Goal: Task Accomplishment & Management: Complete application form

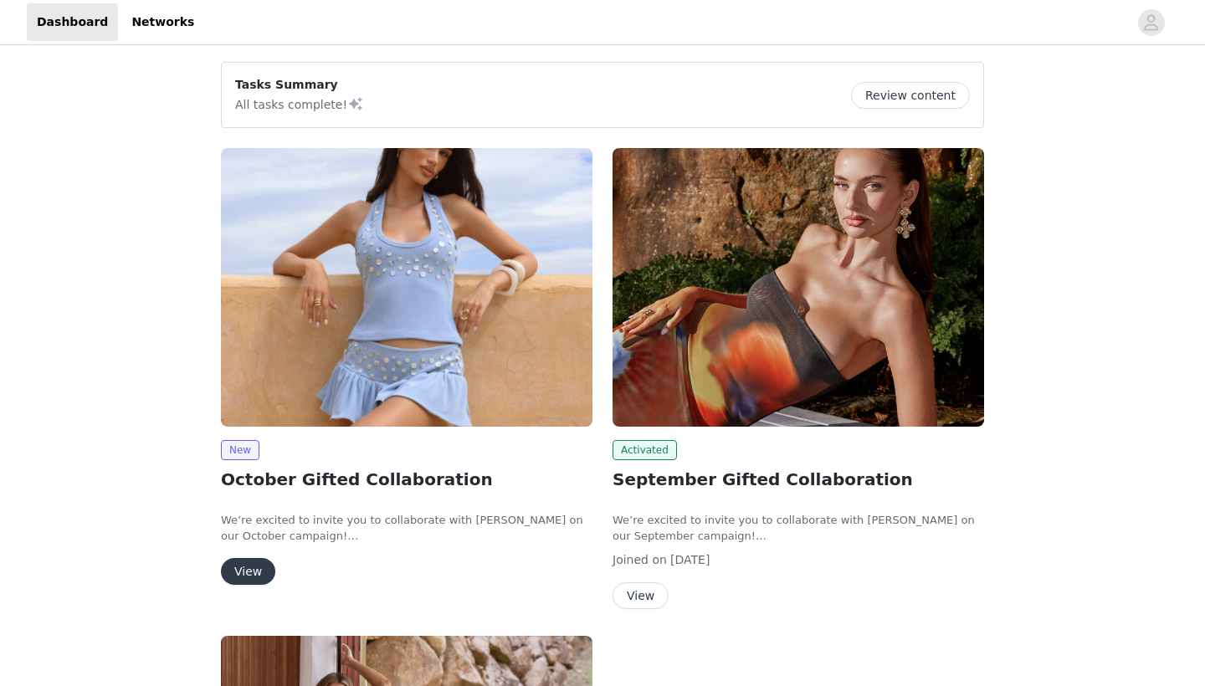
click at [255, 562] on button "View" at bounding box center [248, 571] width 54 height 27
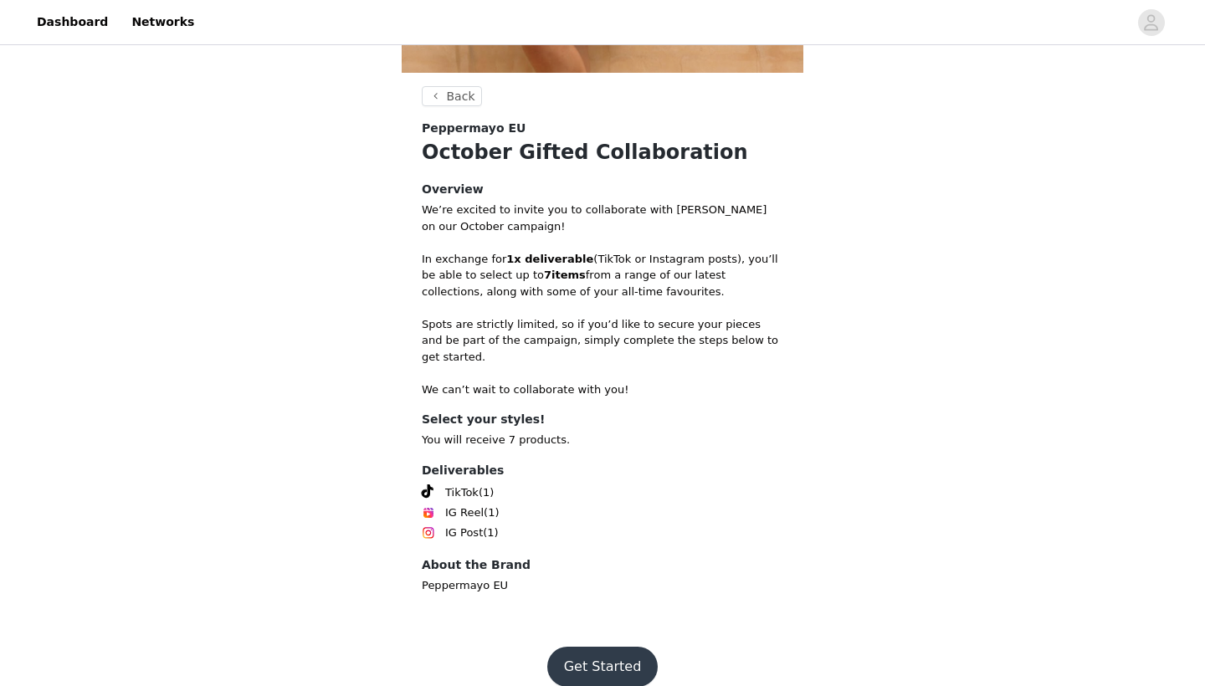
scroll to position [441, 0]
click at [612, 649] on button "Get Started" at bounding box center [602, 667] width 111 height 40
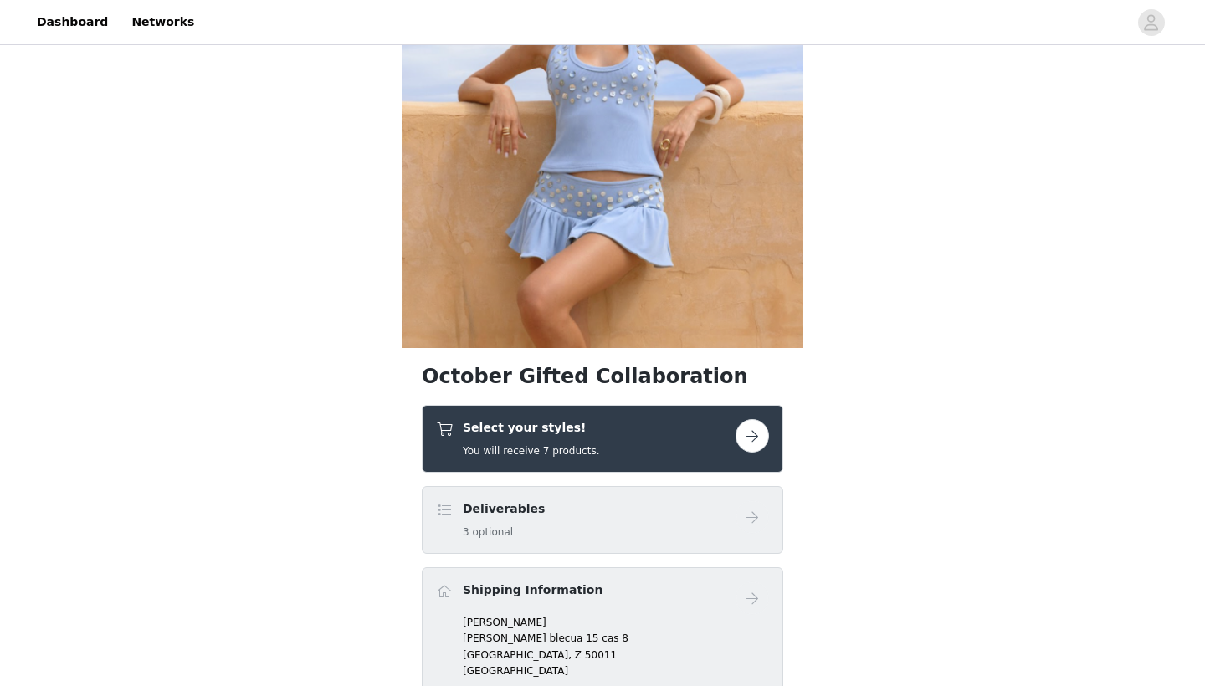
scroll to position [294, 0]
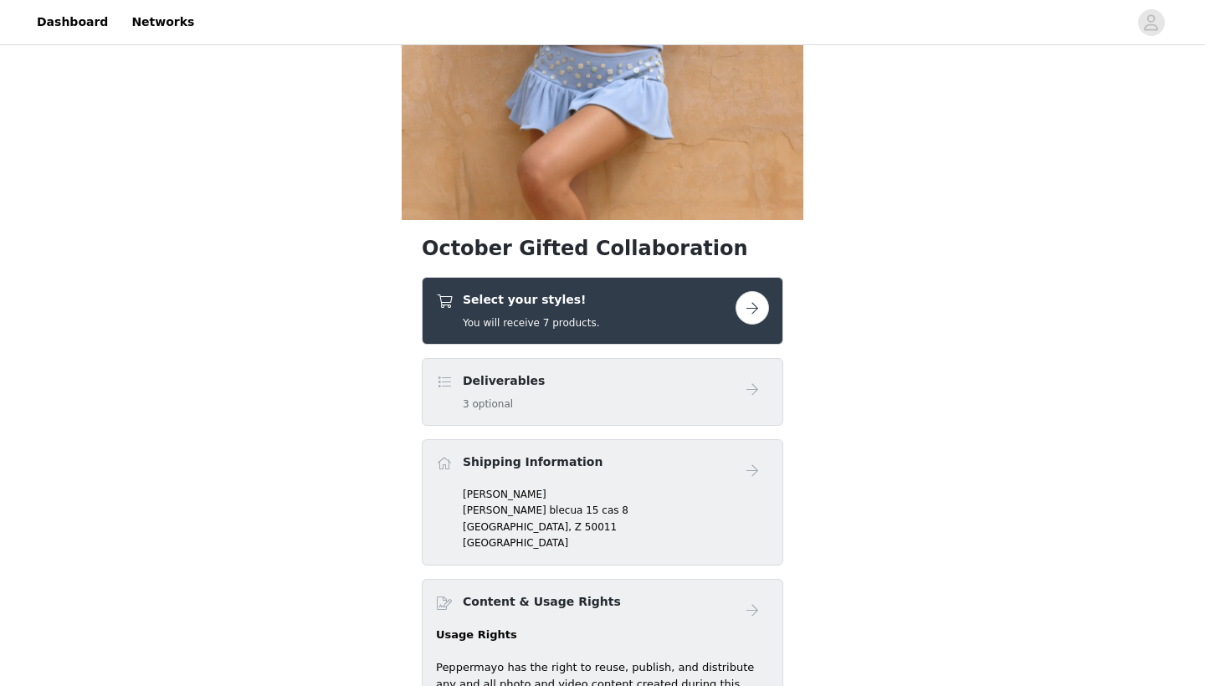
click at [707, 376] on div "Deliverables 3 optional" at bounding box center [585, 391] width 299 height 39
click at [752, 310] on button "button" at bounding box center [751, 307] width 33 height 33
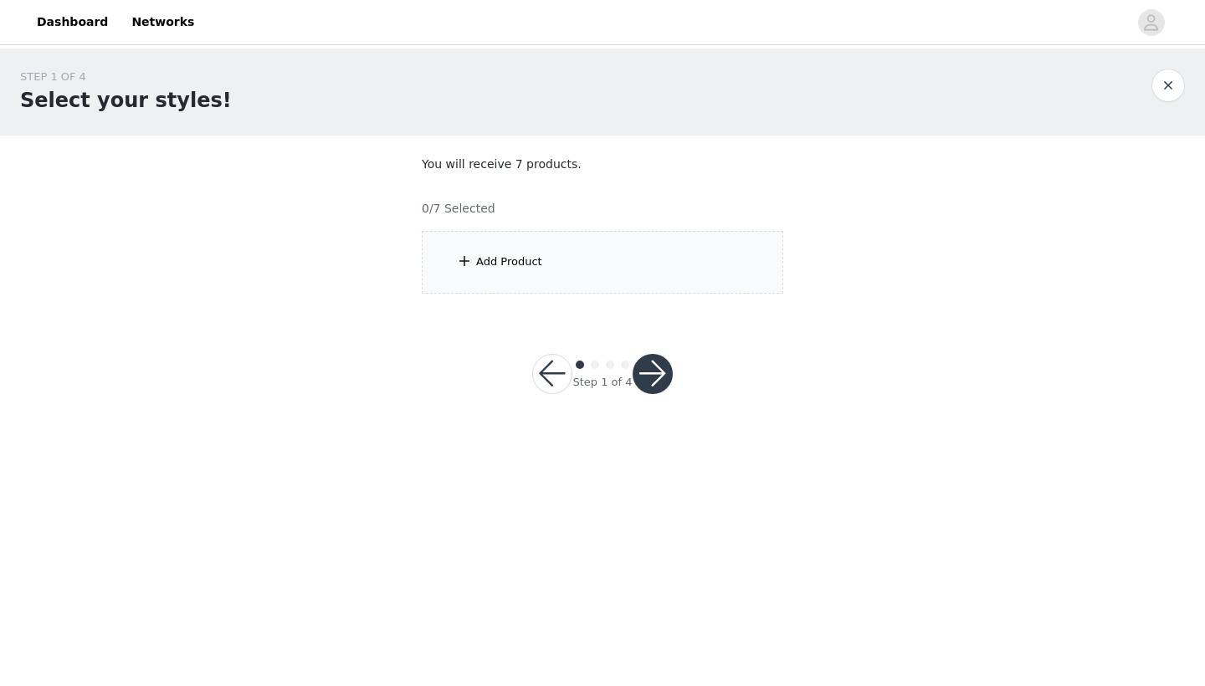
click at [653, 275] on div "Add Product" at bounding box center [602, 262] width 361 height 63
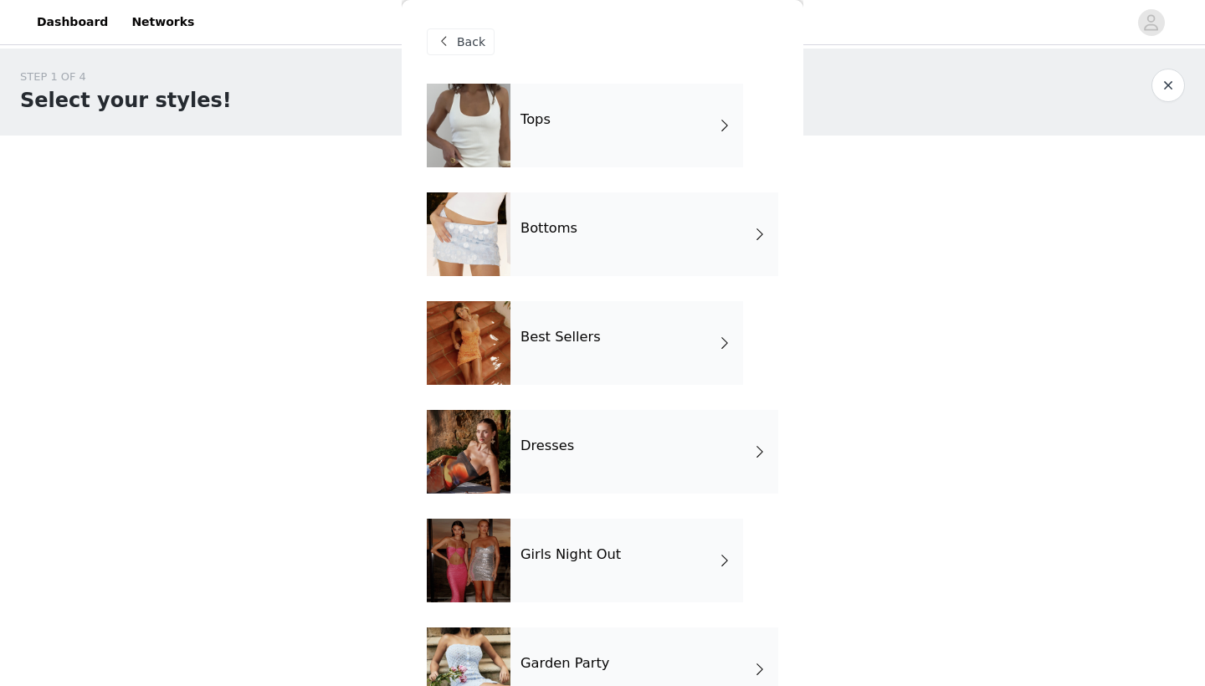
click at [589, 120] on div "Tops" at bounding box center [626, 126] width 233 height 84
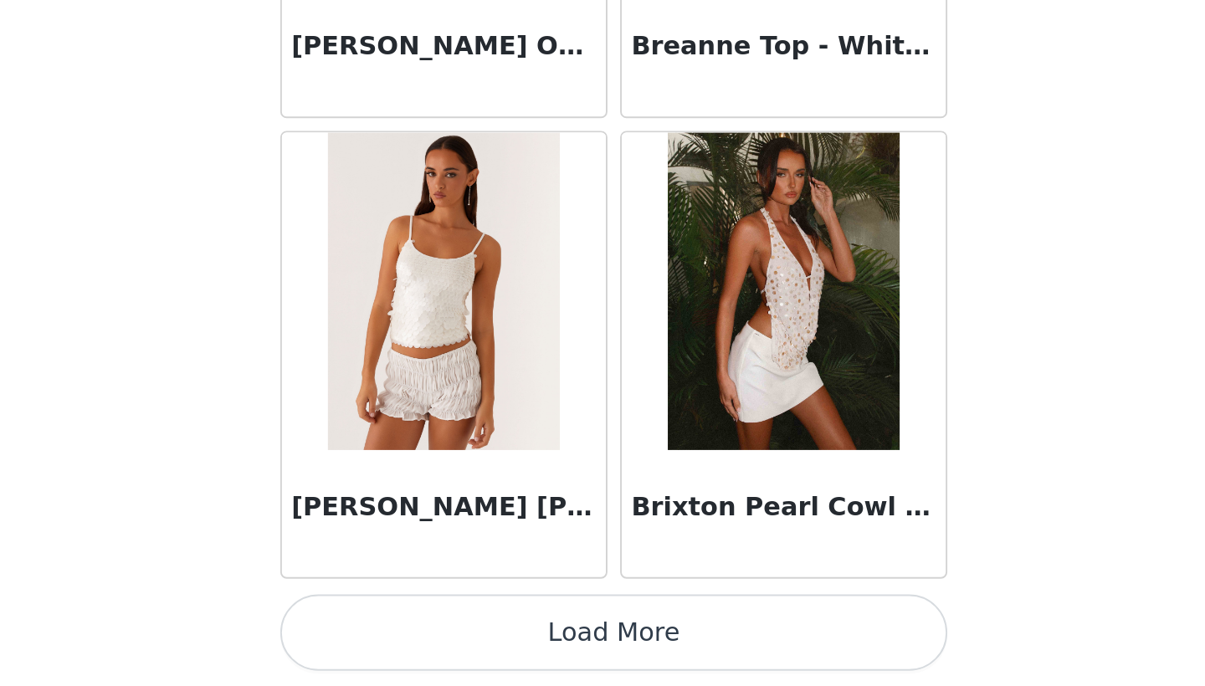
click at [427, 637] on button "Load More" at bounding box center [602, 657] width 351 height 40
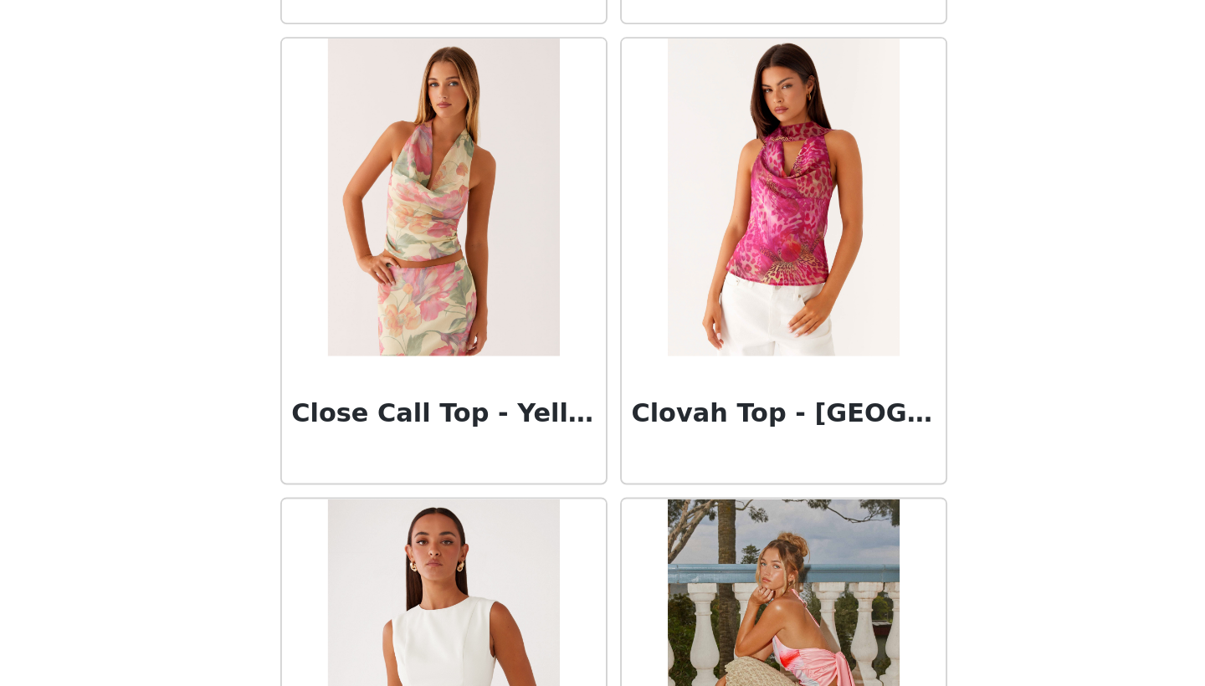
scroll to position [3618, 0]
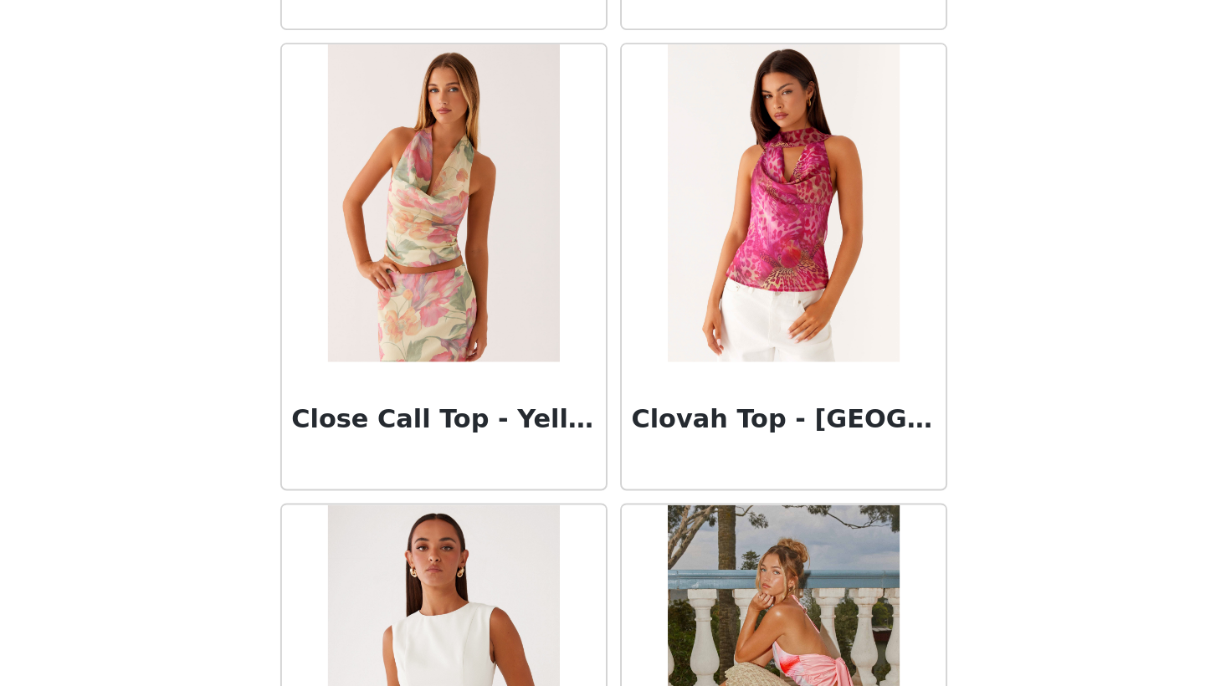
click at [631, 348] on img at bounding box center [691, 431] width 121 height 167
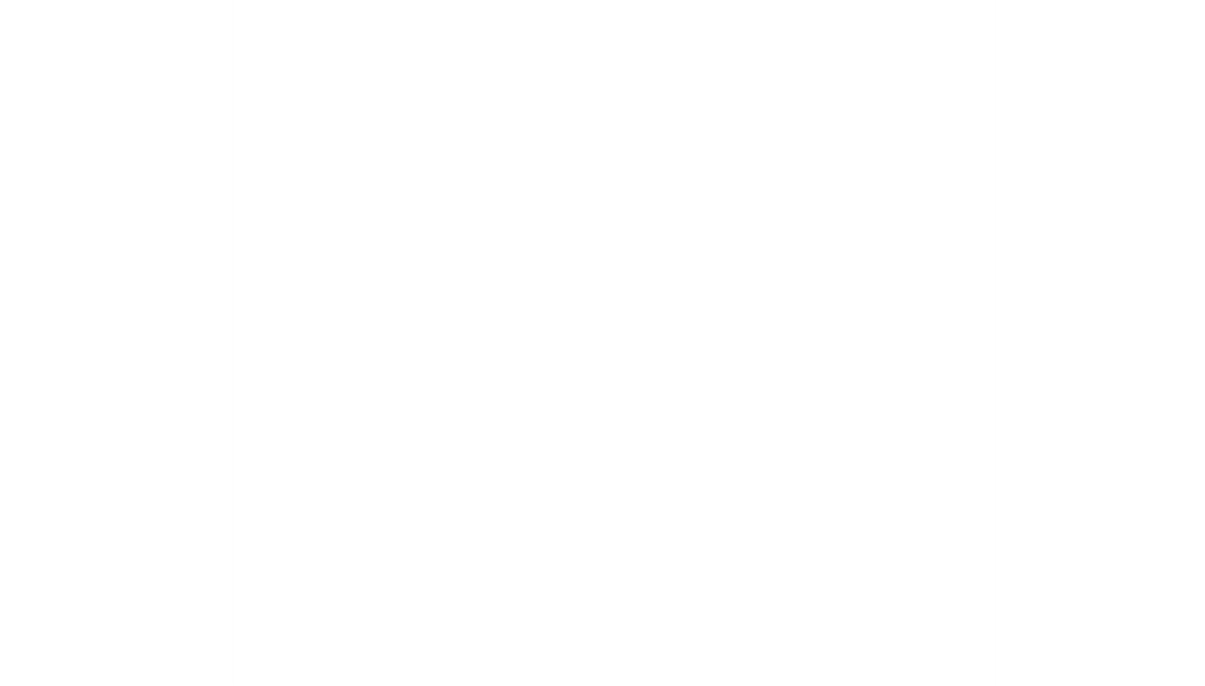
scroll to position [0, 0]
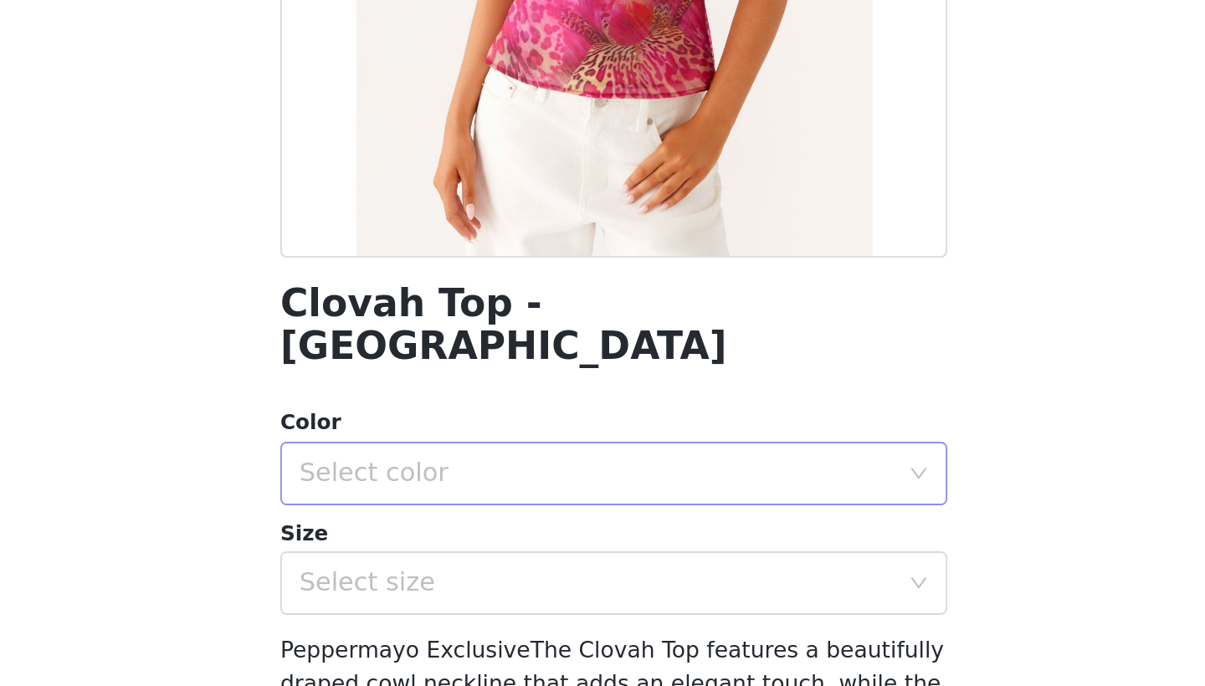
click at [437, 565] on div "Select color" at bounding box center [593, 573] width 313 height 17
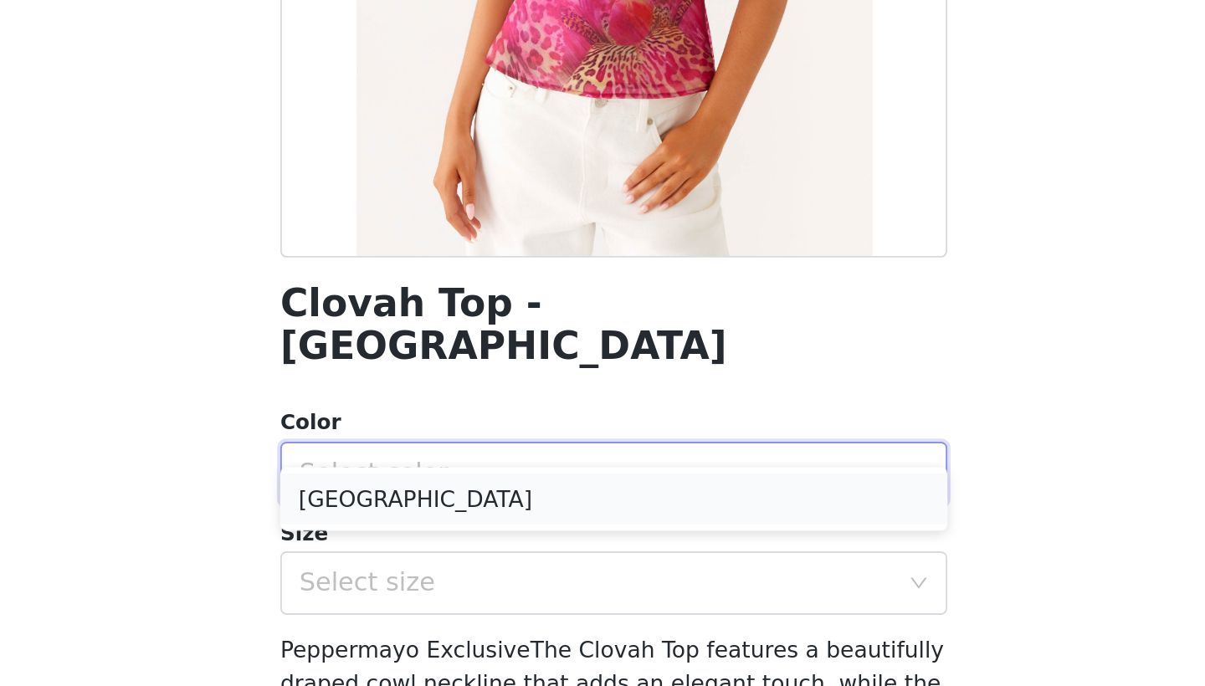
click at [427, 574] on li "Lavender Lagoon" at bounding box center [602, 587] width 351 height 27
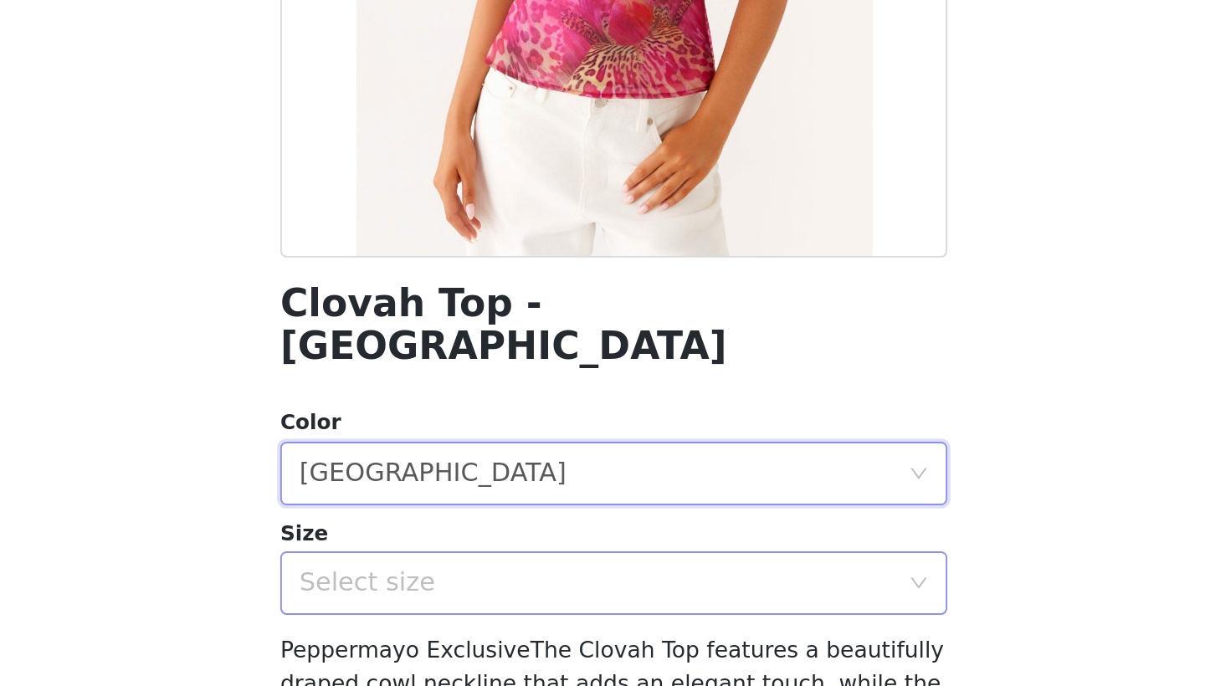
click at [437, 623] on div "Select size" at bounding box center [593, 631] width 313 height 17
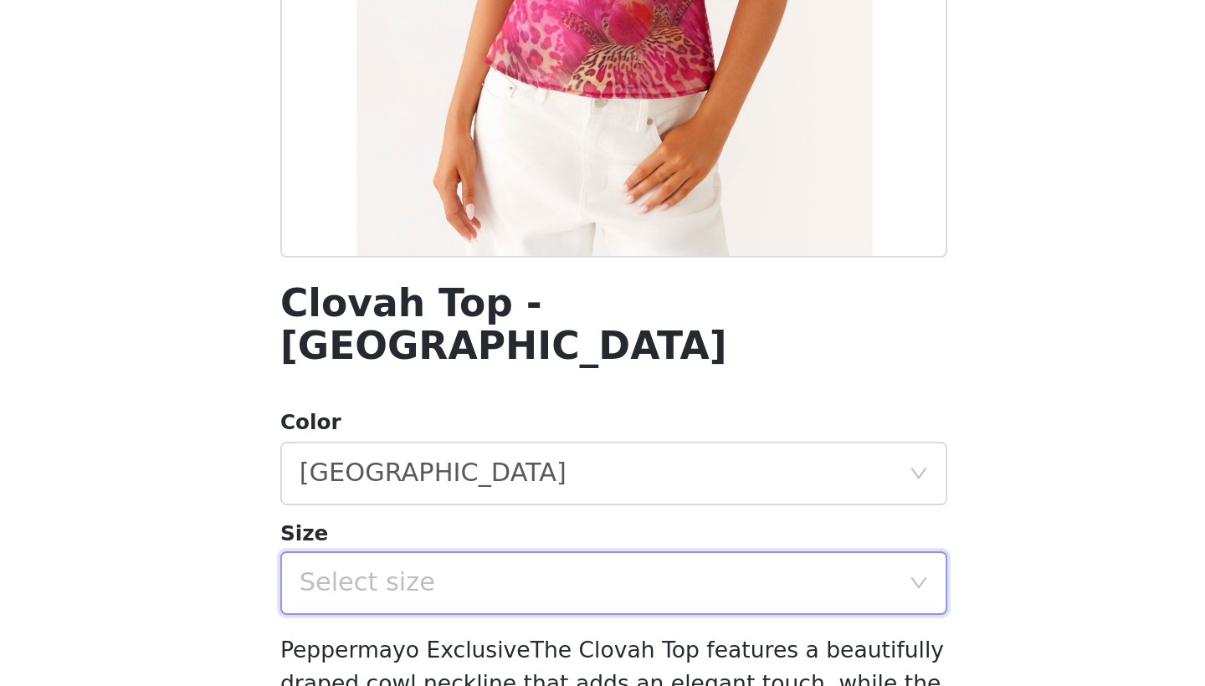
click at [437, 623] on div "Select size" at bounding box center [593, 631] width 313 height 17
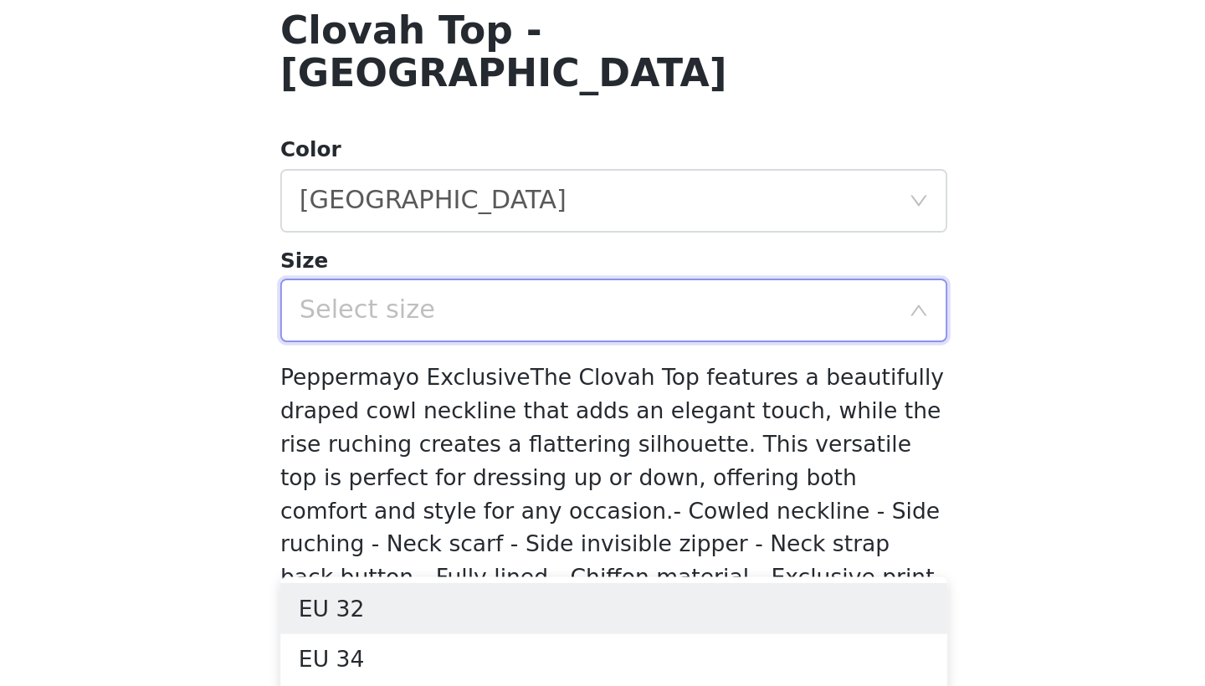
scroll to position [147, 0]
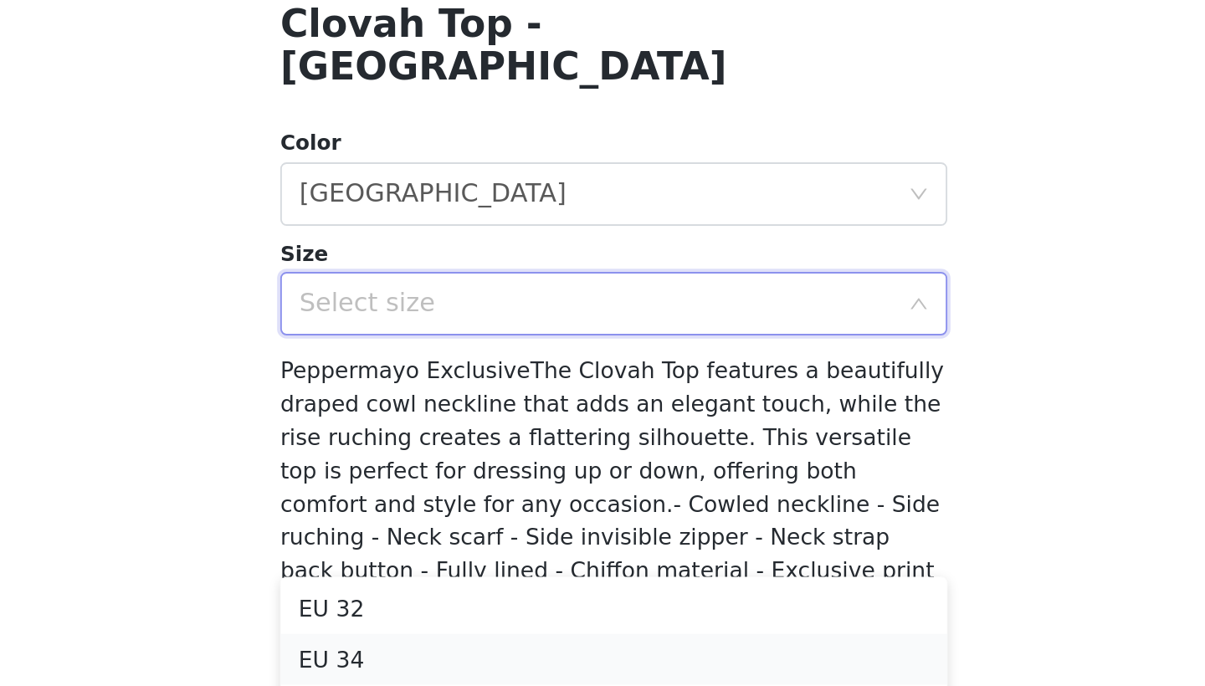
click at [427, 658] on li "EU 34" at bounding box center [602, 671] width 351 height 27
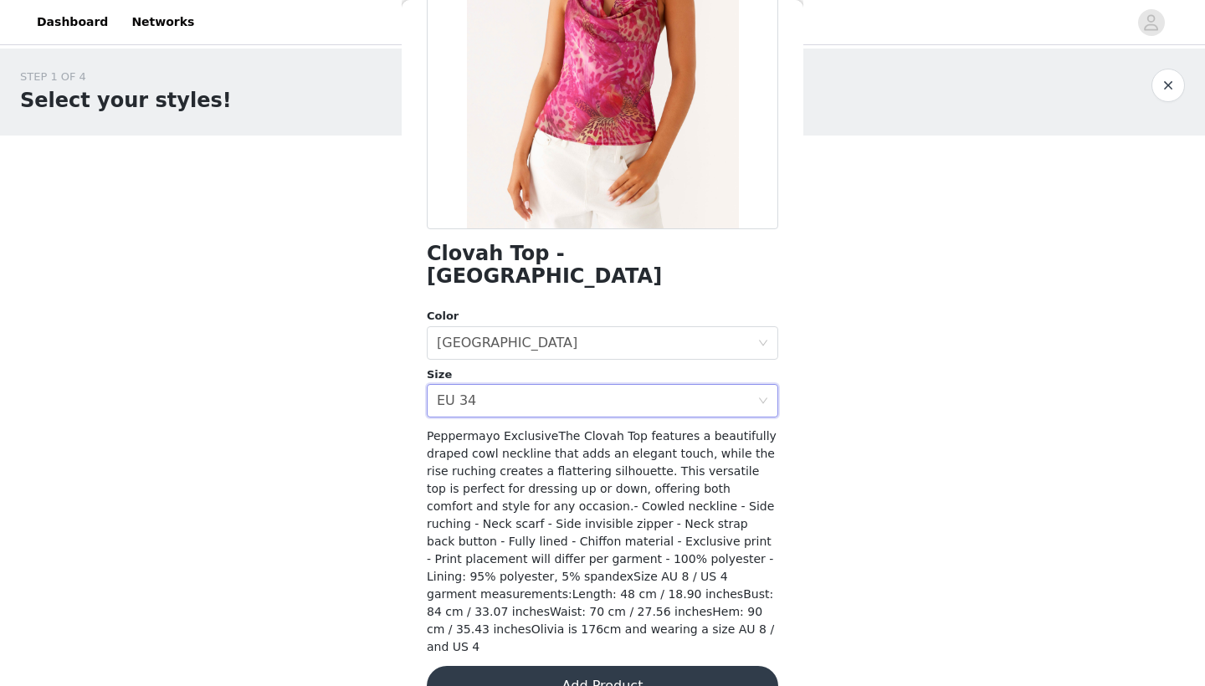
scroll to position [230, 0]
click at [594, 667] on button "Add Product" at bounding box center [602, 687] width 351 height 40
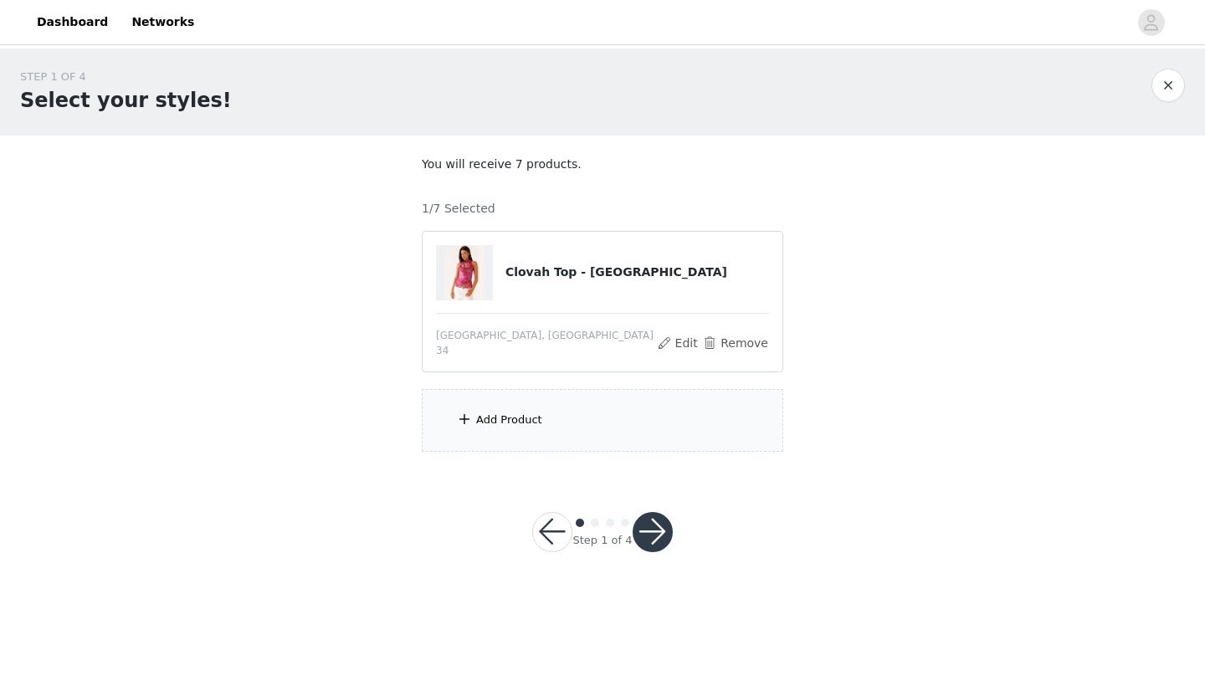
click at [550, 412] on div "Add Product" at bounding box center [602, 420] width 361 height 63
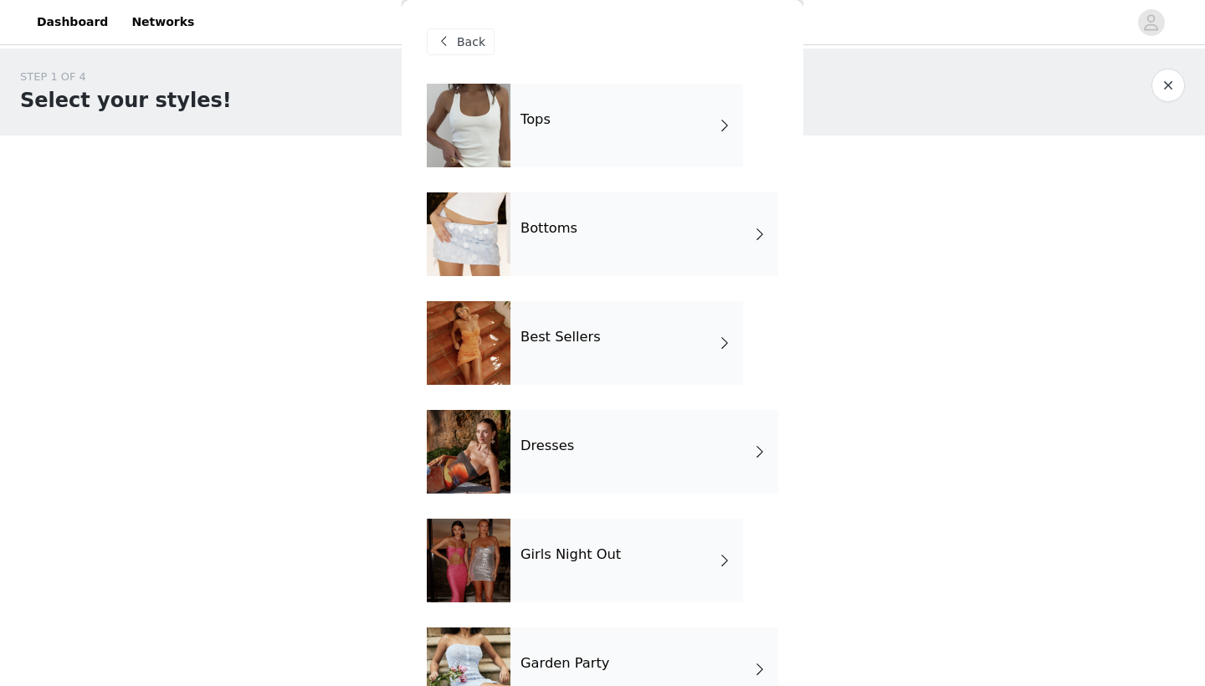
click at [618, 334] on div "Best Sellers" at bounding box center [626, 343] width 233 height 84
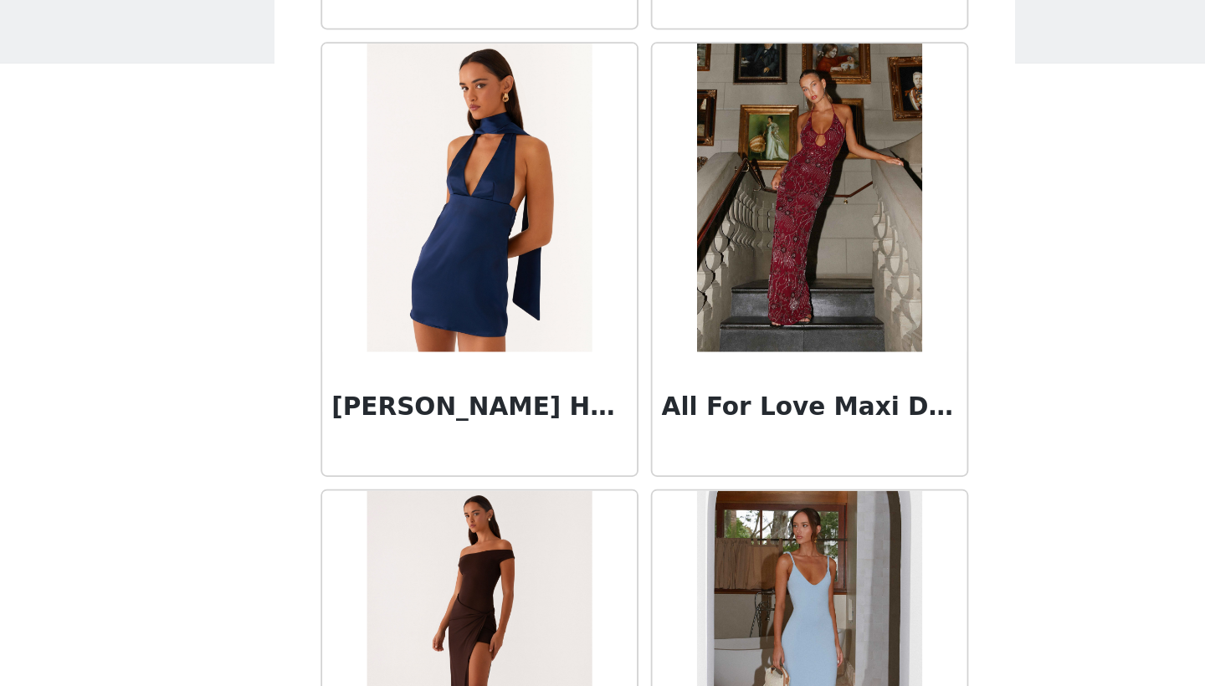
scroll to position [924, 0]
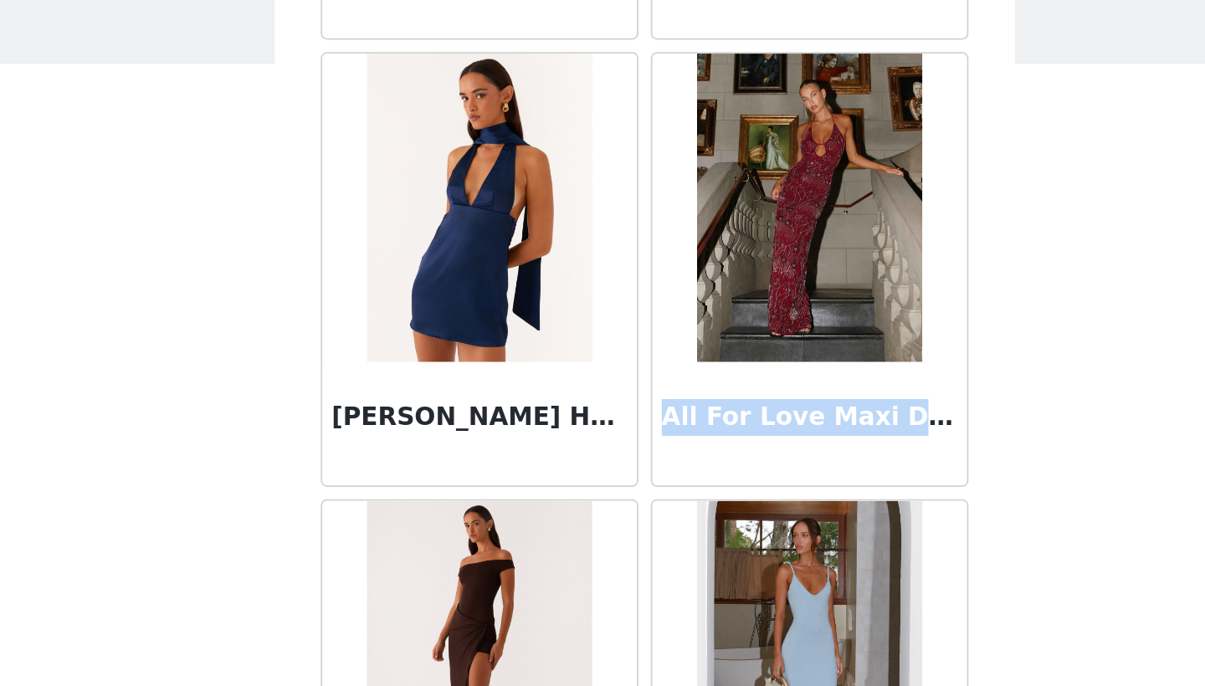
drag, startPoint x: 361, startPoint y: 228, endPoint x: 503, endPoint y: 224, distance: 142.2
click at [611, 318] on h3 "All For Love Maxi Dress - Burgundy" at bounding box center [691, 328] width 161 height 20
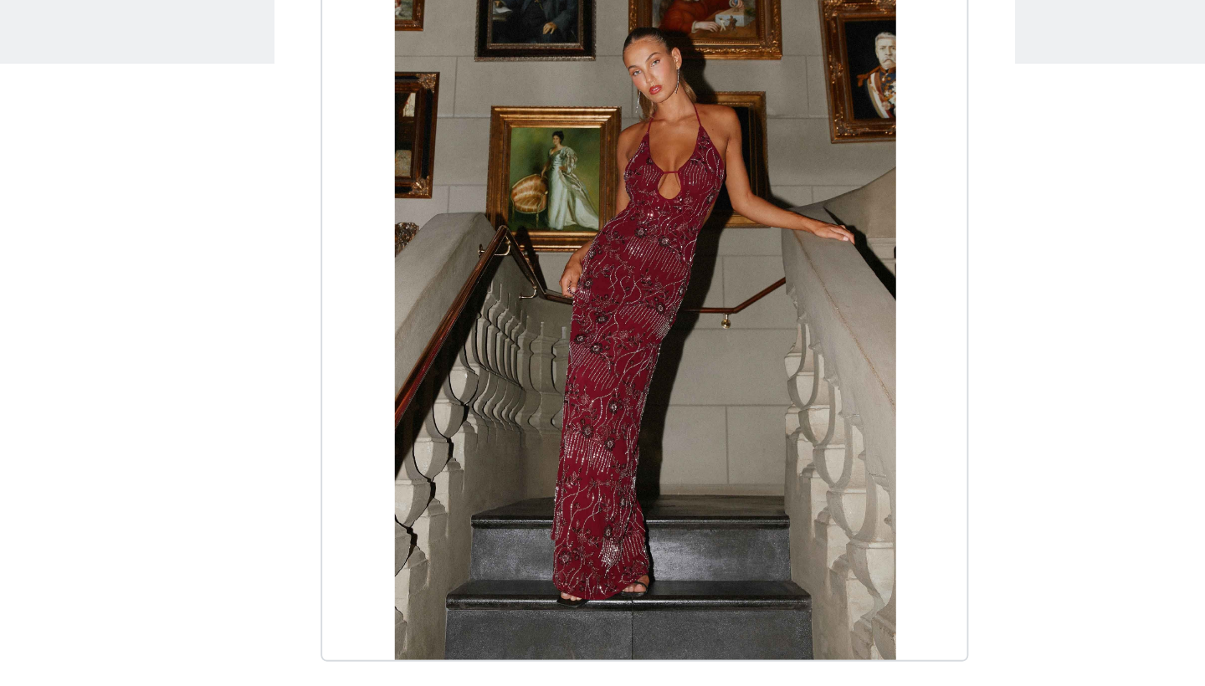
scroll to position [0, 0]
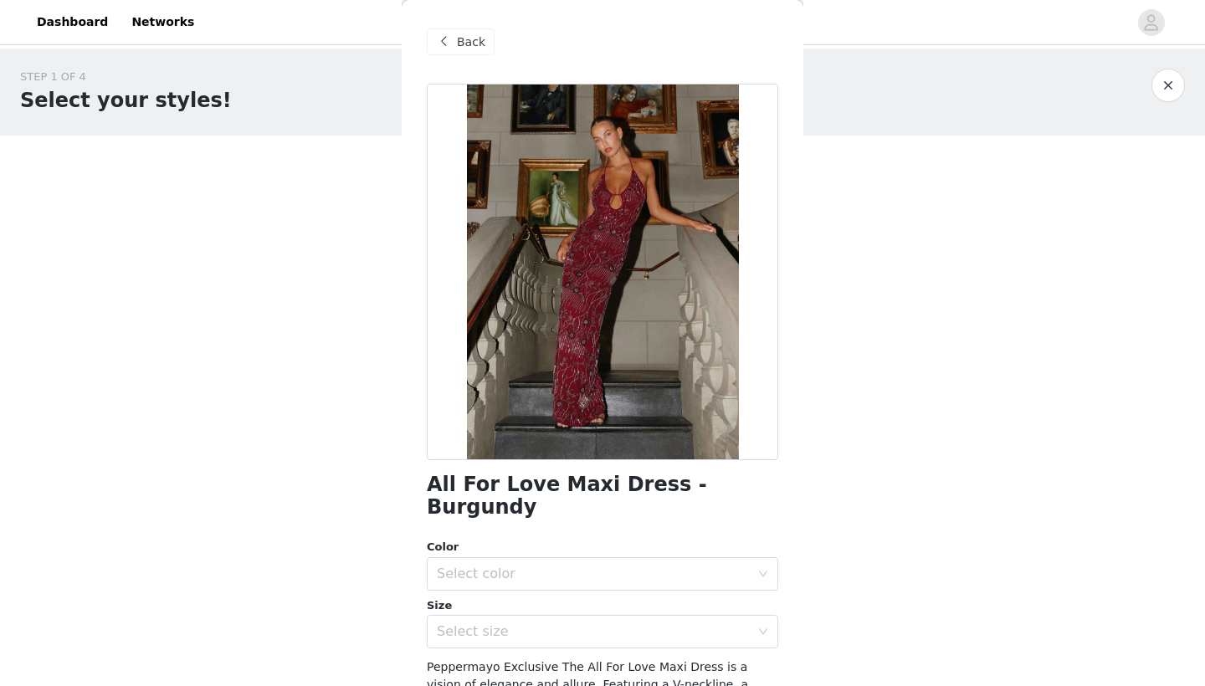
click at [462, 36] on span "Back" at bounding box center [471, 42] width 28 height 18
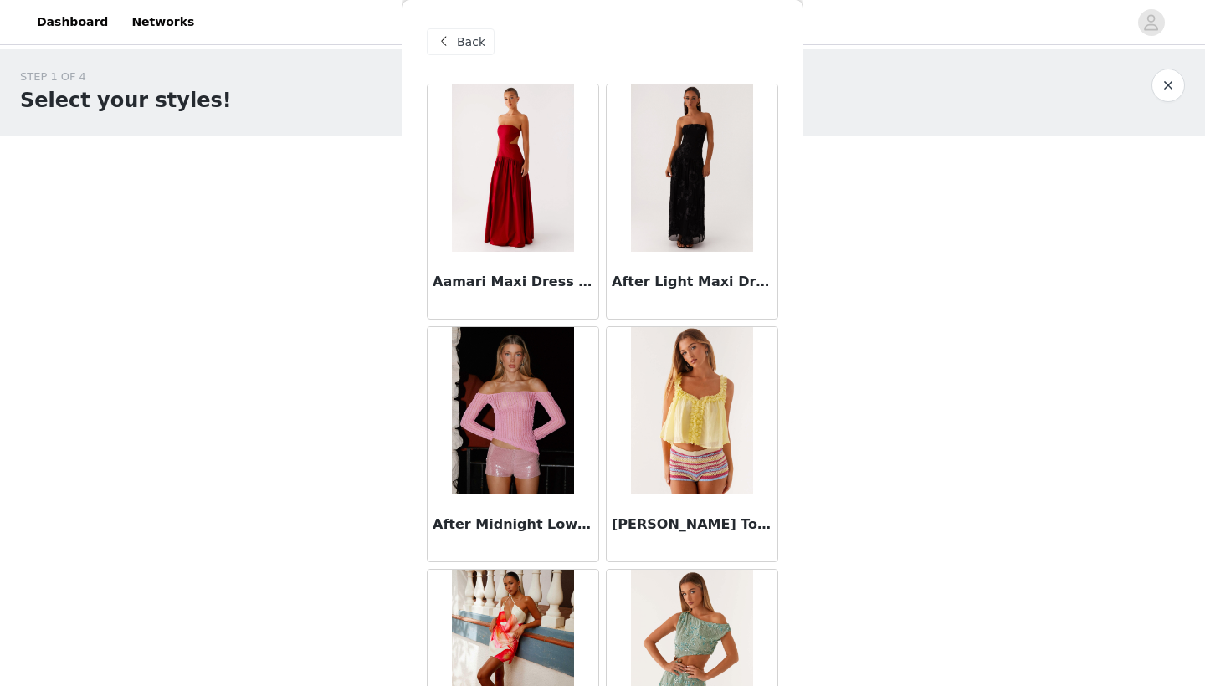
click at [442, 35] on span at bounding box center [443, 42] width 20 height 20
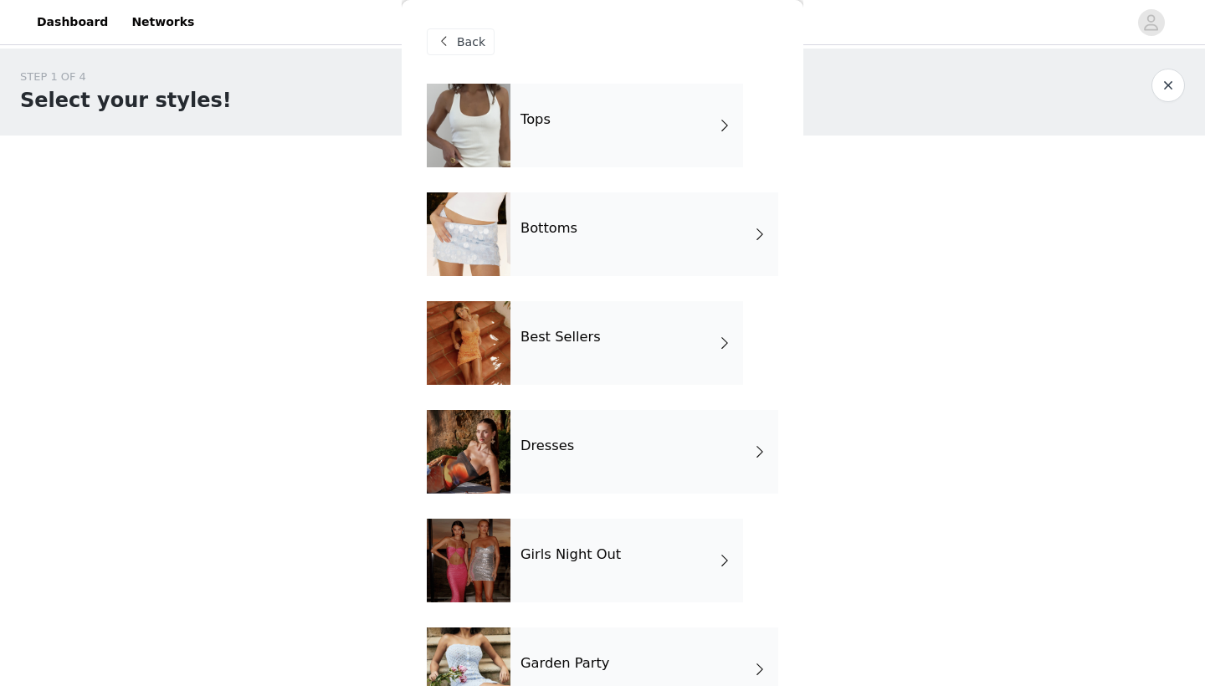
click at [627, 122] on div "Tops" at bounding box center [626, 126] width 233 height 84
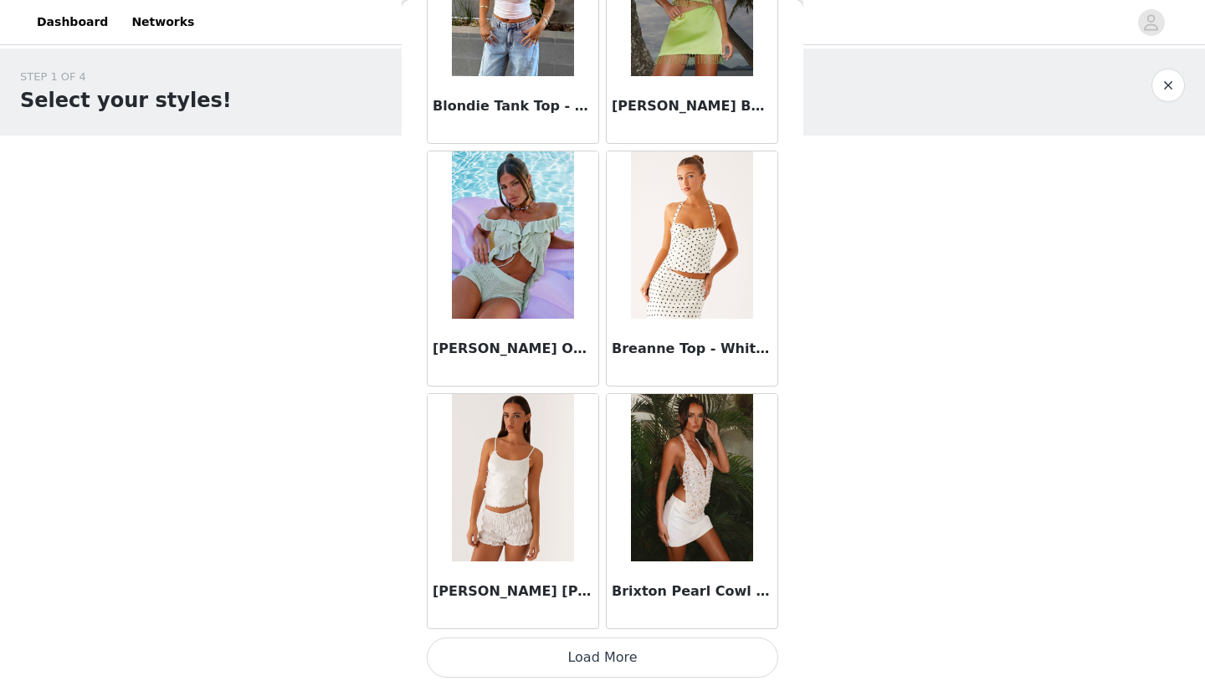
click at [675, 652] on button "Load More" at bounding box center [602, 657] width 351 height 40
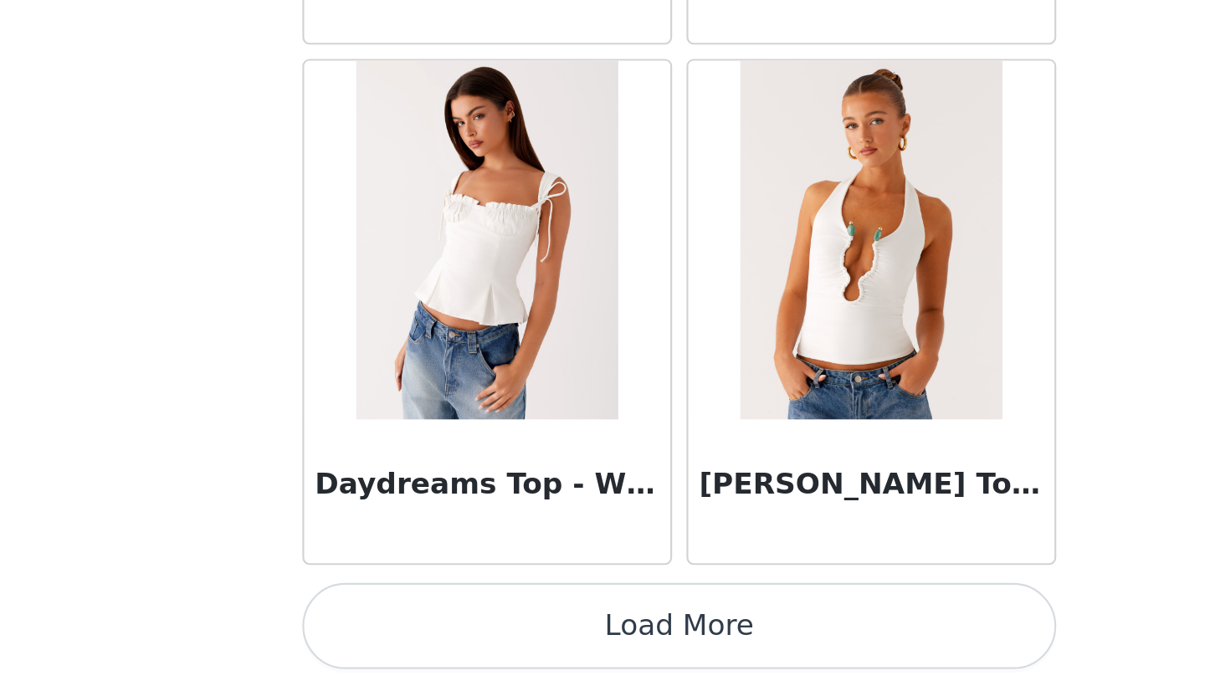
click at [427, 637] on button "Load More" at bounding box center [602, 657] width 351 height 40
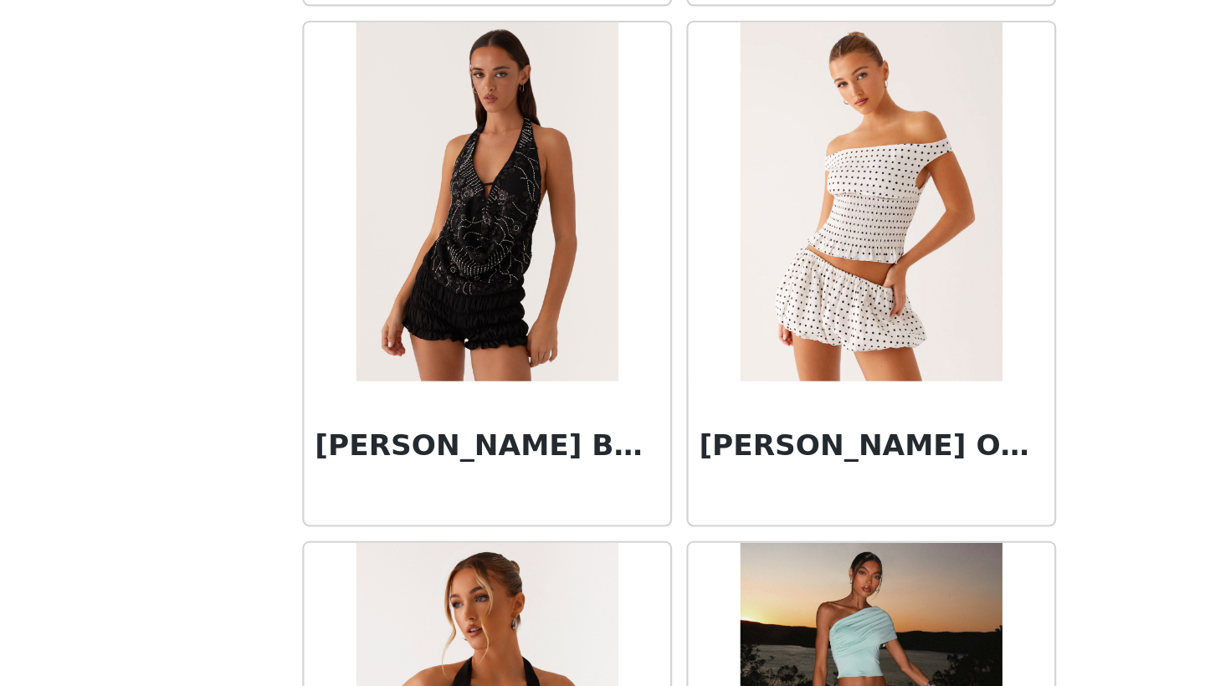
scroll to position [5291, 0]
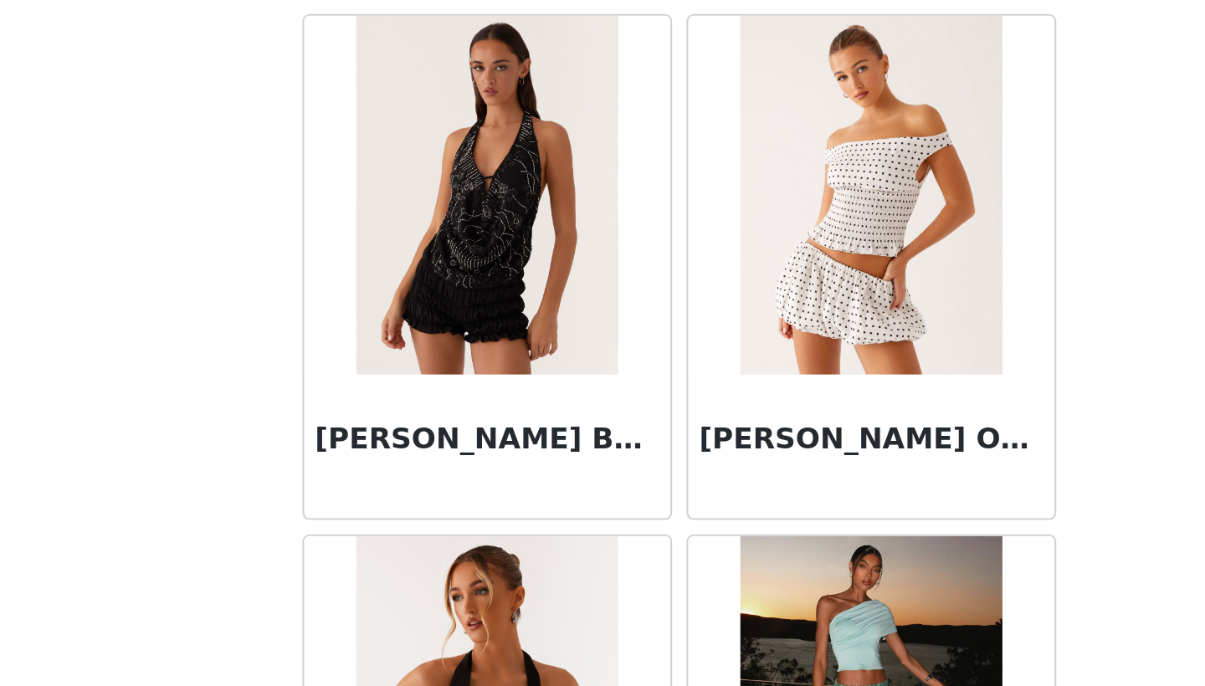
click at [631, 373] on img at bounding box center [691, 456] width 121 height 167
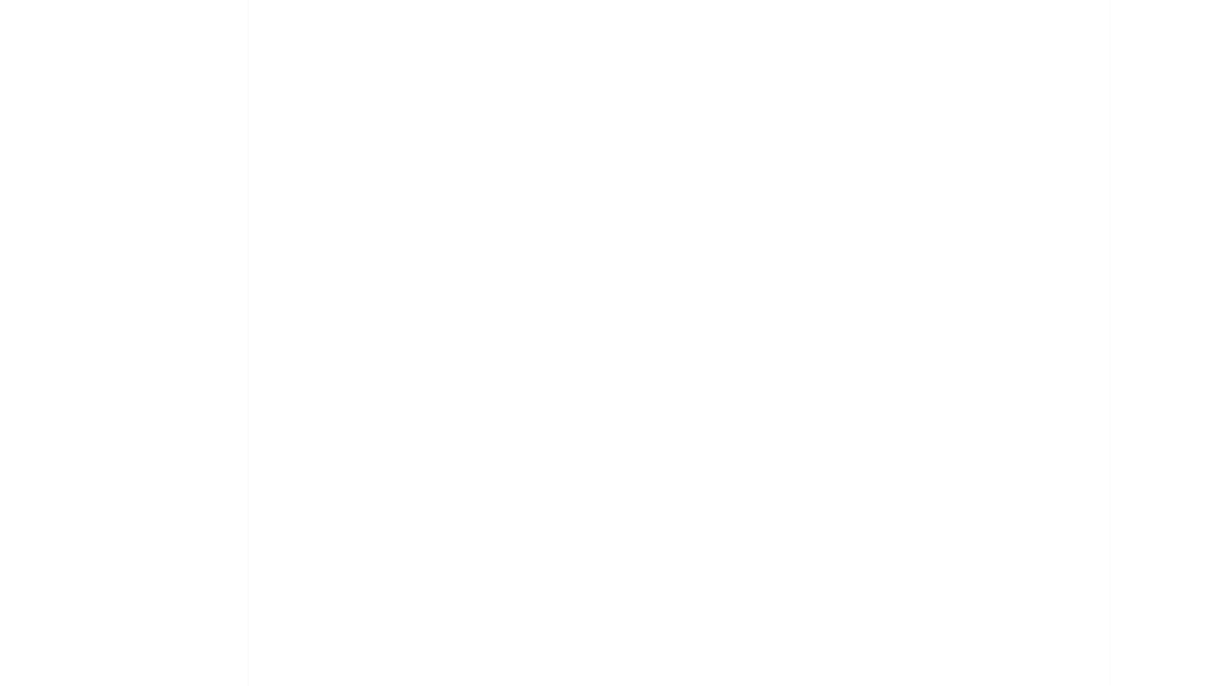
scroll to position [0, 0]
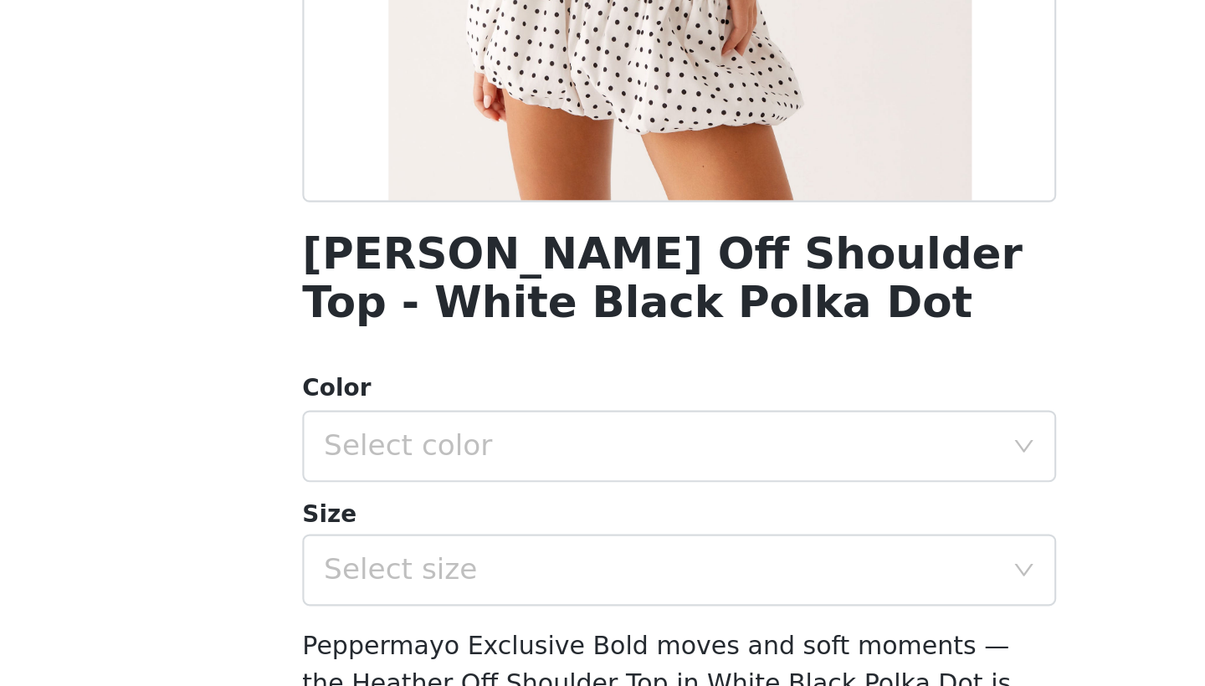
click at [427, 539] on div "Color" at bounding box center [602, 547] width 351 height 17
click at [437, 565] on div "Select color" at bounding box center [593, 573] width 313 height 17
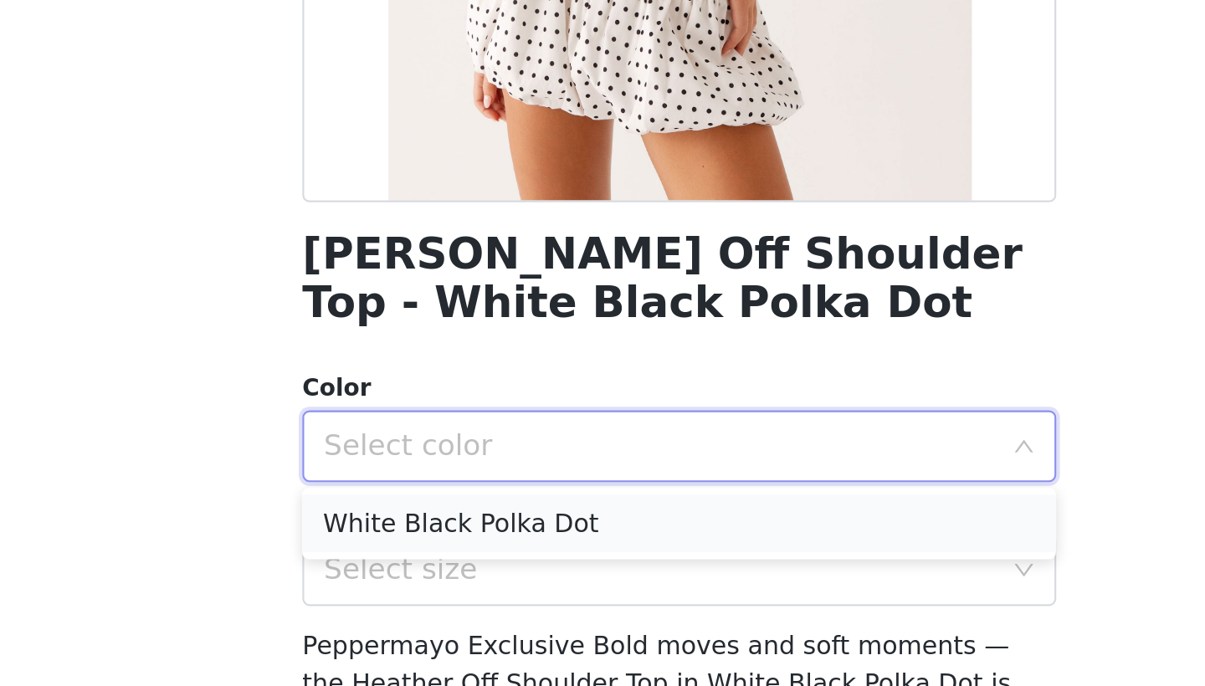
click at [427, 596] on li "White Black Polka Dot" at bounding box center [602, 609] width 351 height 27
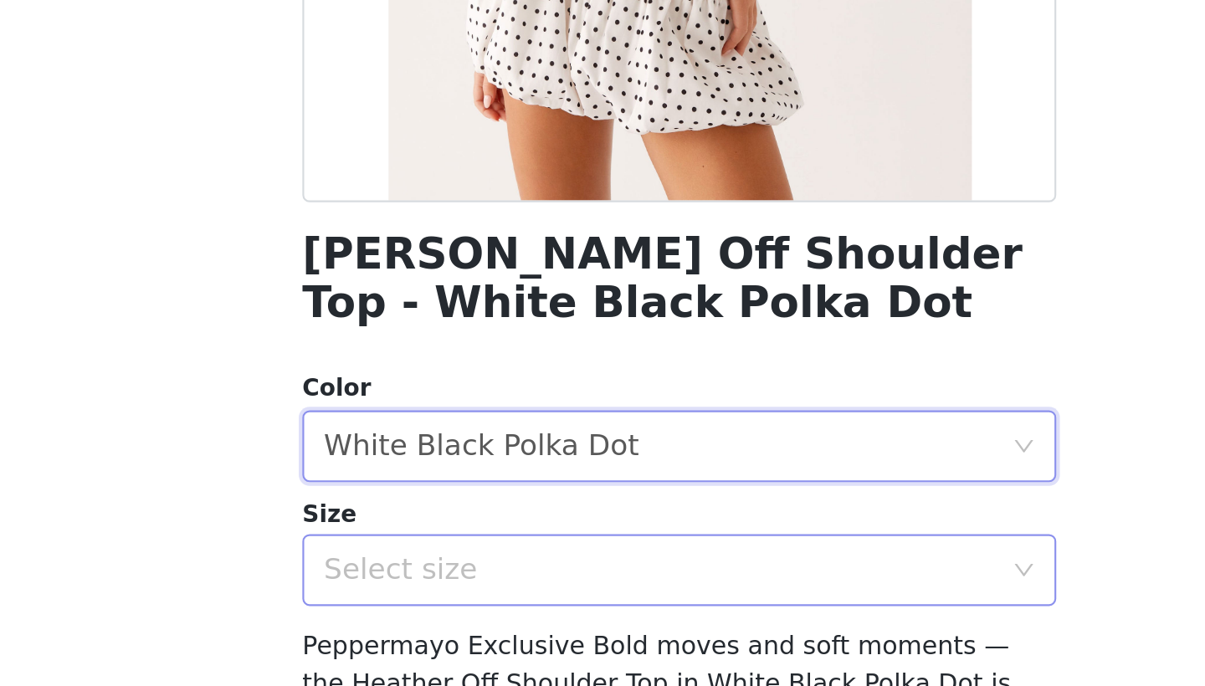
click at [437, 623] on div "Select size" at bounding box center [593, 631] width 313 height 17
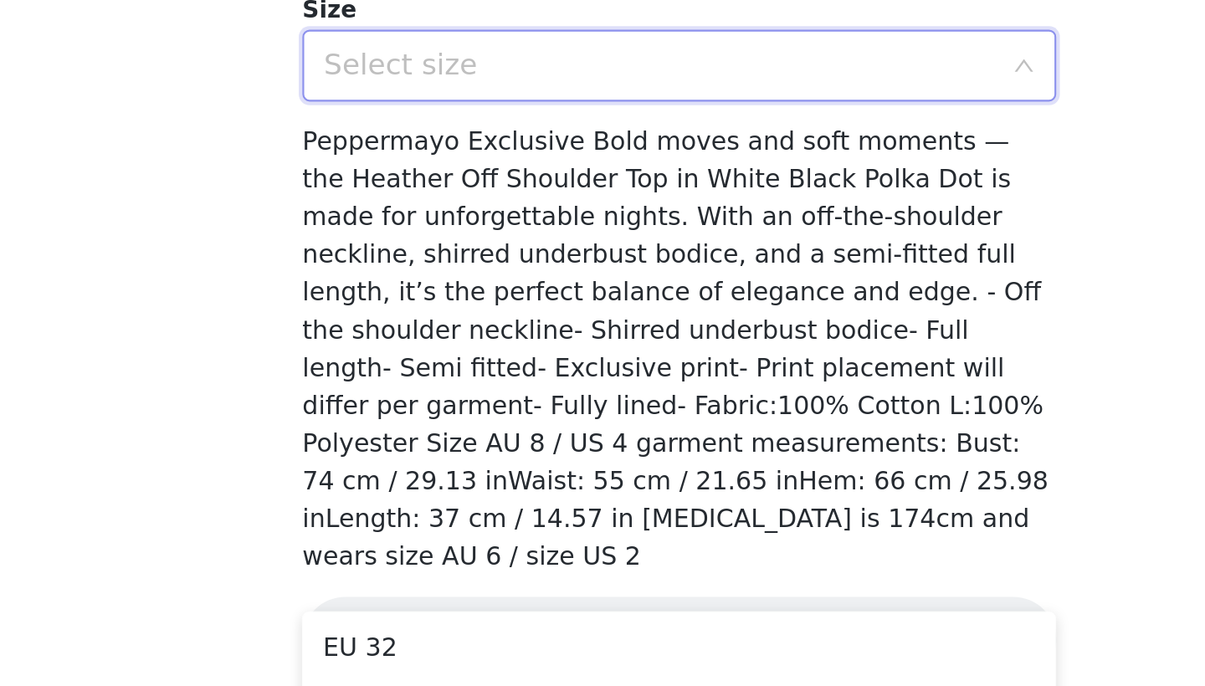
scroll to position [151, 0]
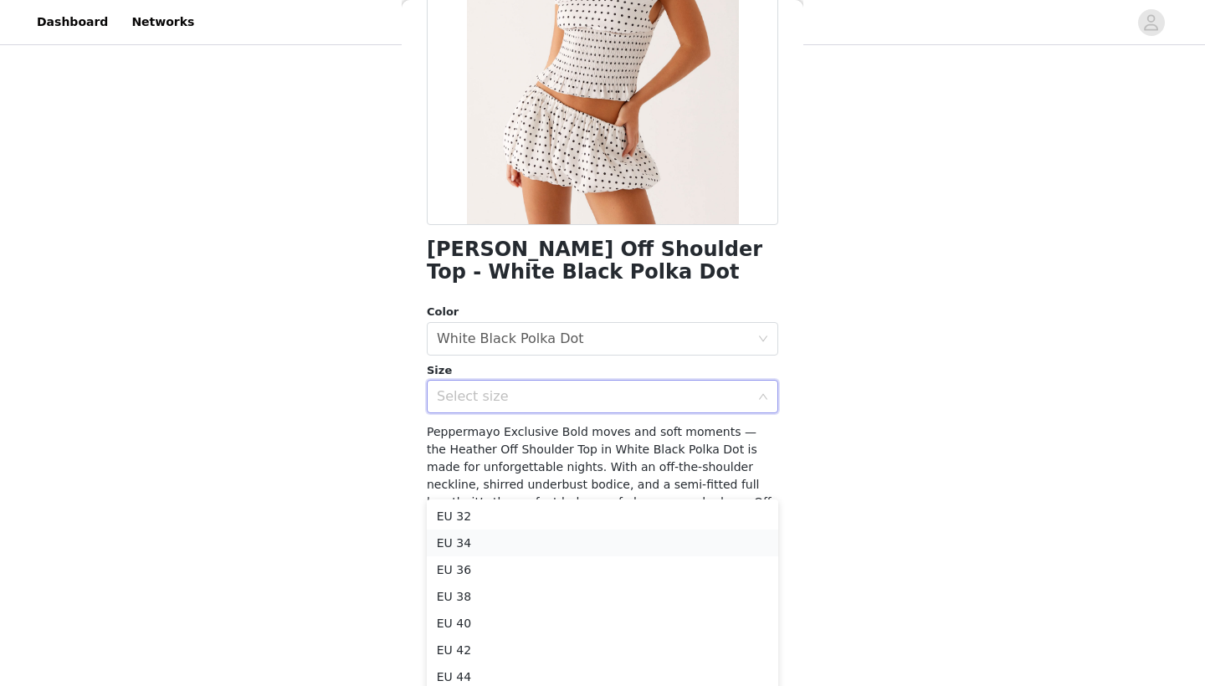
click at [465, 543] on li "EU 34" at bounding box center [602, 543] width 351 height 27
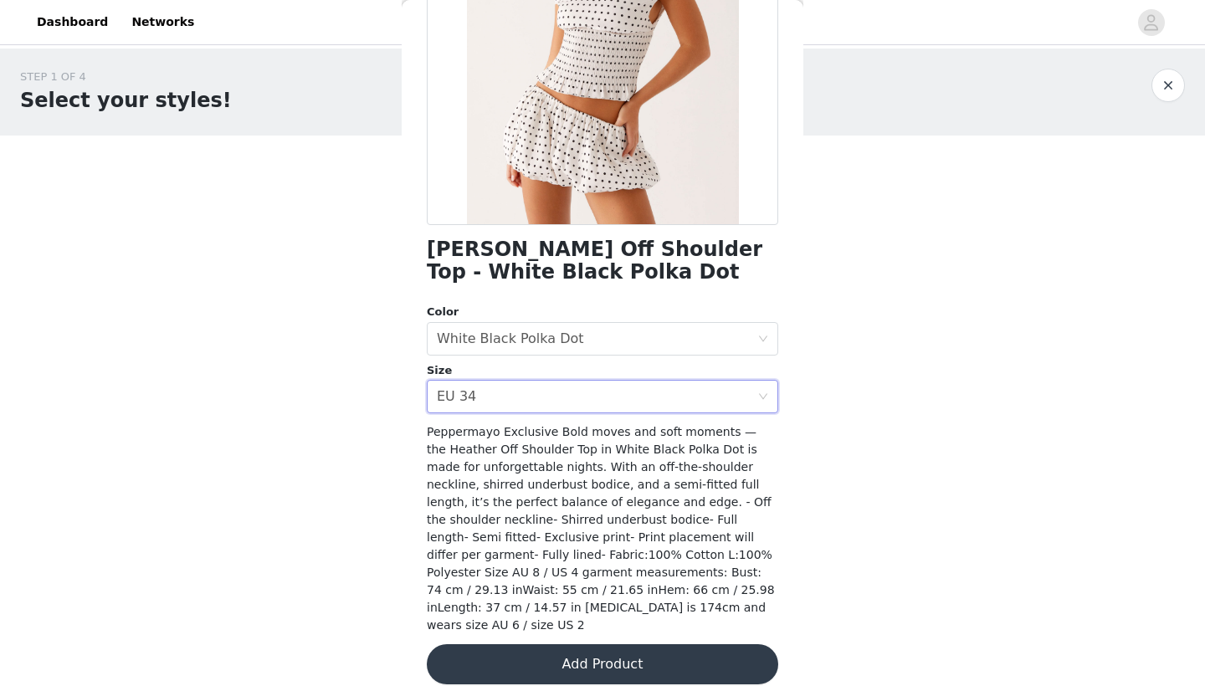
scroll to position [0, 0]
click at [556, 644] on button "Add Product" at bounding box center [602, 664] width 351 height 40
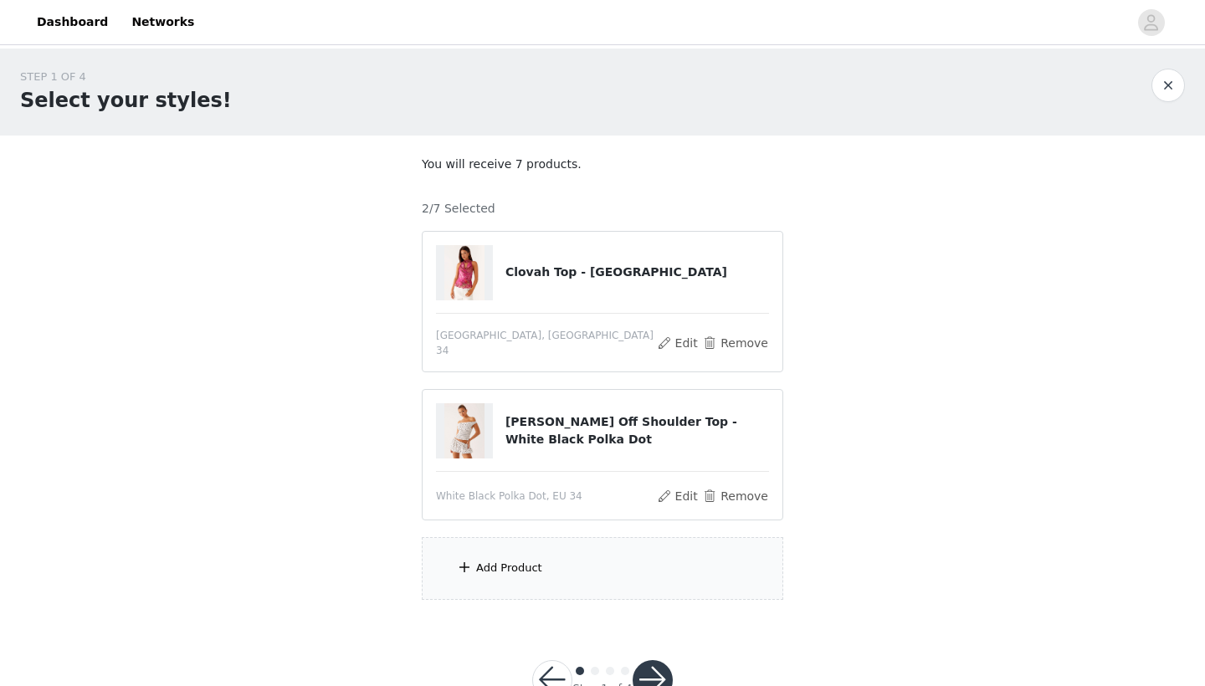
click at [484, 560] on div "Add Product" at bounding box center [509, 568] width 66 height 17
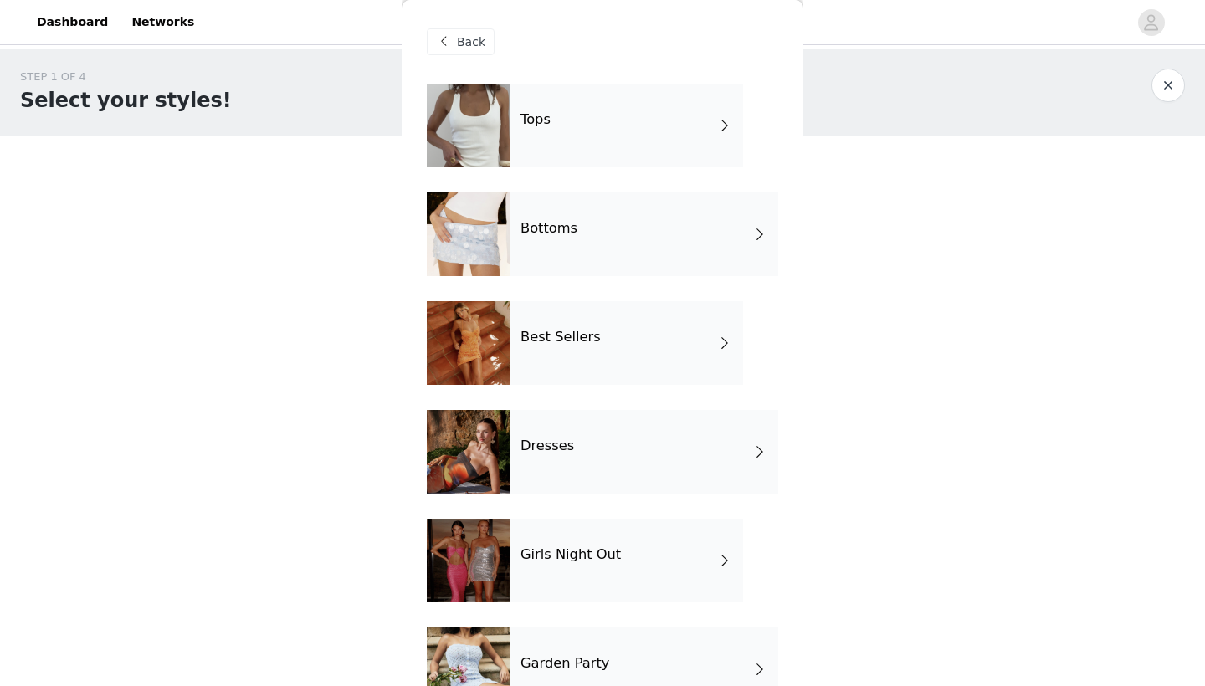
scroll to position [-1, 0]
click at [607, 120] on div "Tops" at bounding box center [626, 126] width 233 height 84
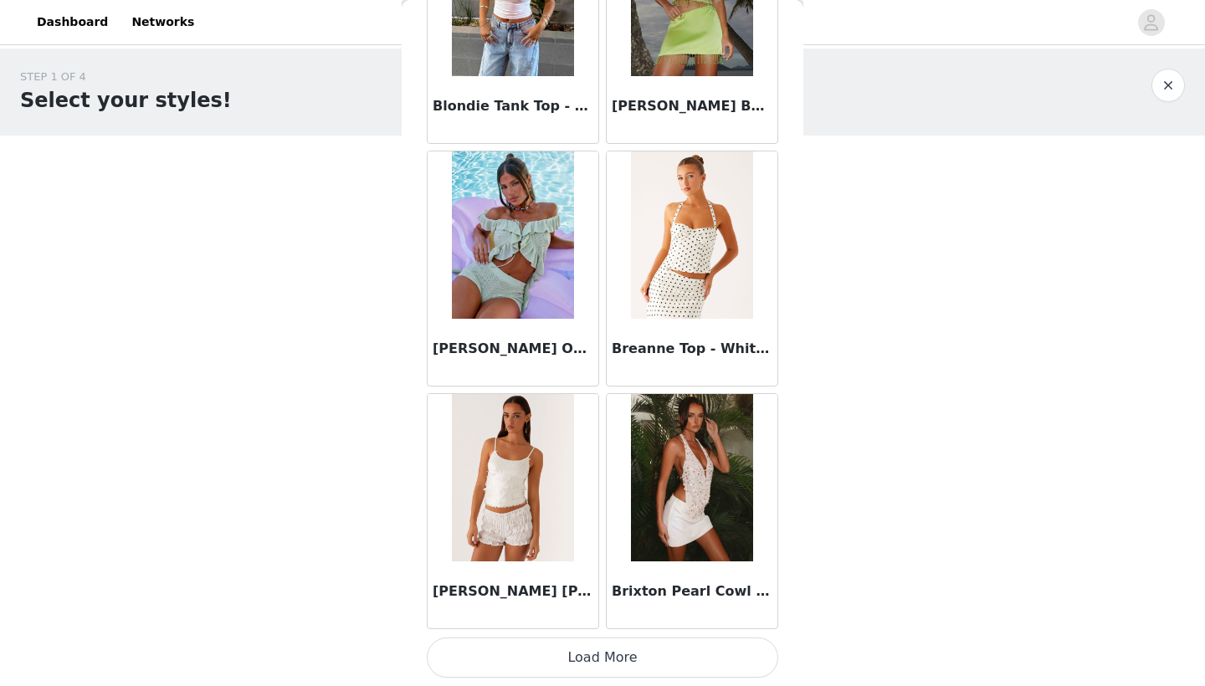
click at [608, 652] on button "Load More" at bounding box center [602, 657] width 351 height 40
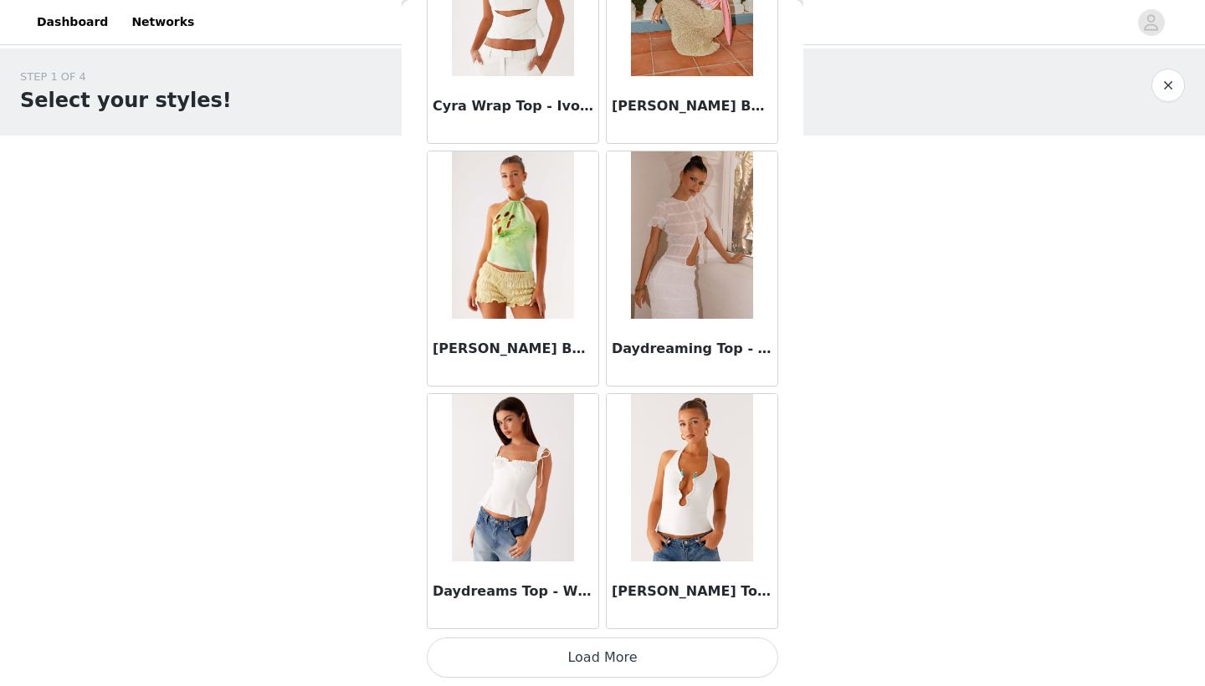
click at [620, 656] on button "Load More" at bounding box center [602, 657] width 351 height 40
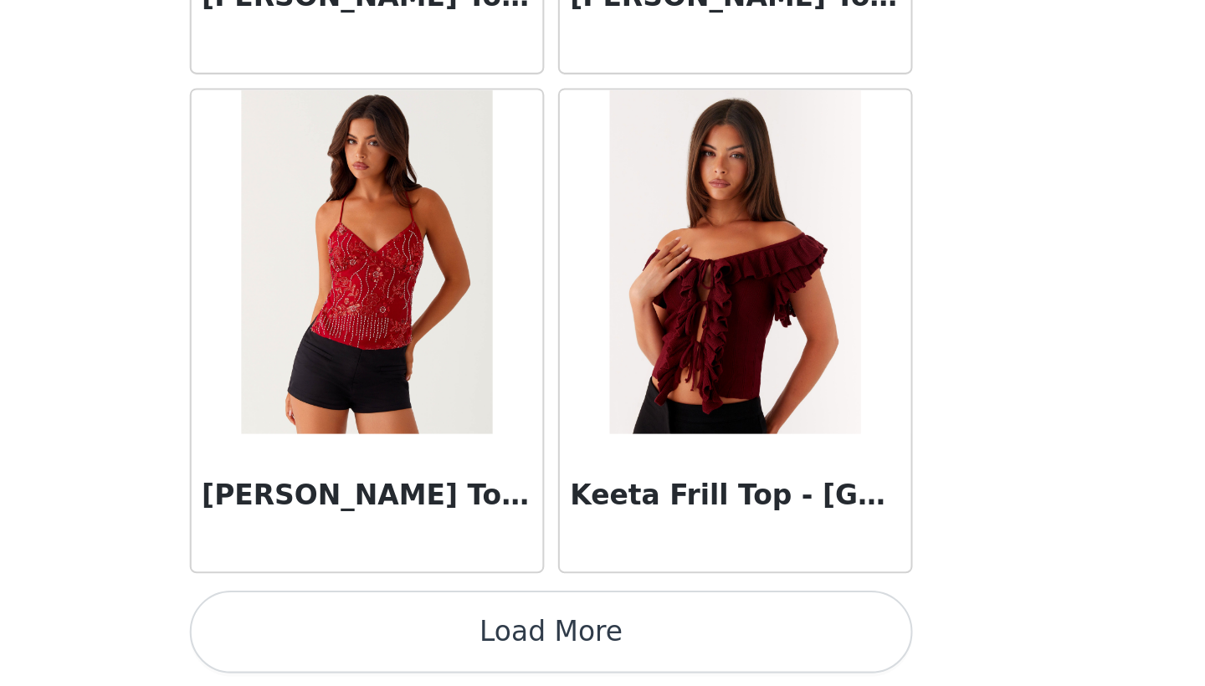
scroll to position [19, 0]
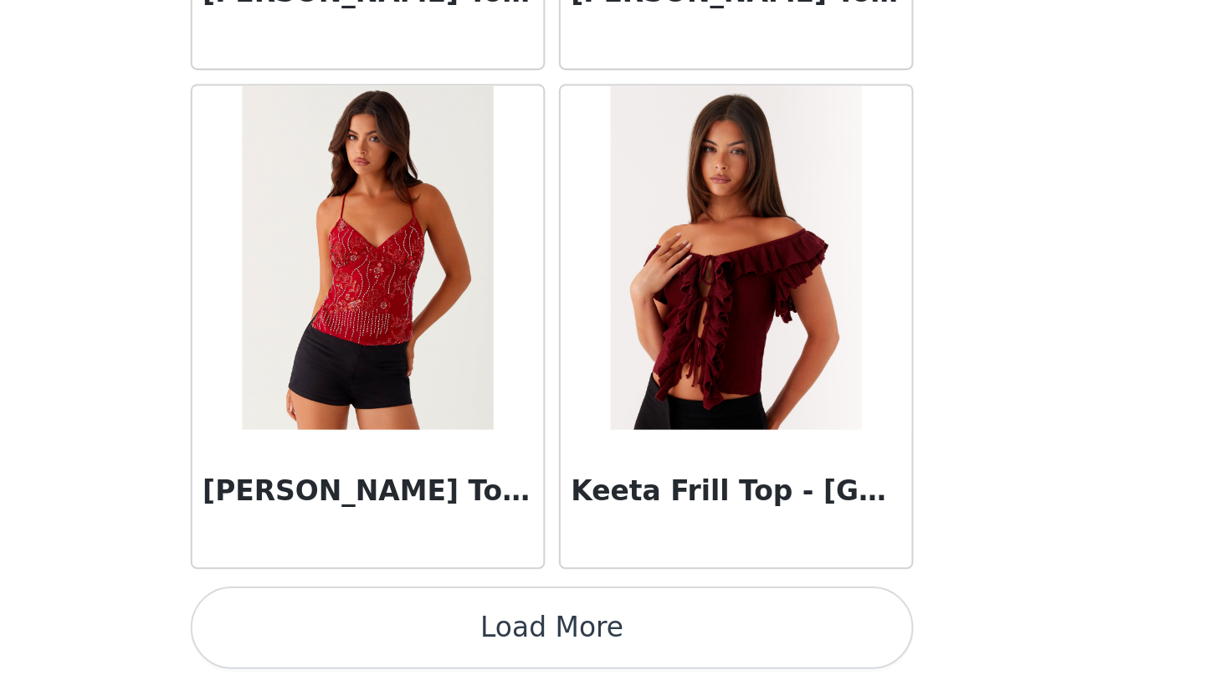
click at [427, 637] on button "Load More" at bounding box center [602, 657] width 351 height 40
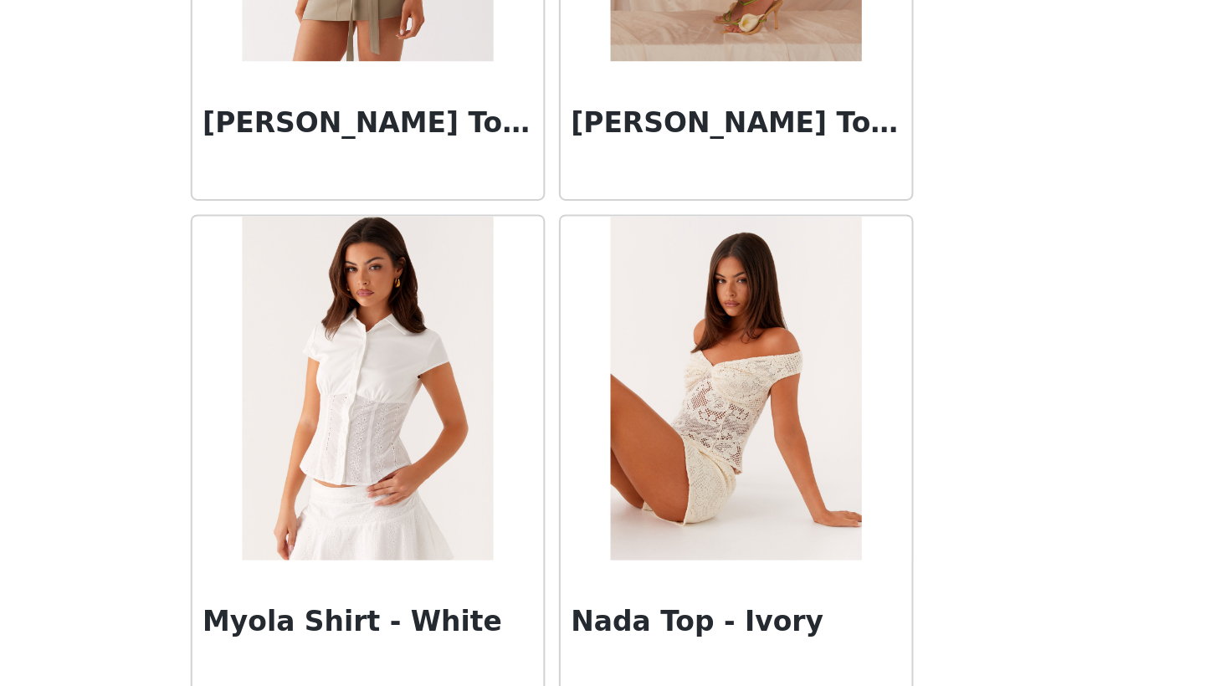
scroll to position [8366, 0]
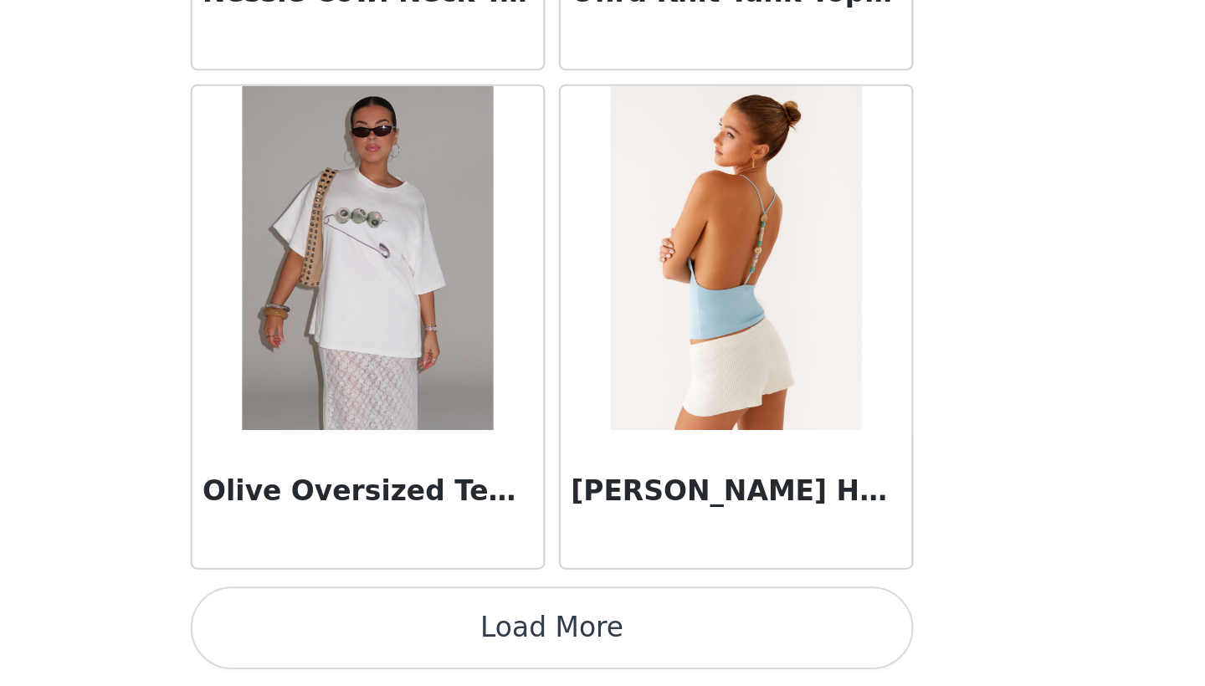
click at [427, 637] on button "Load More" at bounding box center [602, 657] width 351 height 40
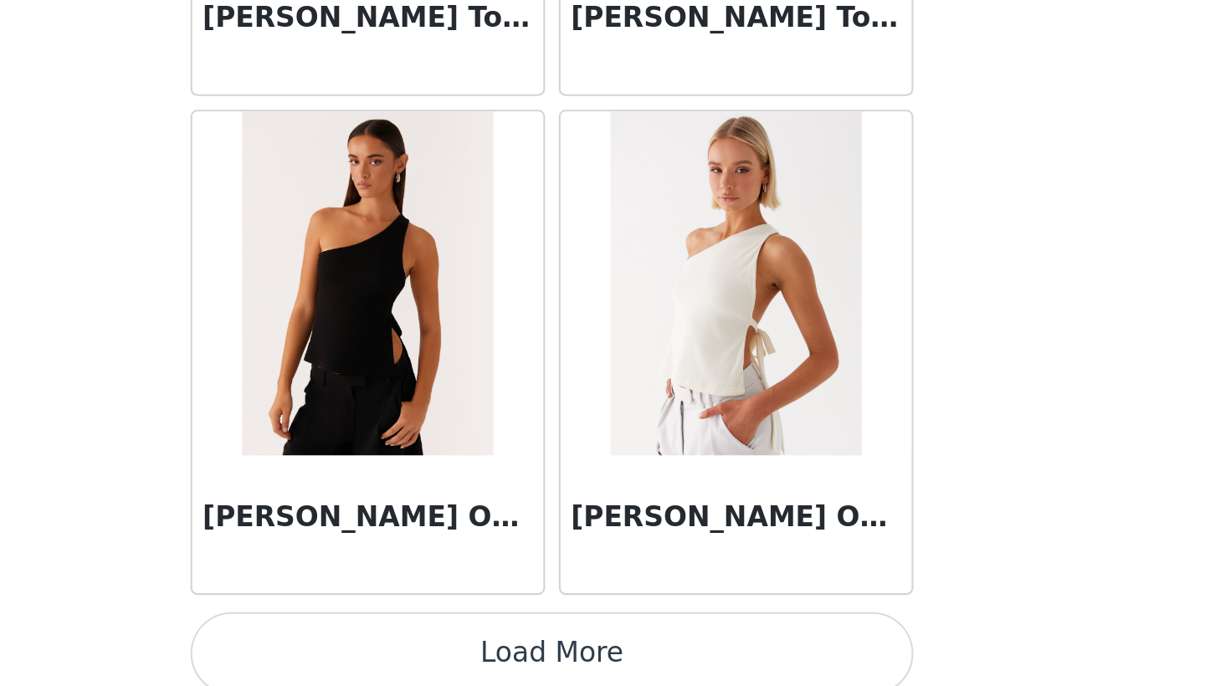
scroll to position [11570, 0]
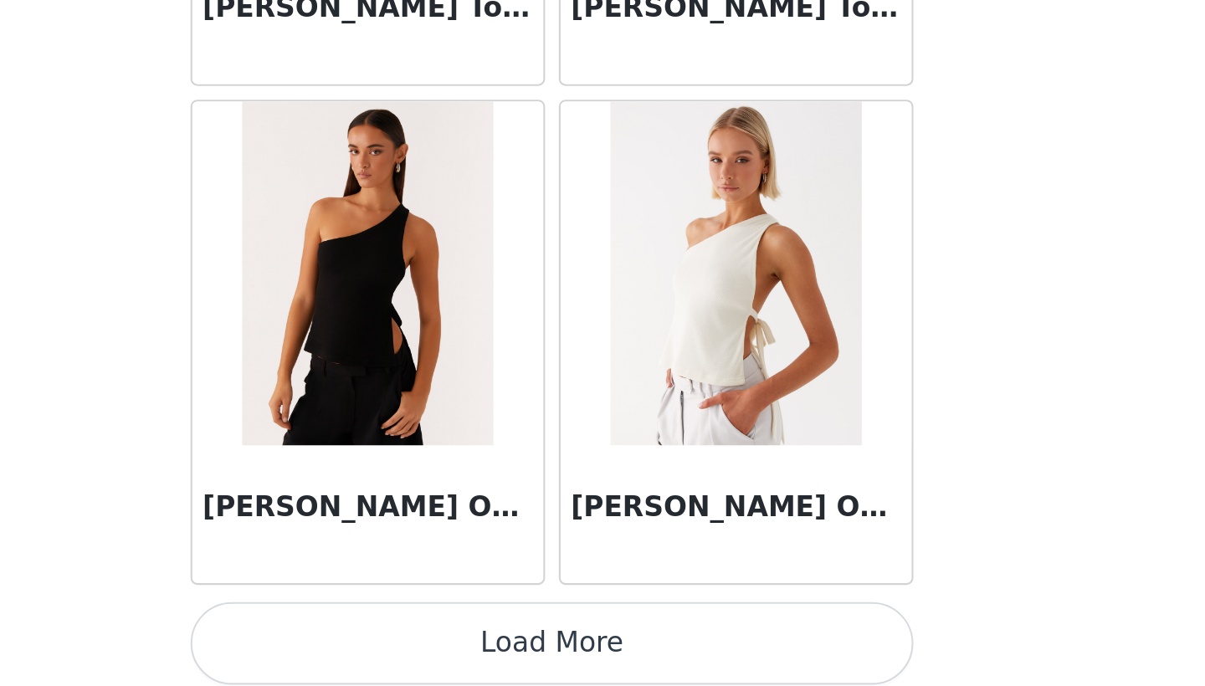
click at [427, 645] on button "Load More" at bounding box center [602, 665] width 351 height 40
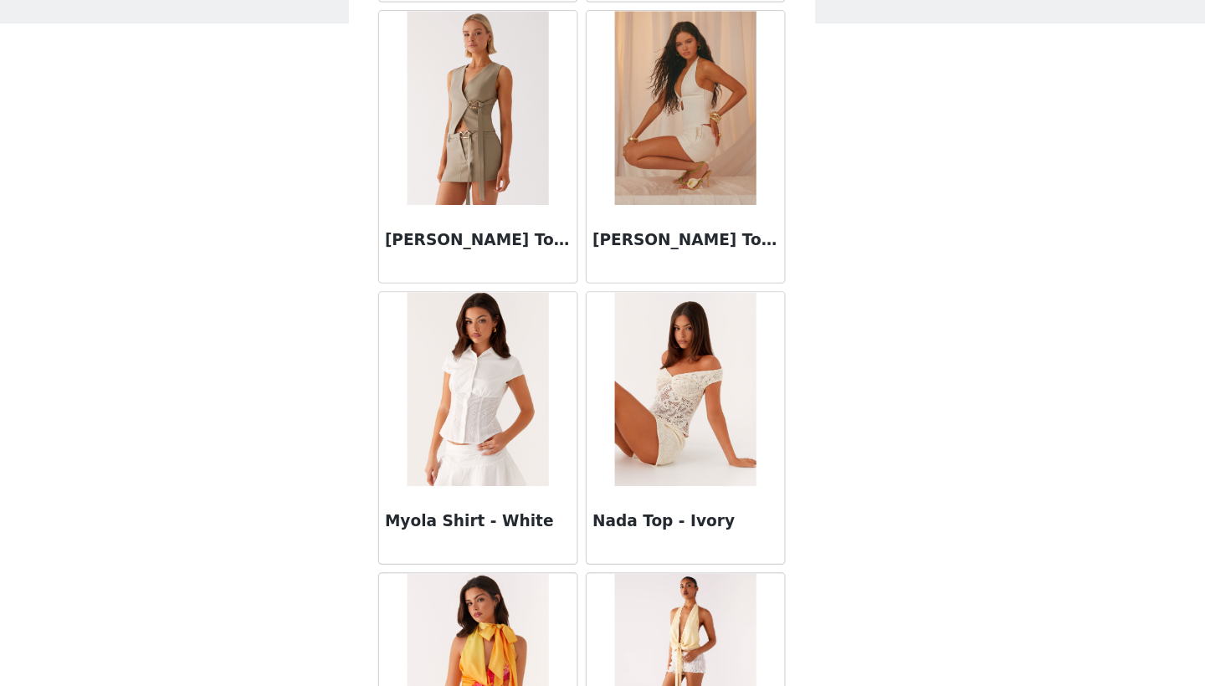
scroll to position [8492, 0]
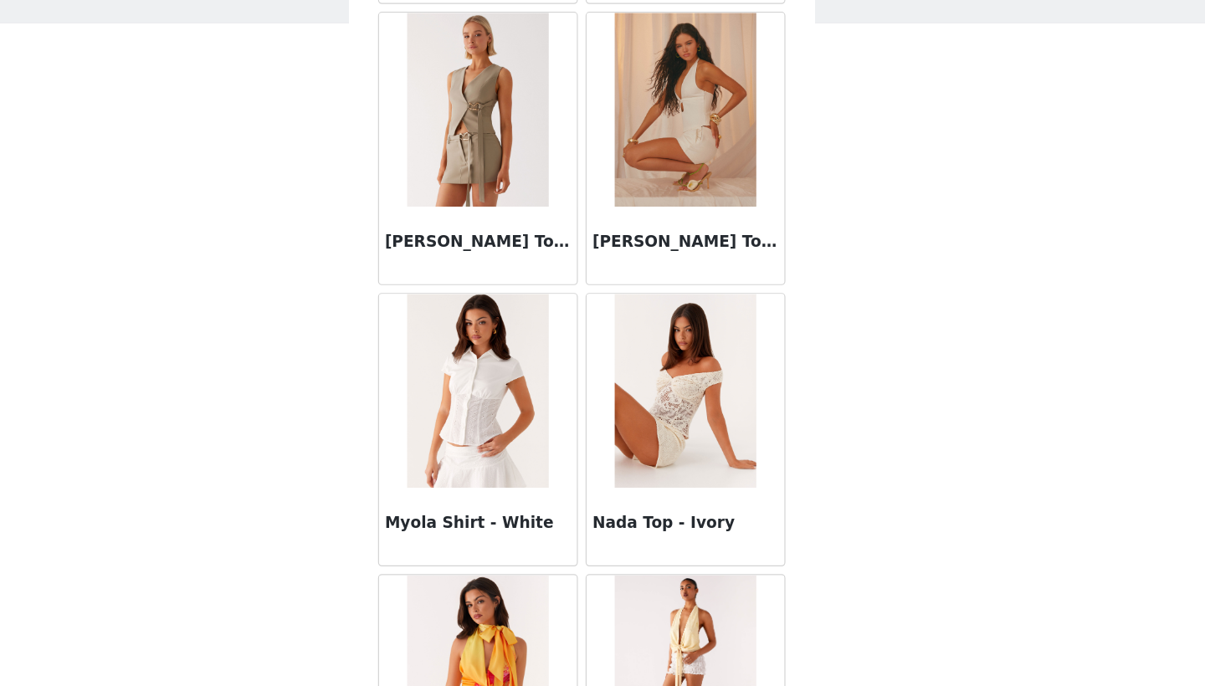
click at [631, 344] on img at bounding box center [691, 408] width 121 height 167
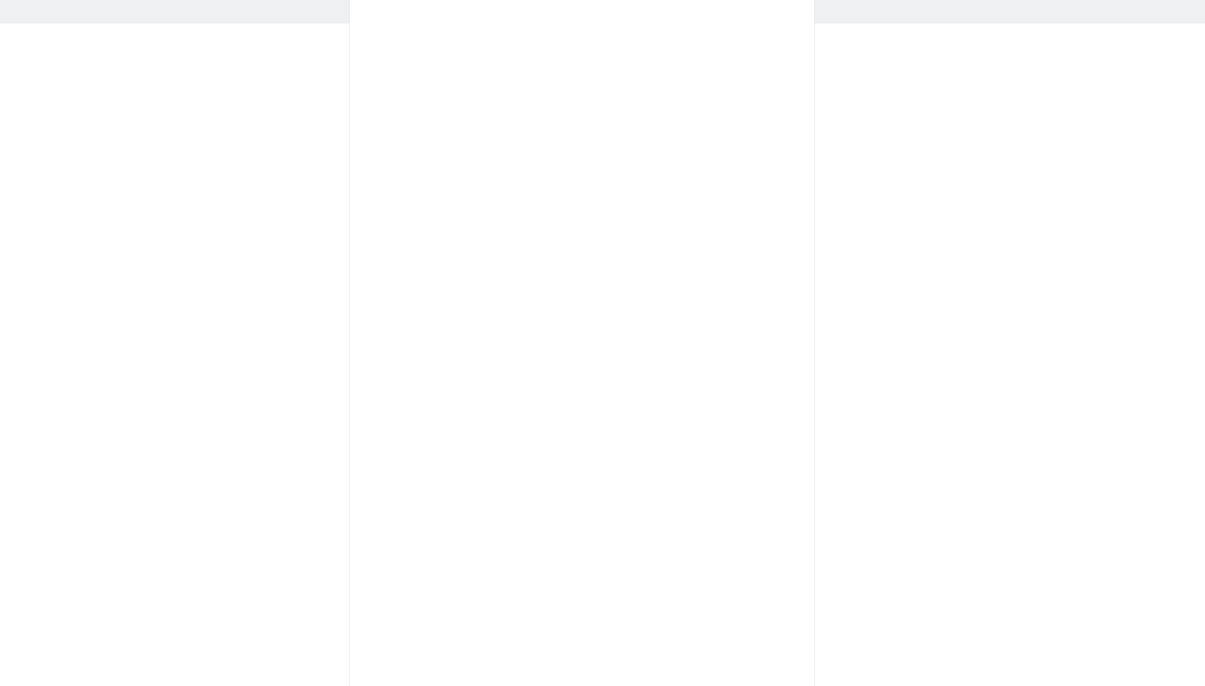
scroll to position [0, 0]
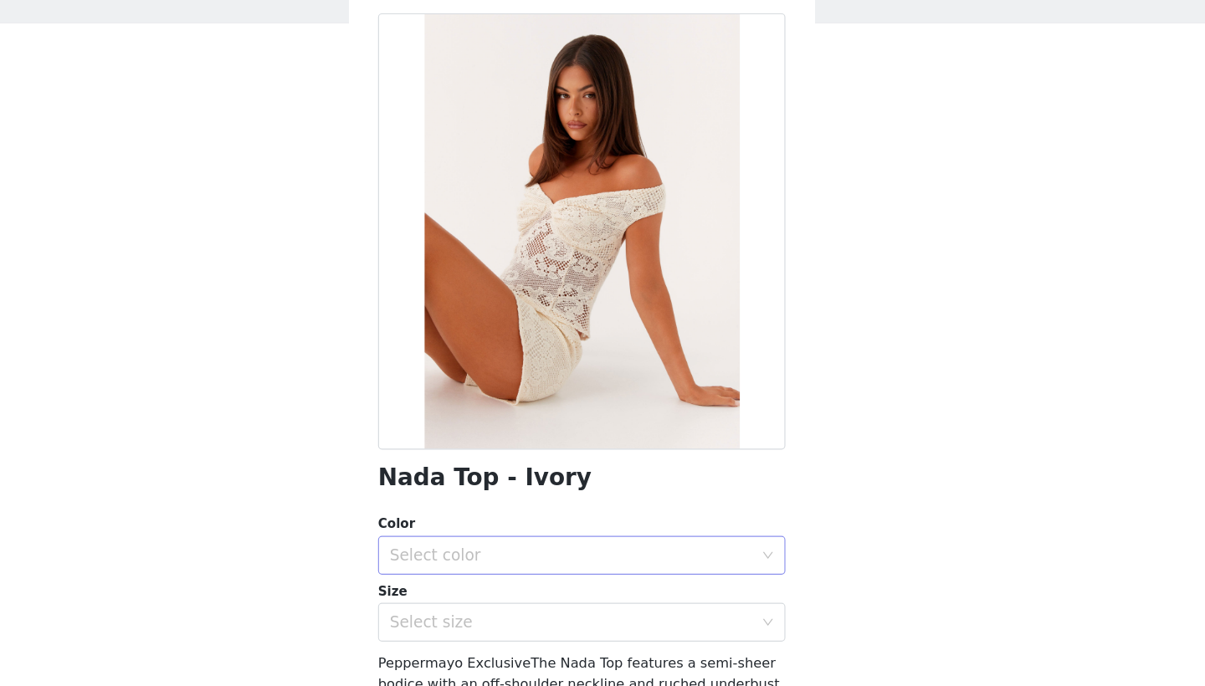
click at [489, 543] on div "Select color" at bounding box center [593, 551] width 313 height 17
click at [453, 574] on li "Ivory" at bounding box center [602, 587] width 351 height 27
click at [455, 601] on div "Select size" at bounding box center [593, 609] width 313 height 17
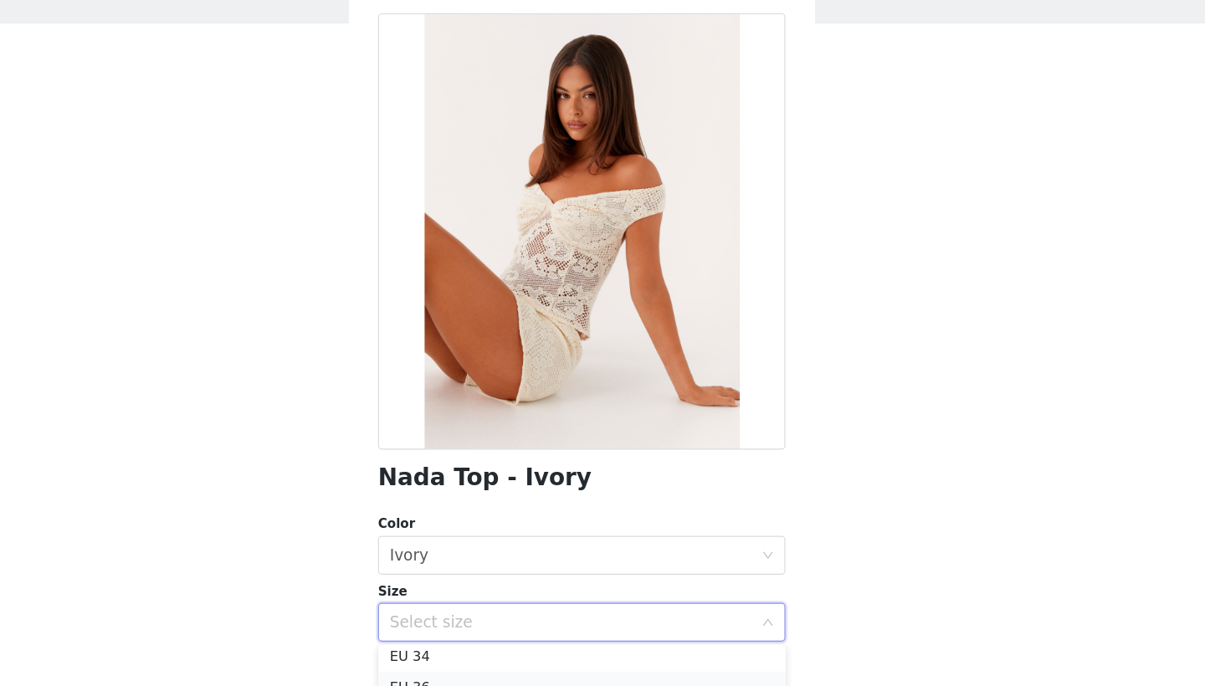
scroll to position [26, 0]
click at [427, 632] on li "EU 34" at bounding box center [602, 645] width 351 height 27
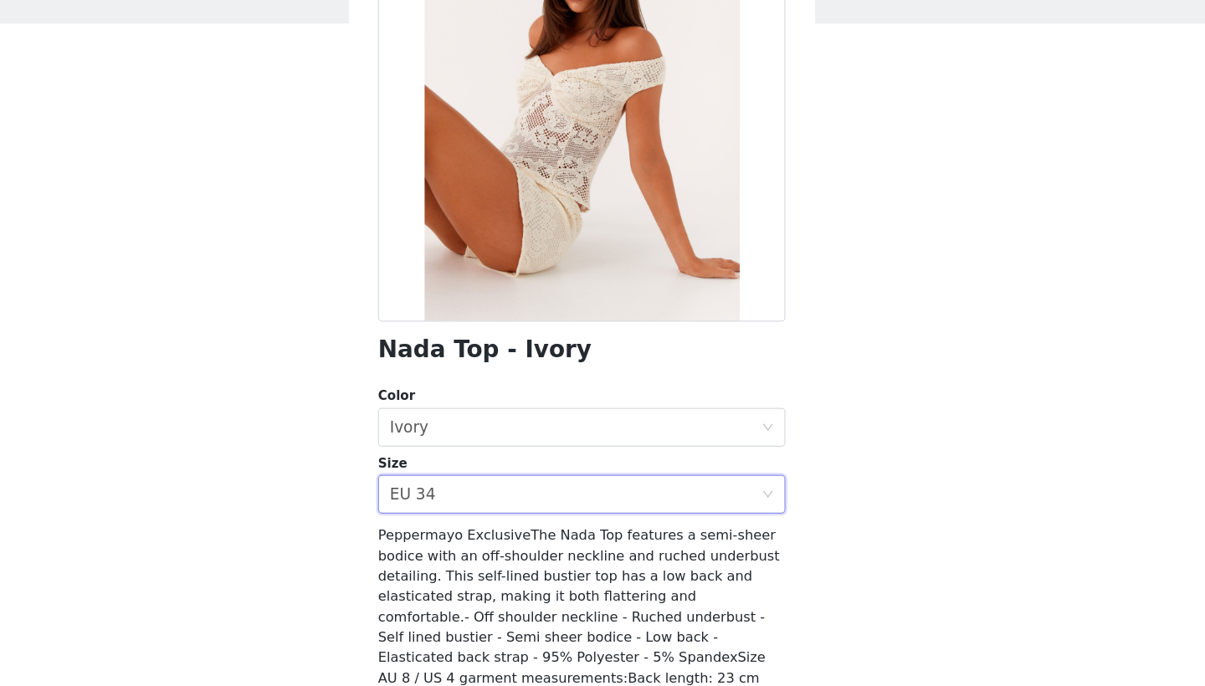
scroll to position [177, 0]
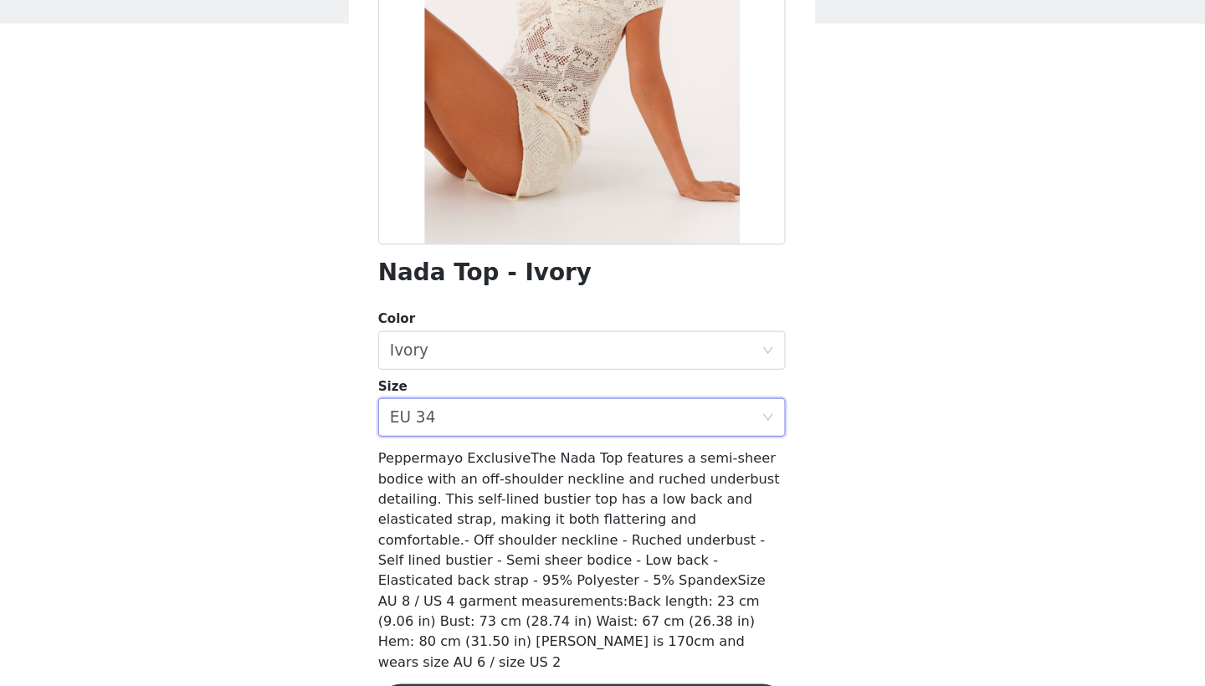
click at [487, 662] on button "Add Product" at bounding box center [602, 682] width 351 height 40
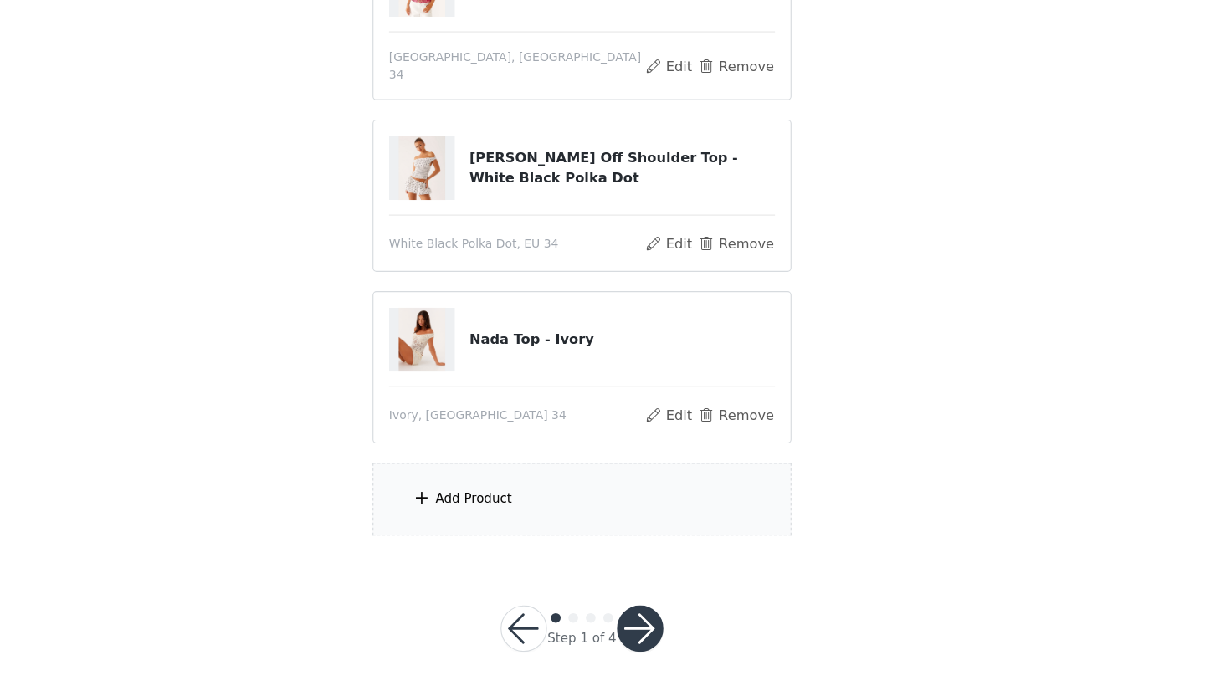
scroll to position [192, 0]
click at [496, 494] on div "Add Product" at bounding box center [602, 525] width 361 height 63
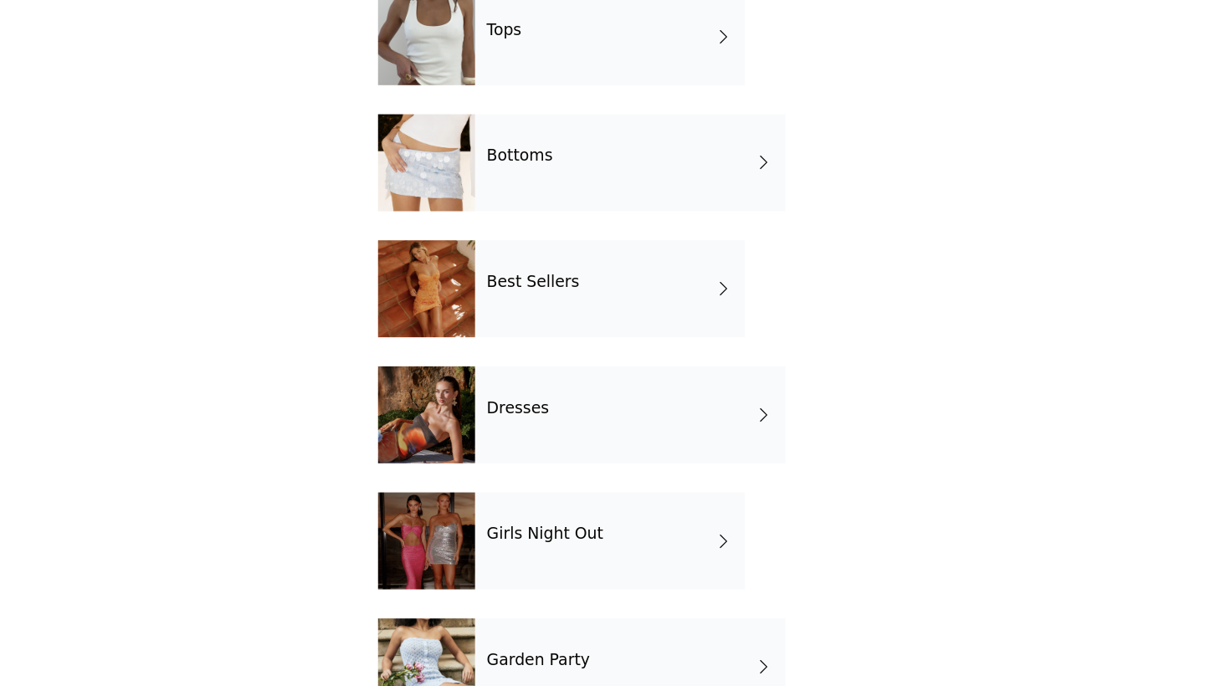
click at [510, 192] on div "Bottoms" at bounding box center [644, 234] width 268 height 84
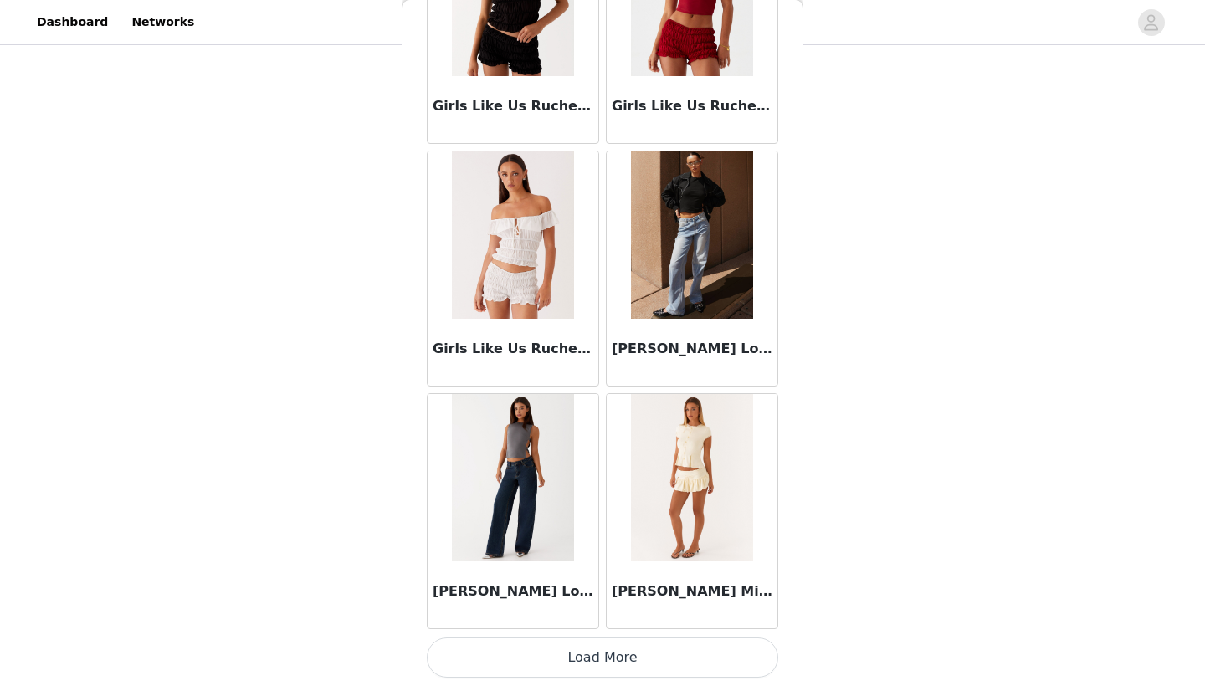
click at [642, 647] on button "Load More" at bounding box center [602, 657] width 351 height 40
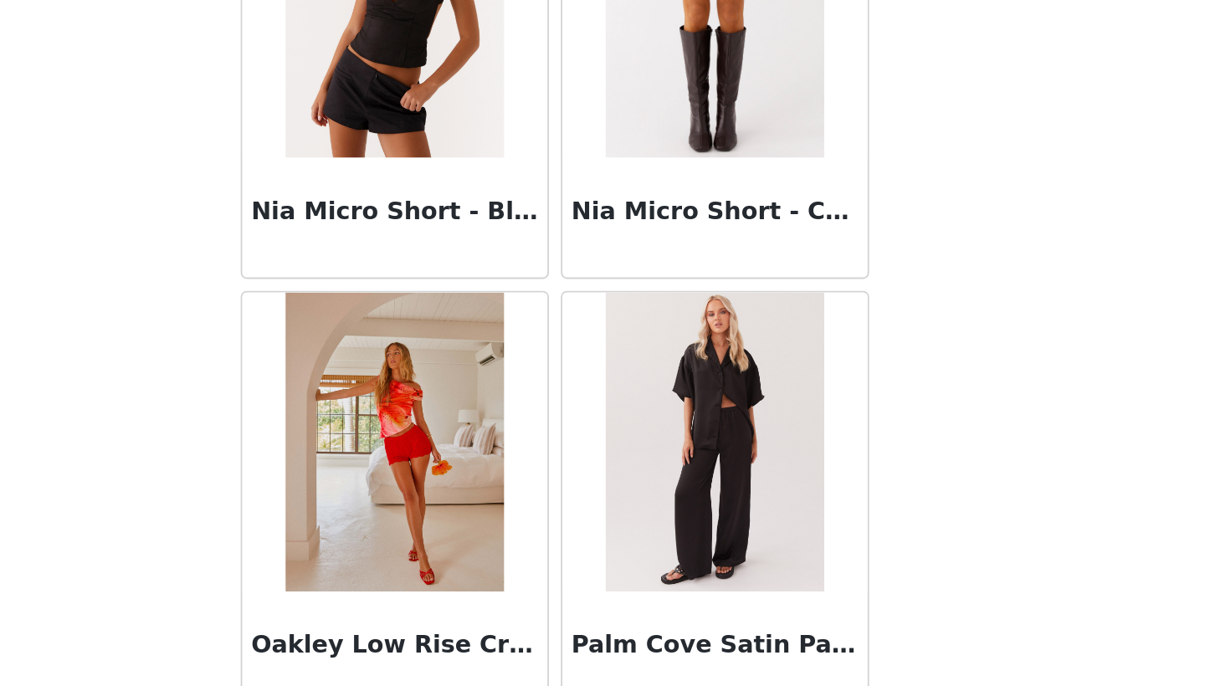
scroll to position [3324, 0]
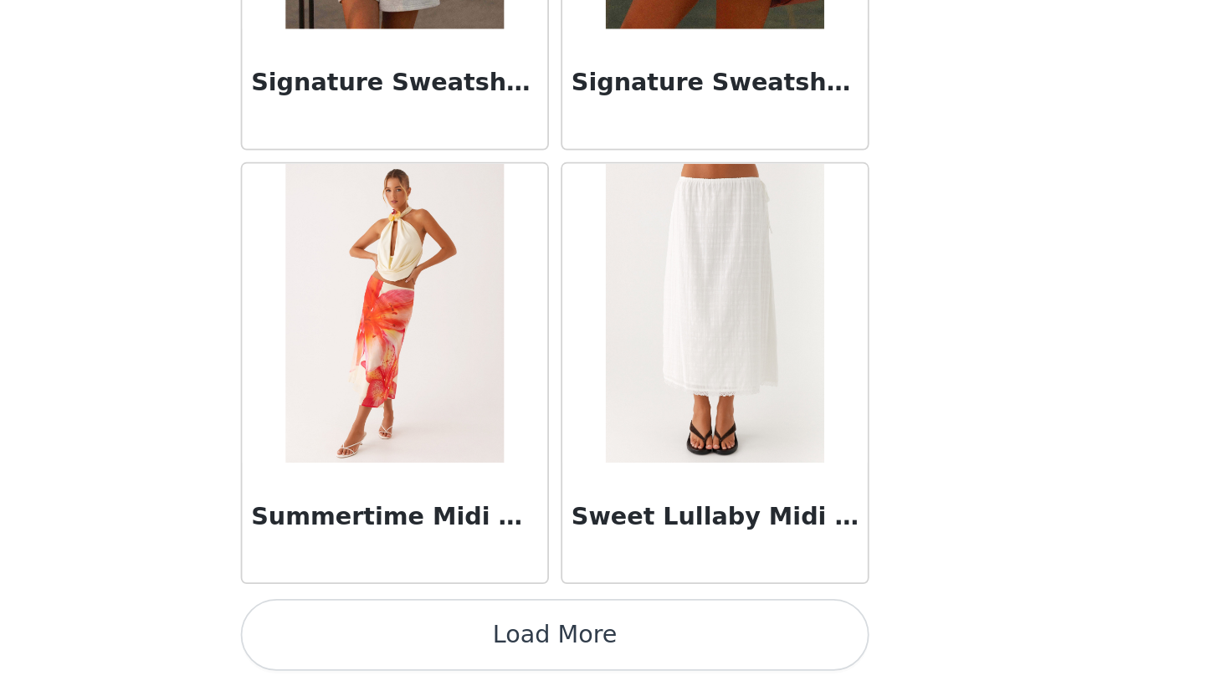
click at [427, 637] on button "Load More" at bounding box center [602, 657] width 351 height 40
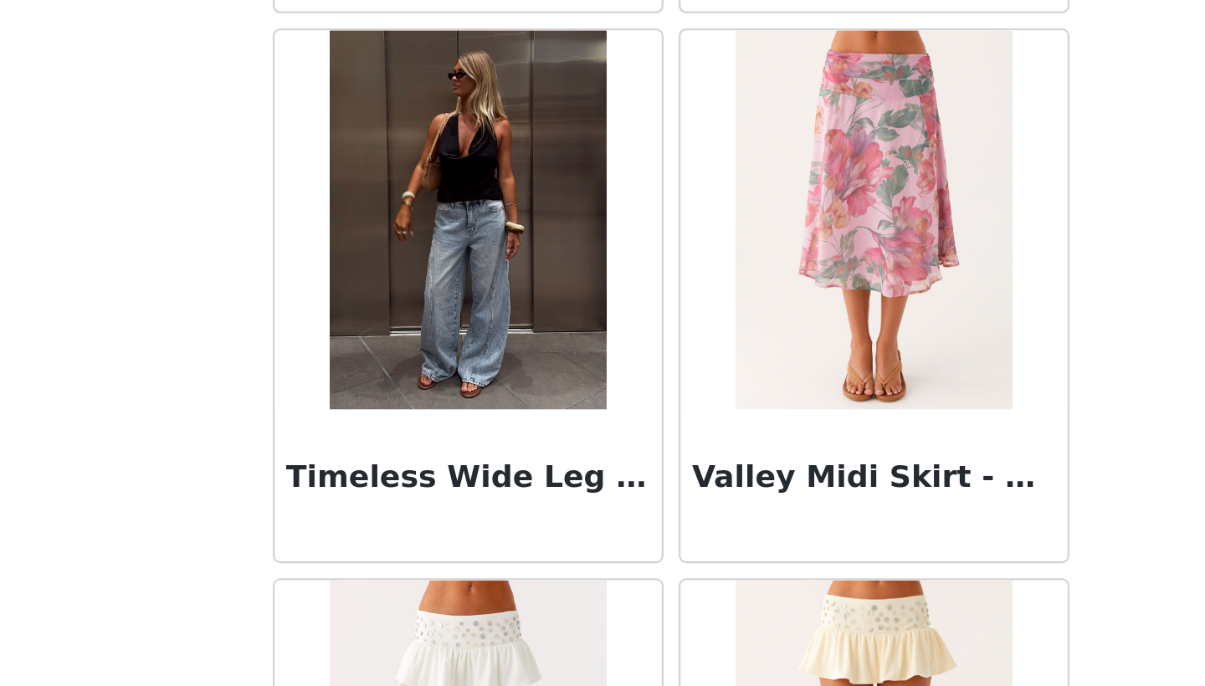
scroll to position [4598, 0]
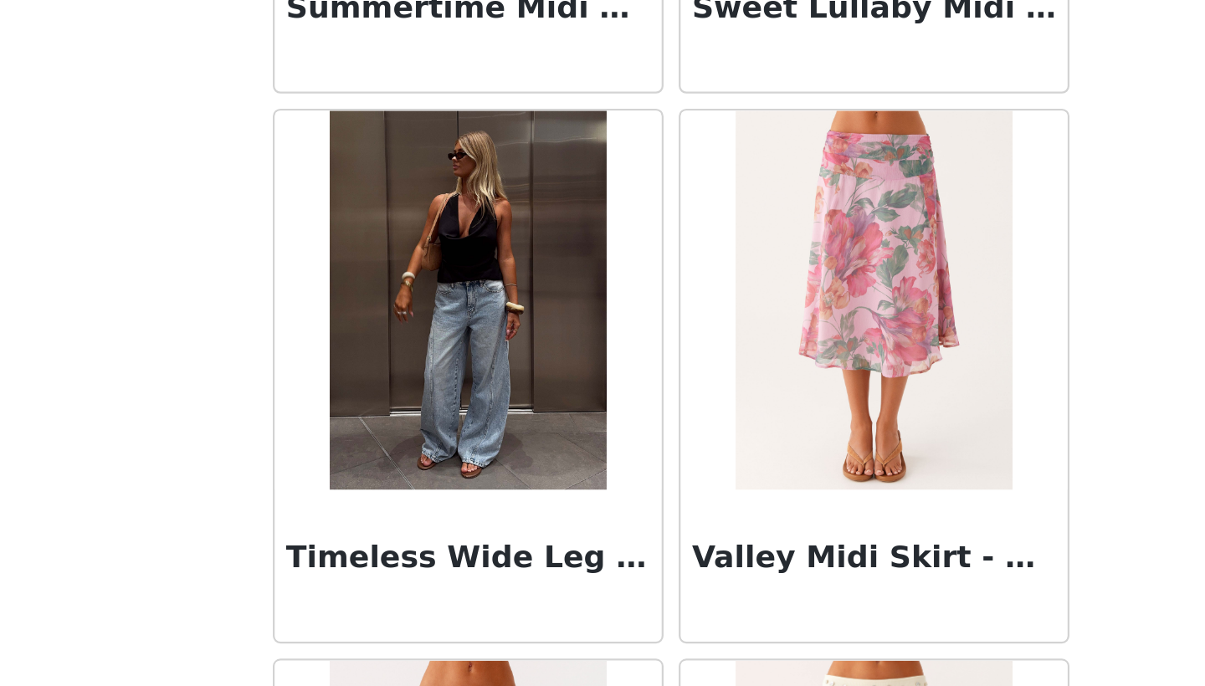
click at [452, 338] on img at bounding box center [512, 421] width 121 height 167
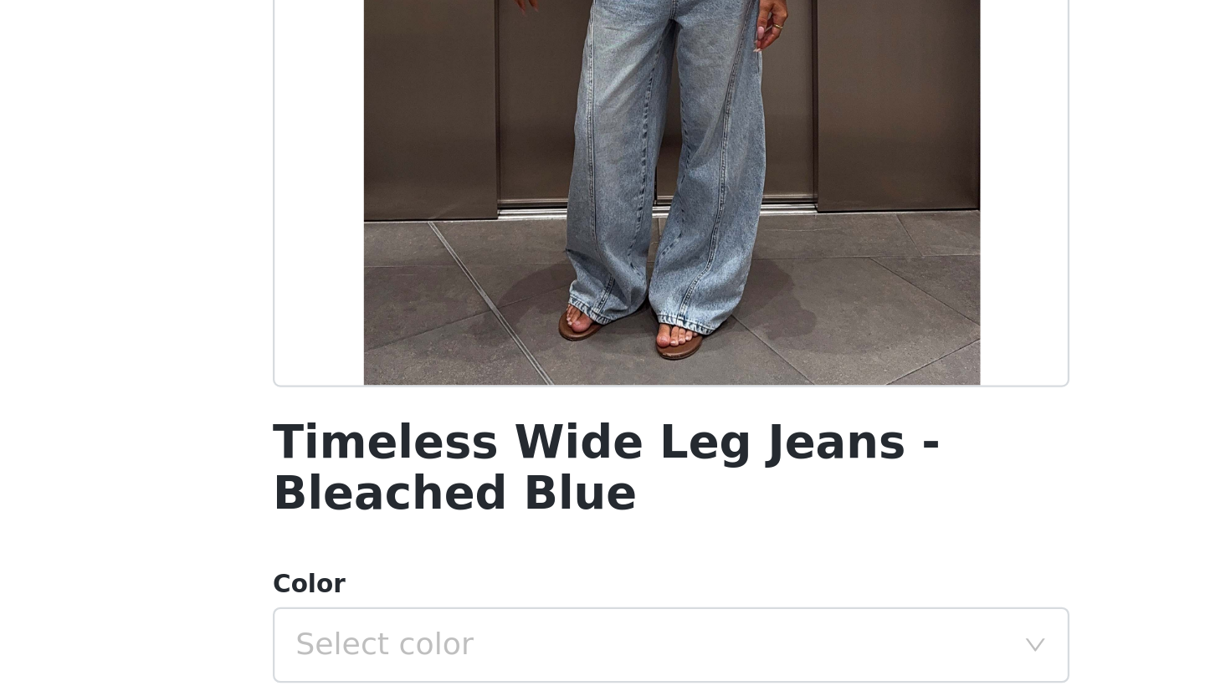
scroll to position [191, 0]
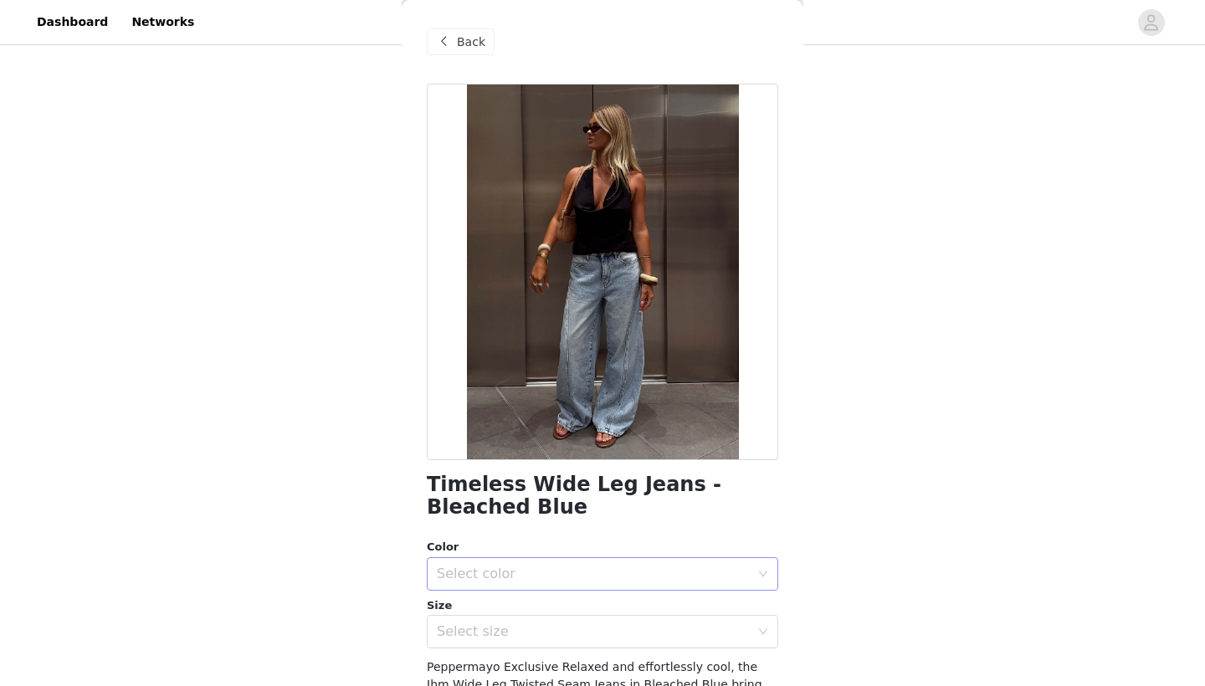
click at [573, 575] on div "Select color" at bounding box center [593, 573] width 313 height 17
click at [542, 609] on li "Bleached Blue" at bounding box center [602, 609] width 351 height 27
click at [541, 632] on div "Select size" at bounding box center [593, 631] width 313 height 17
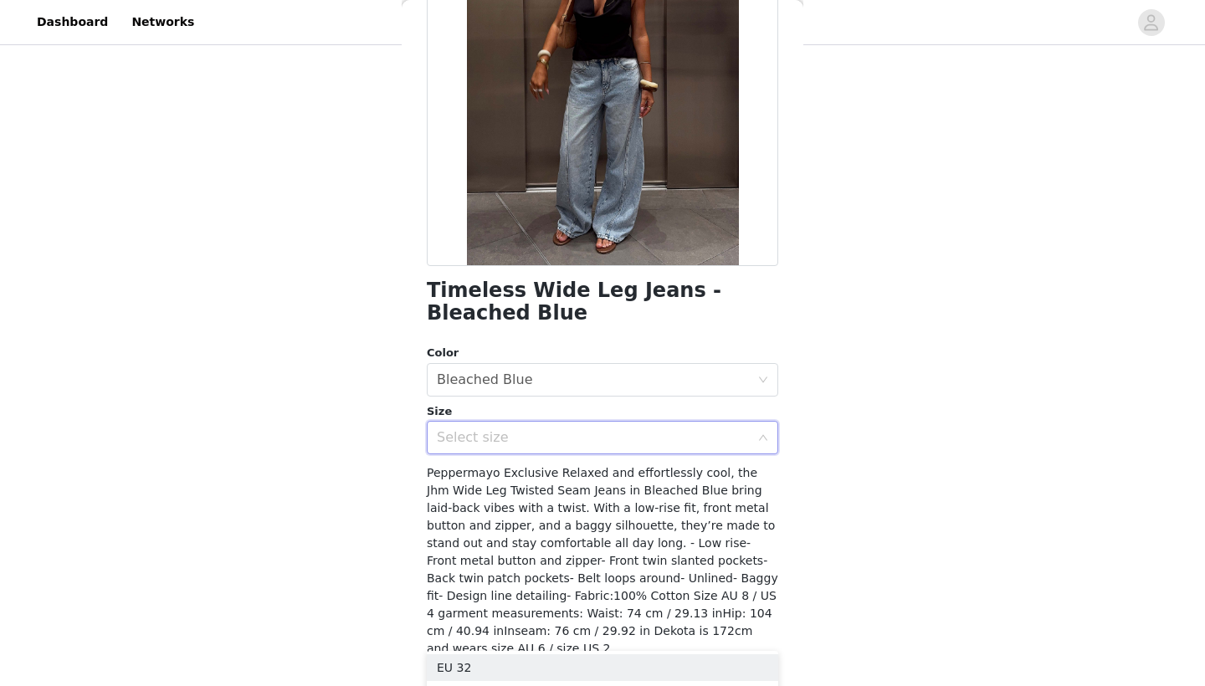
scroll to position [208, 0]
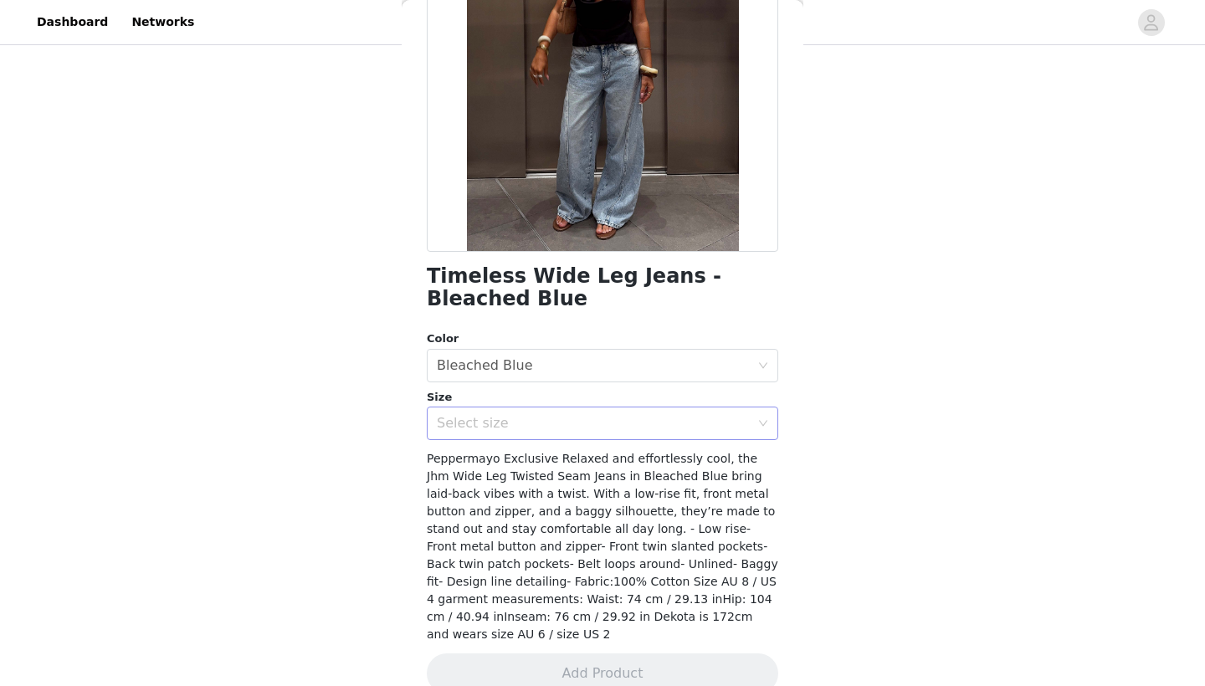
click at [687, 413] on div "Select size" at bounding box center [597, 423] width 320 height 32
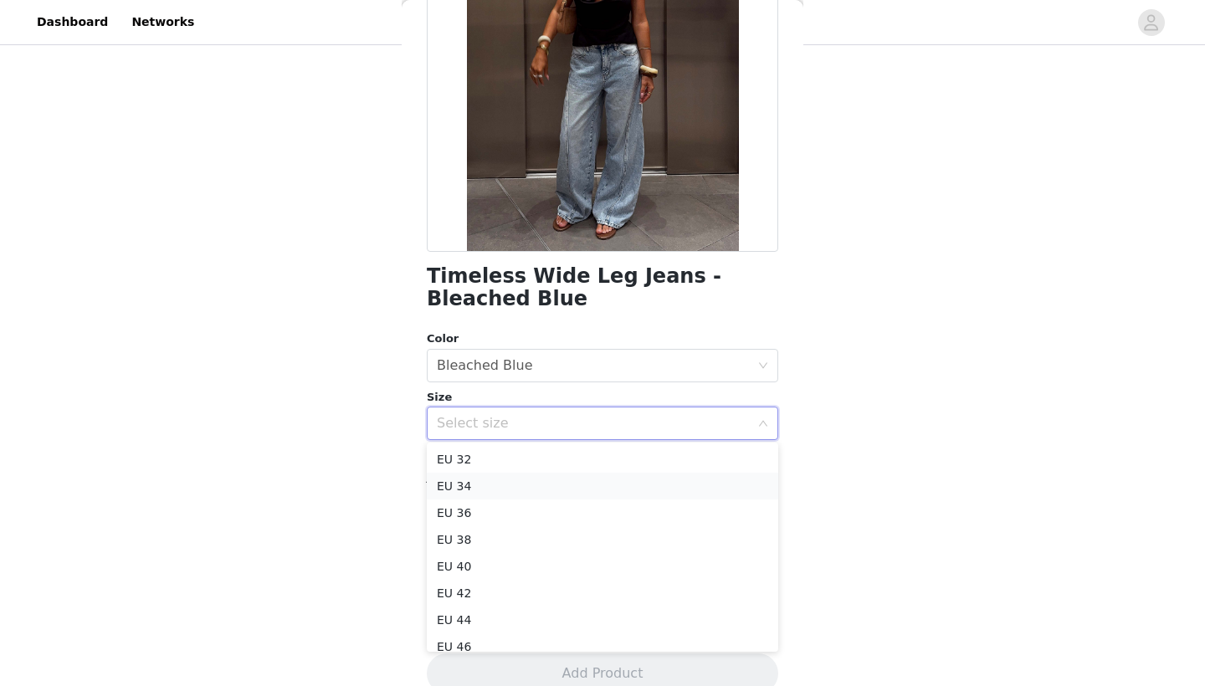
click at [552, 487] on li "EU 34" at bounding box center [602, 486] width 351 height 27
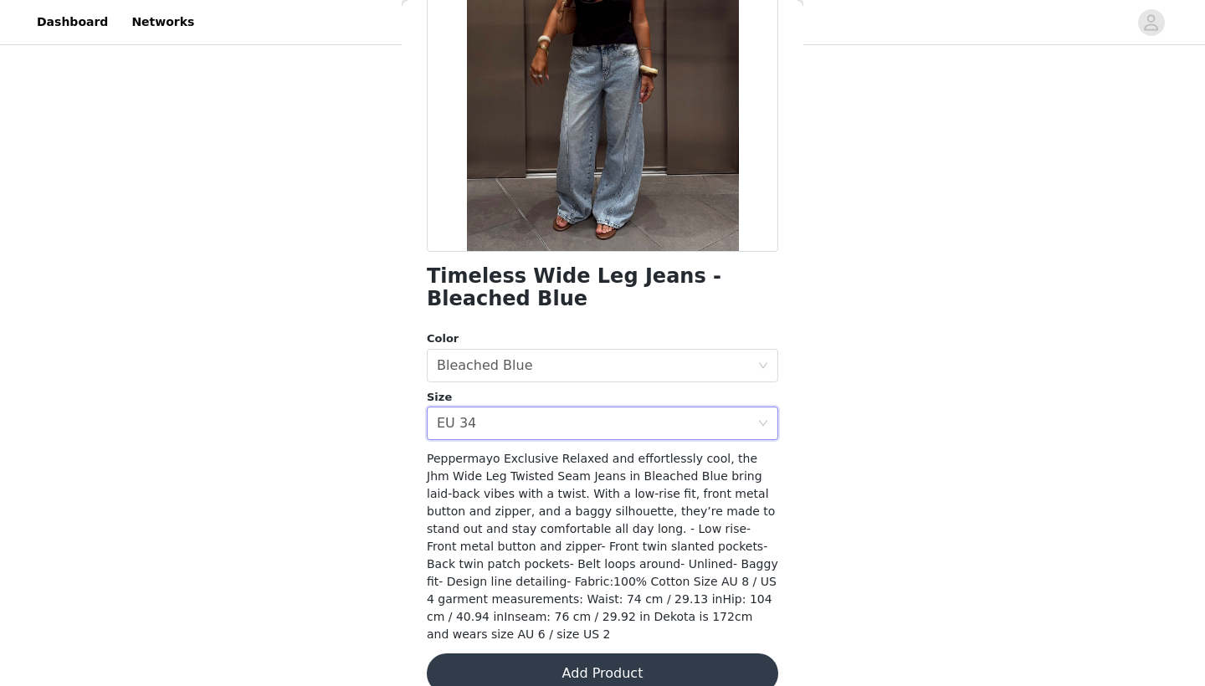
click at [606, 658] on button "Add Product" at bounding box center [602, 673] width 351 height 40
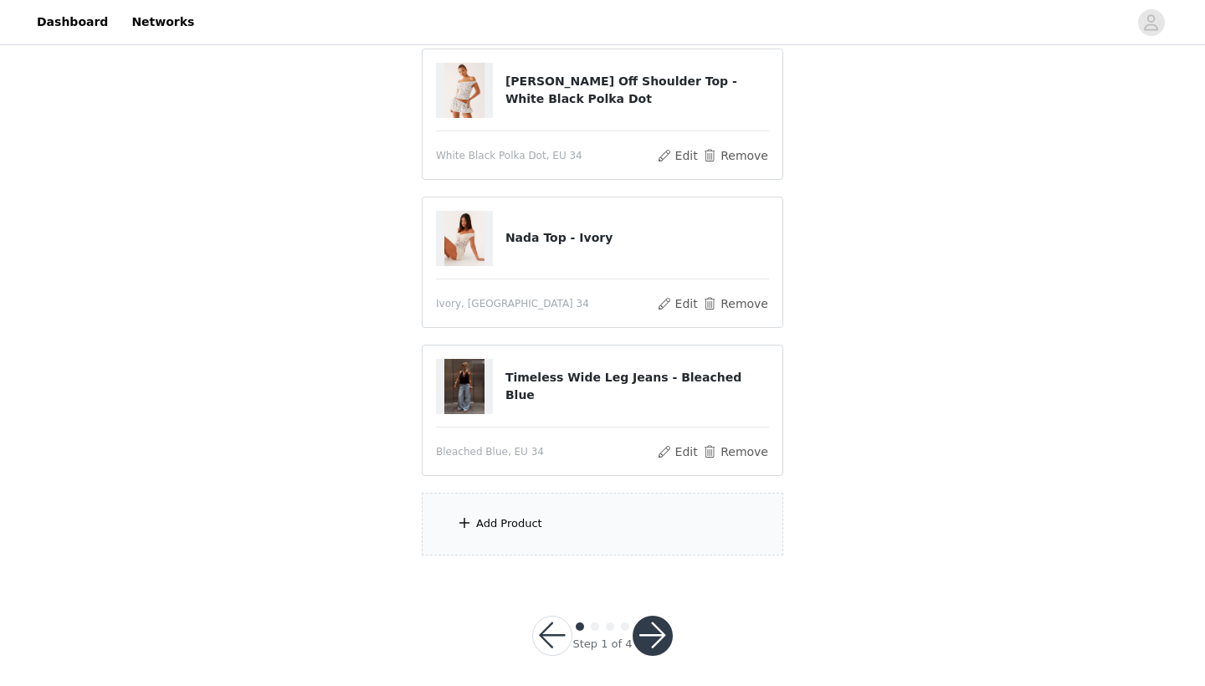
scroll to position [340, 0]
click at [618, 504] on div "Add Product" at bounding box center [602, 525] width 361 height 63
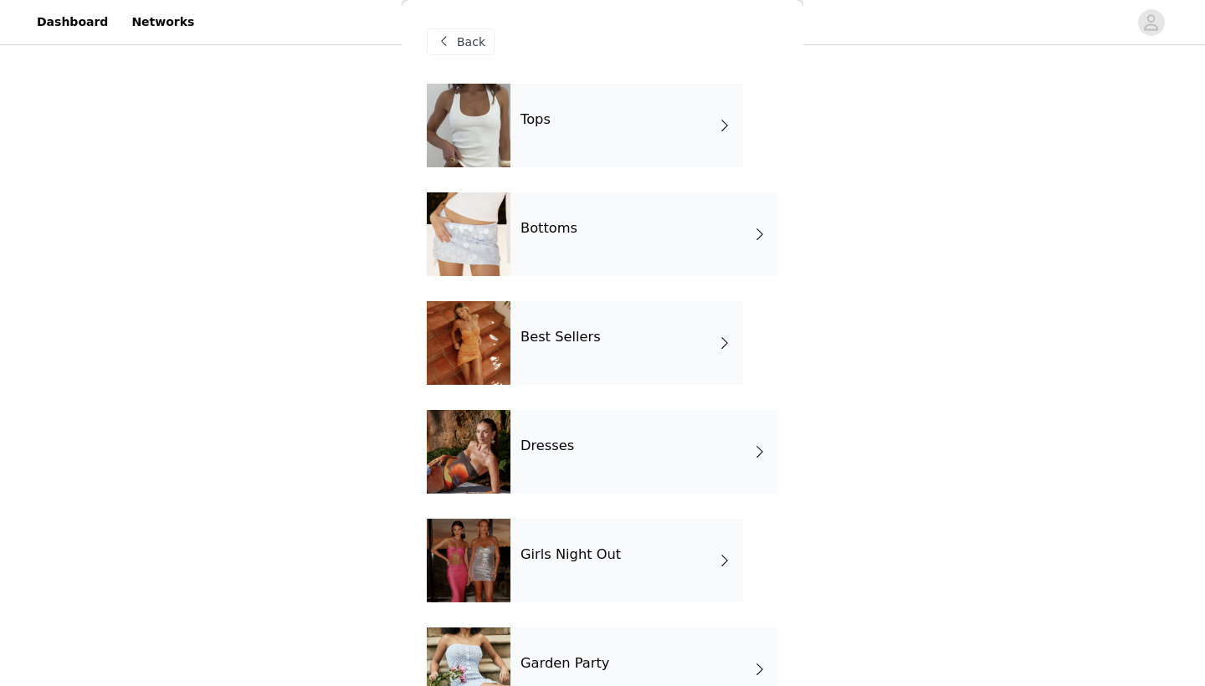
click at [601, 455] on div "Dresses" at bounding box center [644, 452] width 268 height 84
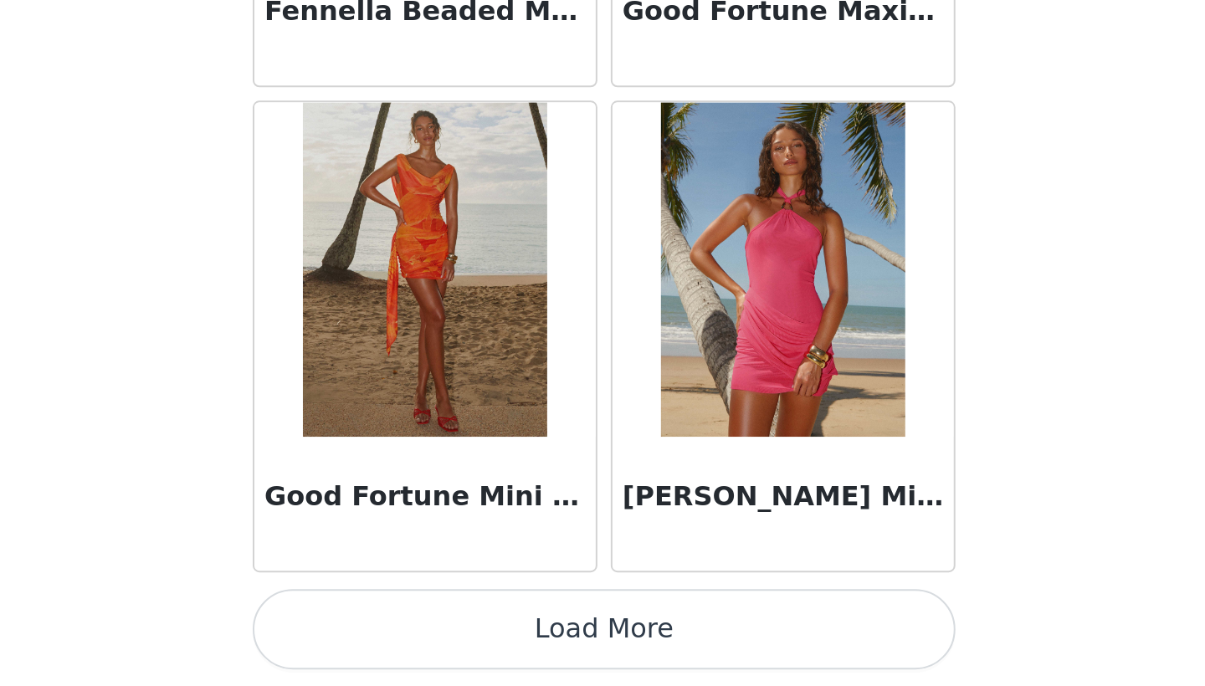
scroll to position [327, 0]
click at [427, 637] on button "Load More" at bounding box center [602, 657] width 351 height 40
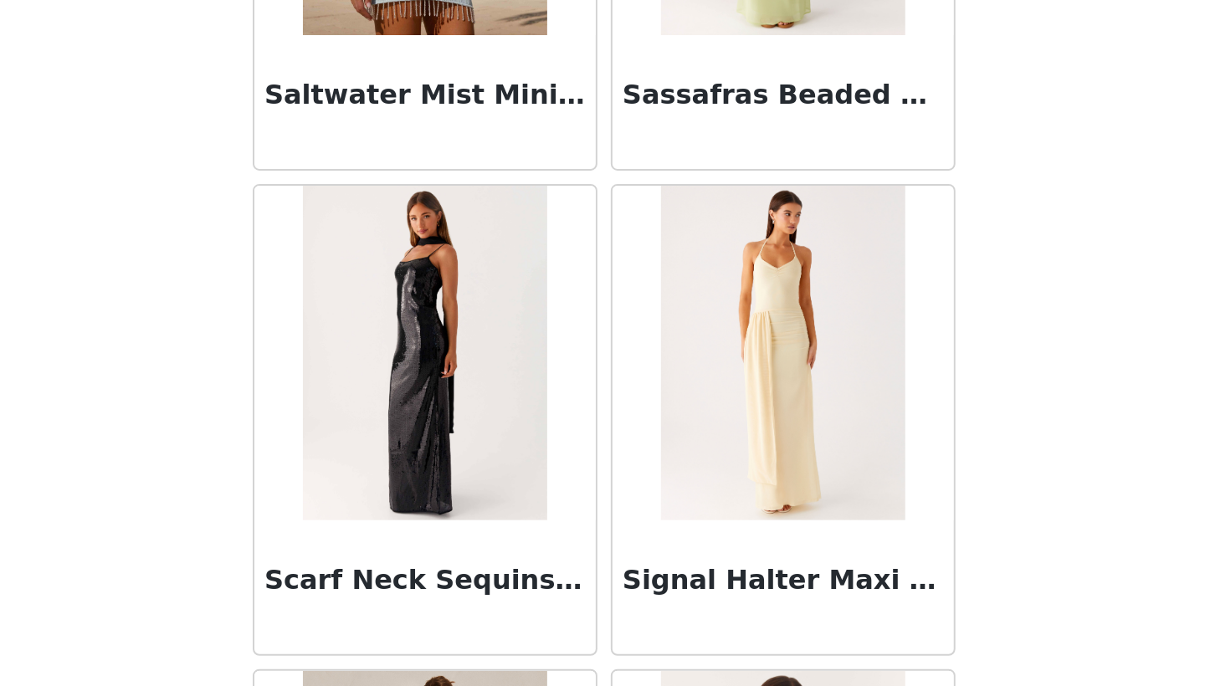
scroll to position [3772, 0]
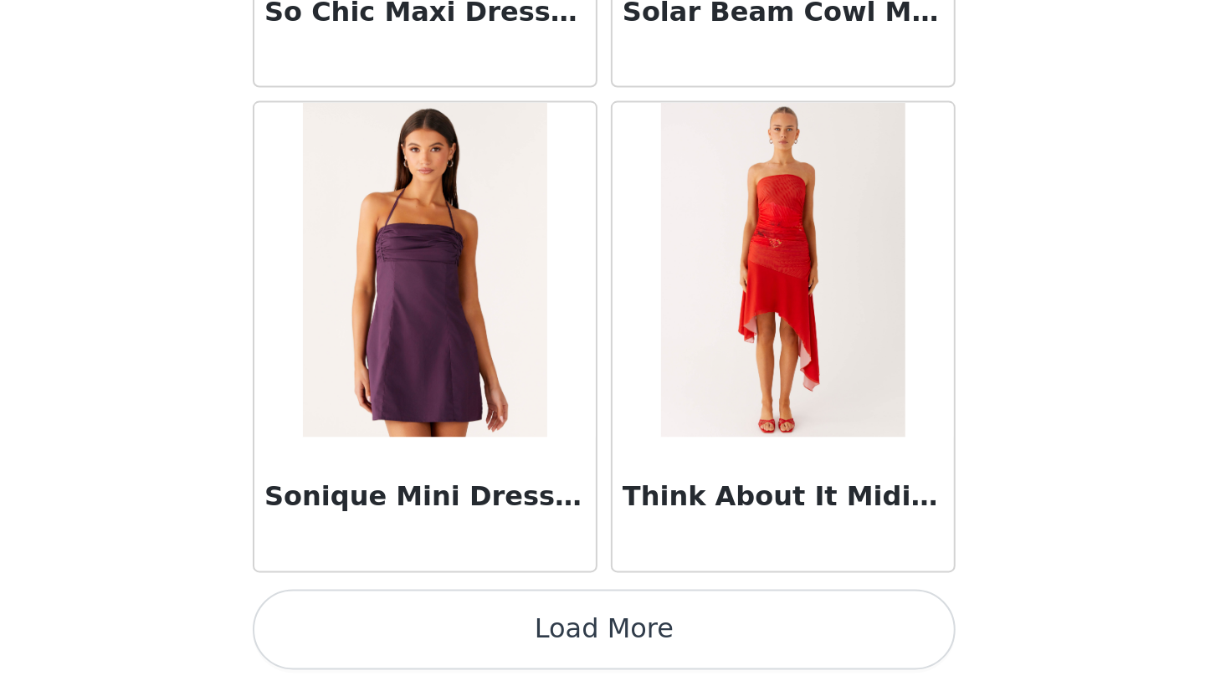
click at [427, 637] on button "Load More" at bounding box center [602, 657] width 351 height 40
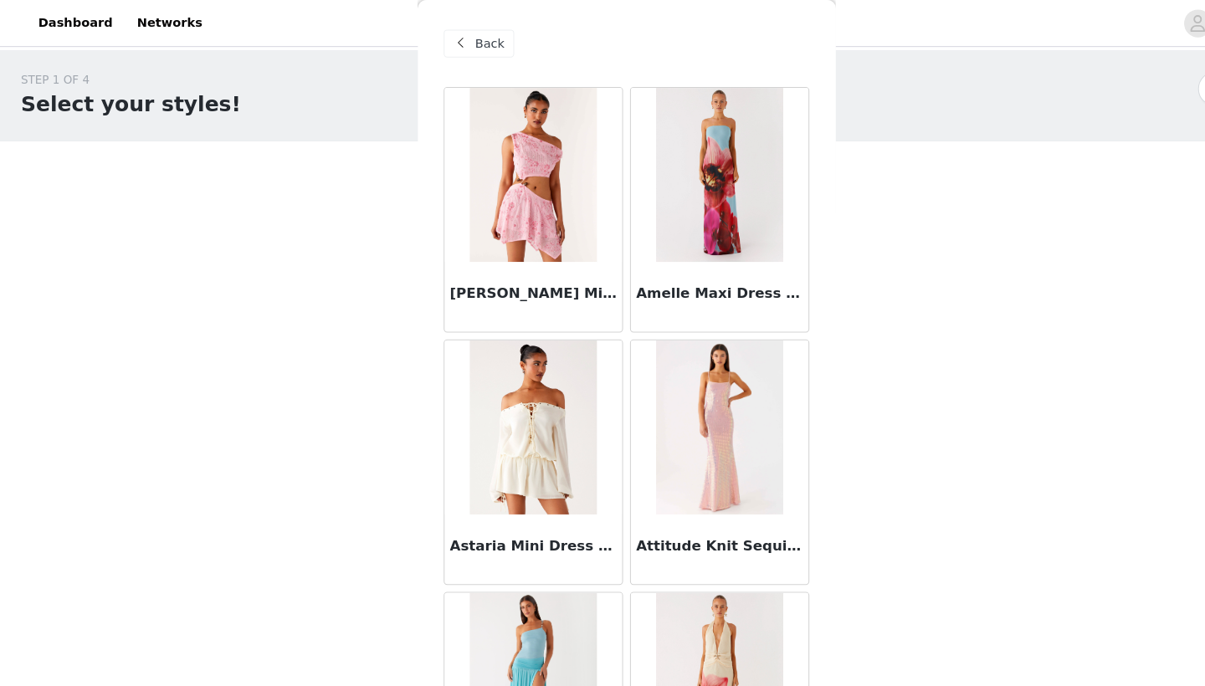
scroll to position [0, 0]
click at [439, 32] on span at bounding box center [443, 42] width 20 height 20
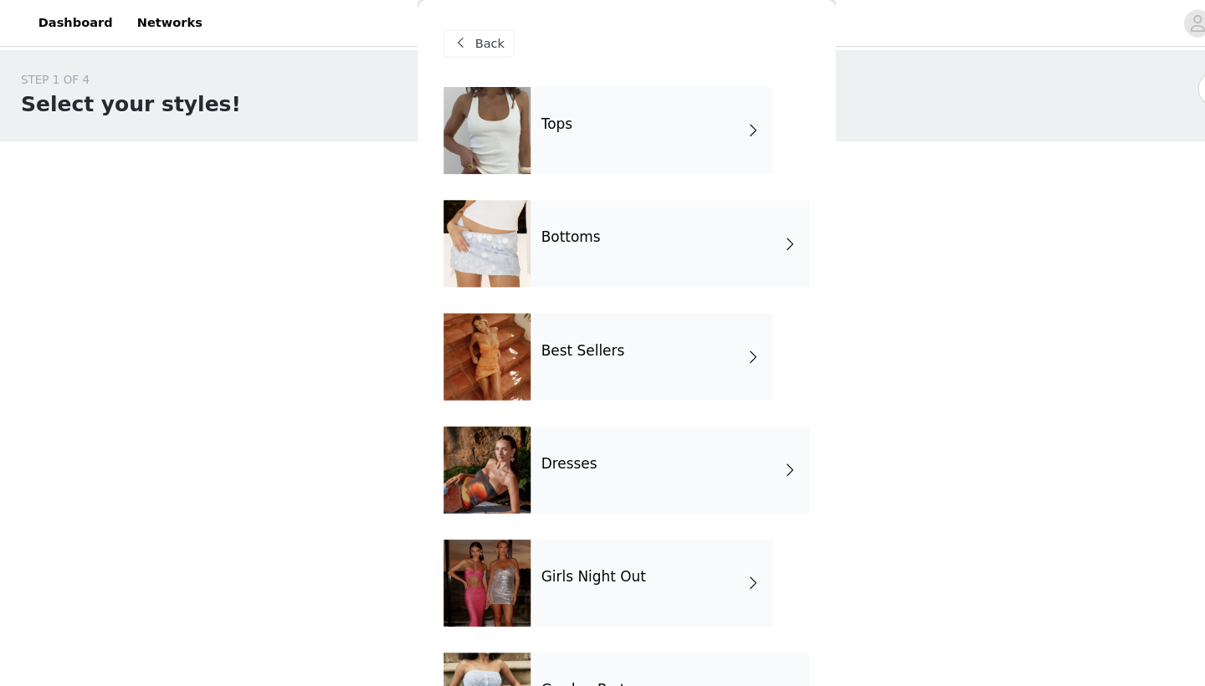
click at [534, 349] on div "Best Sellers" at bounding box center [626, 343] width 233 height 84
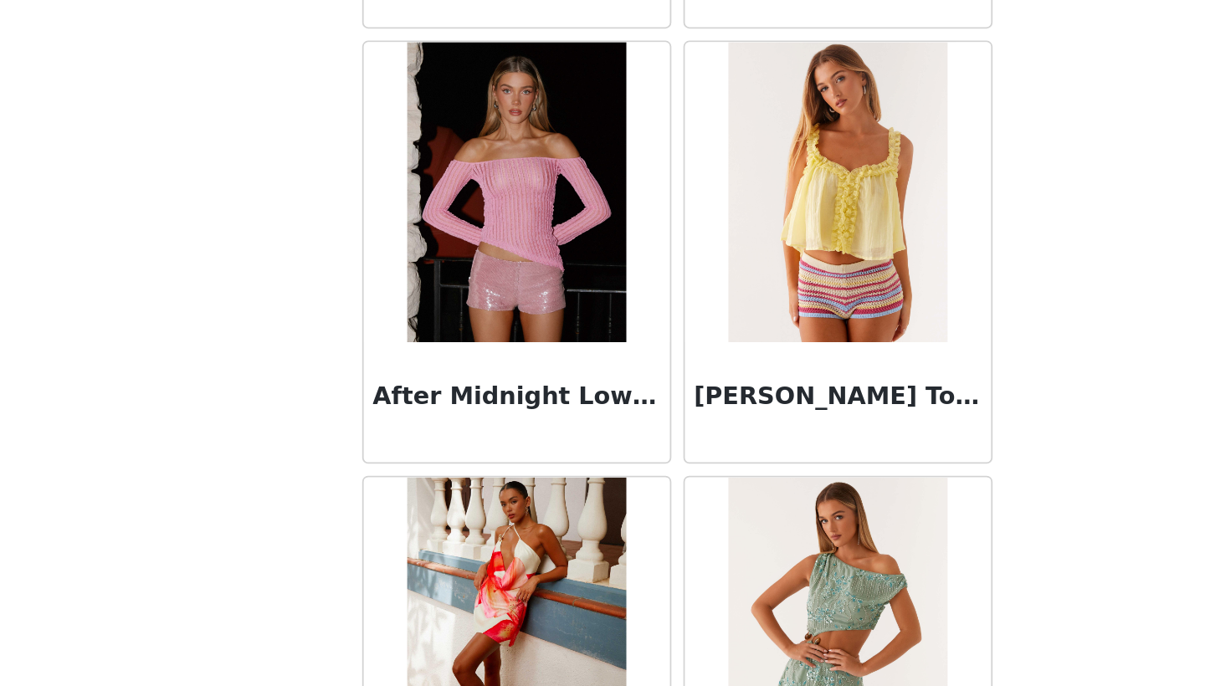
scroll to position [95, 0]
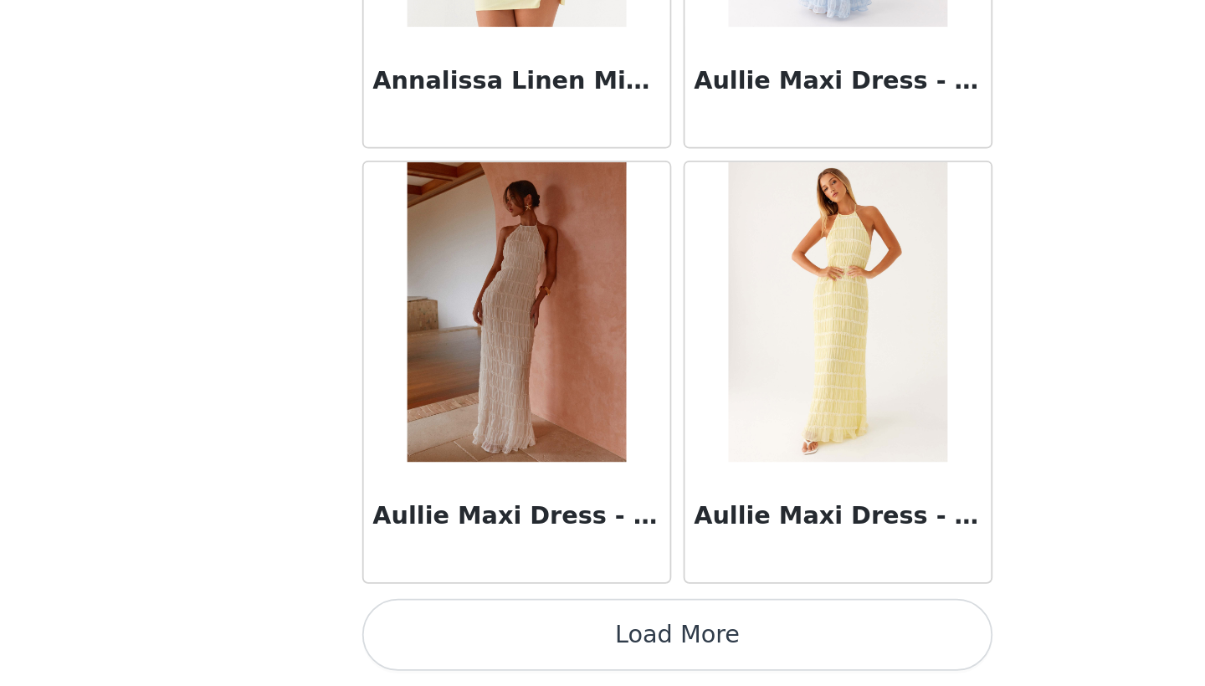
click at [427, 637] on button "Load More" at bounding box center [602, 657] width 351 height 40
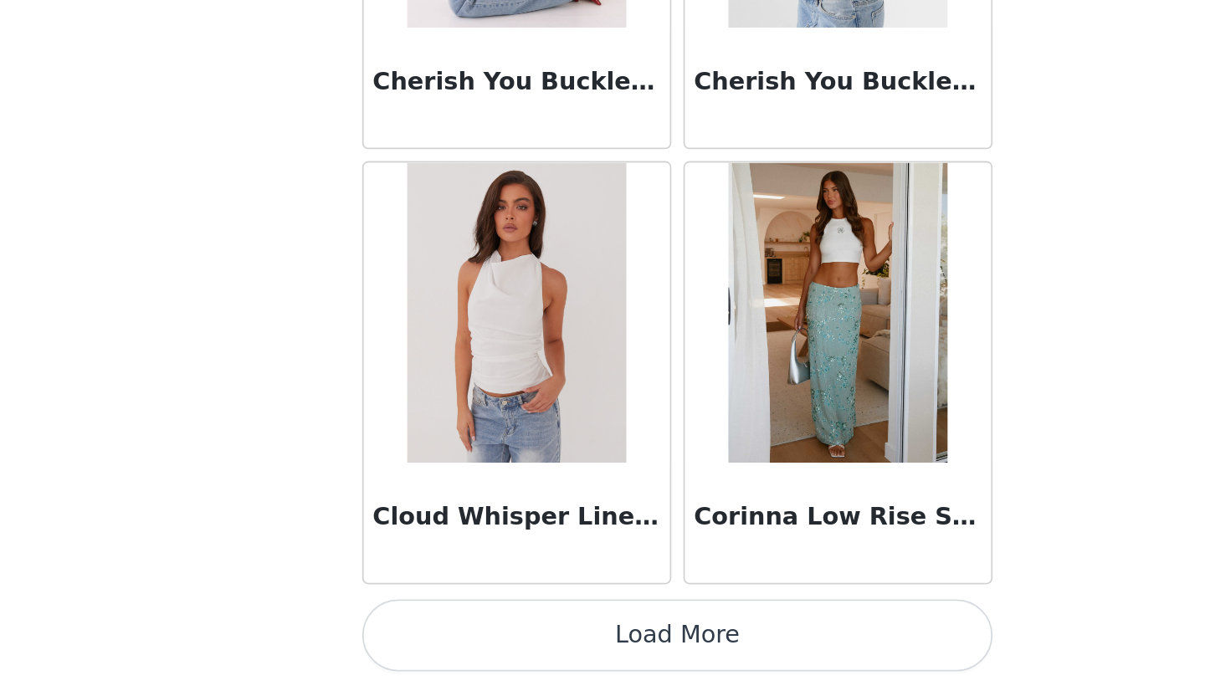
click at [427, 637] on button "Load More" at bounding box center [602, 657] width 351 height 40
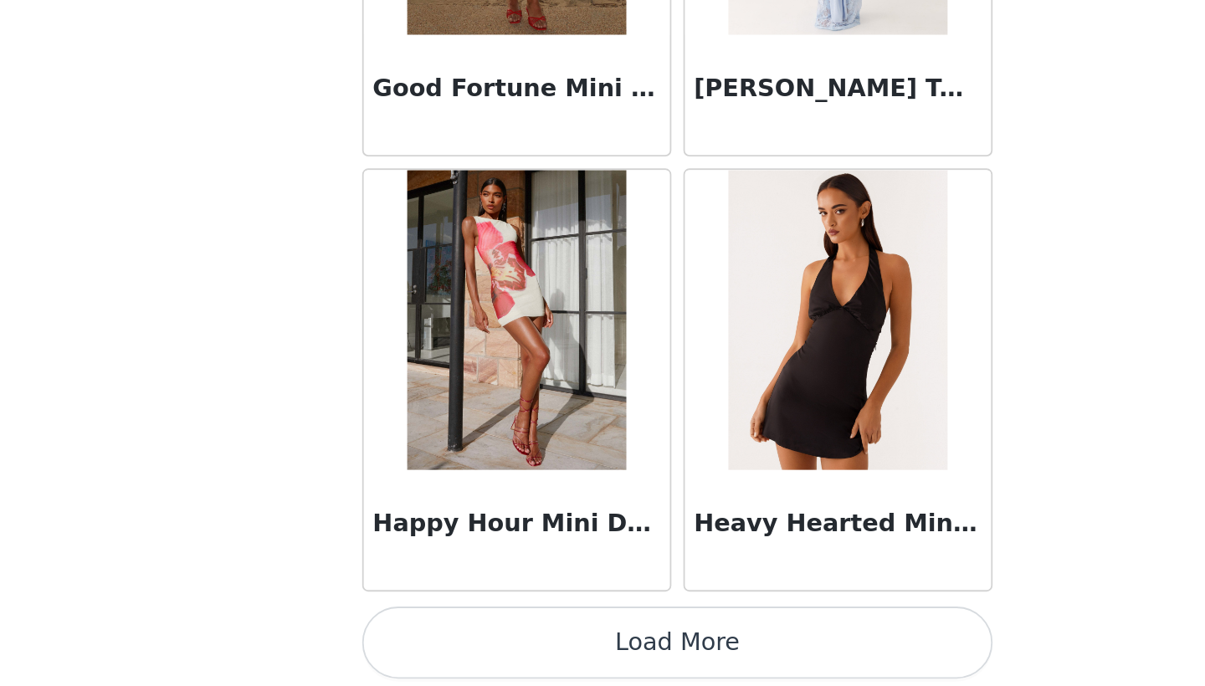
scroll to position [6721, 0]
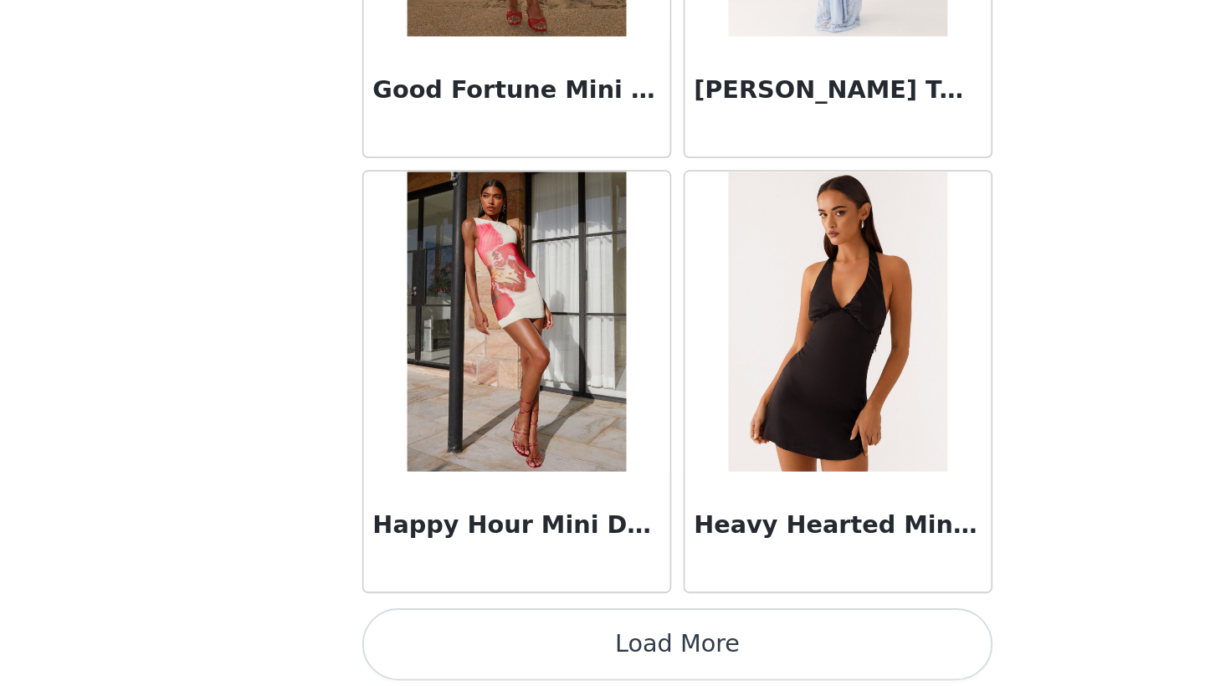
click at [427, 642] on button "Load More" at bounding box center [602, 662] width 351 height 40
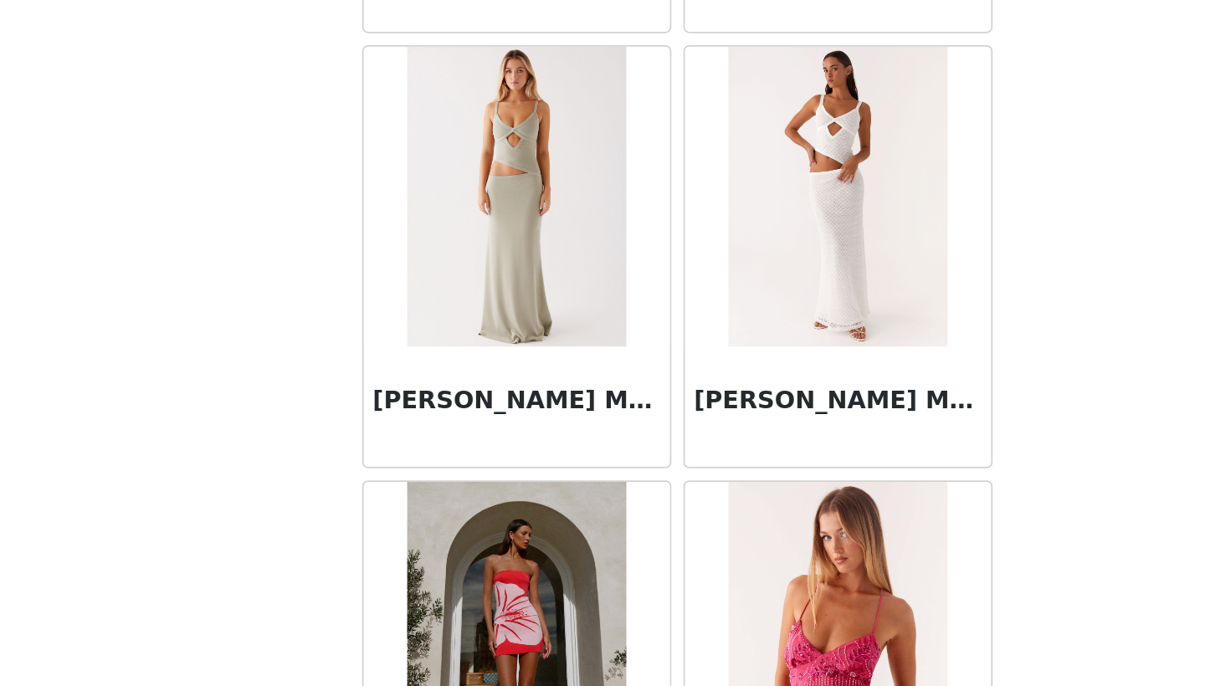
scroll to position [7761, 0]
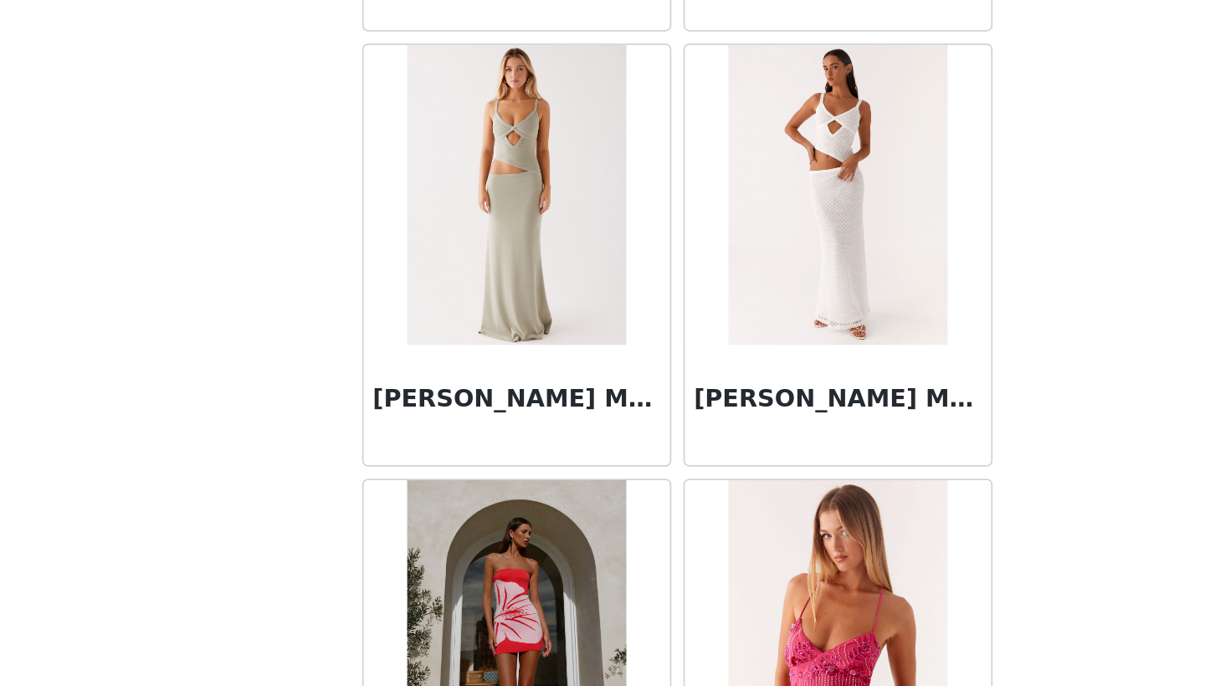
click at [631, 329] on img at bounding box center [691, 412] width 121 height 167
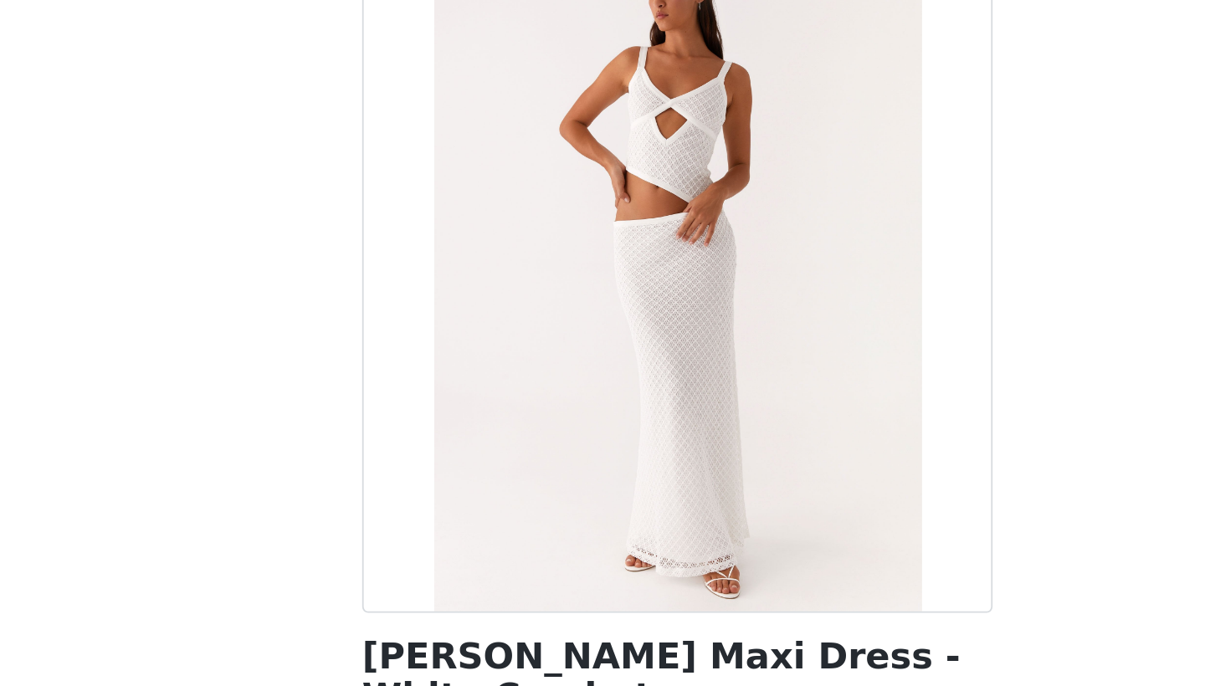
scroll to position [177, 0]
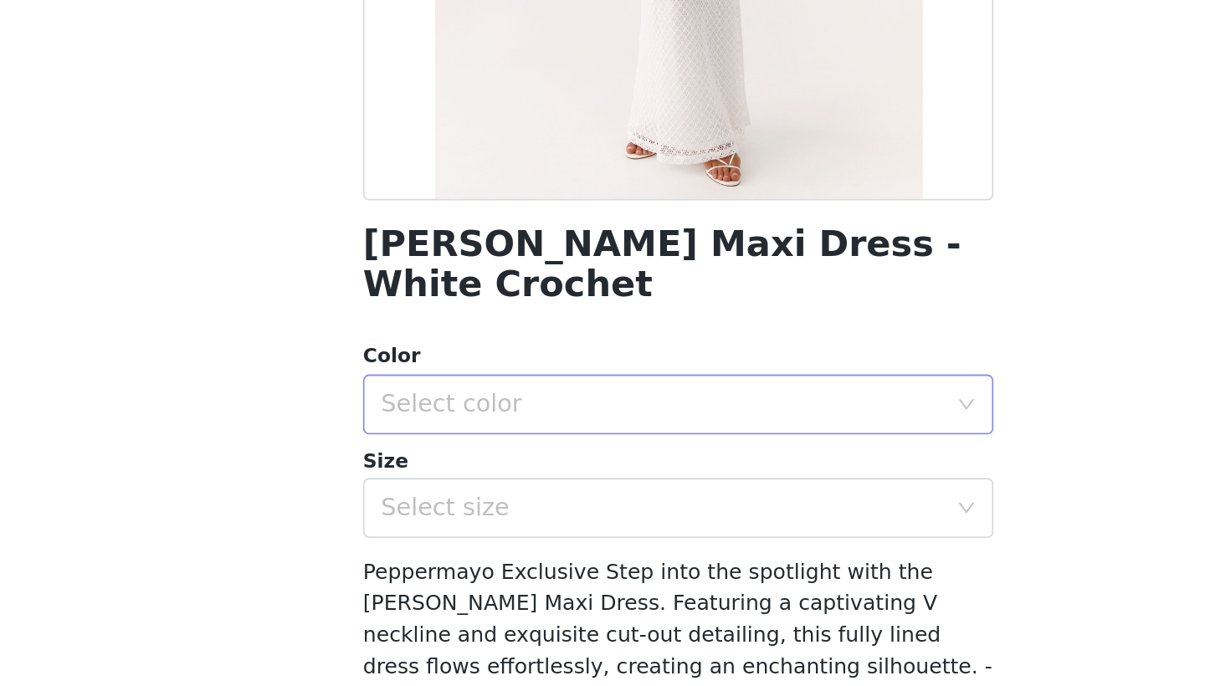
click at [453, 388] on div "Select color" at bounding box center [593, 396] width 313 height 17
click at [427, 397] on li "White Crochet" at bounding box center [602, 410] width 351 height 27
click at [437, 446] on div "Select size" at bounding box center [593, 454] width 313 height 17
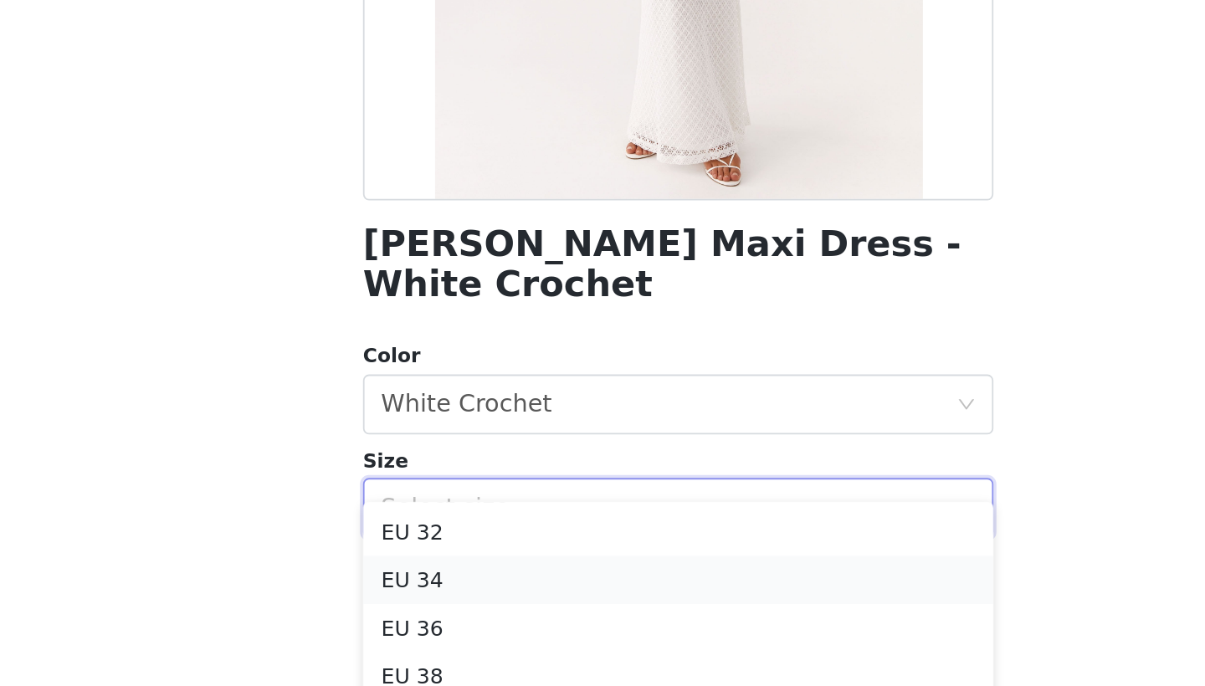
click at [427, 481] on li "EU 34" at bounding box center [602, 494] width 351 height 27
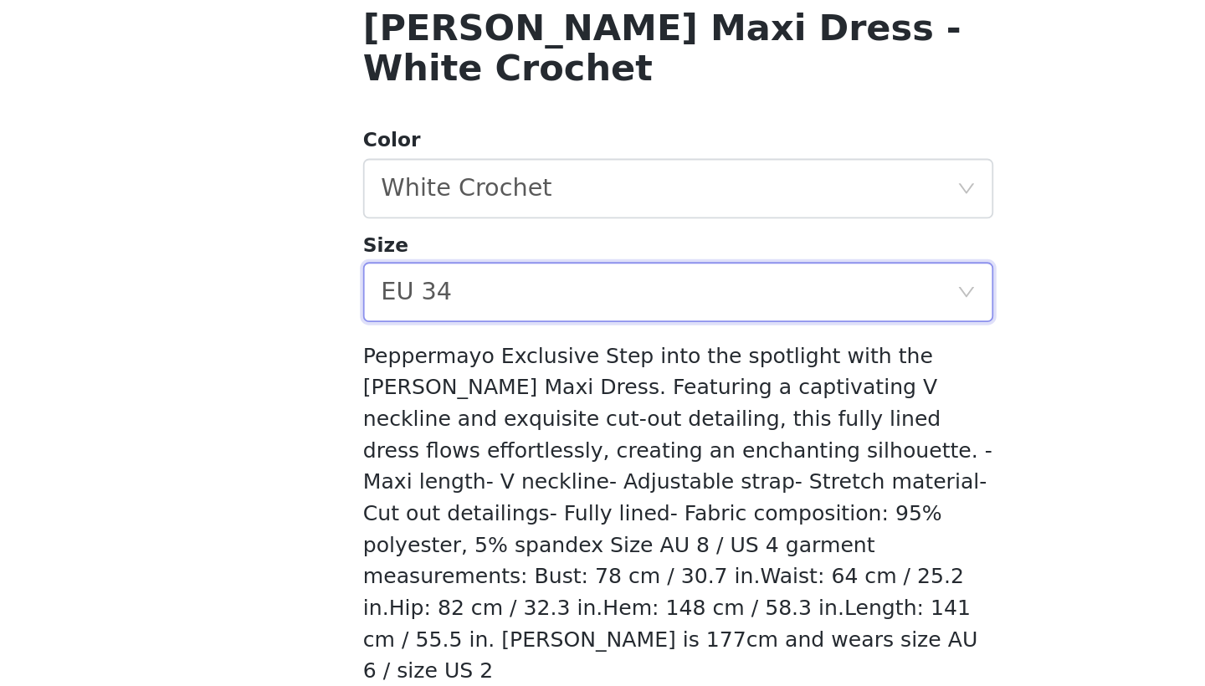
scroll to position [339, 0]
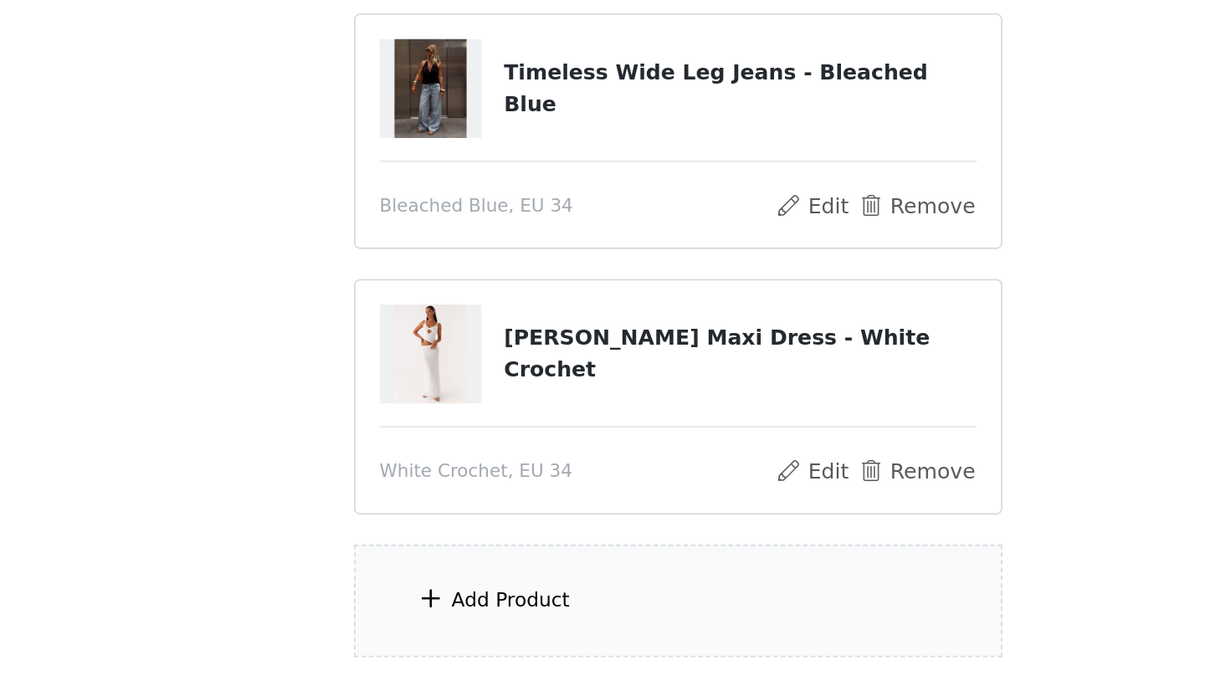
scroll to position [383, 0]
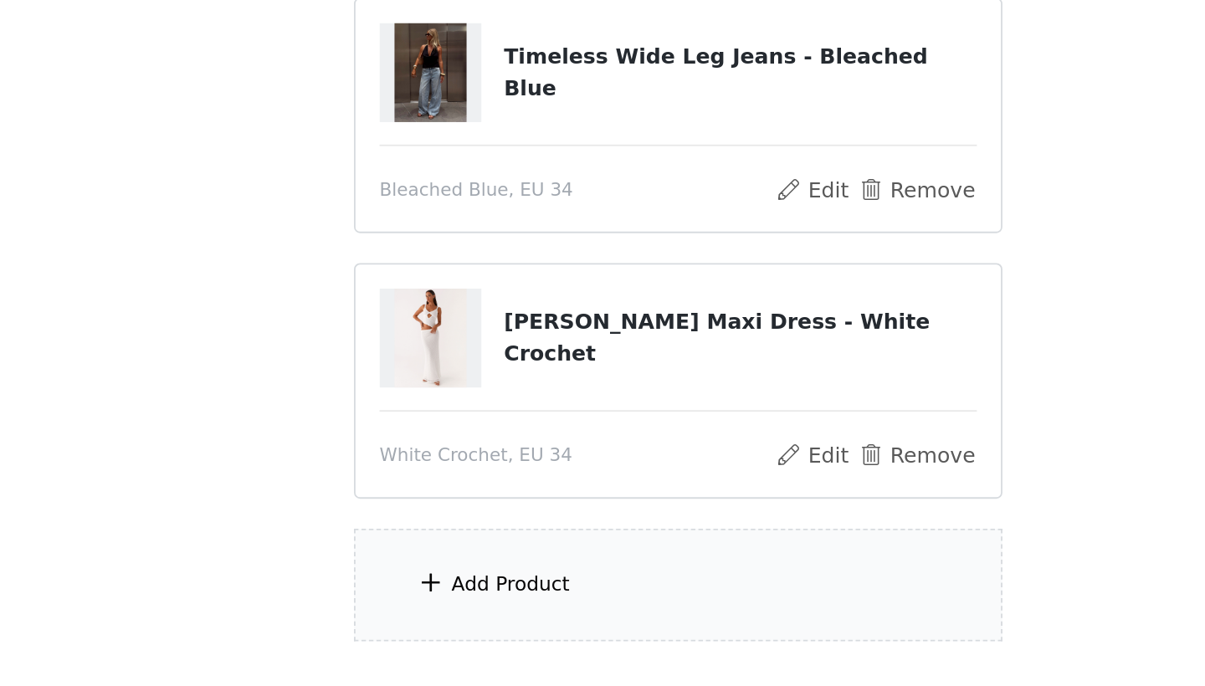
click at [422, 598] on div "Add Product" at bounding box center [602, 629] width 361 height 63
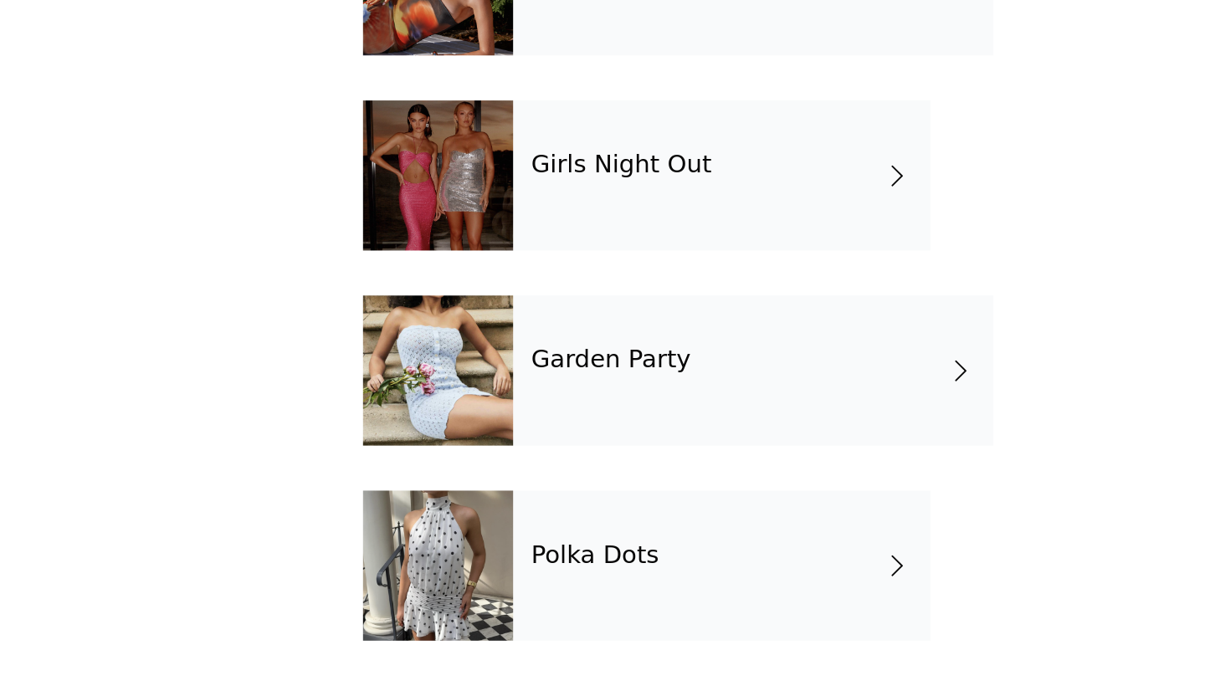
scroll to position [159, 0]
click at [510, 468] on div "Garden Party" at bounding box center [644, 510] width 268 height 84
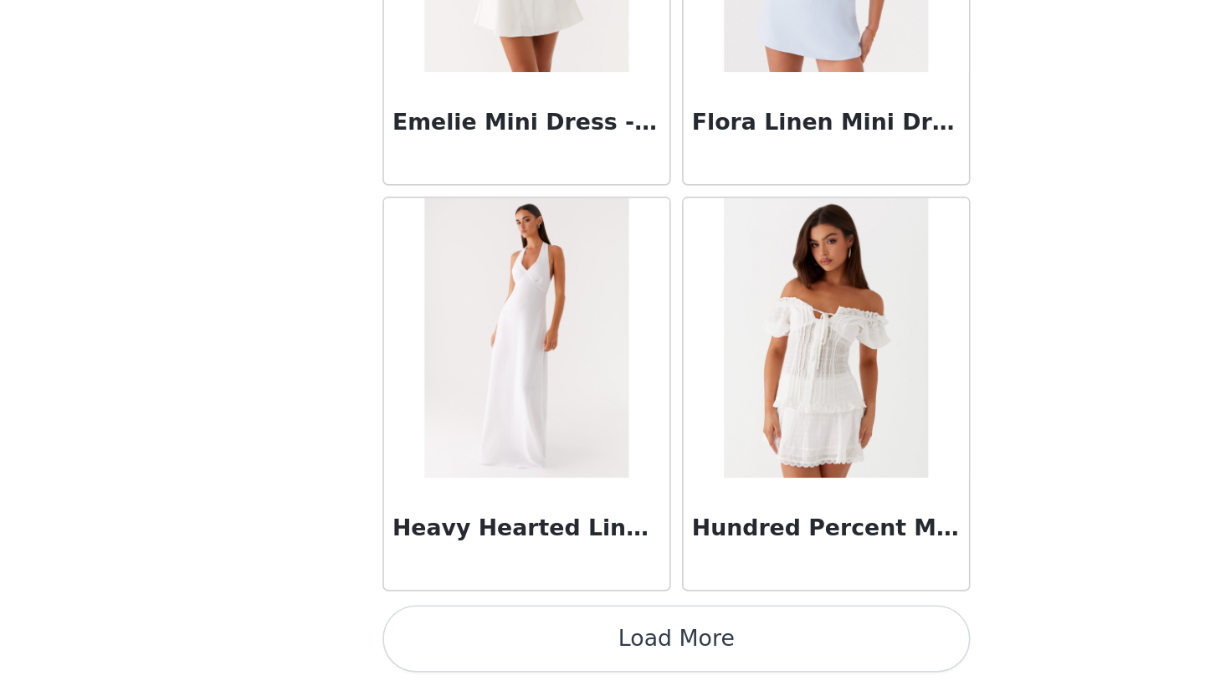
scroll to position [125, 0]
click at [427, 637] on button "Load More" at bounding box center [602, 657] width 351 height 40
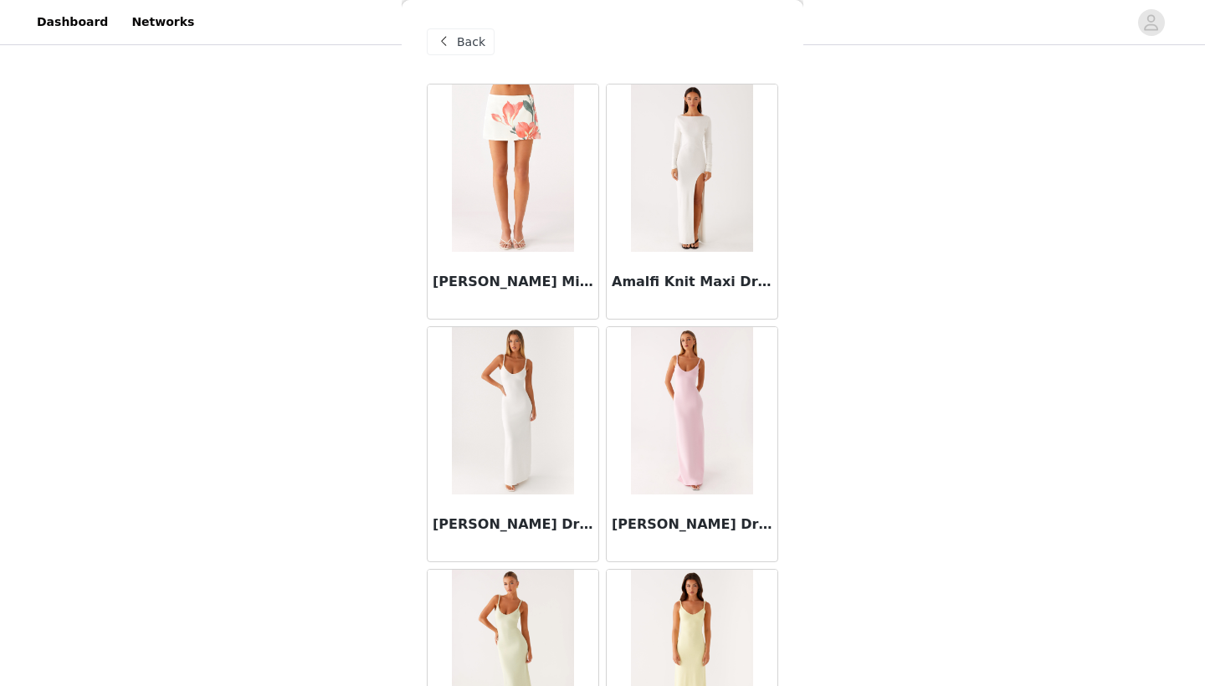
scroll to position [0, 0]
click at [446, 33] on span at bounding box center [443, 42] width 20 height 20
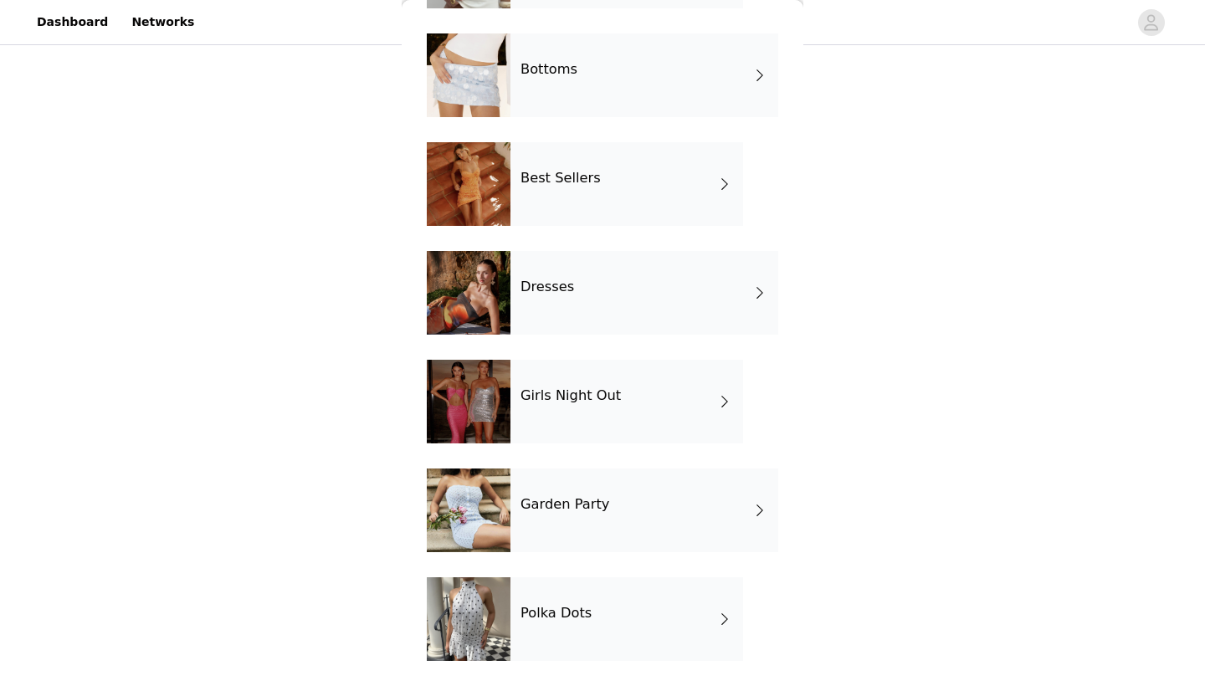
scroll to position [159, 0]
click at [586, 647] on div "Polka Dots" at bounding box center [626, 619] width 233 height 84
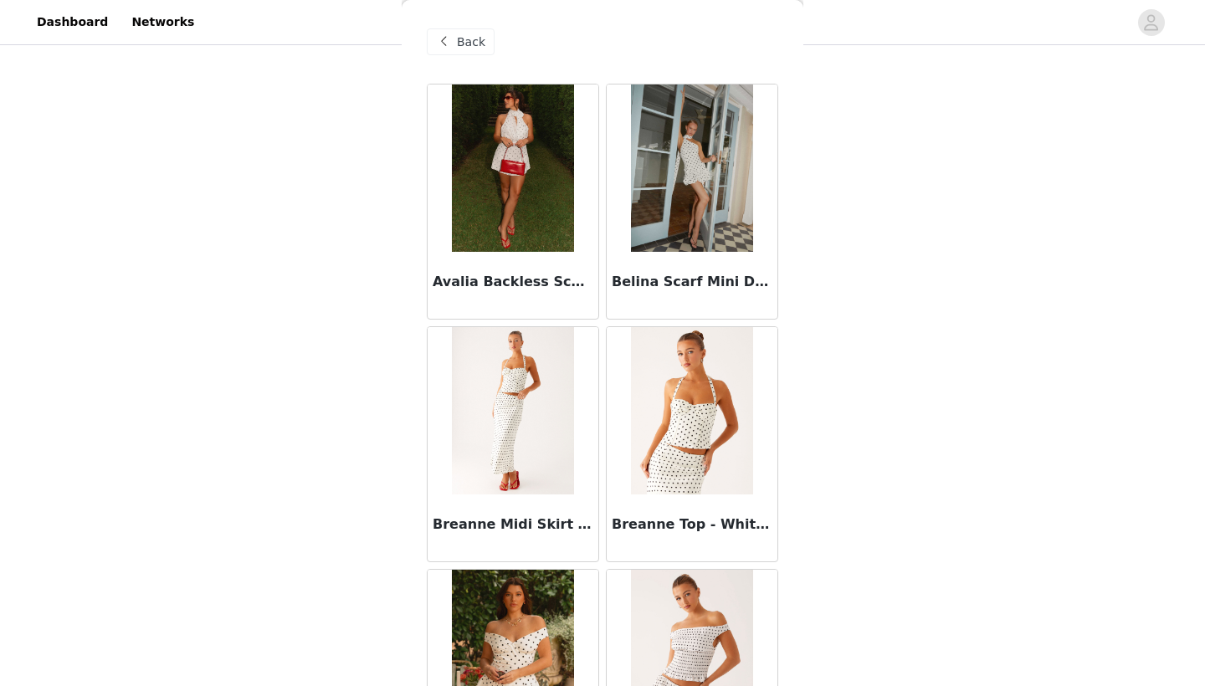
scroll to position [0, 0]
click at [439, 38] on span at bounding box center [443, 42] width 20 height 20
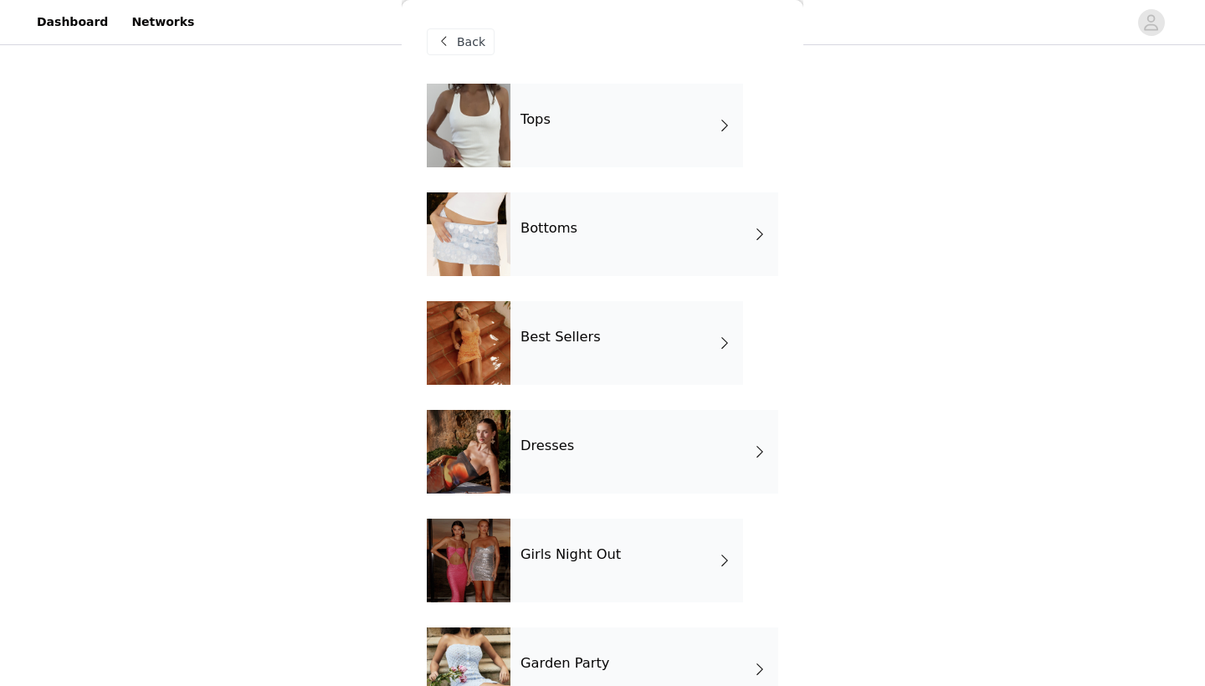
click at [627, 340] on div "Best Sellers" at bounding box center [626, 343] width 233 height 84
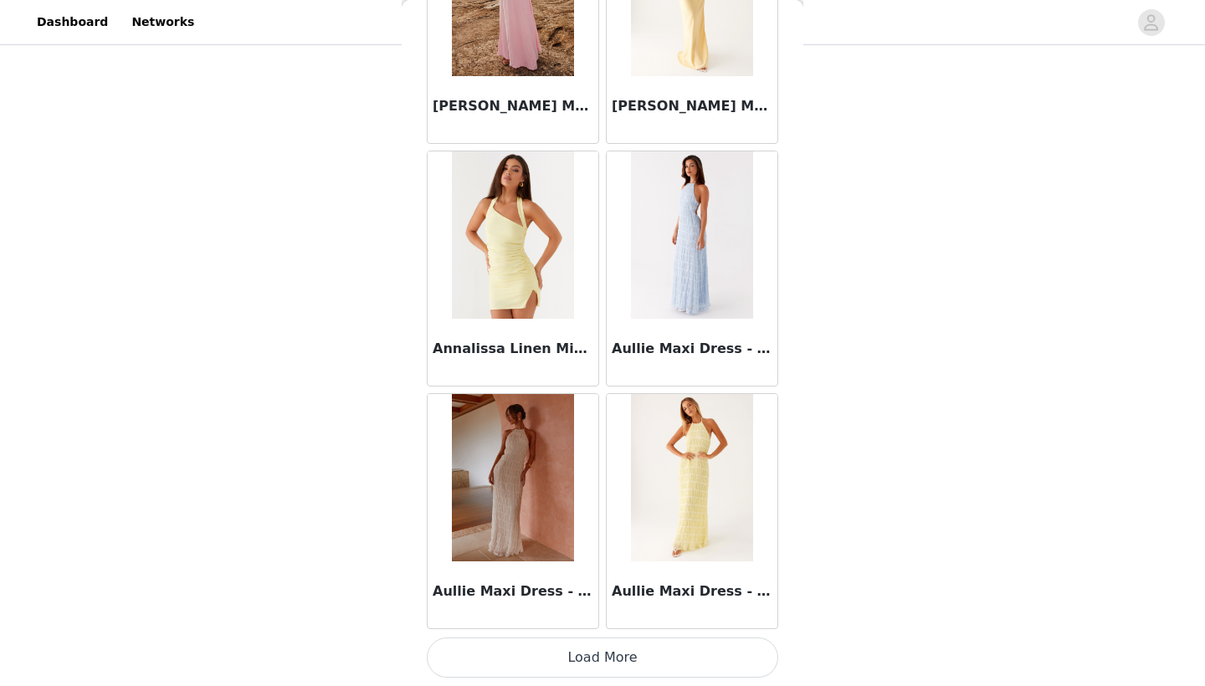
click at [671, 653] on button "Load More" at bounding box center [602, 657] width 351 height 40
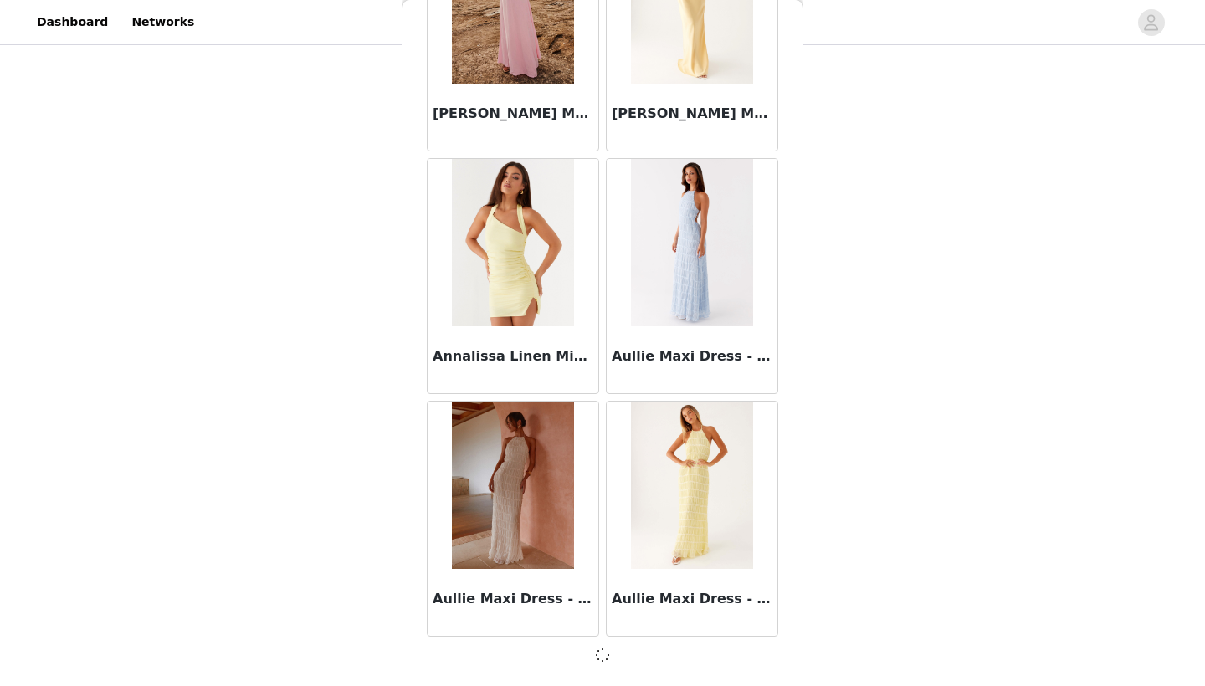
scroll to position [1866, 0]
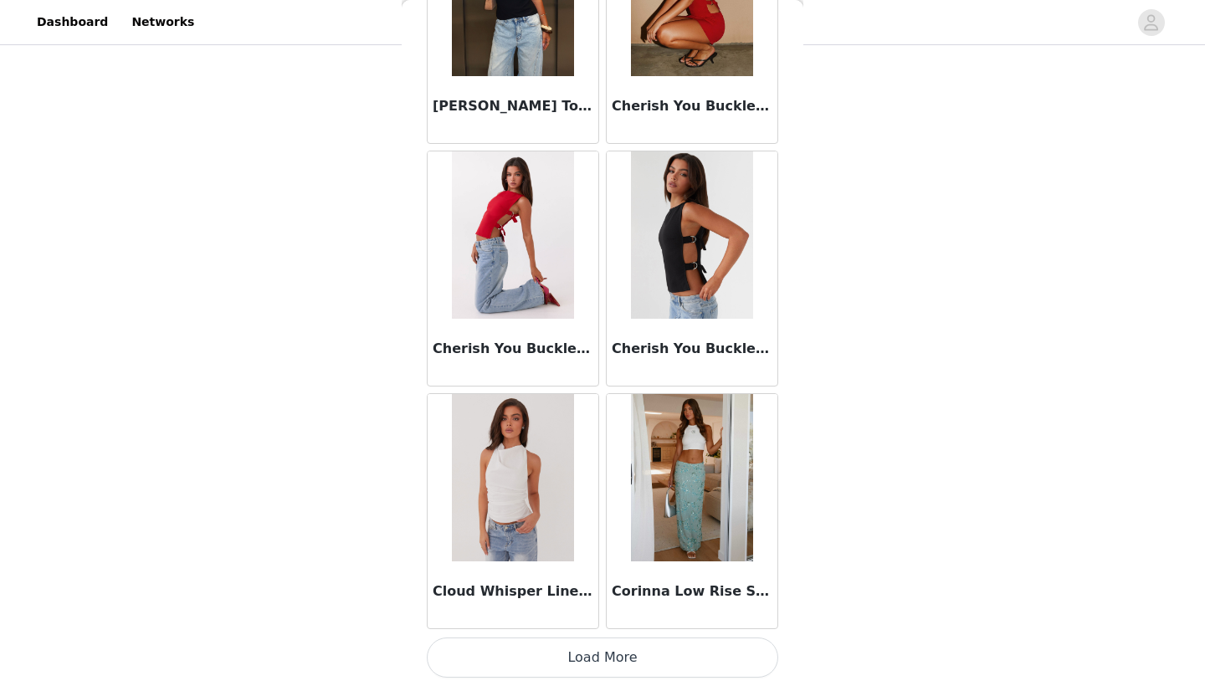
click at [657, 664] on button "Load More" at bounding box center [602, 657] width 351 height 40
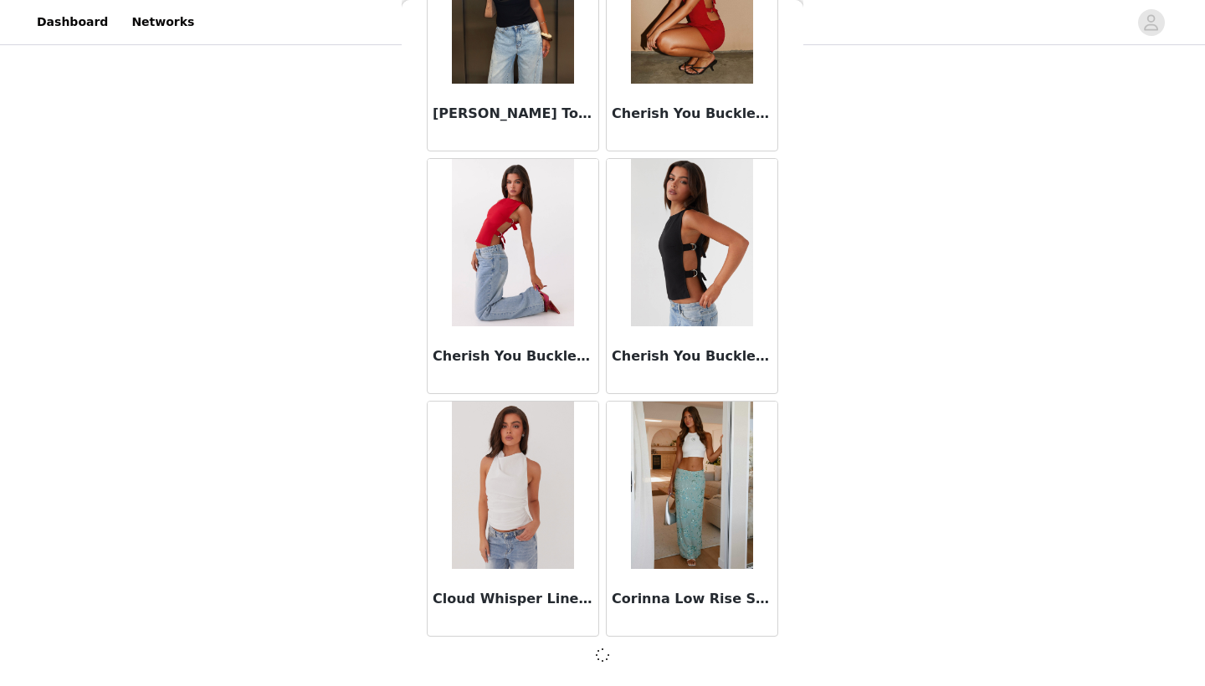
scroll to position [488, 0]
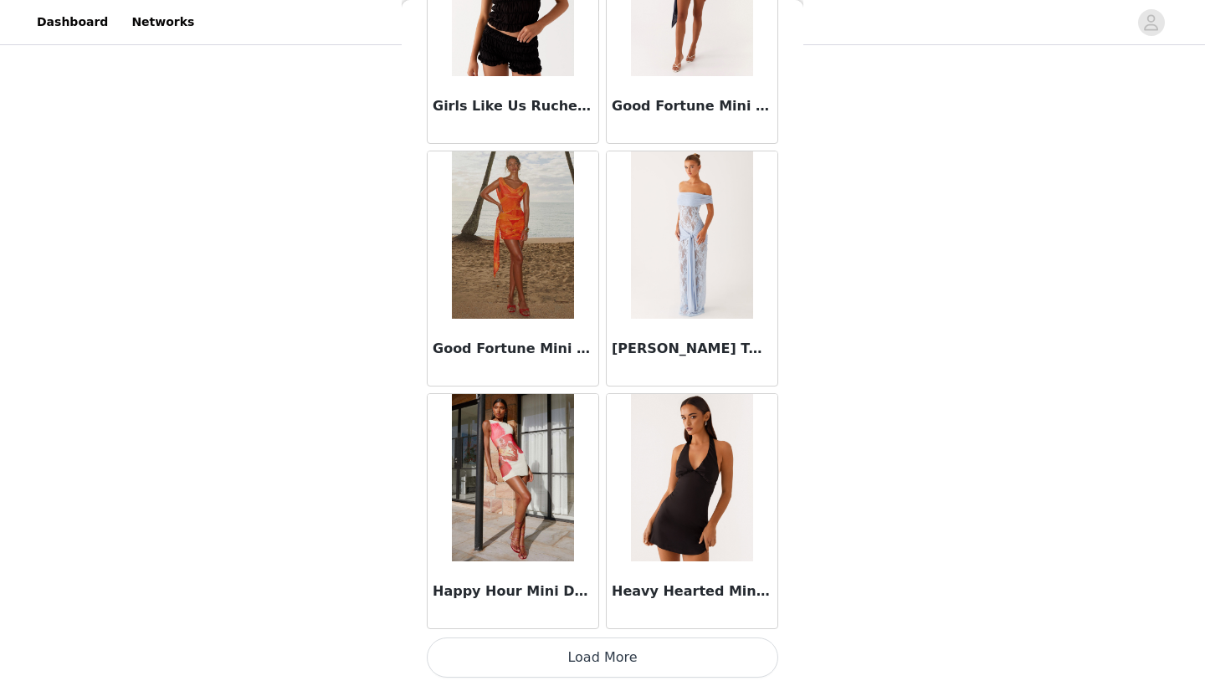
click at [669, 646] on button "Load More" at bounding box center [602, 657] width 351 height 40
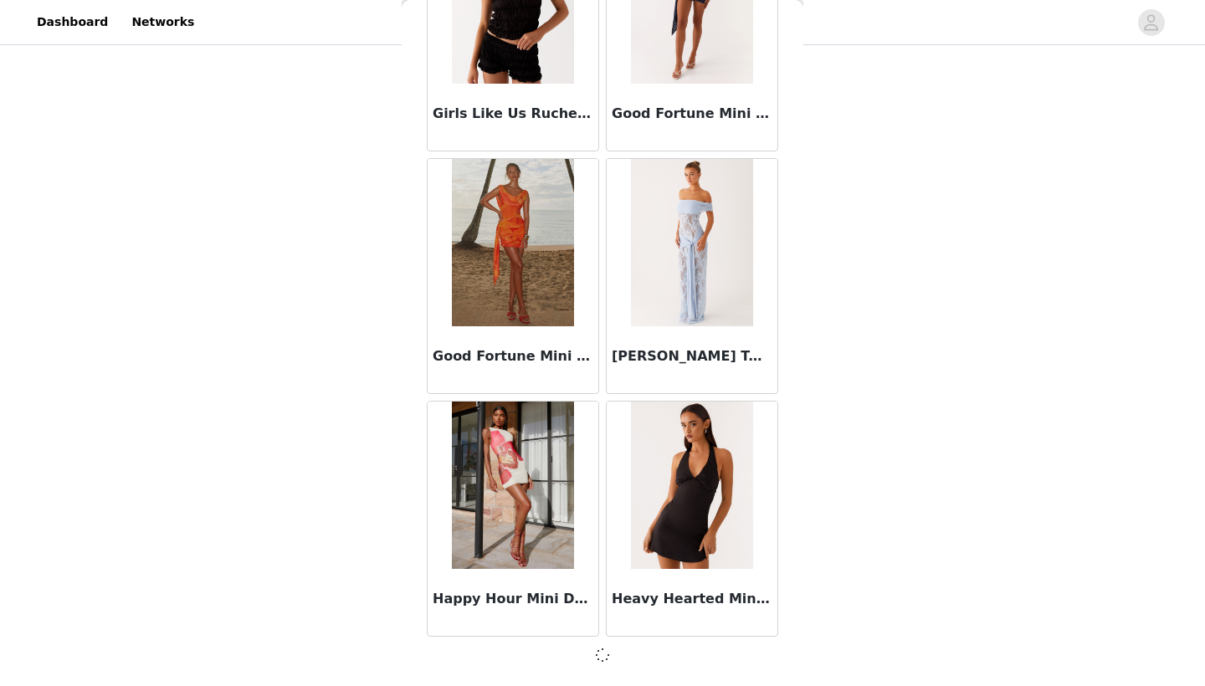
scroll to position [6718, 0]
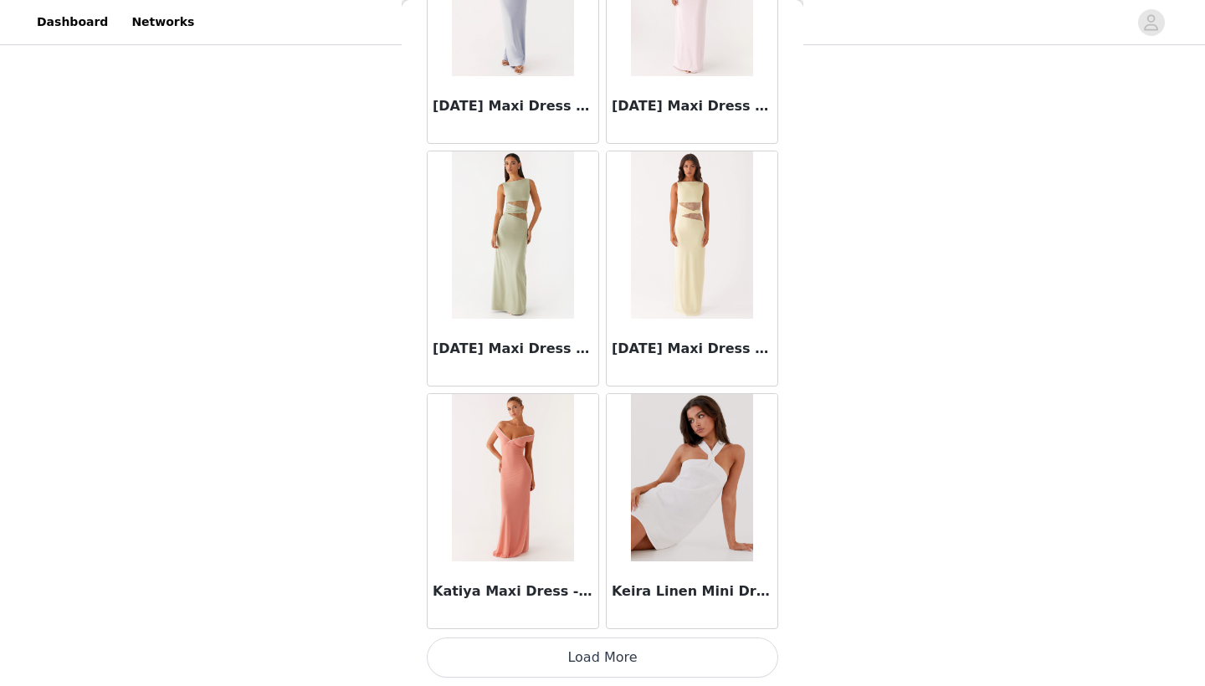
click at [656, 668] on button "Load More" at bounding box center [602, 657] width 351 height 40
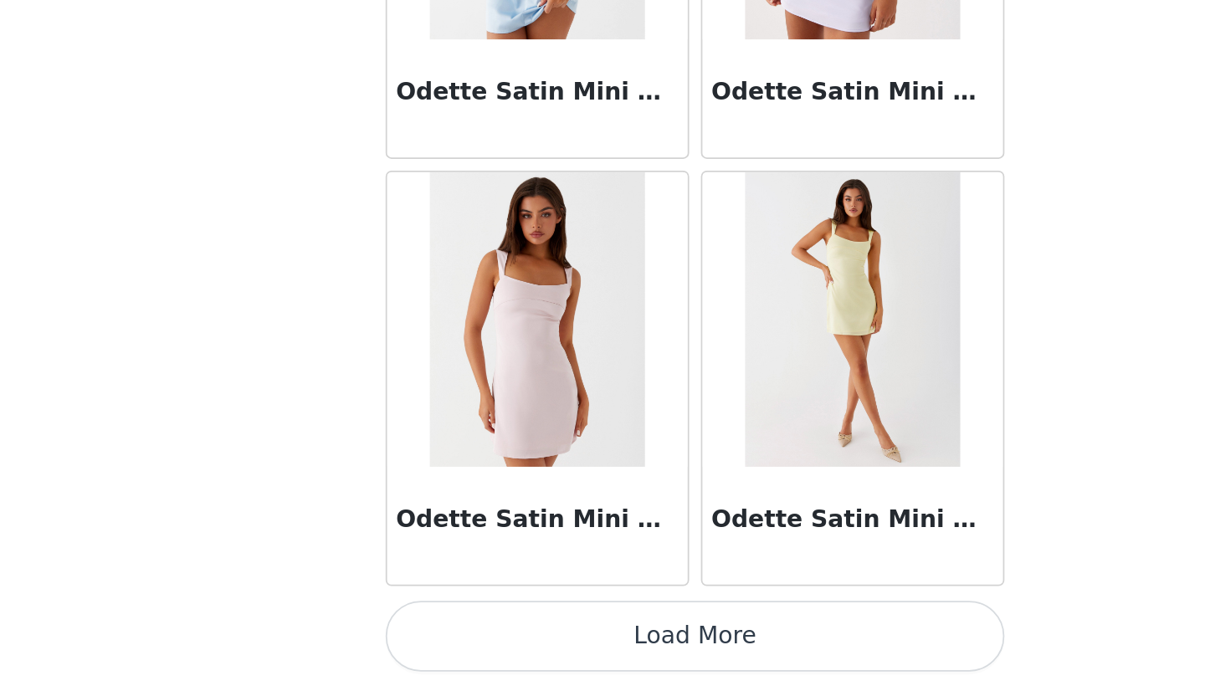
scroll to position [488, 0]
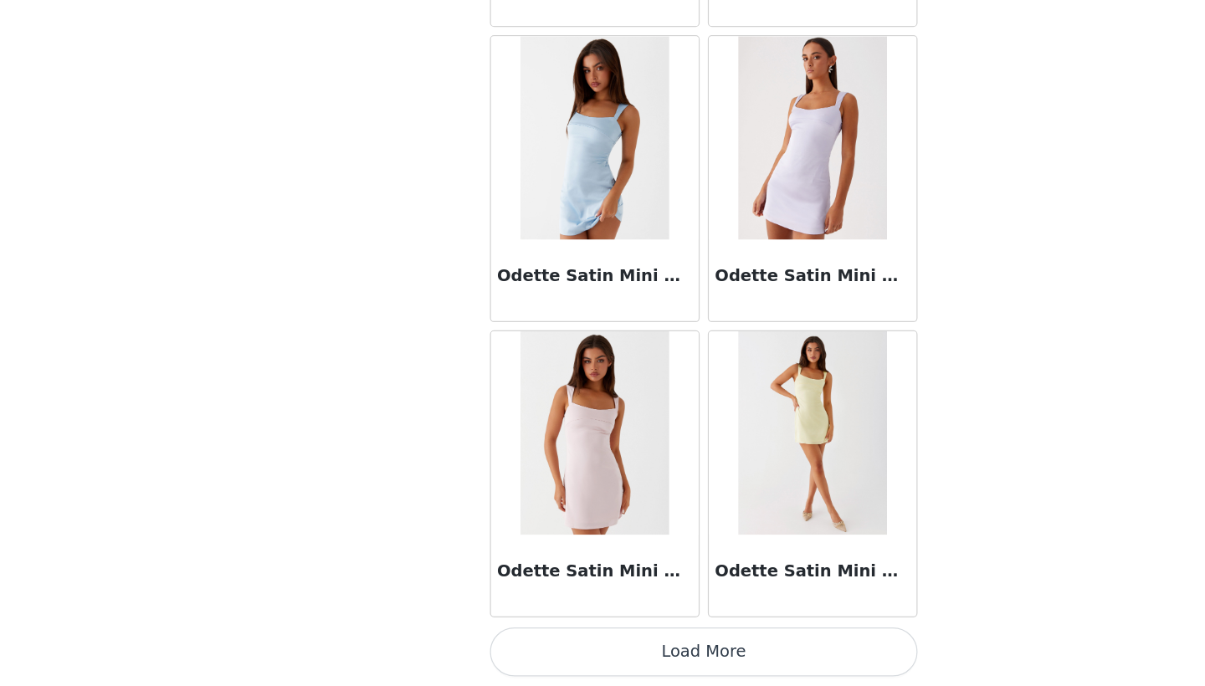
click at [617, 637] on button "Load More" at bounding box center [602, 657] width 351 height 40
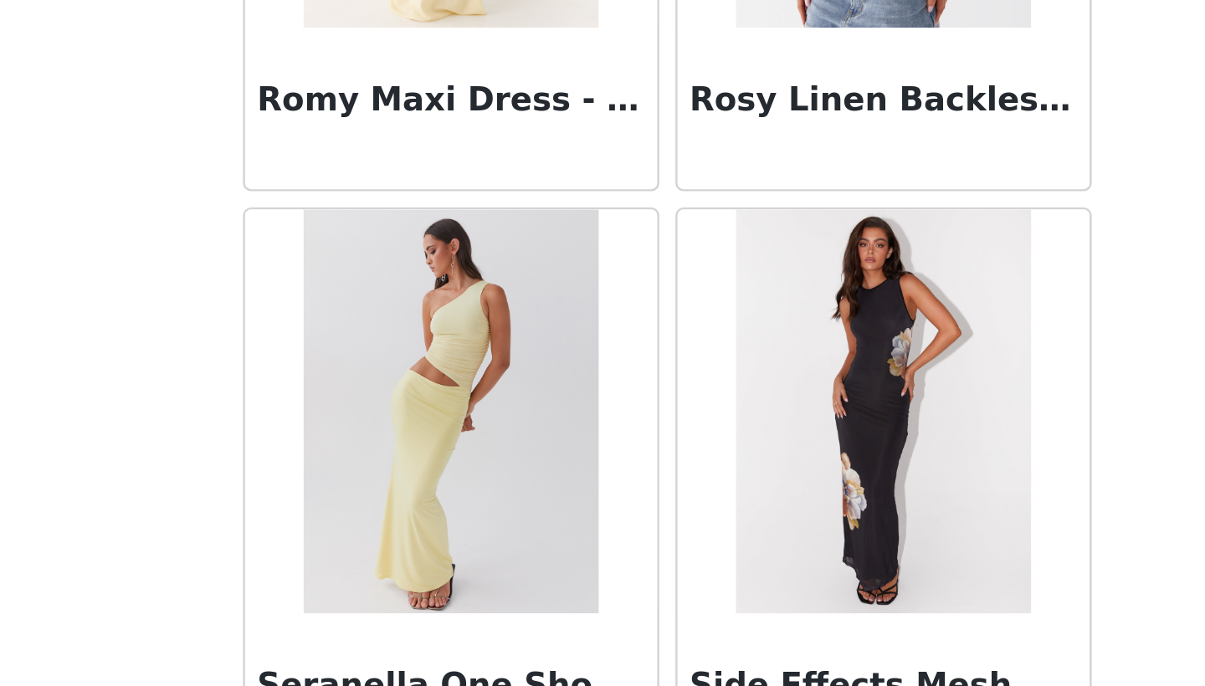
scroll to position [13690, 0]
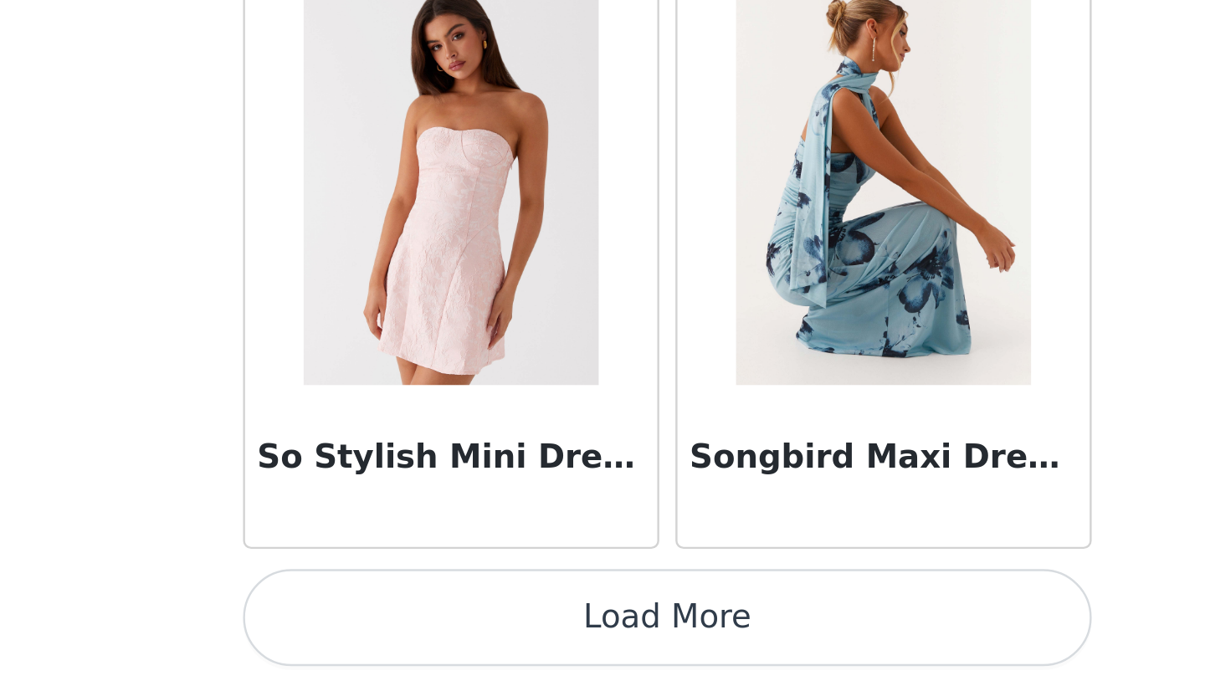
click at [427, 637] on button "Load More" at bounding box center [602, 657] width 351 height 40
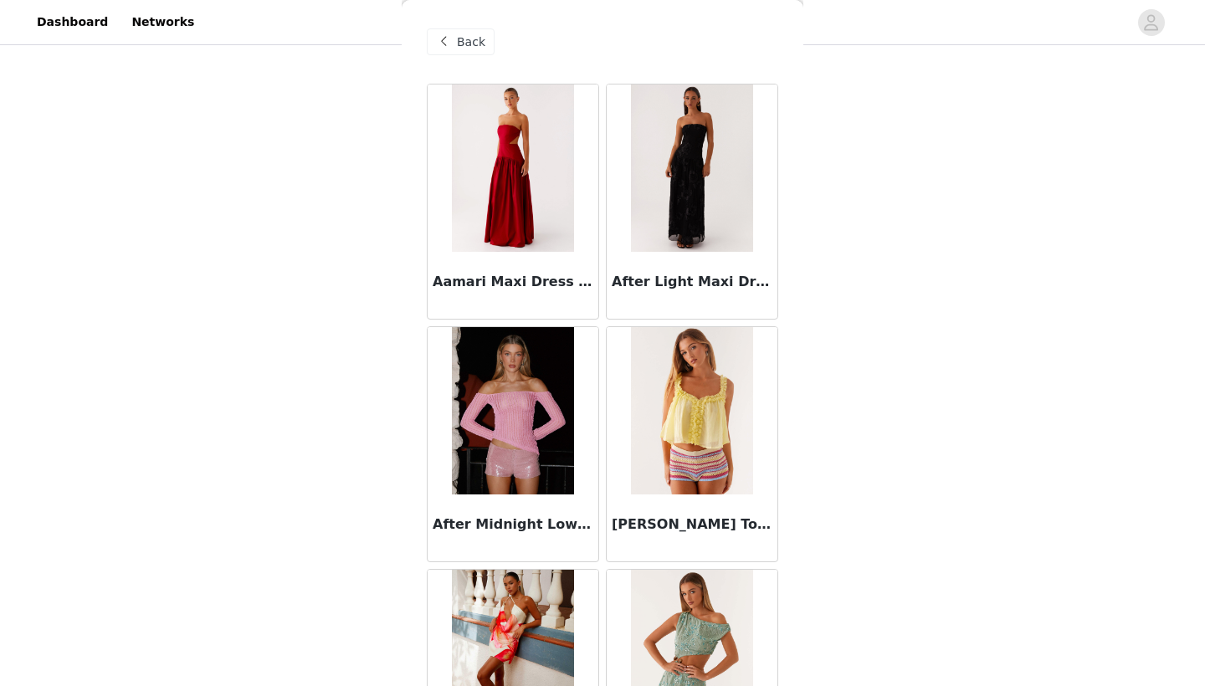
scroll to position [256, 0]
click at [461, 44] on span "Back" at bounding box center [471, 42] width 28 height 18
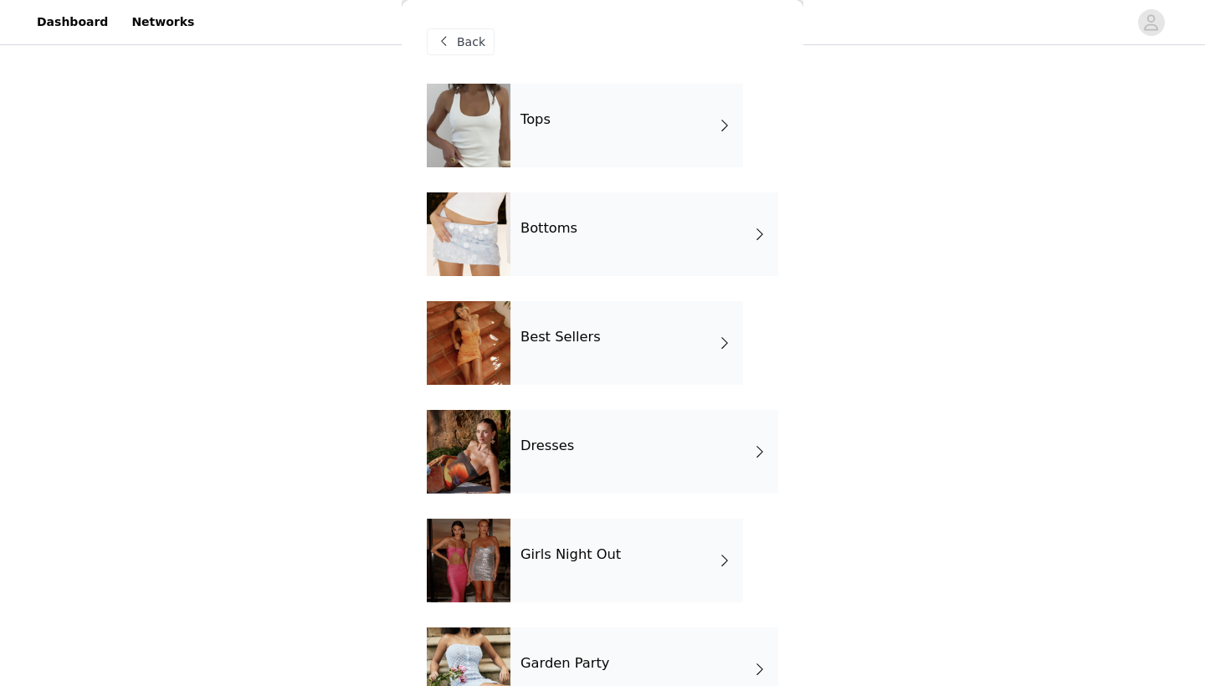
click at [617, 264] on div "Bottoms" at bounding box center [644, 234] width 268 height 84
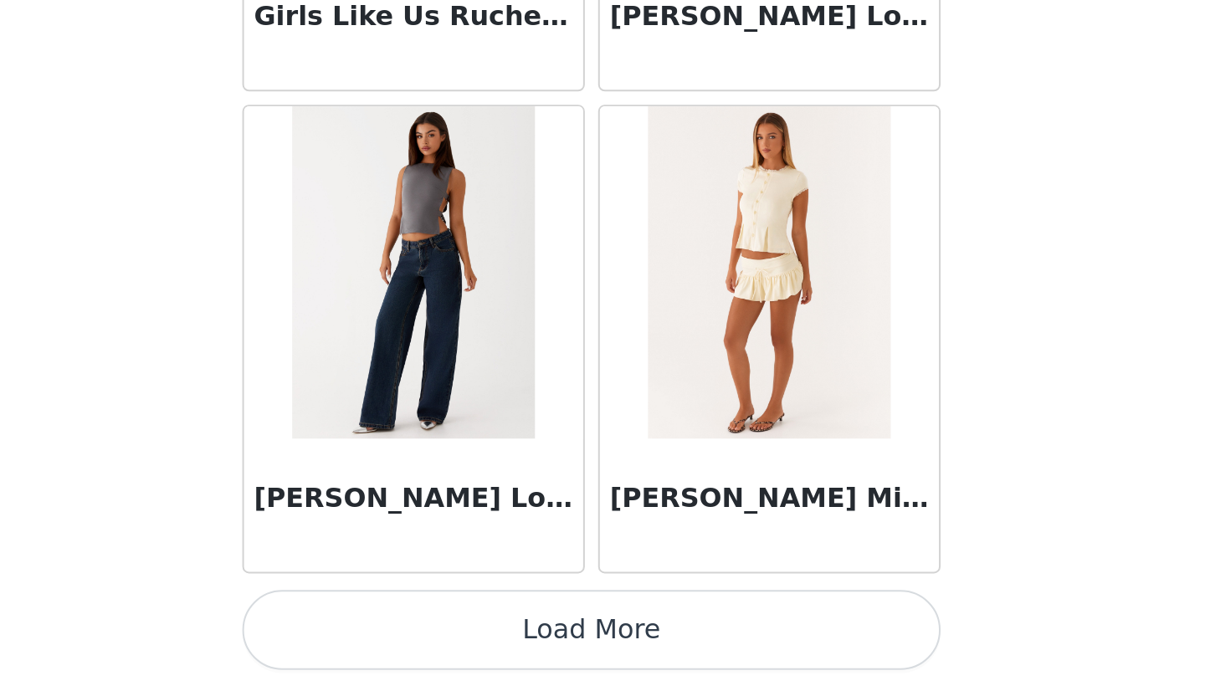
scroll to position [55, 0]
click at [427, 637] on button "Load More" at bounding box center [602, 657] width 351 height 40
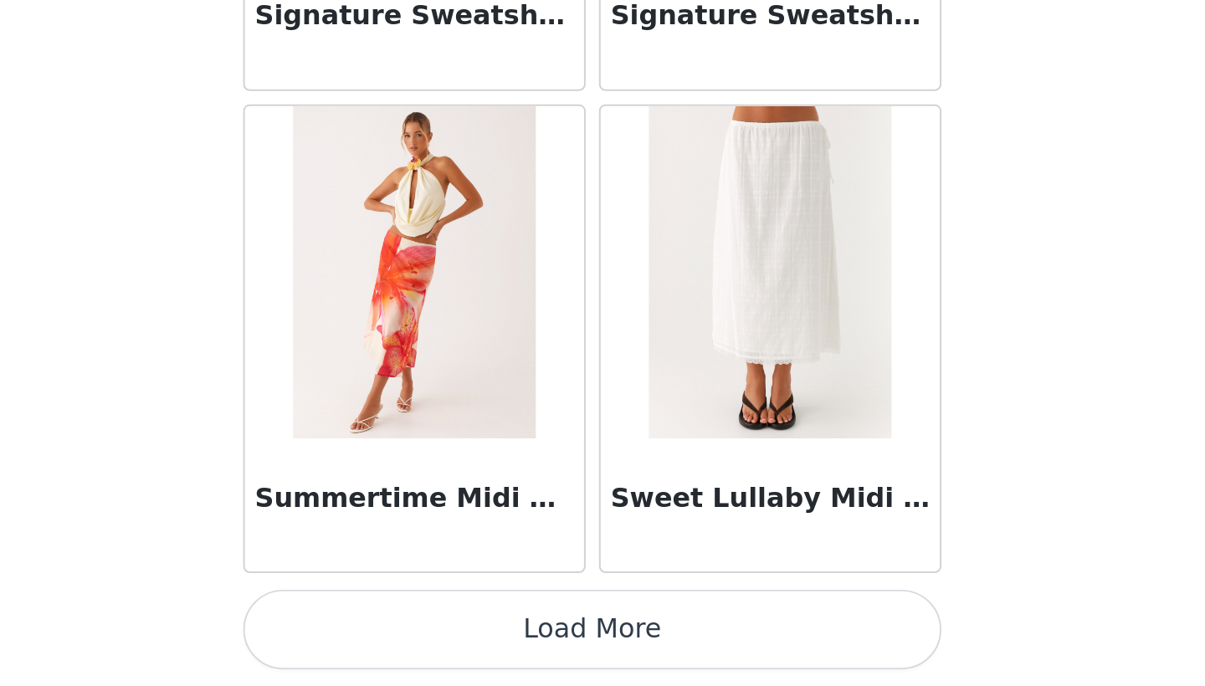
click at [427, 637] on button "Load More" at bounding box center [602, 657] width 351 height 40
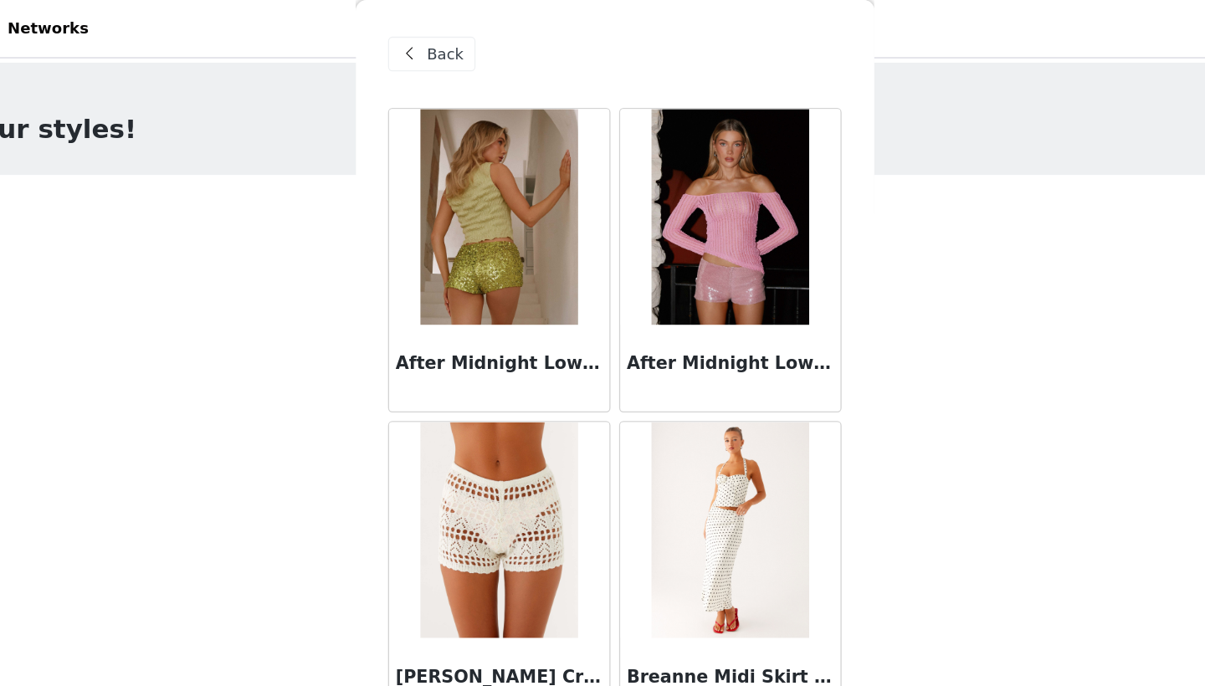
scroll to position [-1, 0]
click at [457, 49] on span "Back" at bounding box center [471, 42] width 28 height 18
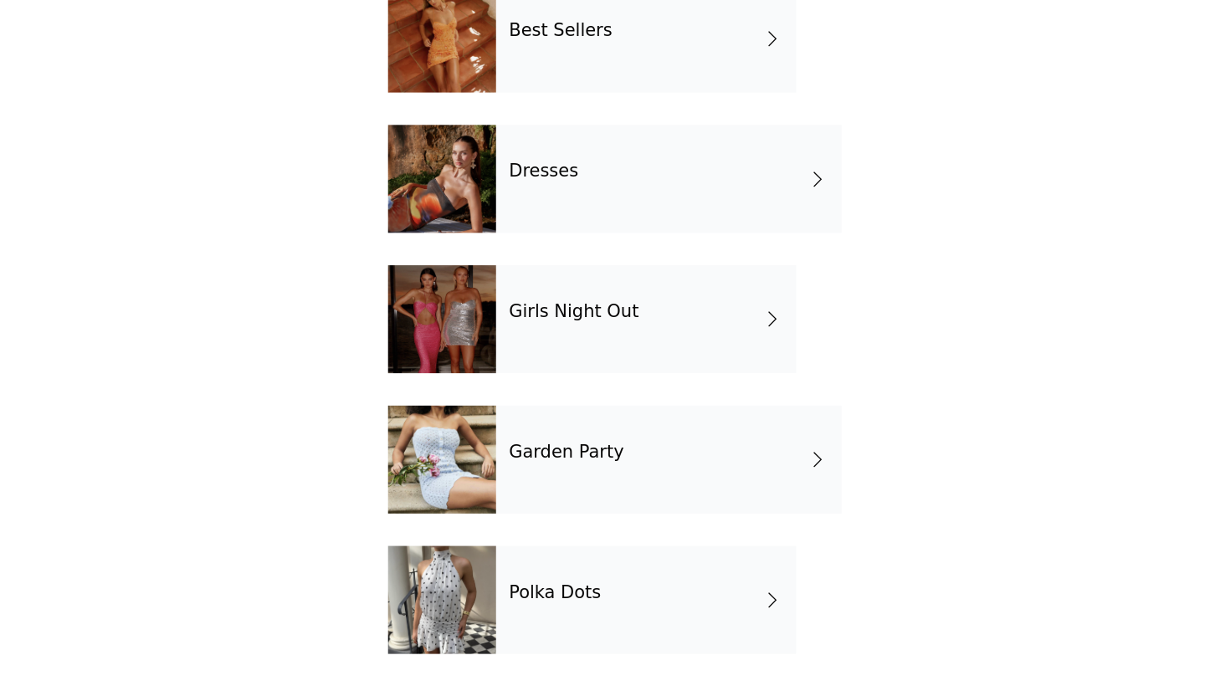
scroll to position [18, 0]
click at [510, 468] on div "Garden Party" at bounding box center [644, 510] width 268 height 84
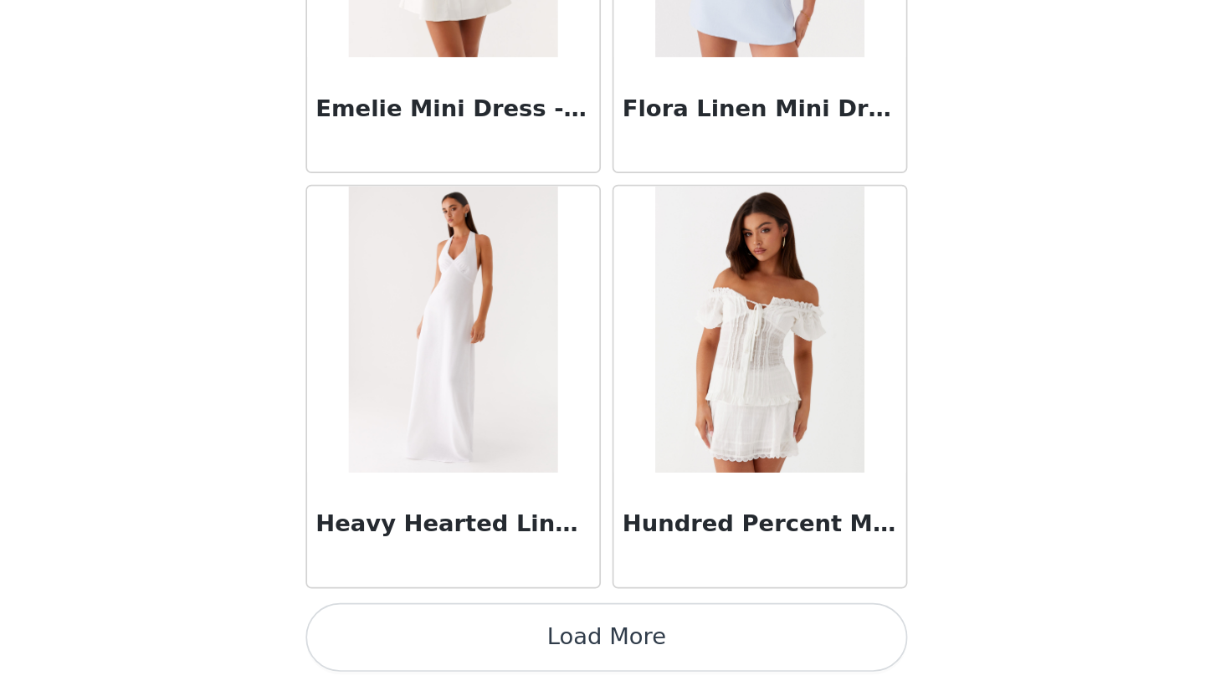
scroll to position [265, 0]
click at [427, 637] on button "Load More" at bounding box center [602, 657] width 351 height 40
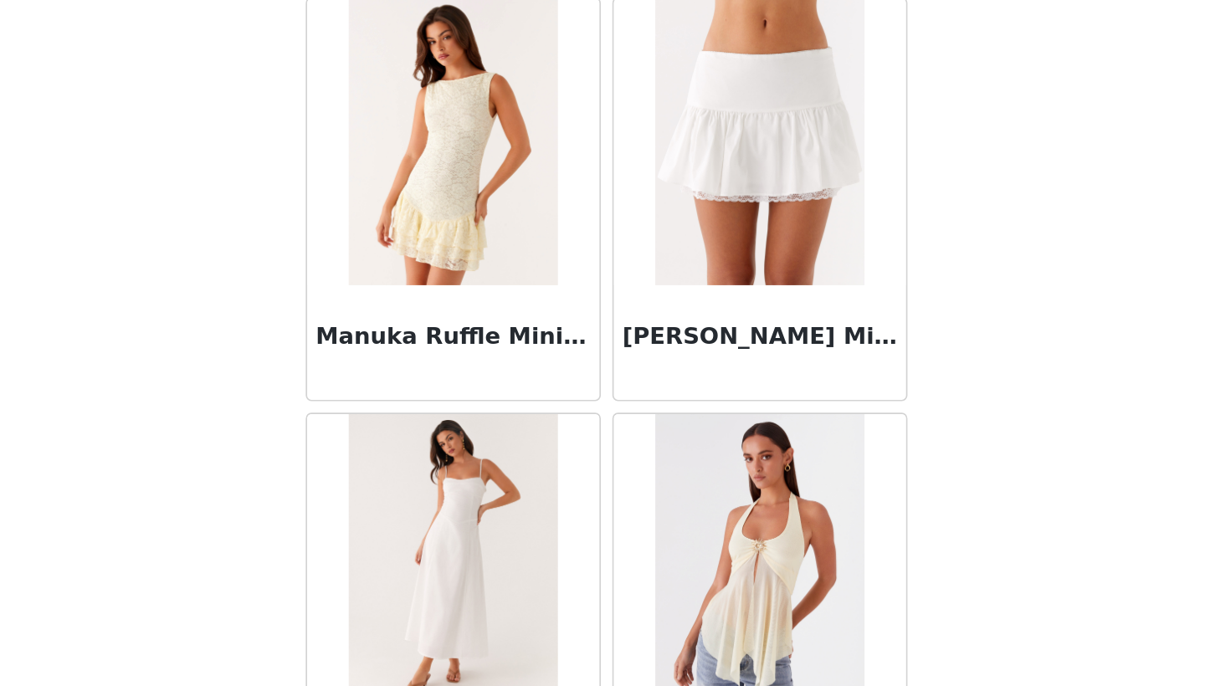
scroll to position [2986, 0]
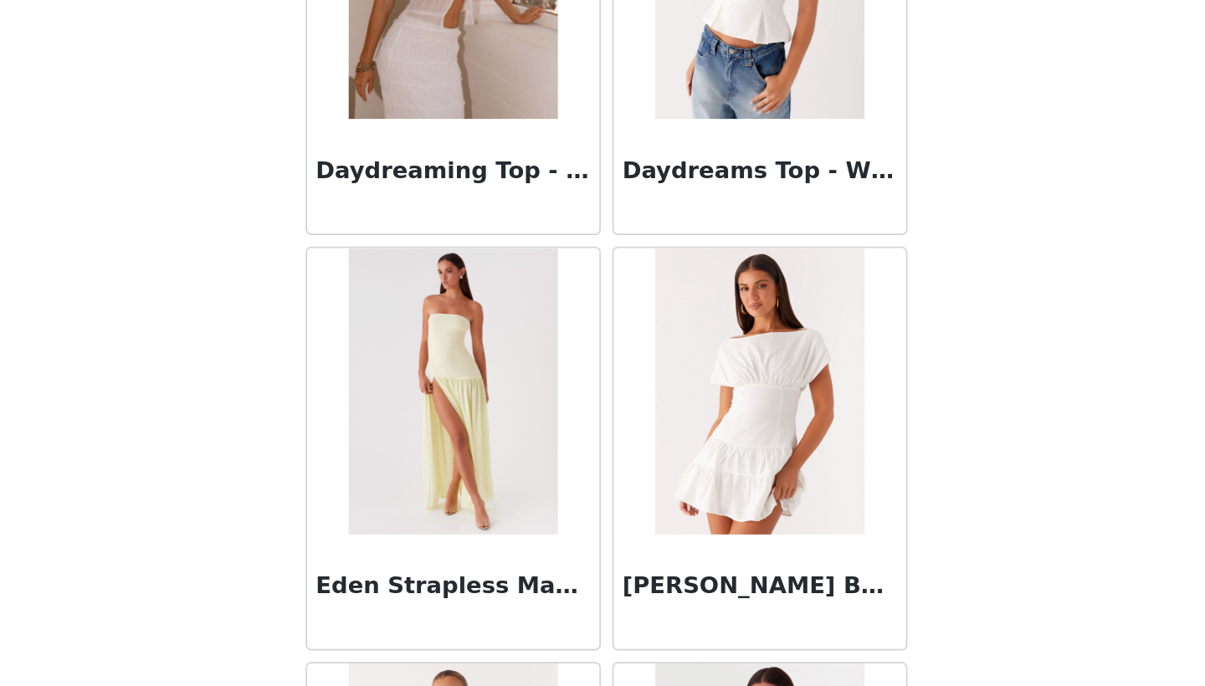
click at [631, 430] on img at bounding box center [691, 513] width 121 height 167
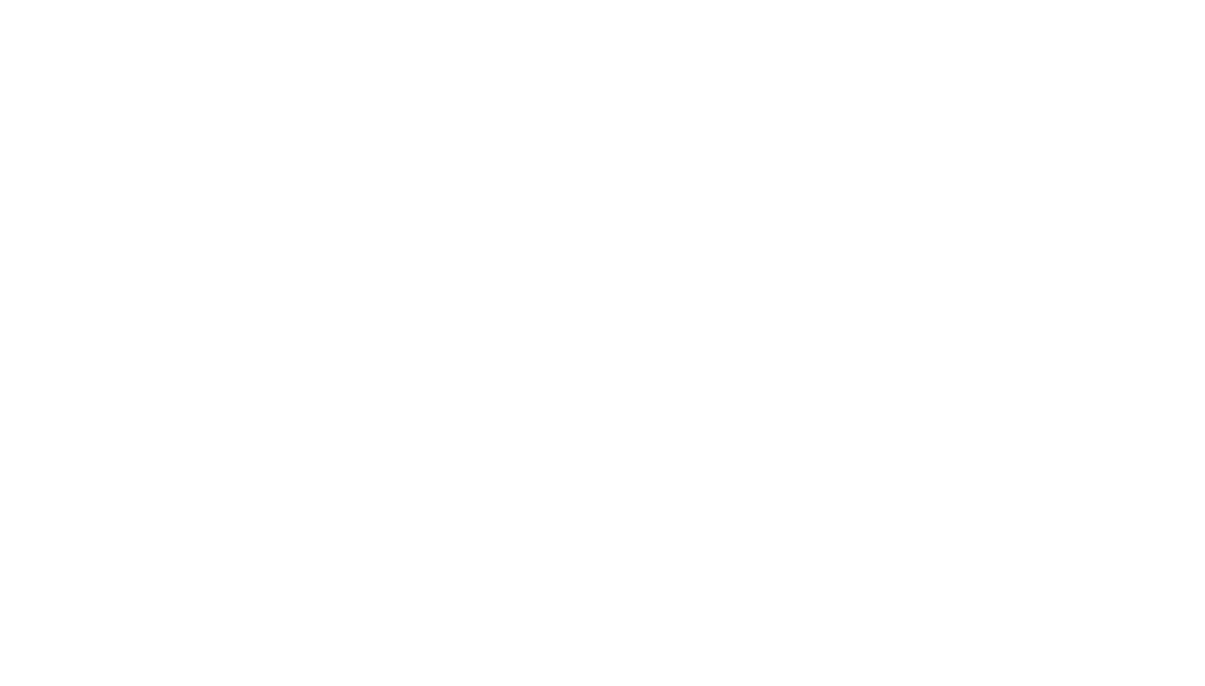
scroll to position [200, 0]
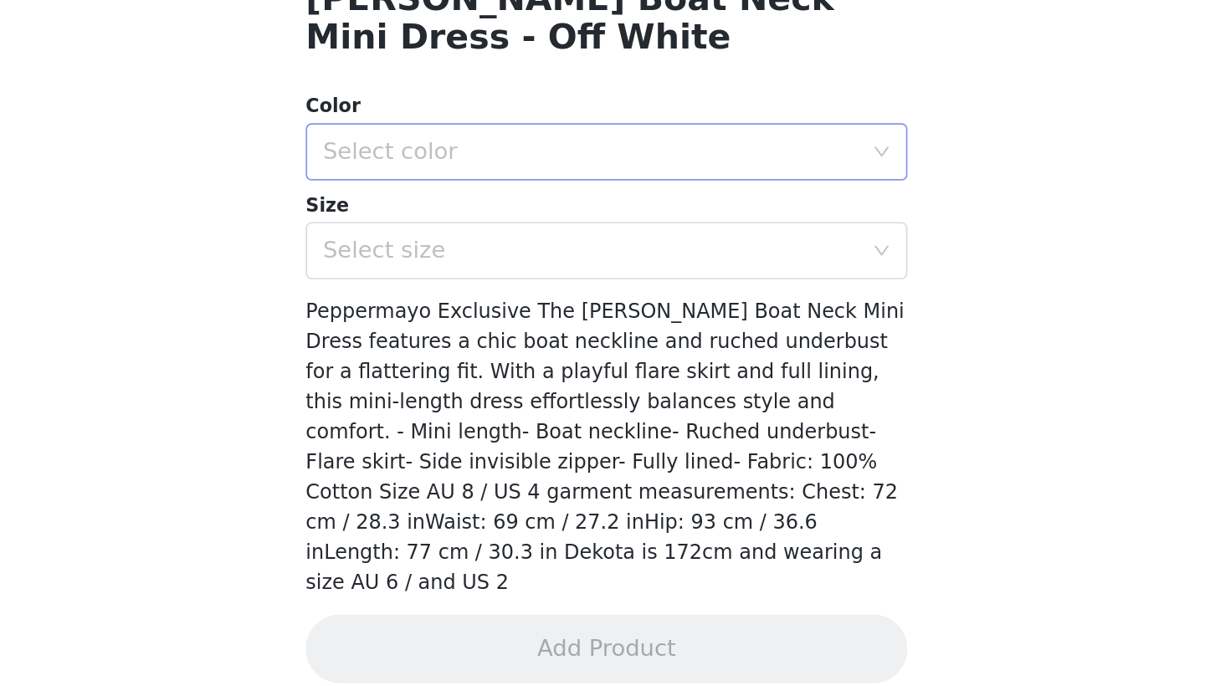
click at [437, 358] on div "Select color" at bounding box center [597, 374] width 320 height 32
click at [427, 397] on li "Off White" at bounding box center [602, 410] width 351 height 27
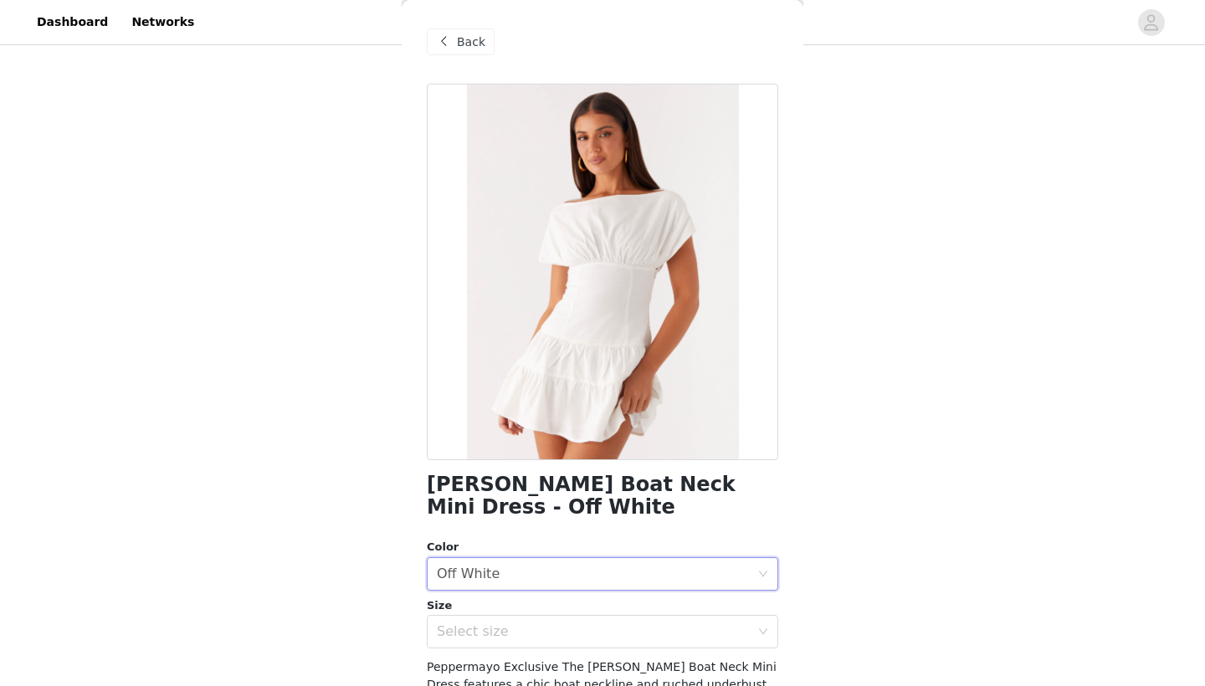
scroll to position [0, 0]
click at [478, 49] on span "Back" at bounding box center [471, 42] width 28 height 18
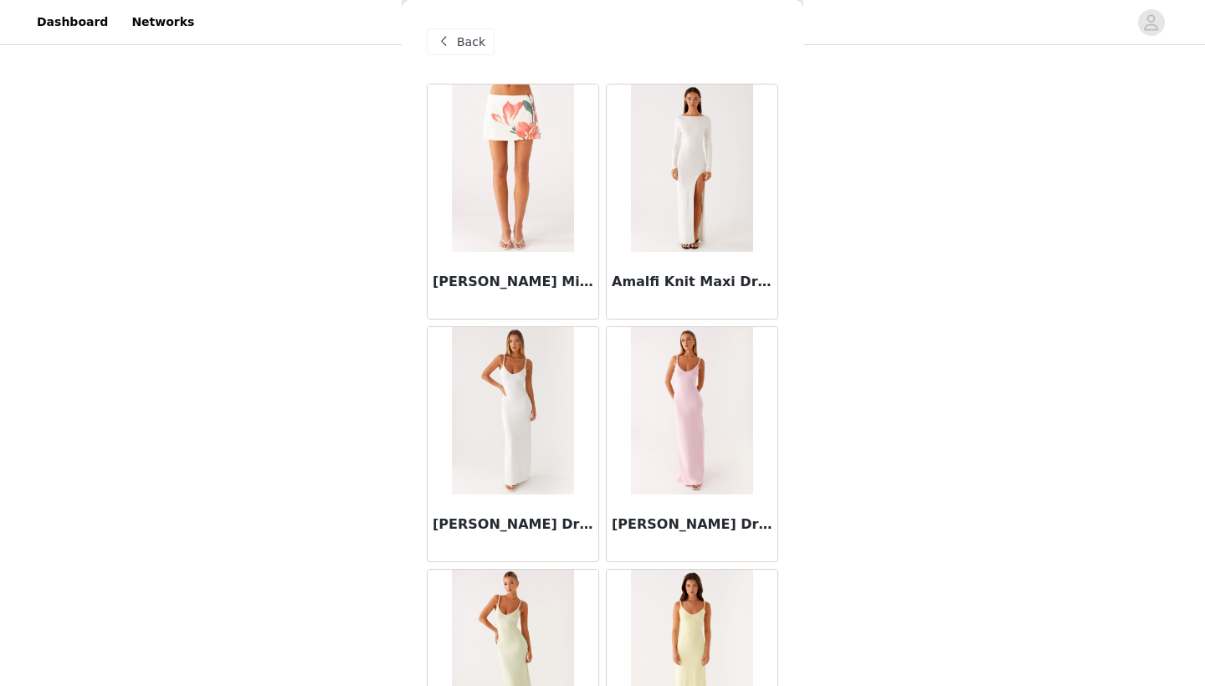
scroll to position [-1, 0]
click at [461, 41] on span "Back" at bounding box center [471, 42] width 28 height 18
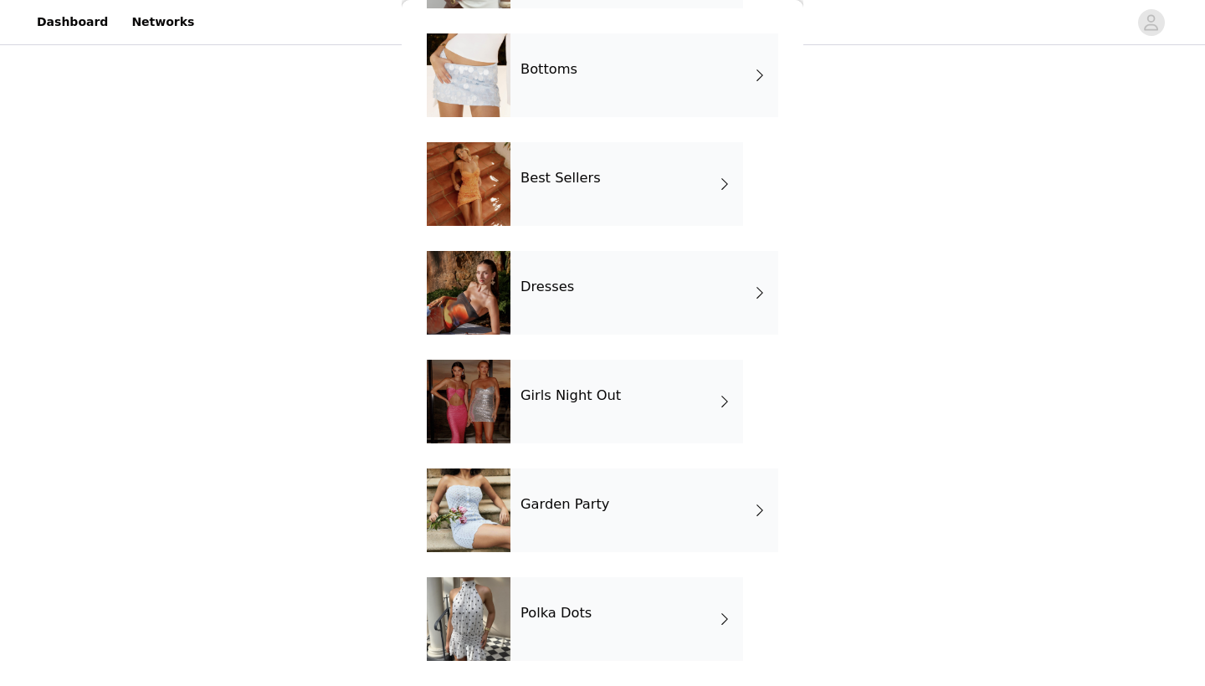
scroll to position [159, 0]
click at [596, 606] on div "Polka Dots" at bounding box center [626, 619] width 233 height 84
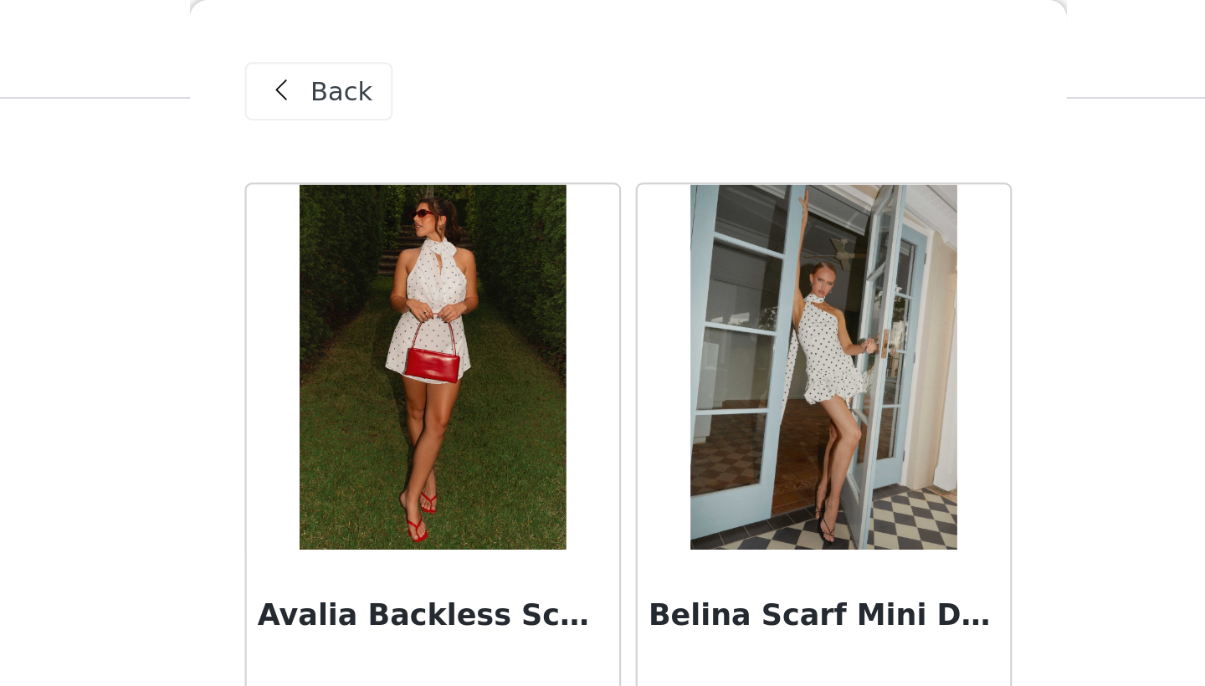
scroll to position [98, 0]
click at [427, 38] on div "Back" at bounding box center [461, 41] width 68 height 27
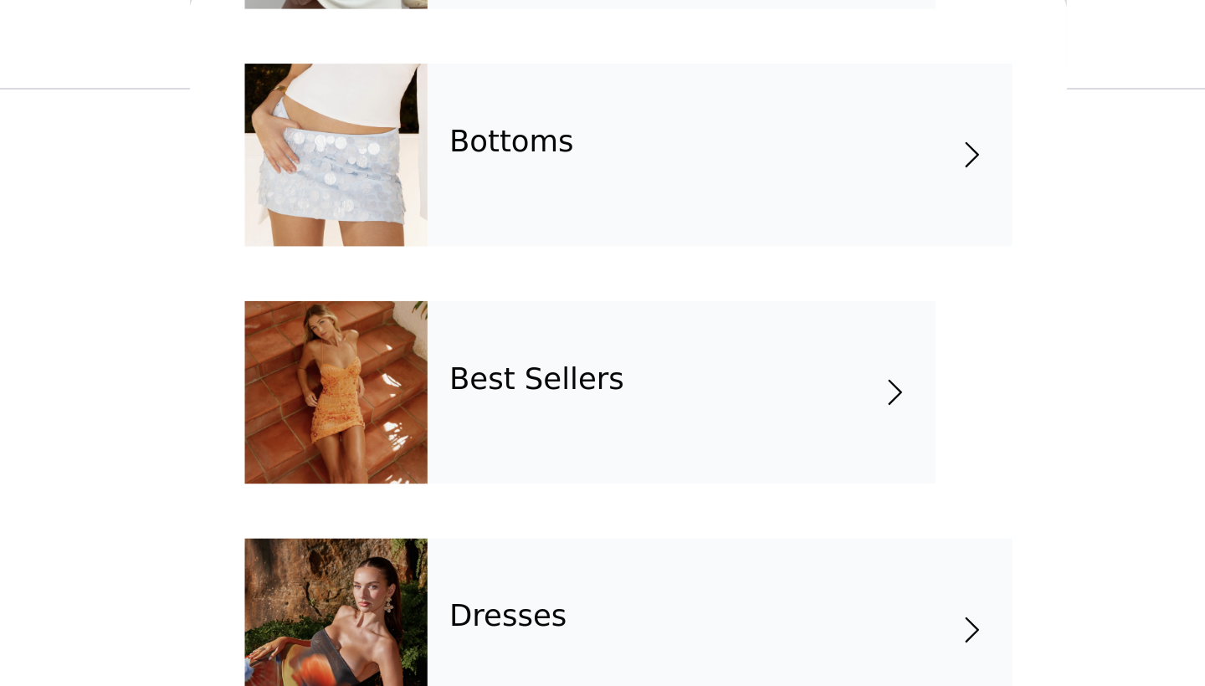
scroll to position [159, 0]
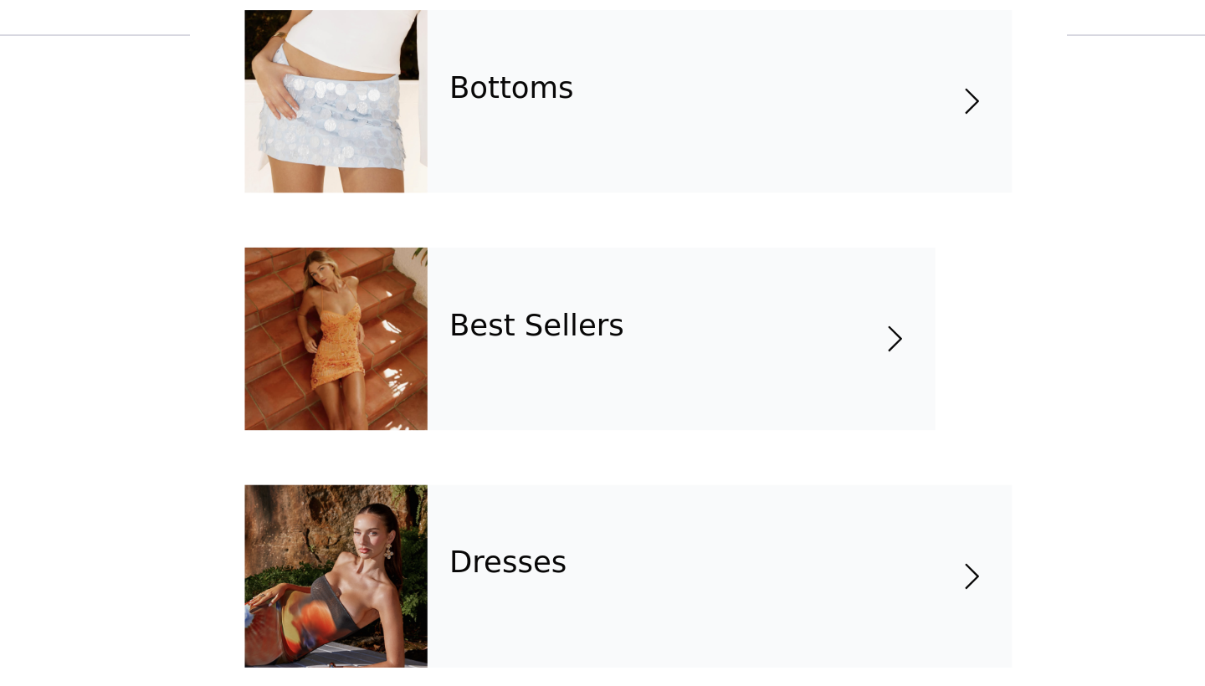
click at [510, 251] on div "Dresses" at bounding box center [644, 293] width 268 height 84
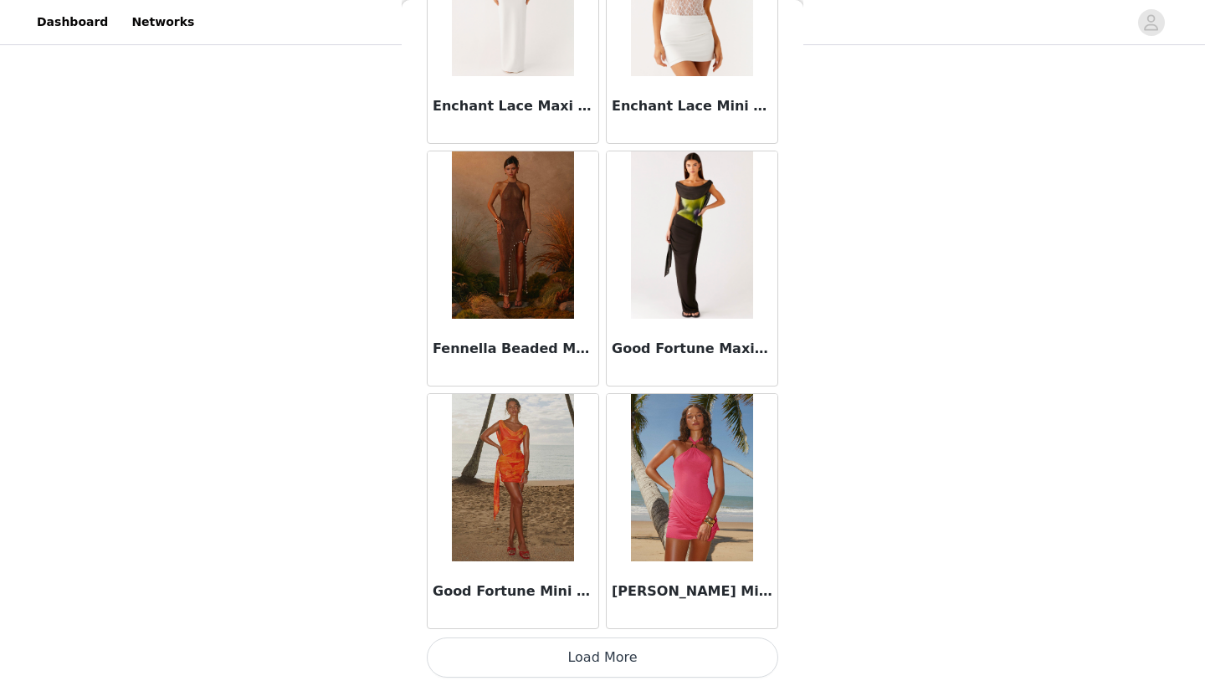
scroll to position [33, 0]
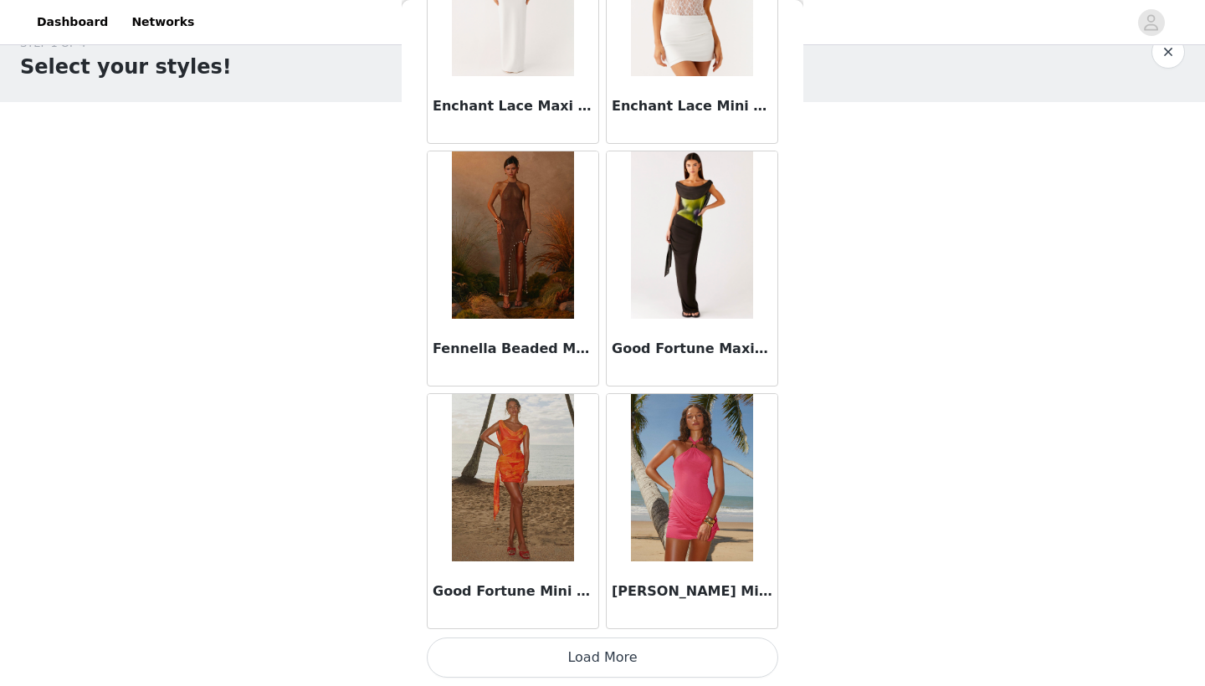
click at [637, 657] on button "Load More" at bounding box center [602, 657] width 351 height 40
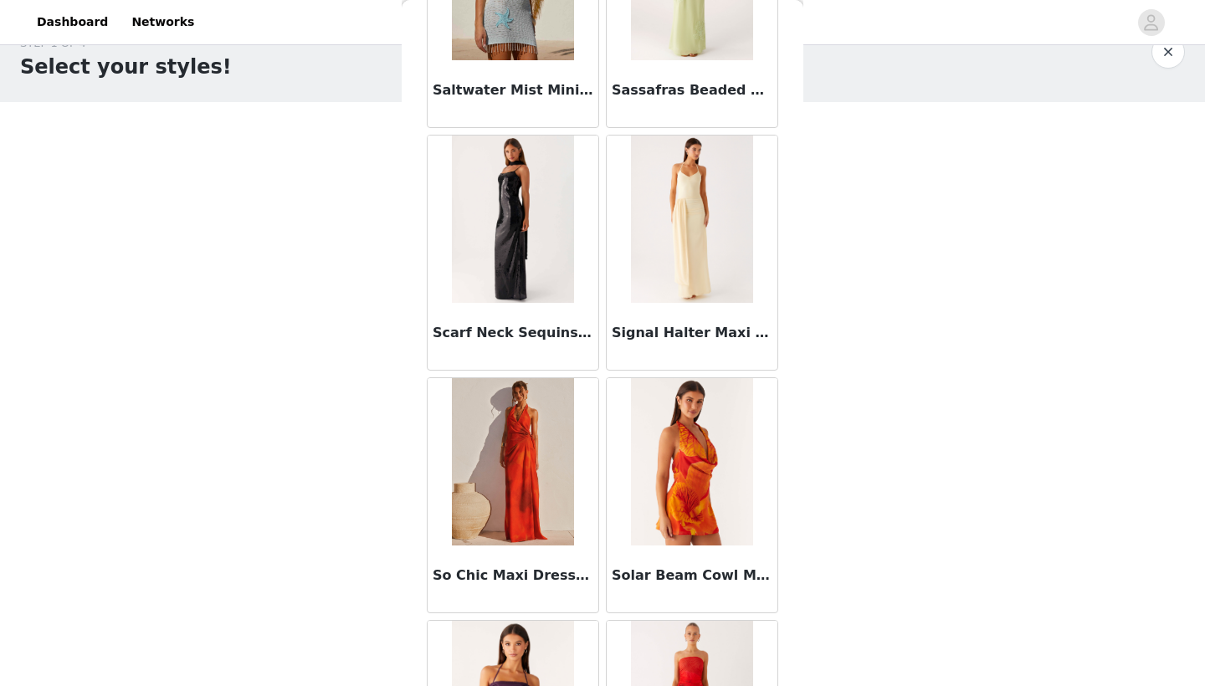
scroll to position [4300, 0]
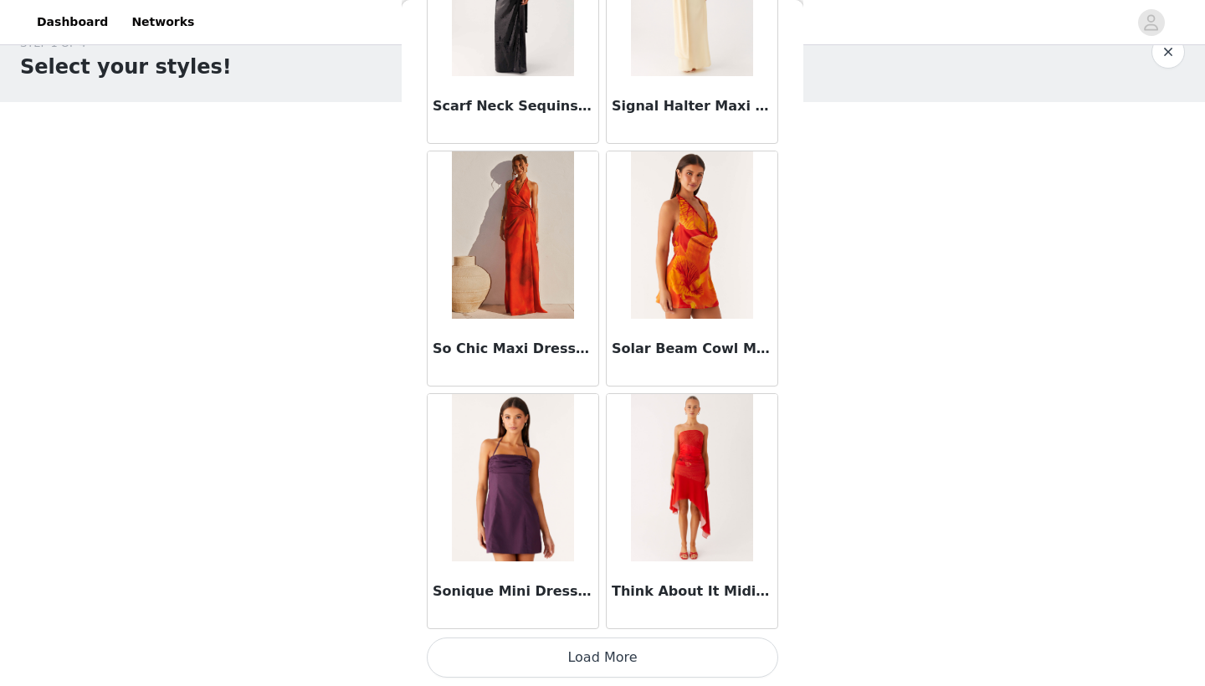
click at [624, 667] on button "Load More" at bounding box center [602, 657] width 351 height 40
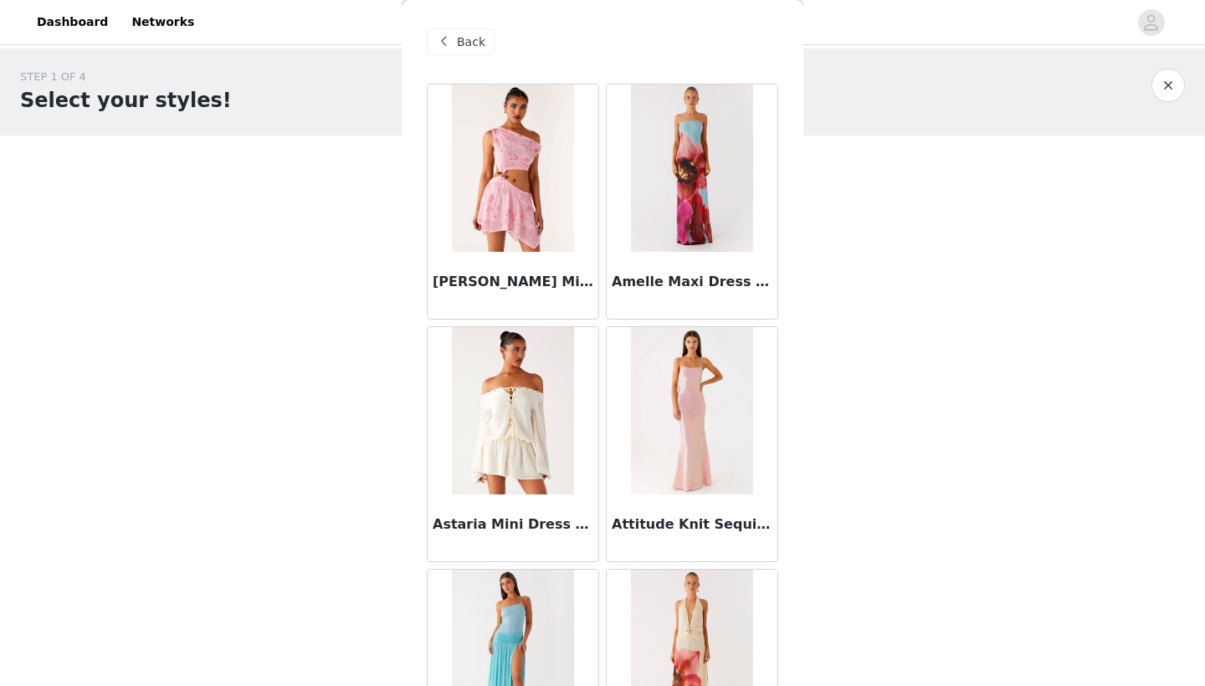
scroll to position [0, 0]
click at [439, 40] on span at bounding box center [443, 42] width 20 height 20
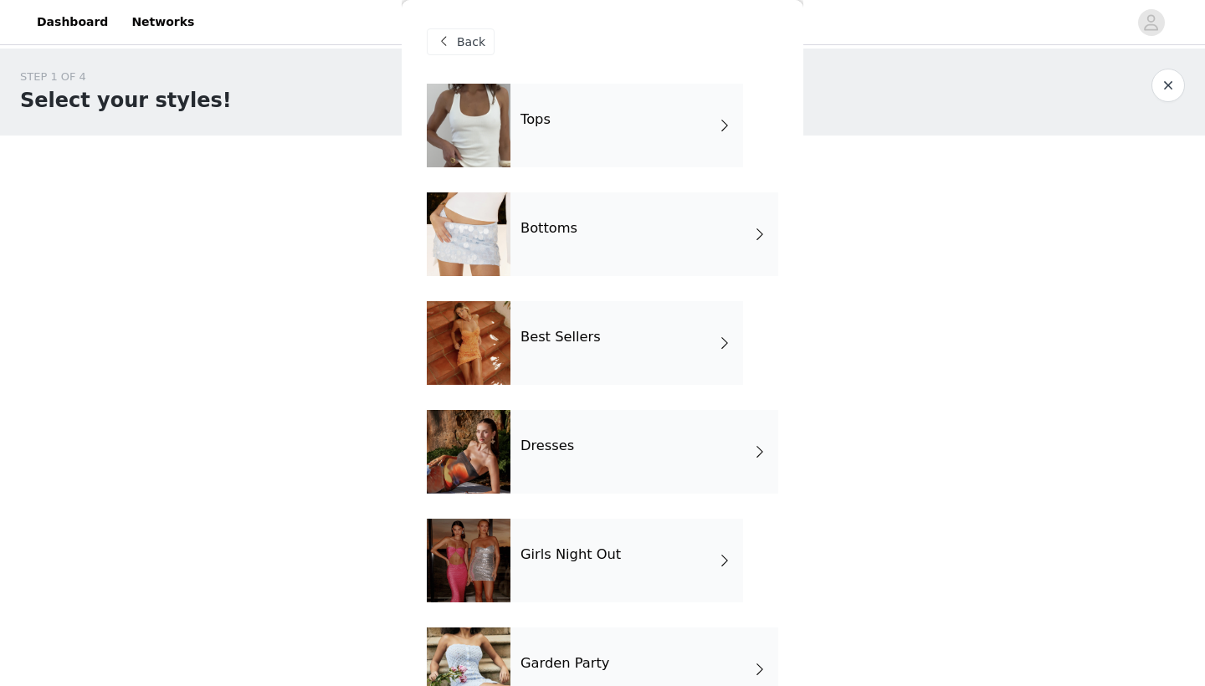
click at [569, 359] on div "Best Sellers" at bounding box center [626, 343] width 233 height 84
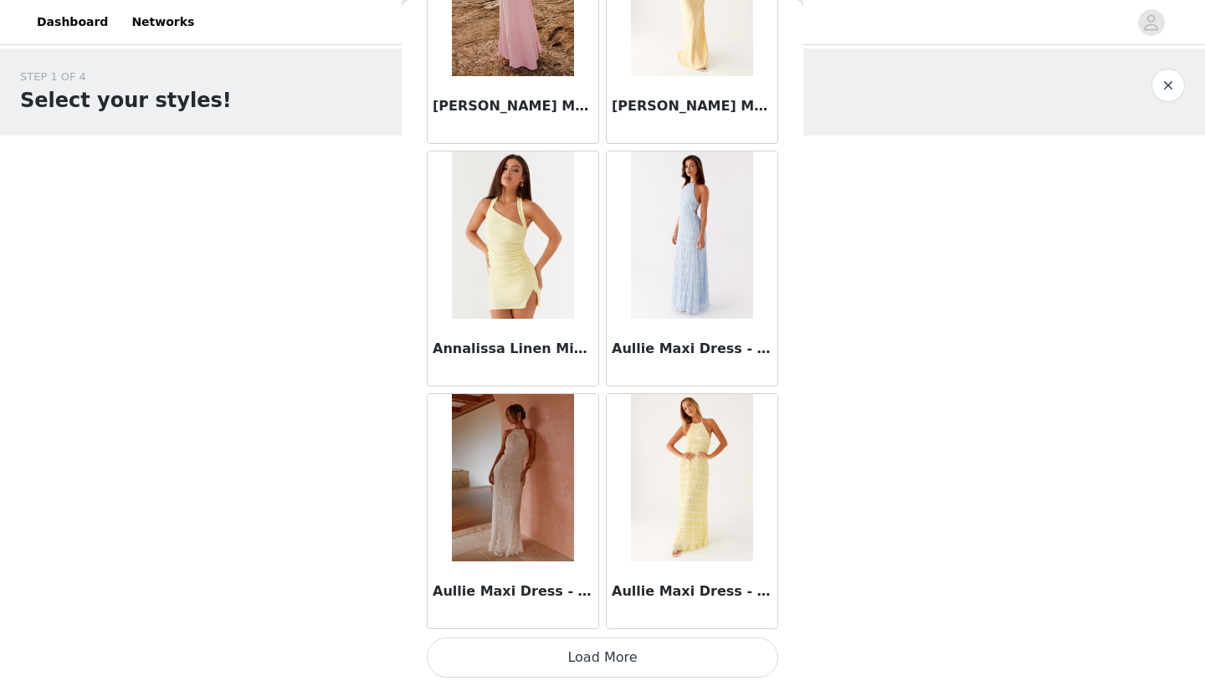
click at [654, 675] on button "Load More" at bounding box center [602, 657] width 351 height 40
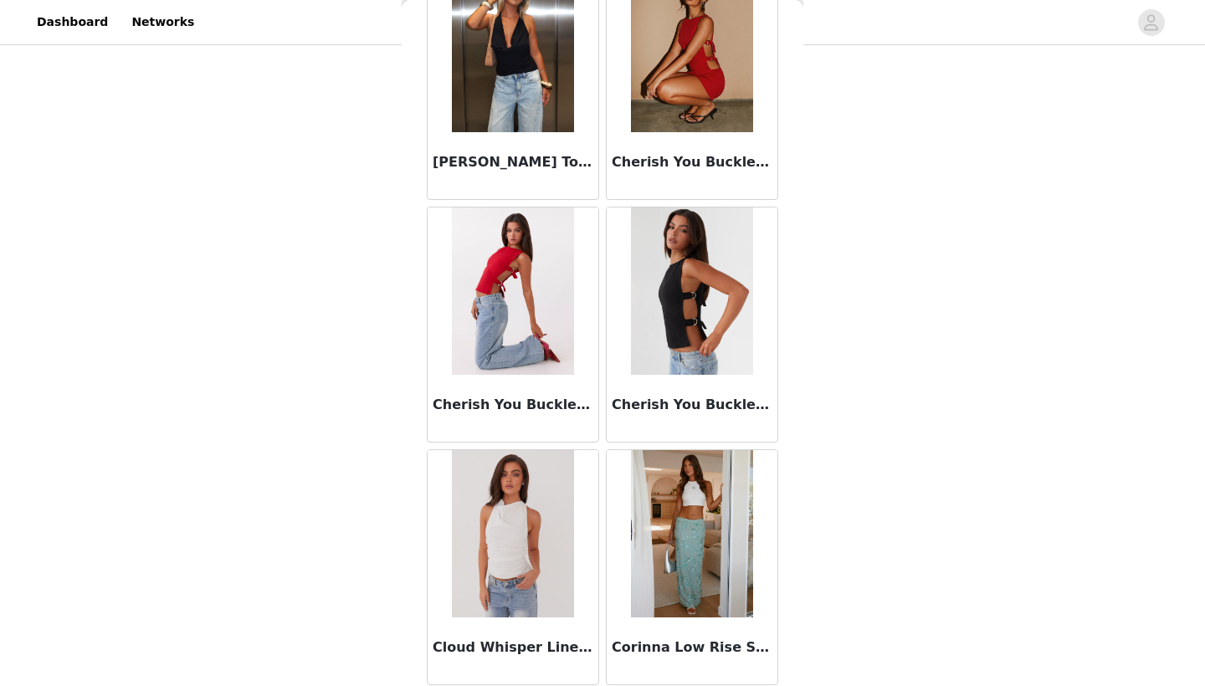
scroll to position [4279, 0]
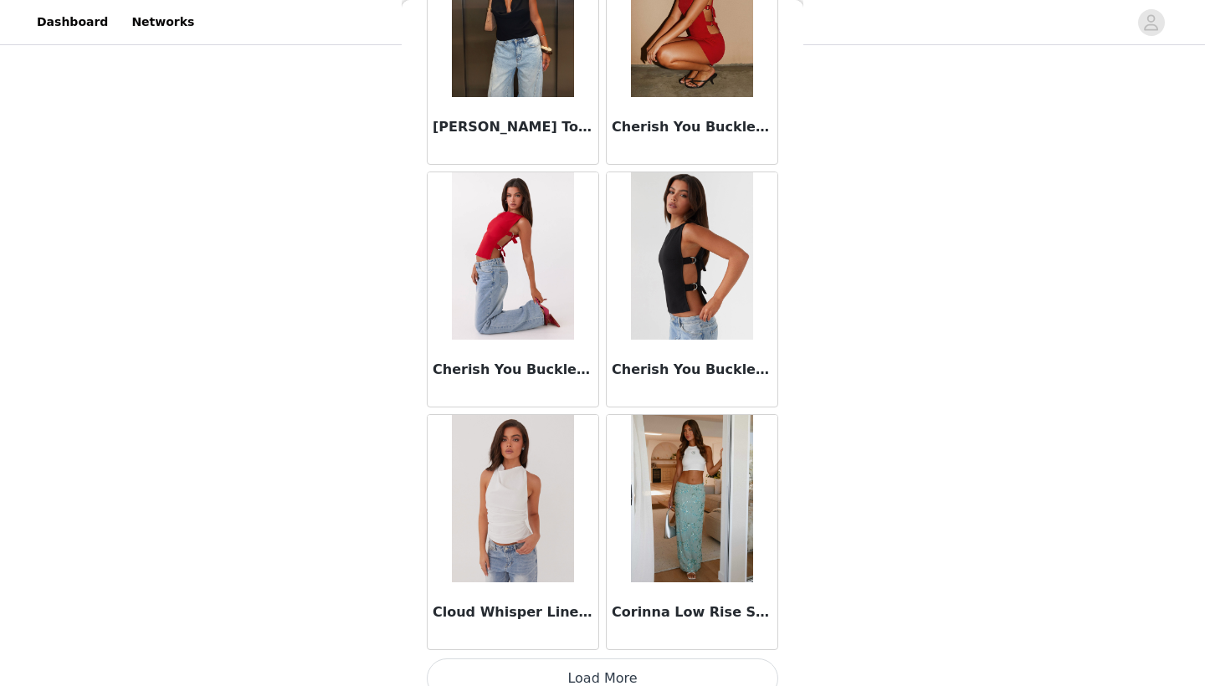
click at [667, 685] on button "Load More" at bounding box center [602, 678] width 351 height 40
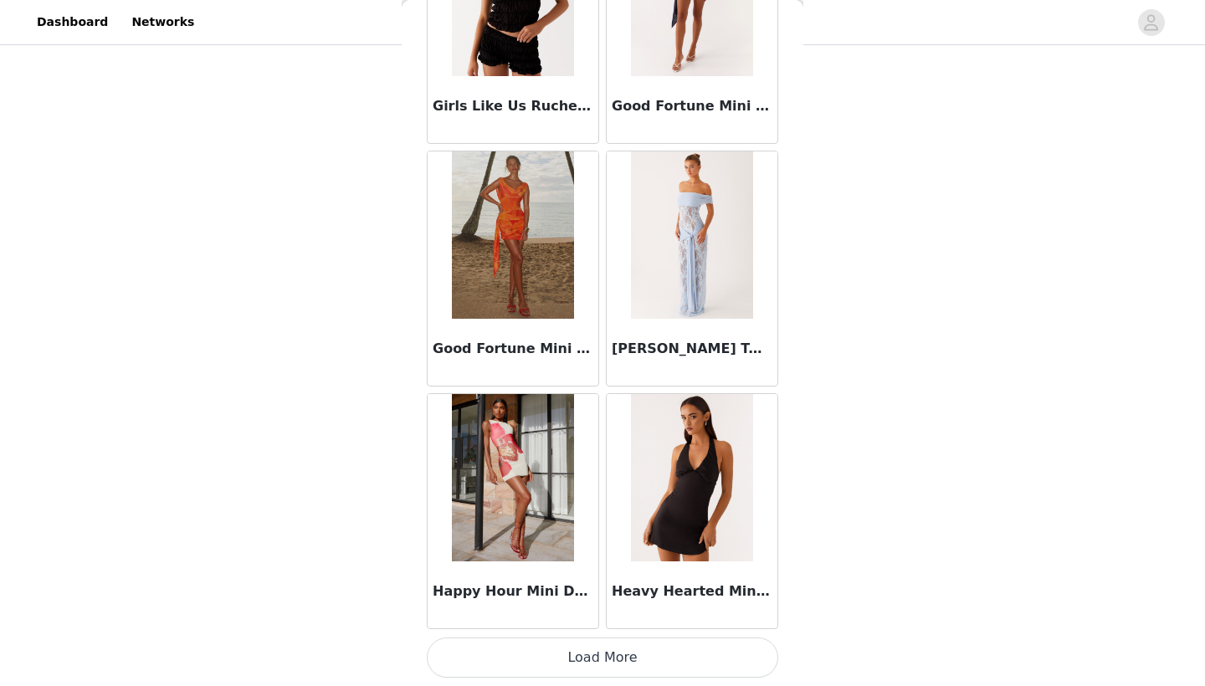
click at [683, 657] on button "Load More" at bounding box center [602, 657] width 351 height 40
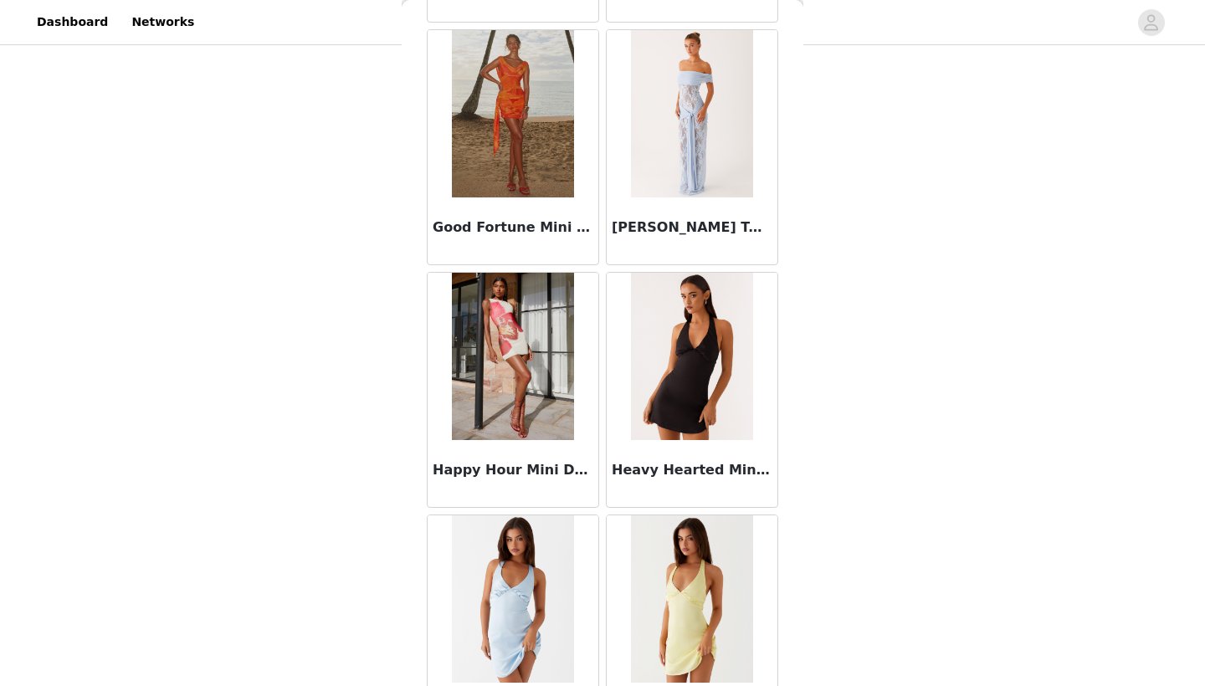
scroll to position [488, 0]
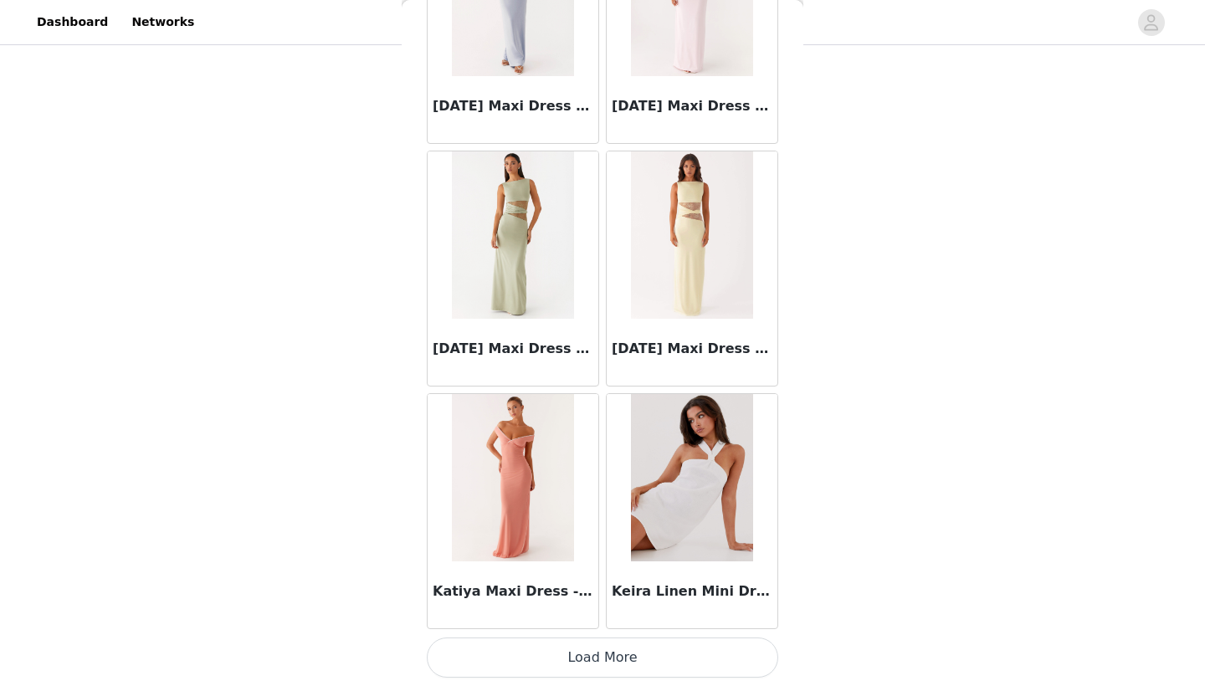
click at [604, 660] on button "Load More" at bounding box center [602, 657] width 351 height 40
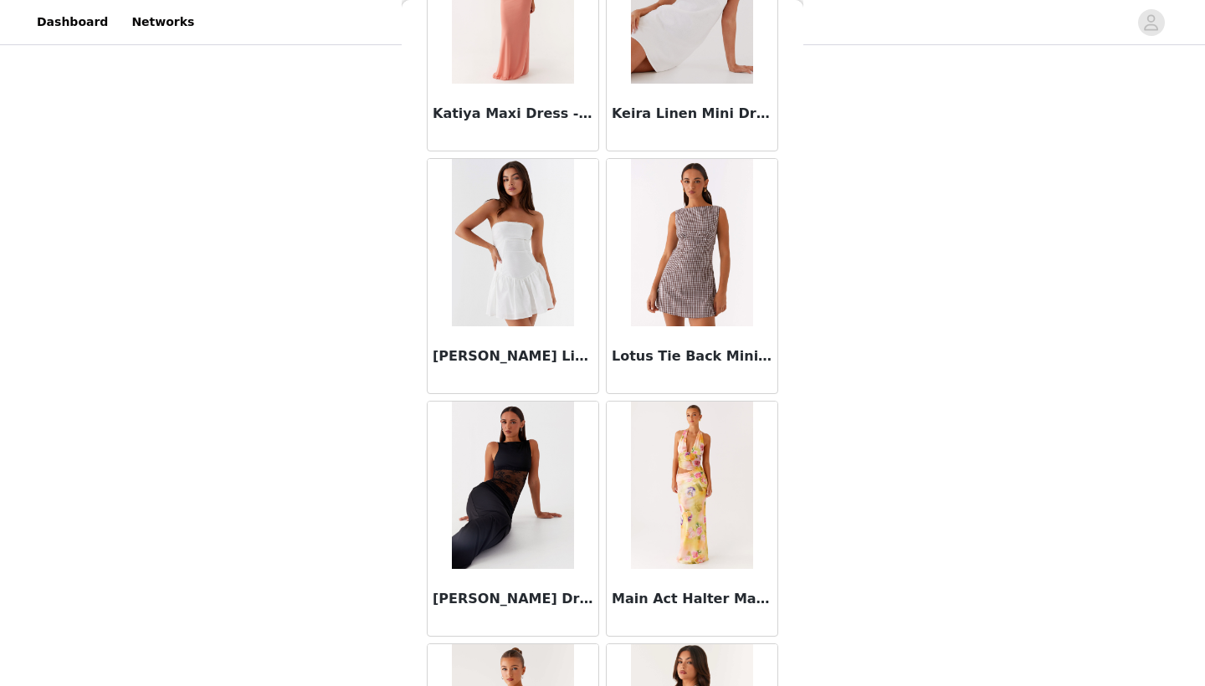
scroll to position [9648, 0]
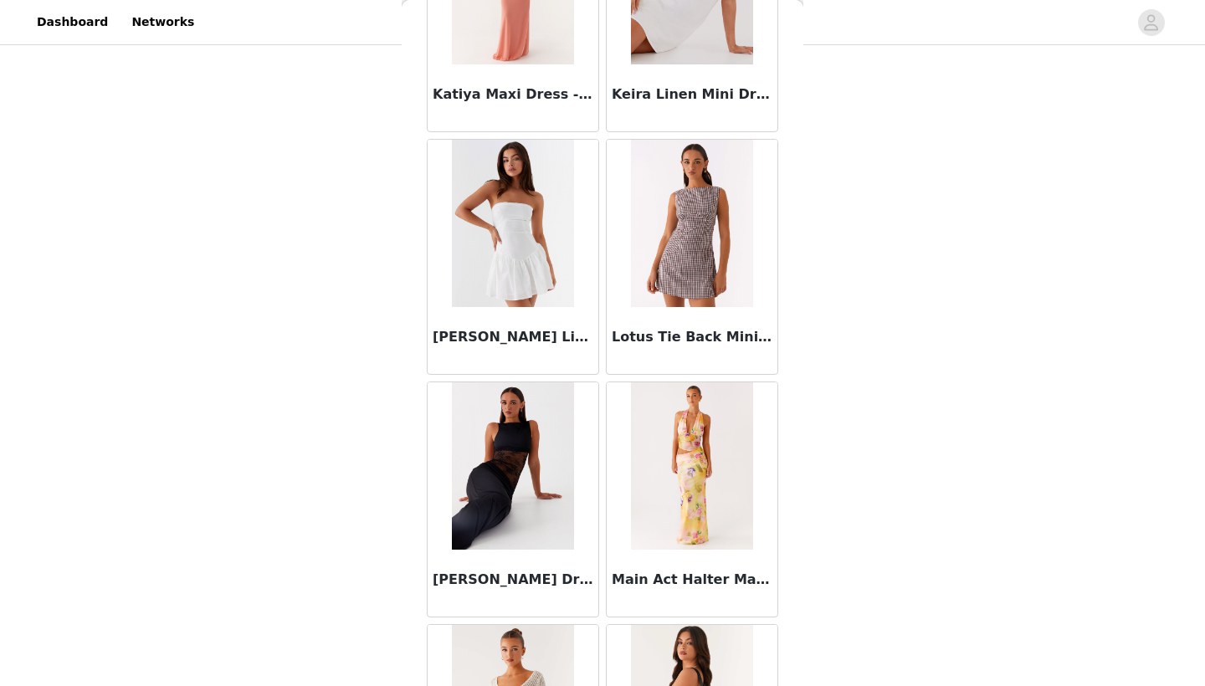
click at [704, 221] on img at bounding box center [691, 223] width 121 height 167
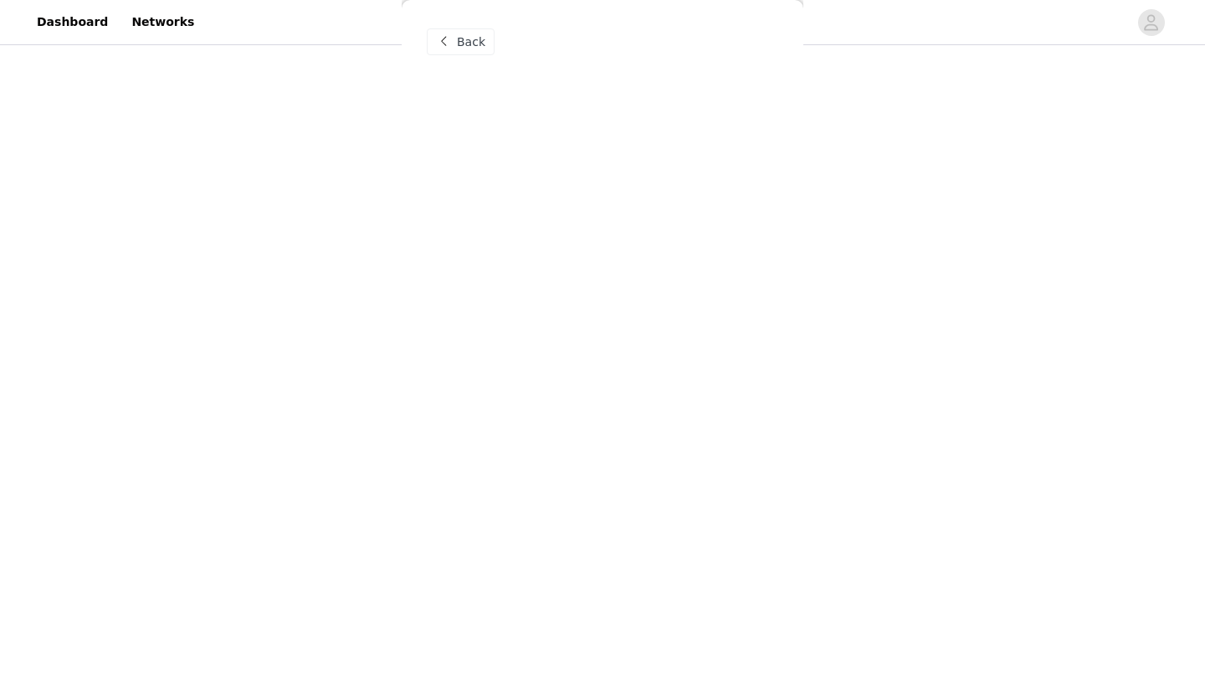
scroll to position [0, 0]
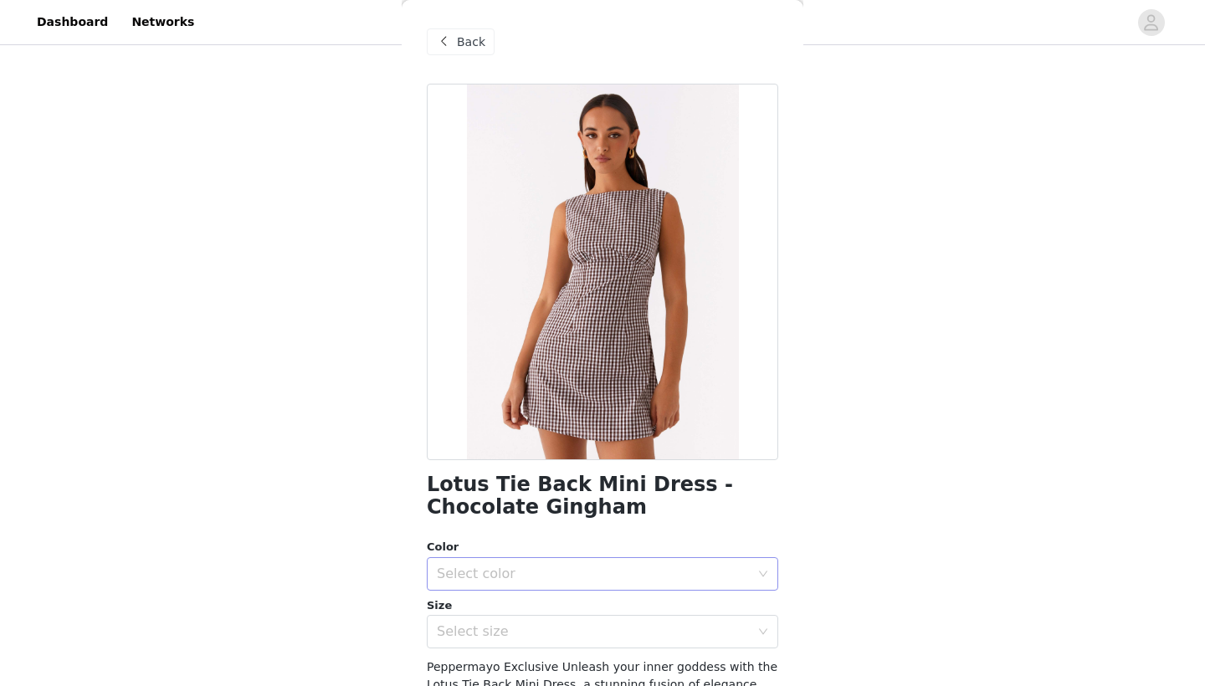
click at [704, 587] on div "Select color" at bounding box center [597, 574] width 320 height 32
click at [618, 606] on li "Chocolate Gingham" at bounding box center [602, 609] width 351 height 27
click at [617, 633] on div "Select size" at bounding box center [593, 631] width 313 height 17
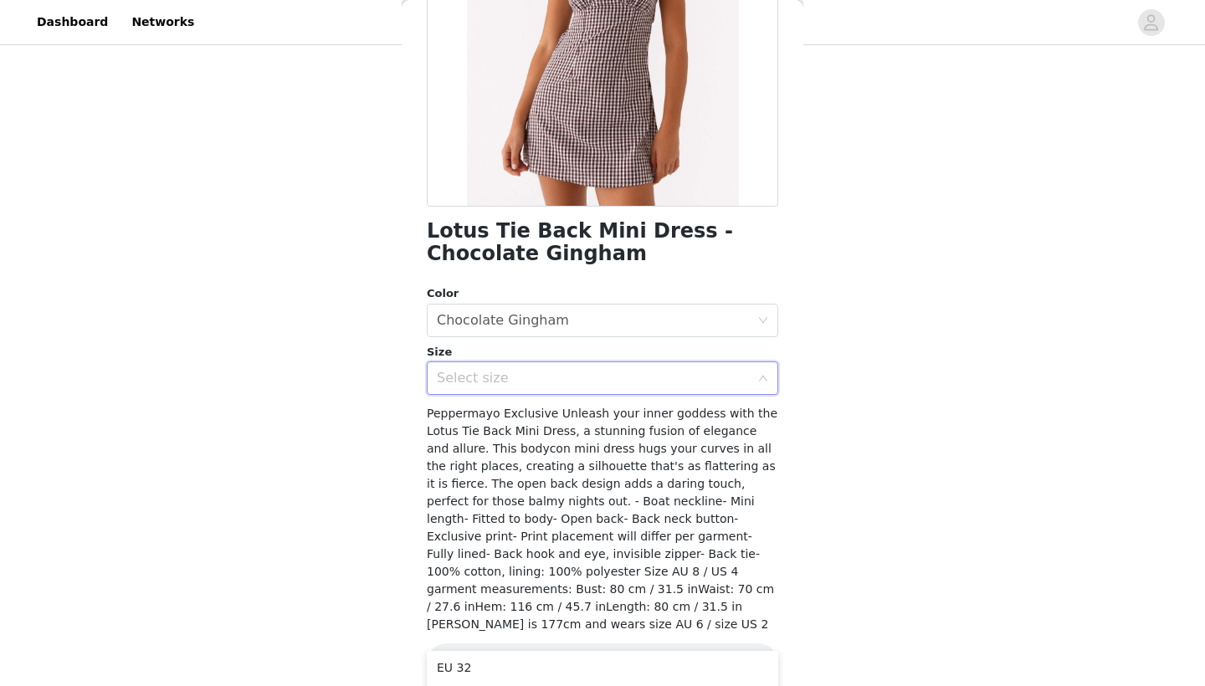
scroll to position [253, 0]
click at [618, 363] on div "Select size" at bounding box center [597, 379] width 320 height 32
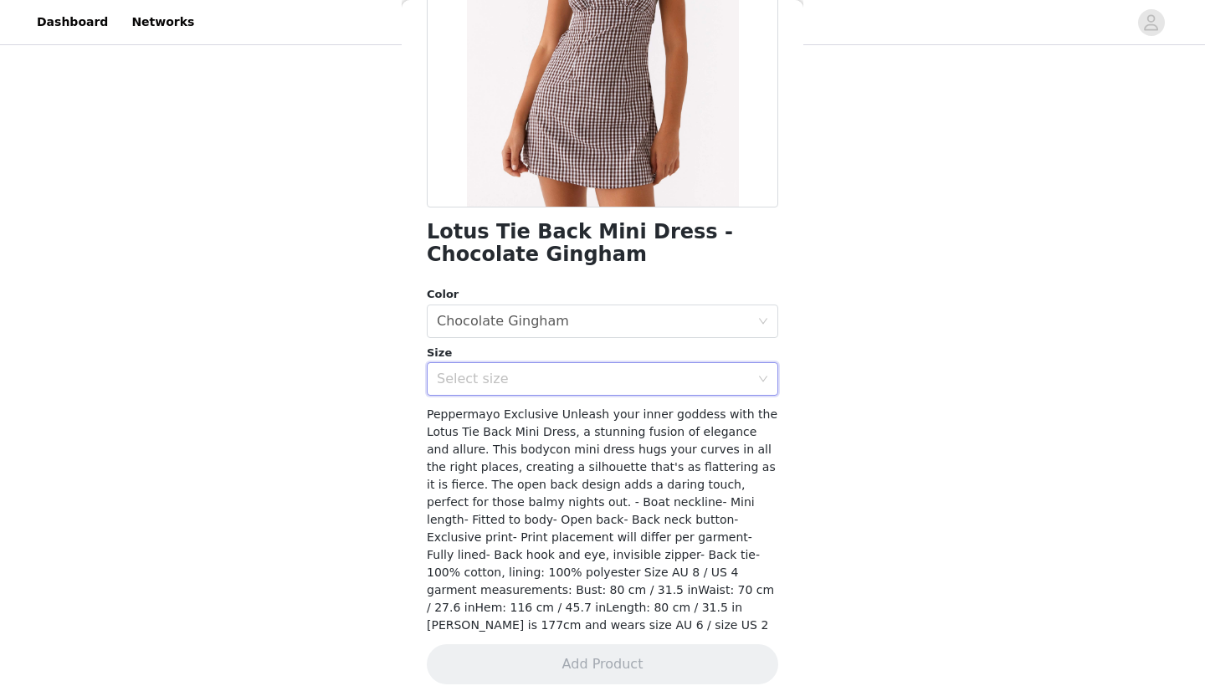
click at [620, 376] on div "Select size" at bounding box center [593, 379] width 313 height 17
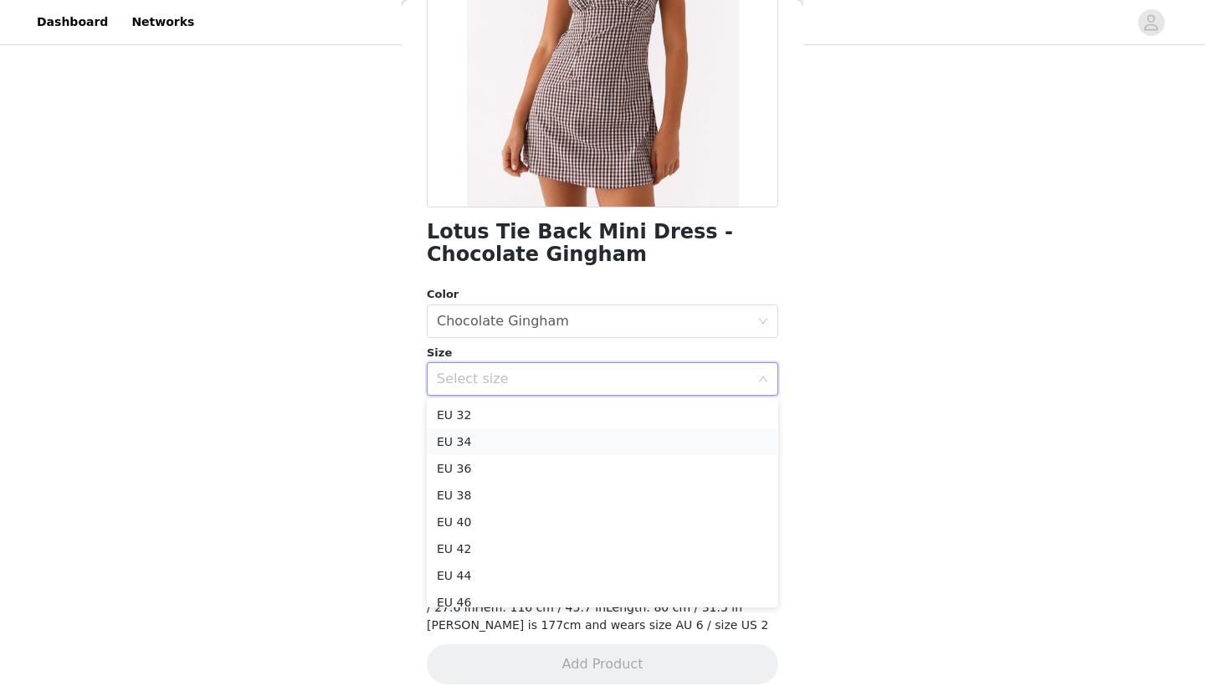
click at [544, 440] on li "EU 34" at bounding box center [602, 441] width 351 height 27
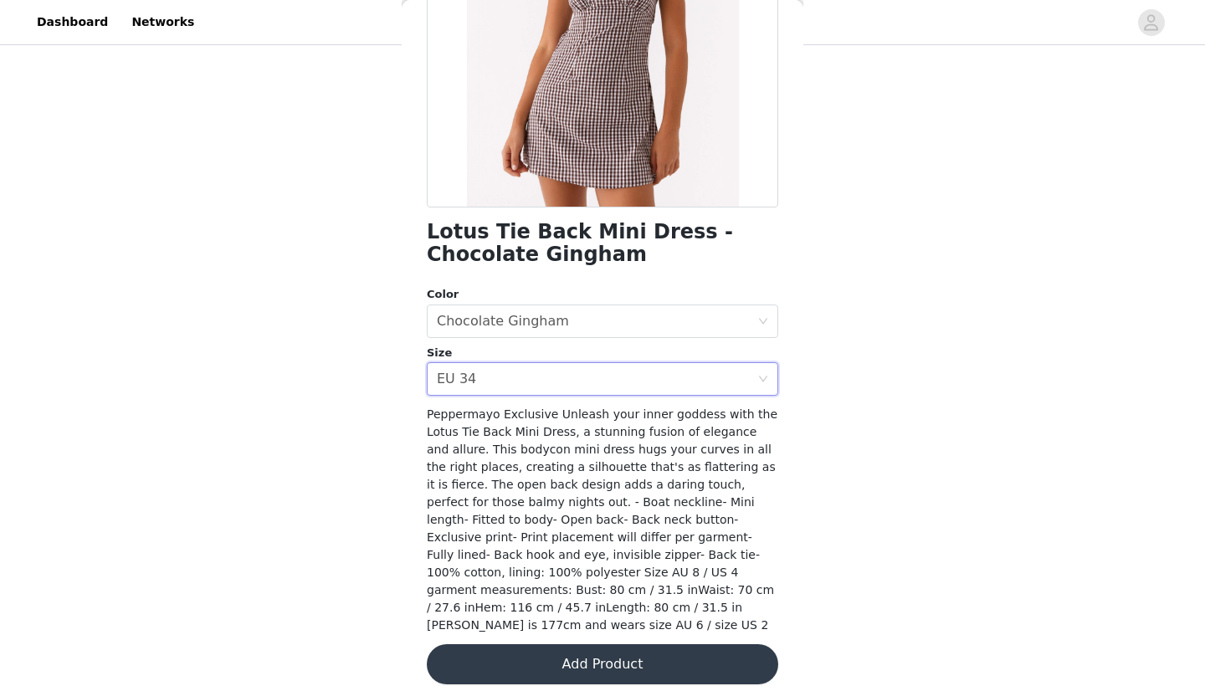
click at [609, 654] on button "Add Product" at bounding box center [602, 664] width 351 height 40
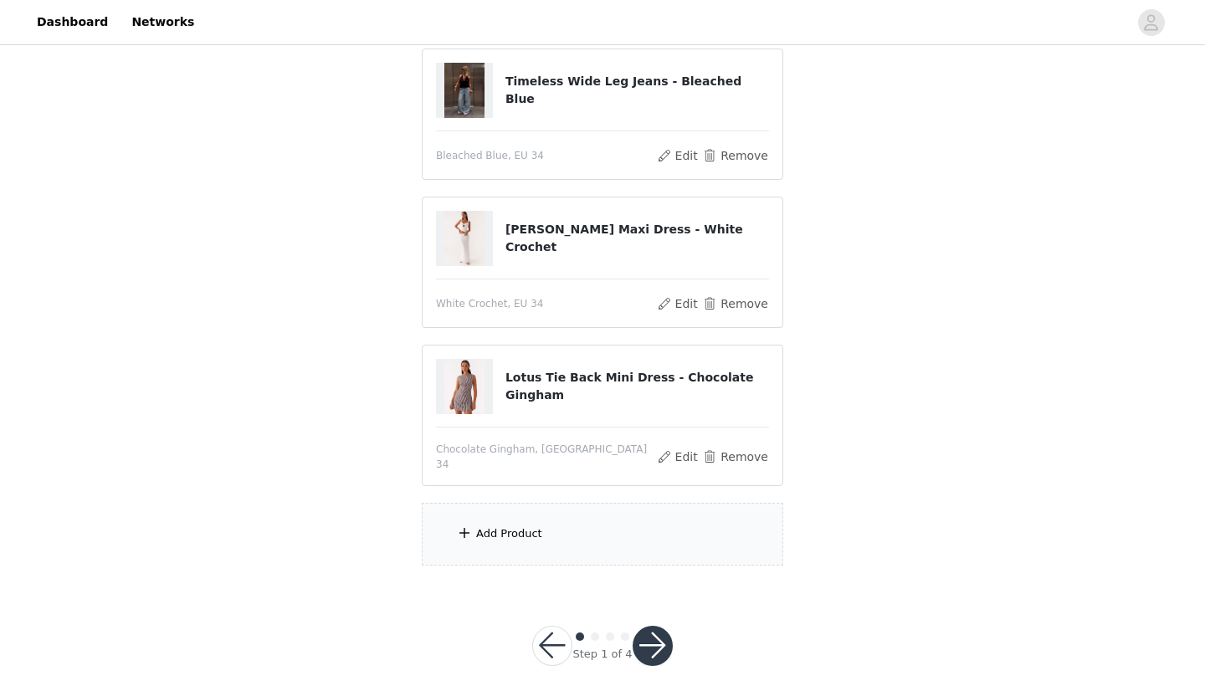
scroll to position [636, 0]
click at [596, 514] on div "Add Product" at bounding box center [602, 535] width 361 height 63
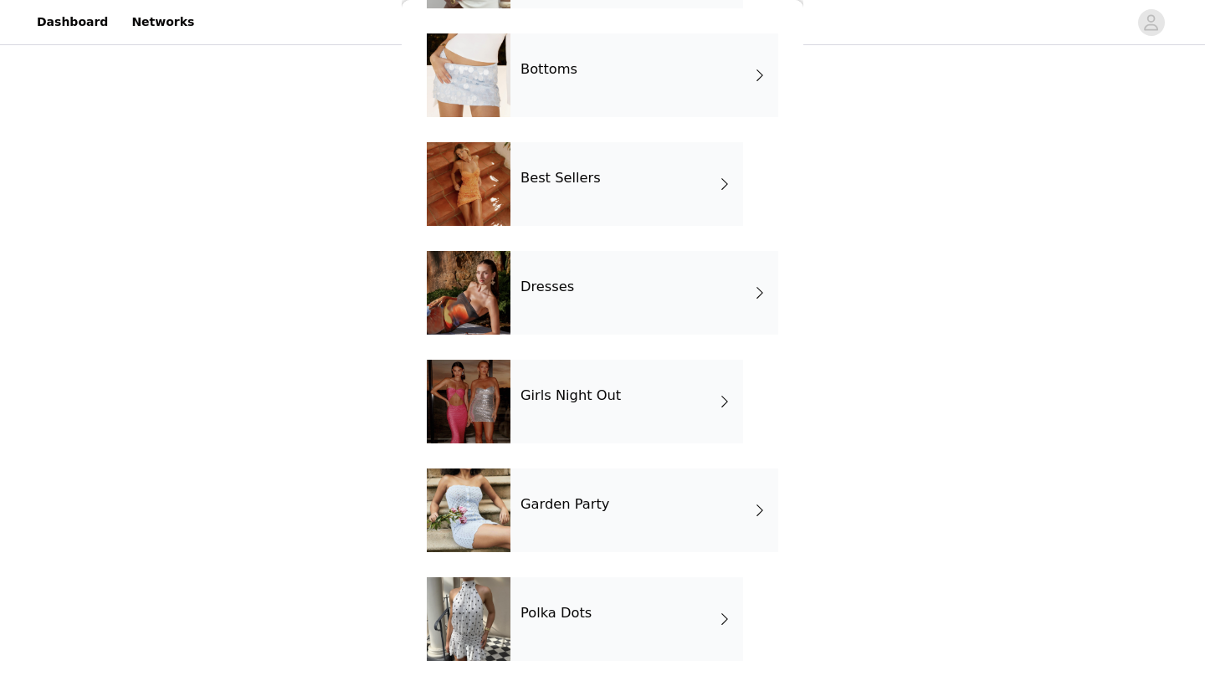
scroll to position [159, 0]
click at [611, 622] on div "Polka Dots" at bounding box center [626, 619] width 233 height 84
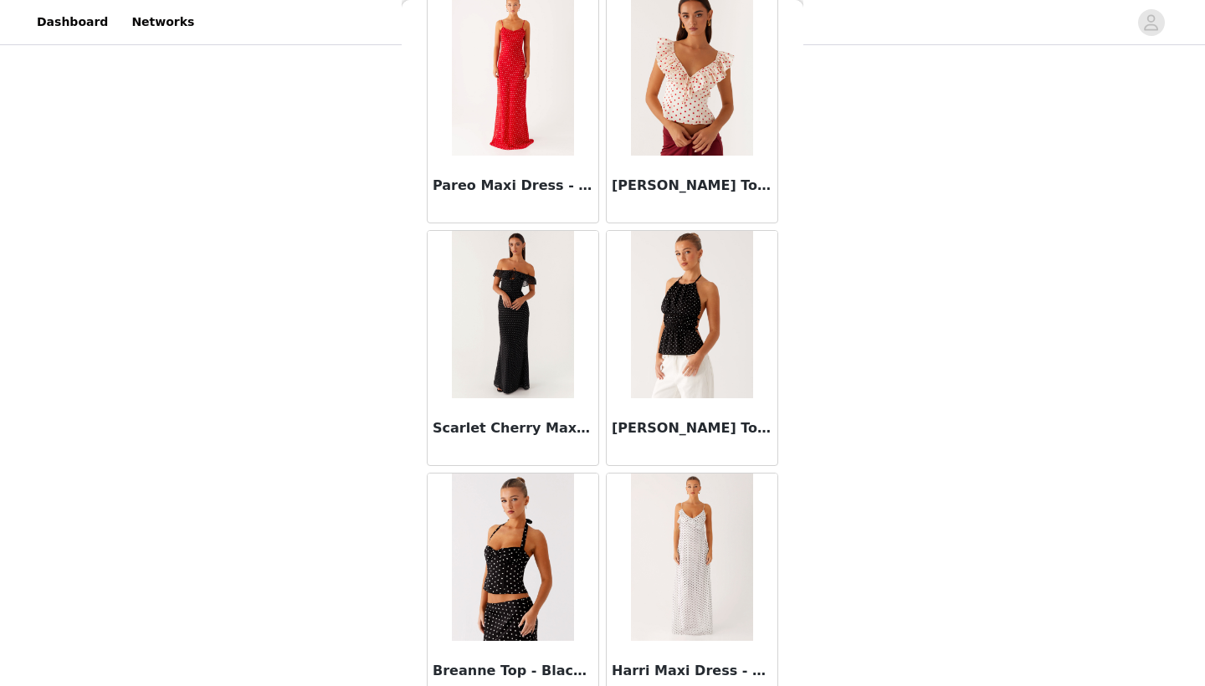
scroll to position [843, 0]
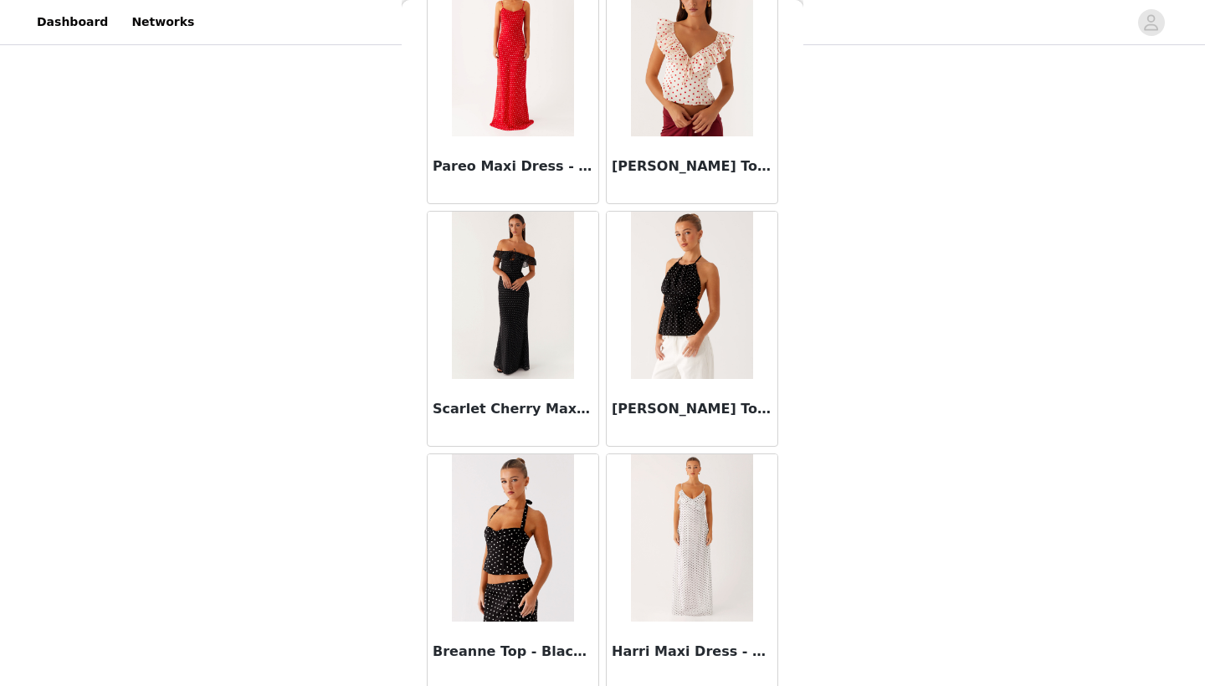
click at [688, 599] on img at bounding box center [691, 537] width 121 height 167
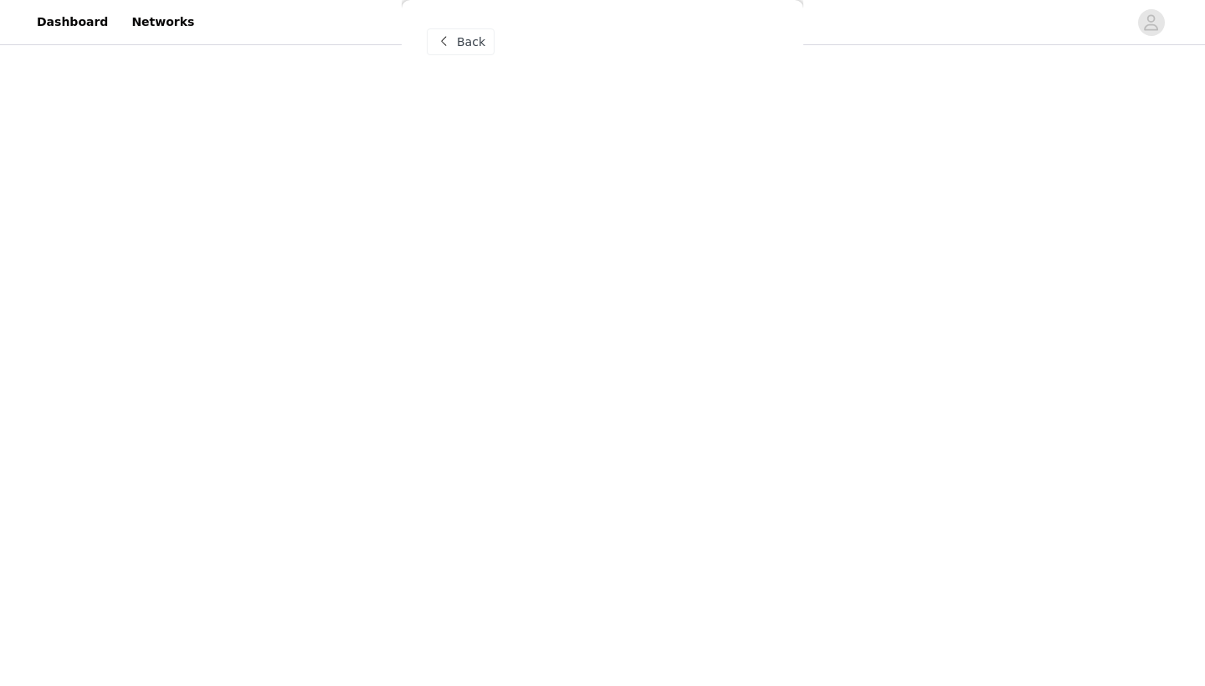
scroll to position [0, 0]
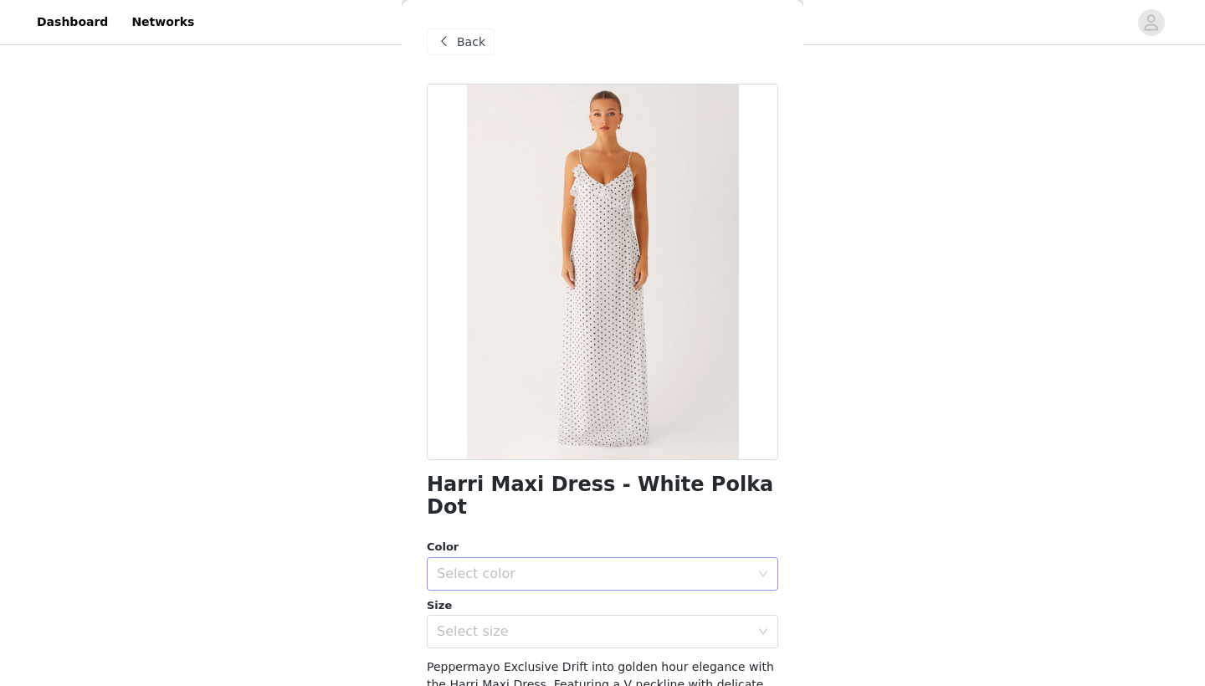
click at [638, 565] on div "Select color" at bounding box center [593, 573] width 313 height 17
click at [577, 590] on li "White Polka Dot" at bounding box center [602, 587] width 351 height 27
click at [581, 621] on div "Select size" at bounding box center [597, 632] width 320 height 32
click at [509, 670] on li "EU 34" at bounding box center [602, 671] width 351 height 27
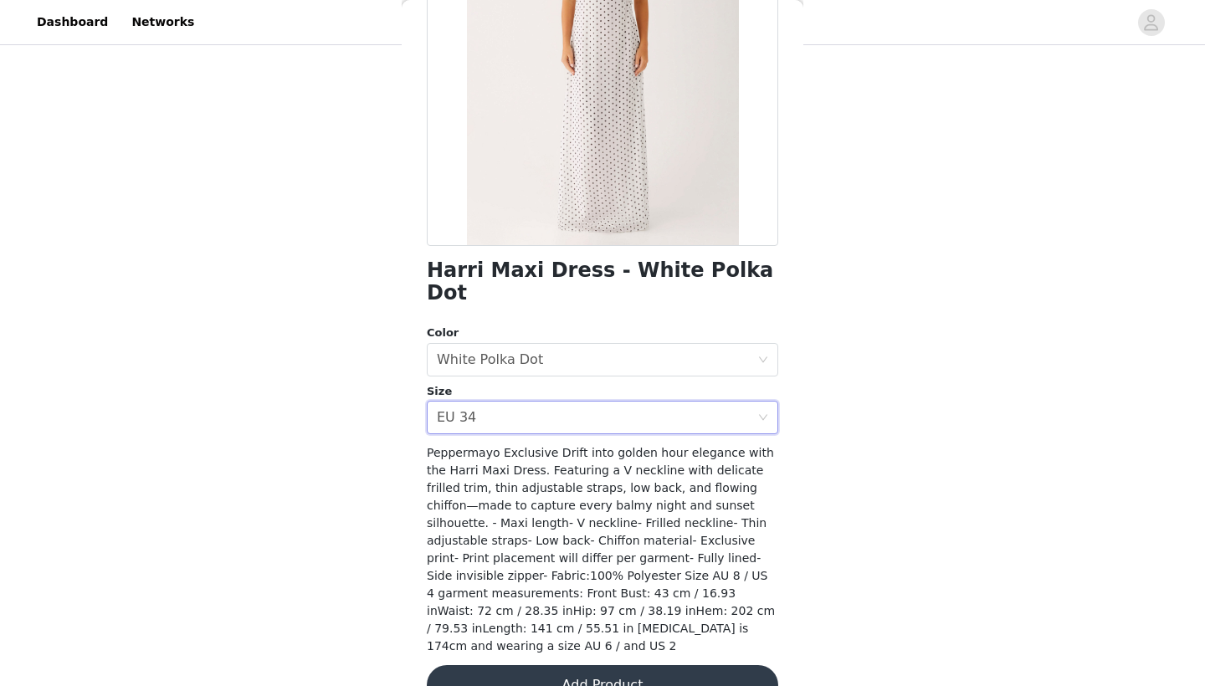
scroll to position [212, 0]
click at [668, 667] on button "Add Product" at bounding box center [602, 687] width 351 height 40
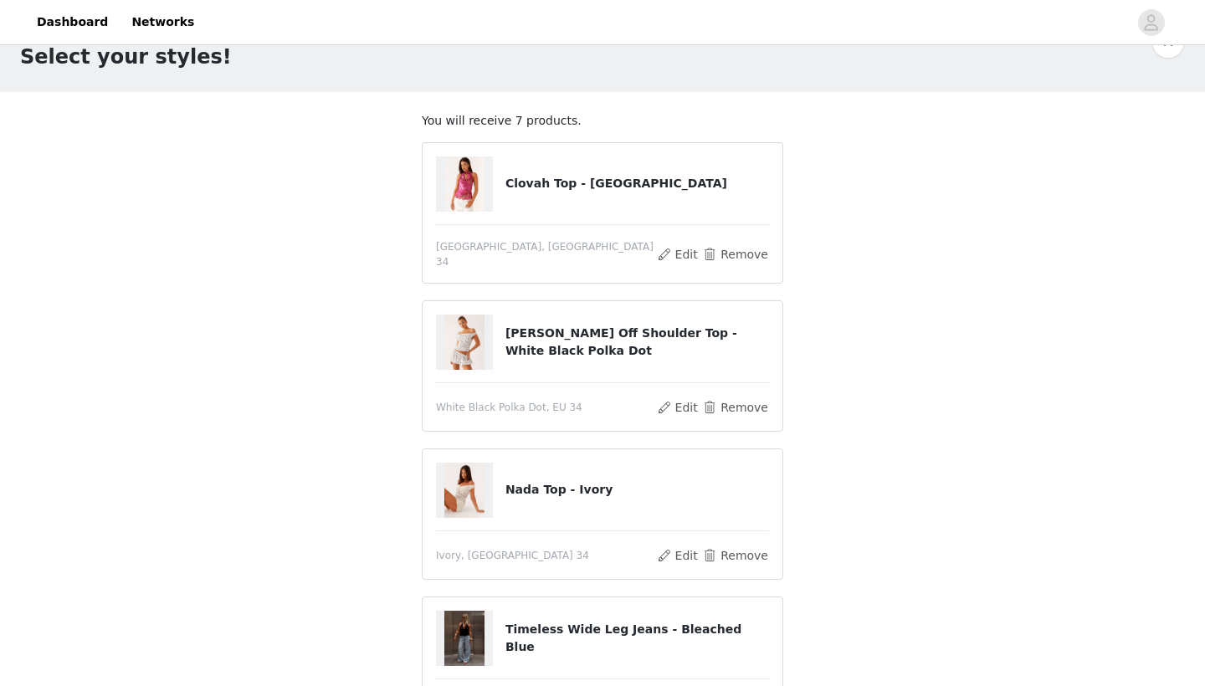
scroll to position [0, 0]
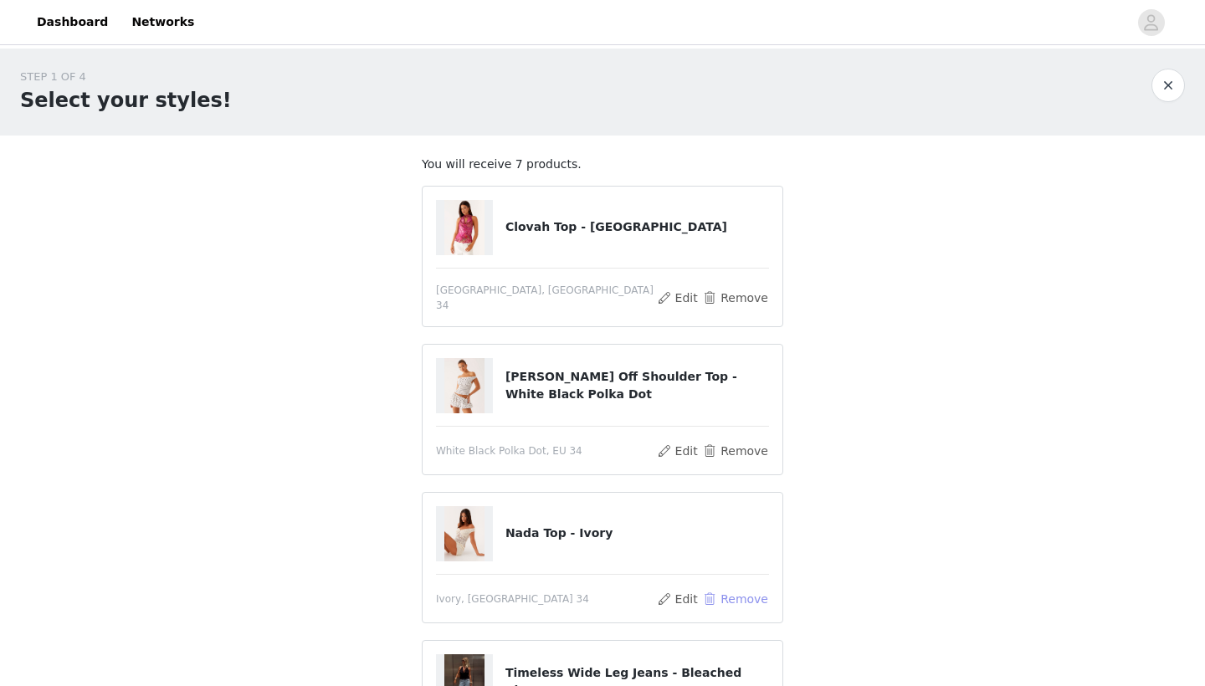
click at [714, 589] on button "Remove" at bounding box center [735, 599] width 67 height 20
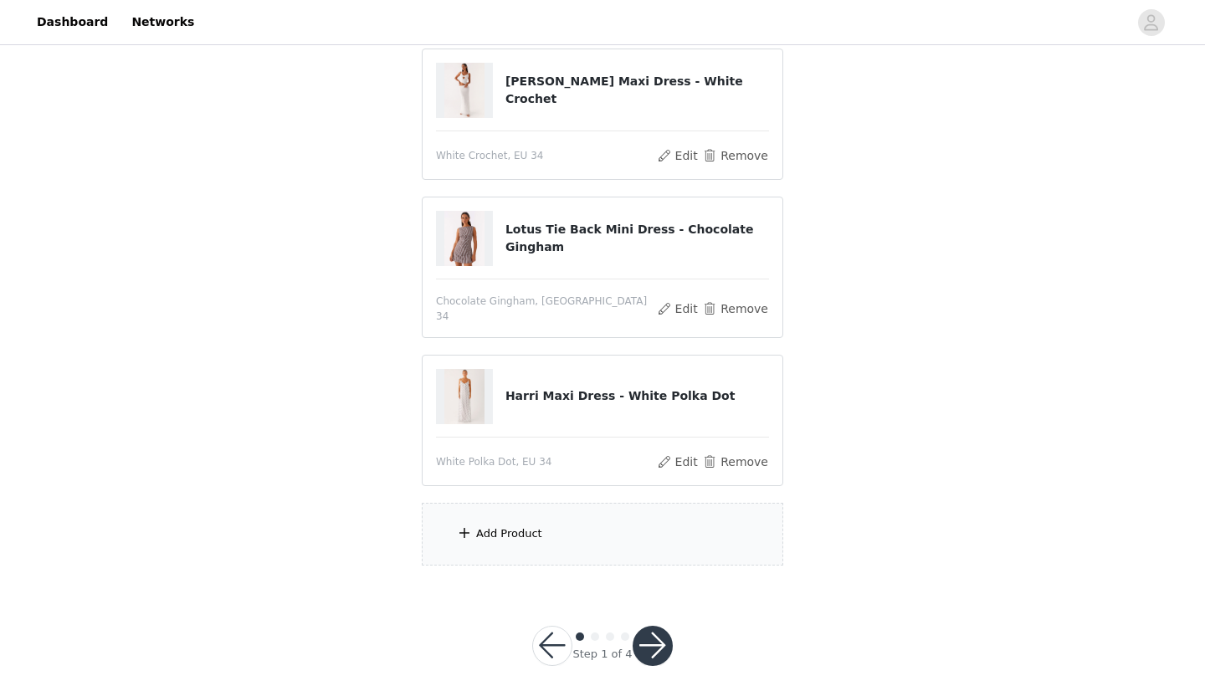
click at [658, 517] on div "Add Product" at bounding box center [602, 534] width 361 height 63
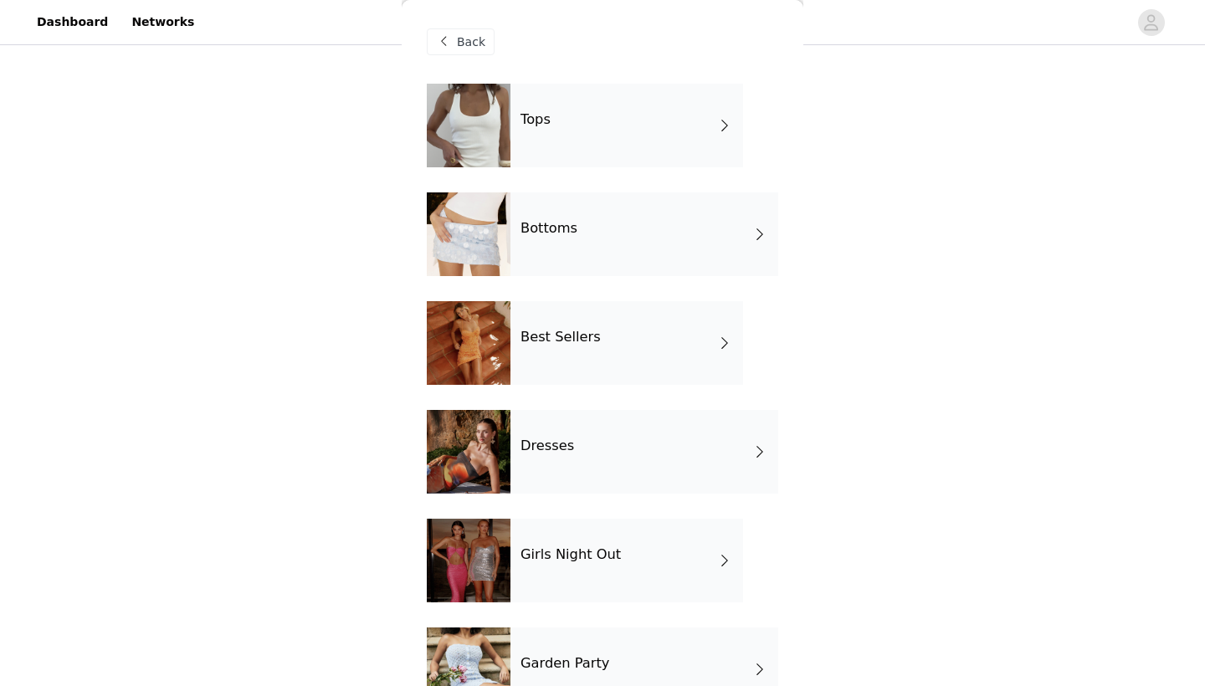
click at [640, 125] on div "Tops" at bounding box center [626, 126] width 233 height 84
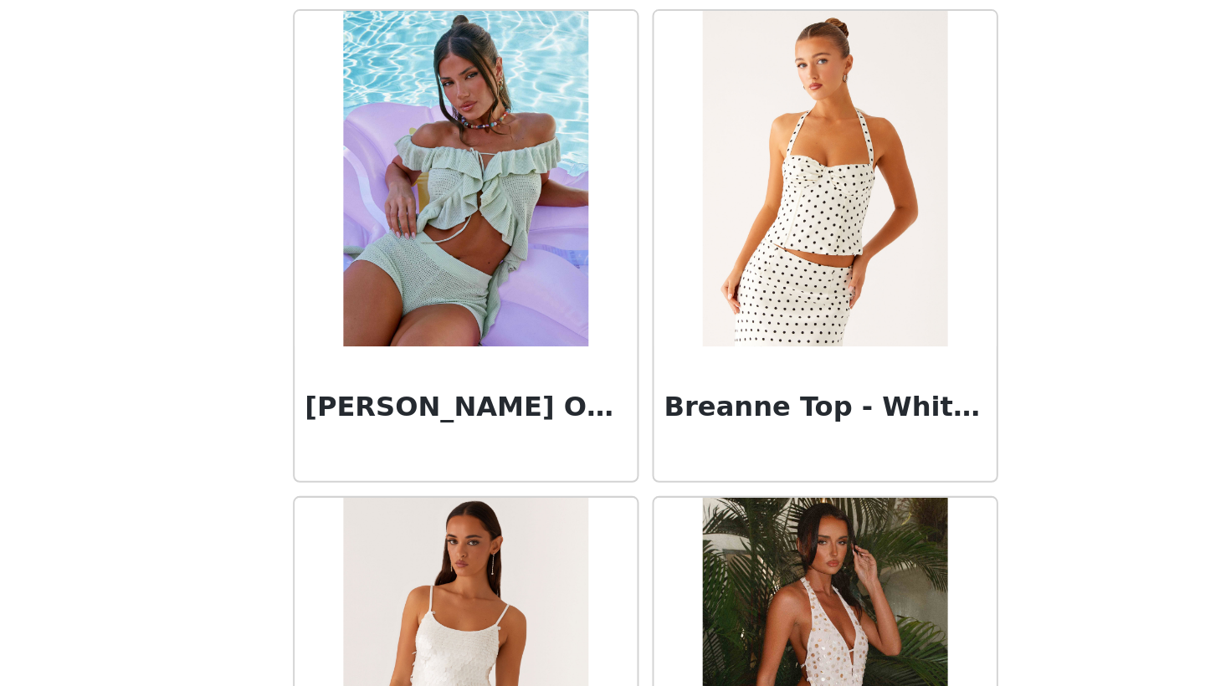
scroll to position [1681, 0]
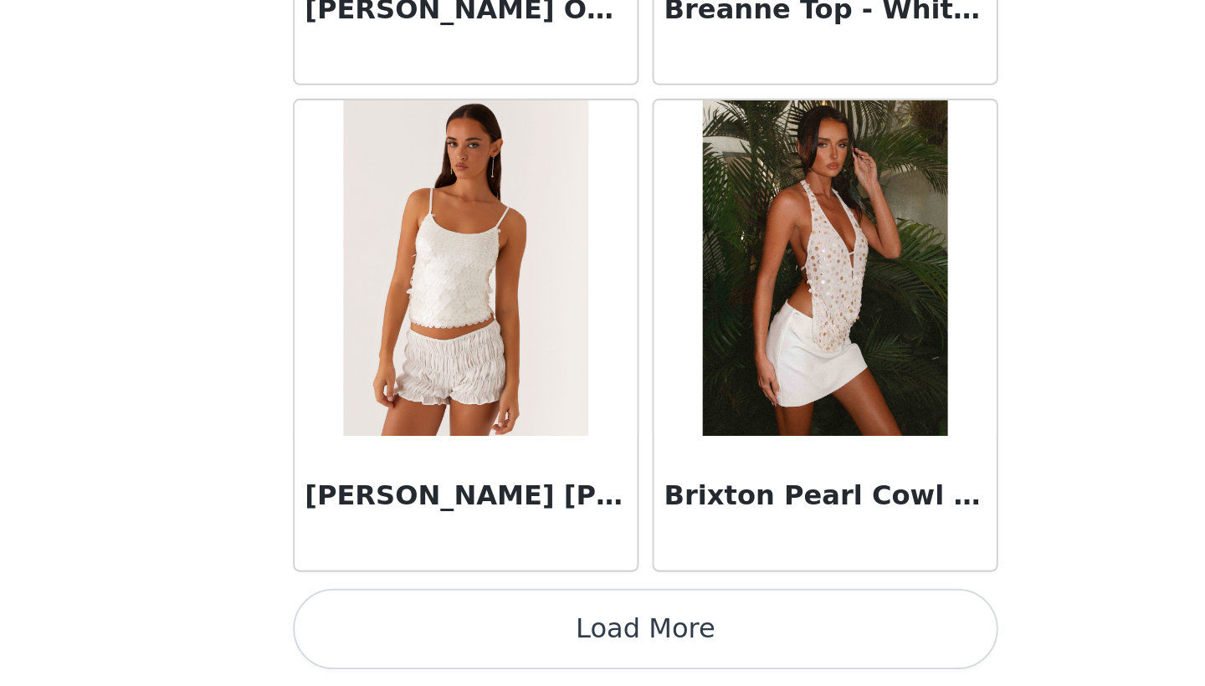
click at [427, 637] on button "Load More" at bounding box center [602, 657] width 351 height 40
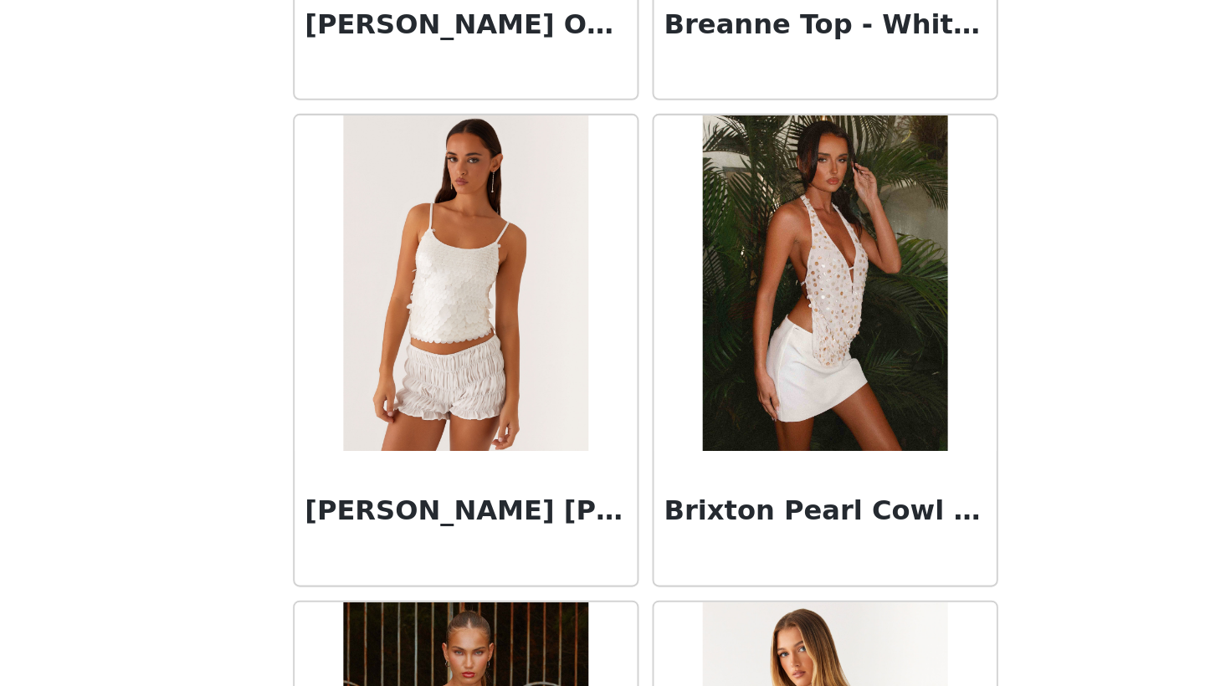
scroll to position [626, 0]
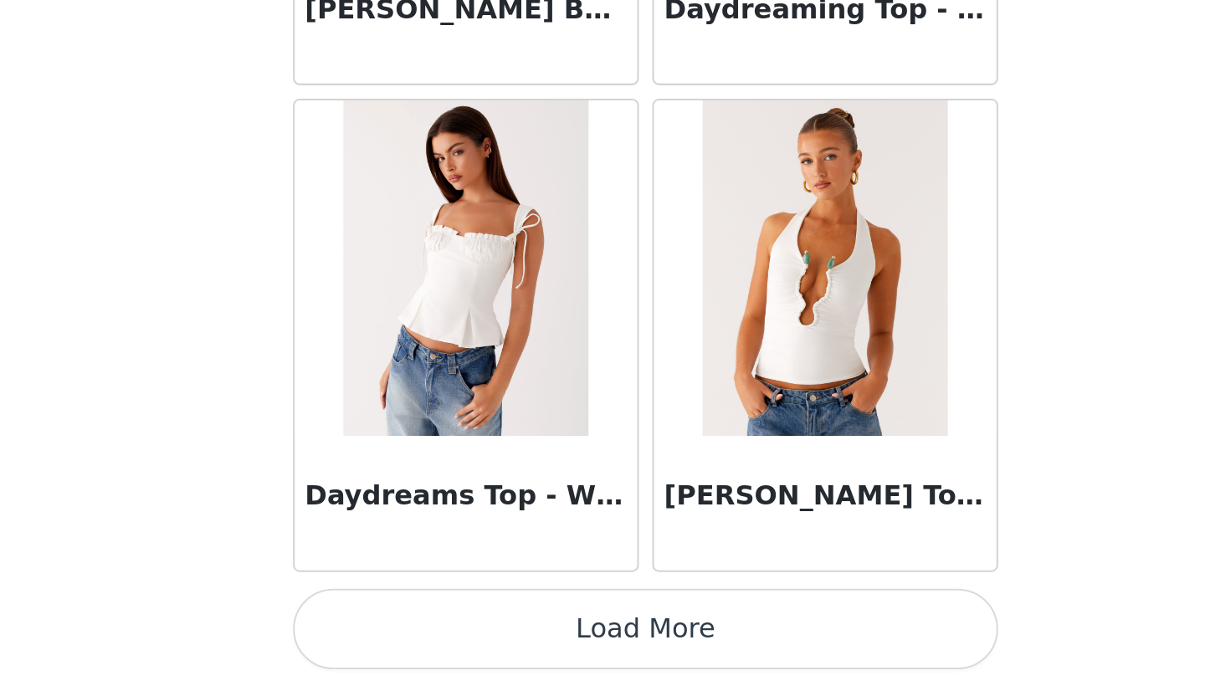
click at [427, 637] on button "Load More" at bounding box center [602, 657] width 351 height 40
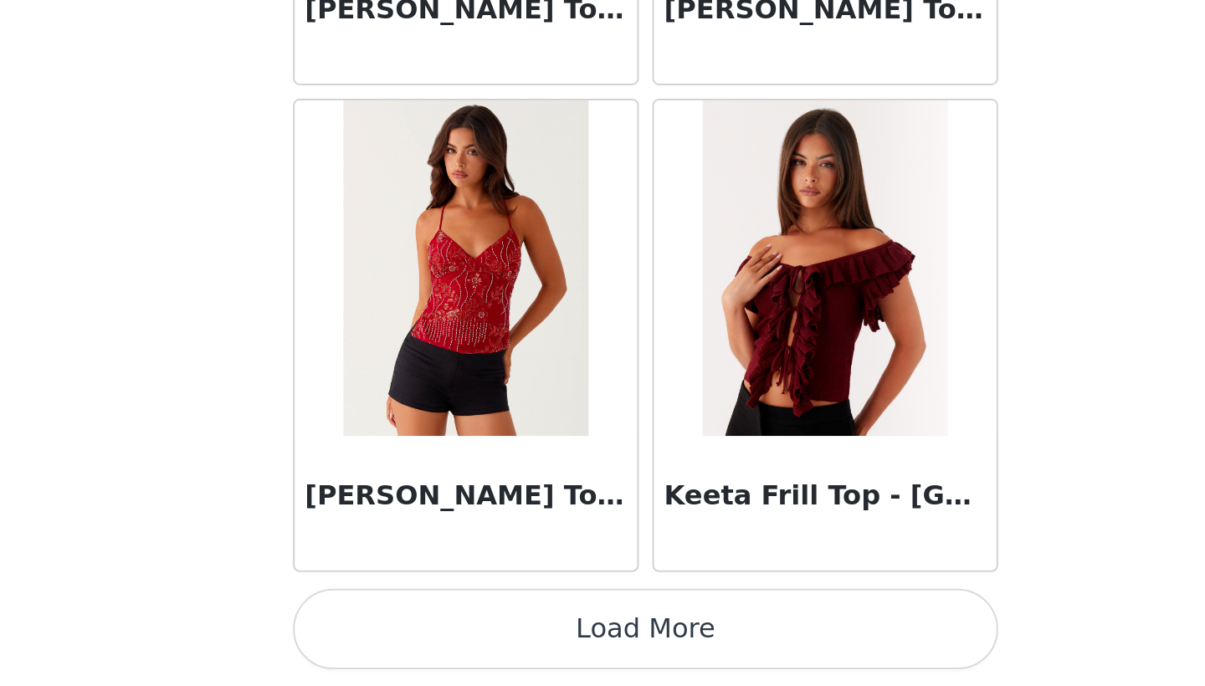
scroll to position [629, 0]
click at [427, 637] on button "Load More" at bounding box center [602, 657] width 351 height 40
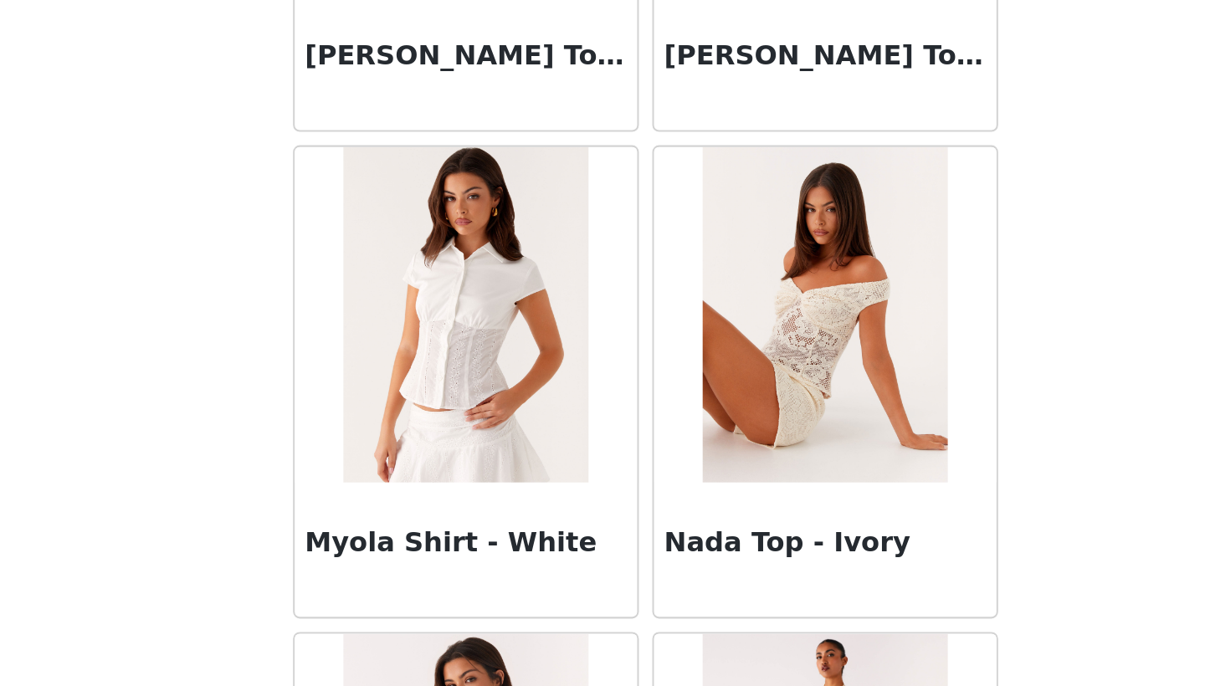
scroll to position [8441, 0]
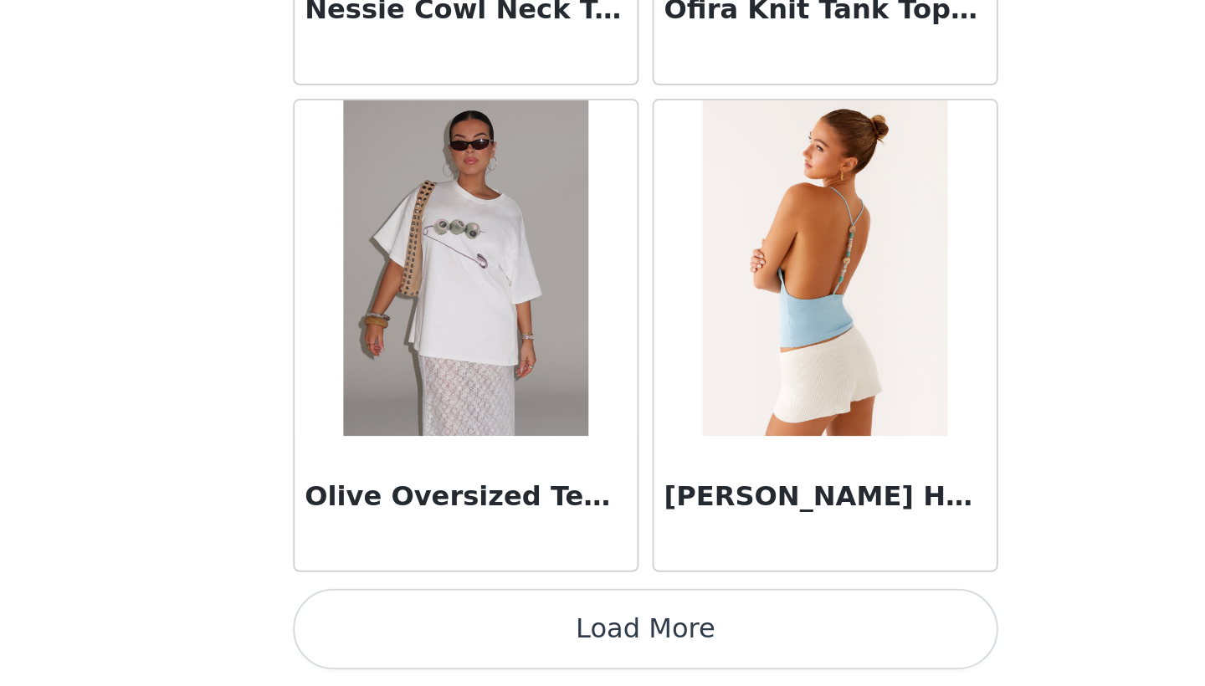
click at [427, 637] on button "Load More" at bounding box center [602, 657] width 351 height 40
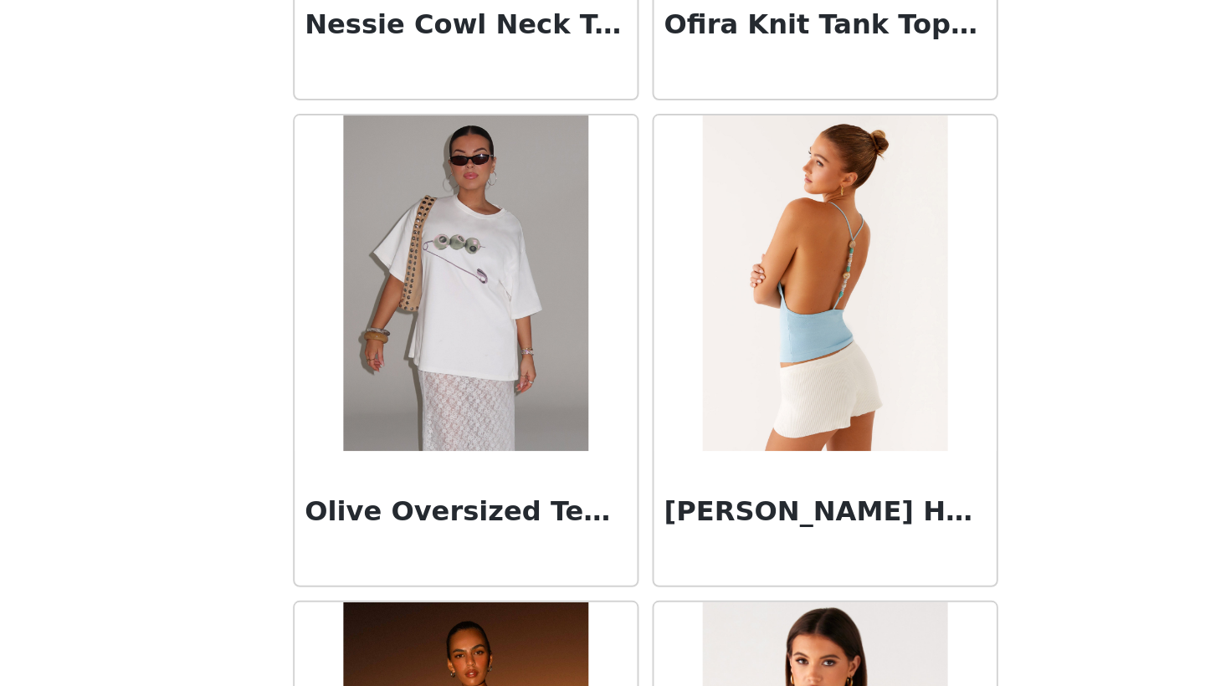
scroll to position [636, 0]
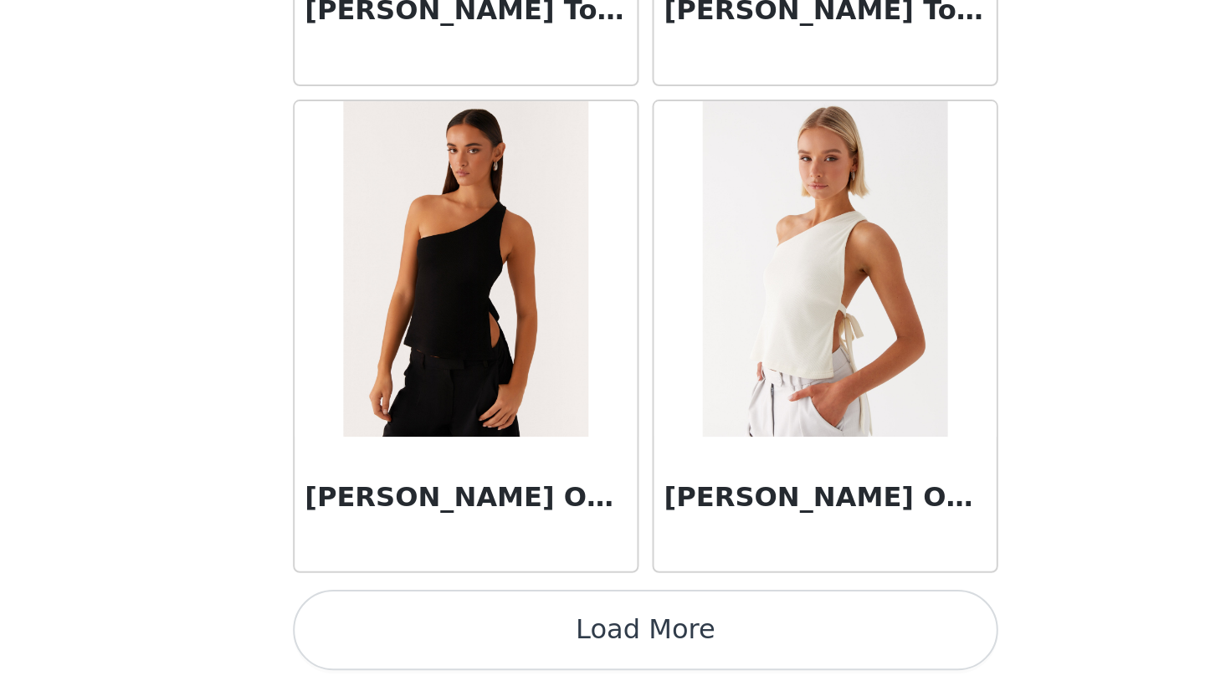
click at [427, 637] on button "Load More" at bounding box center [602, 657] width 351 height 40
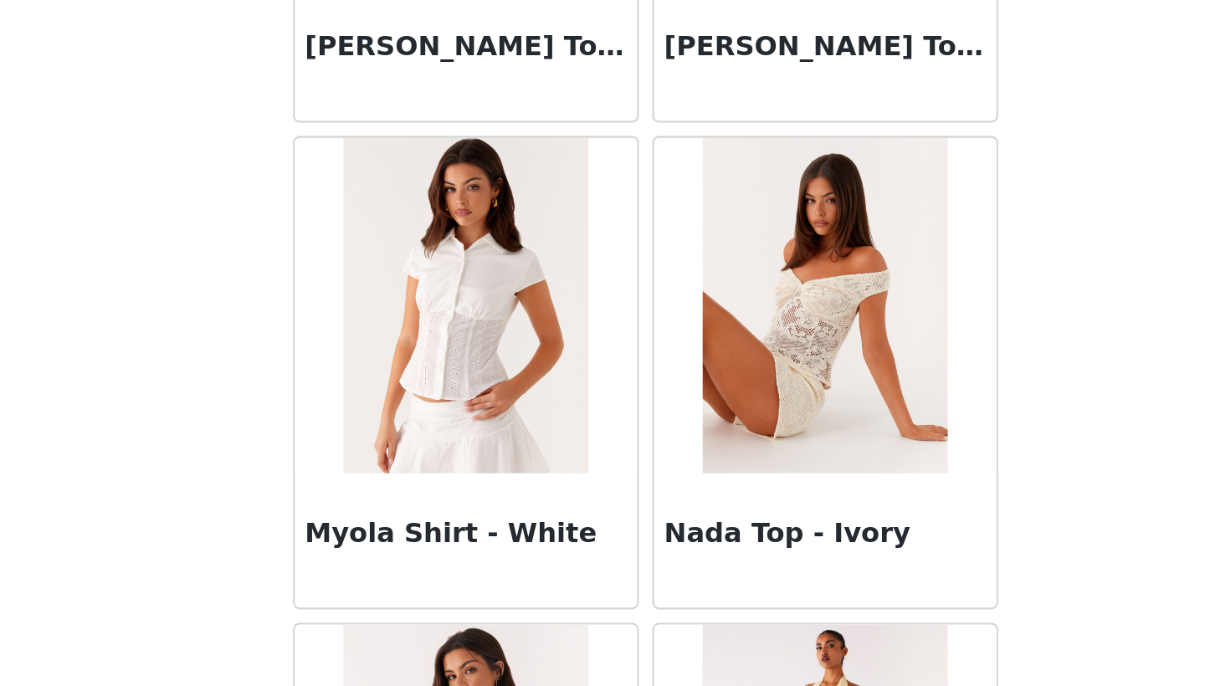
scroll to position [8409, 0]
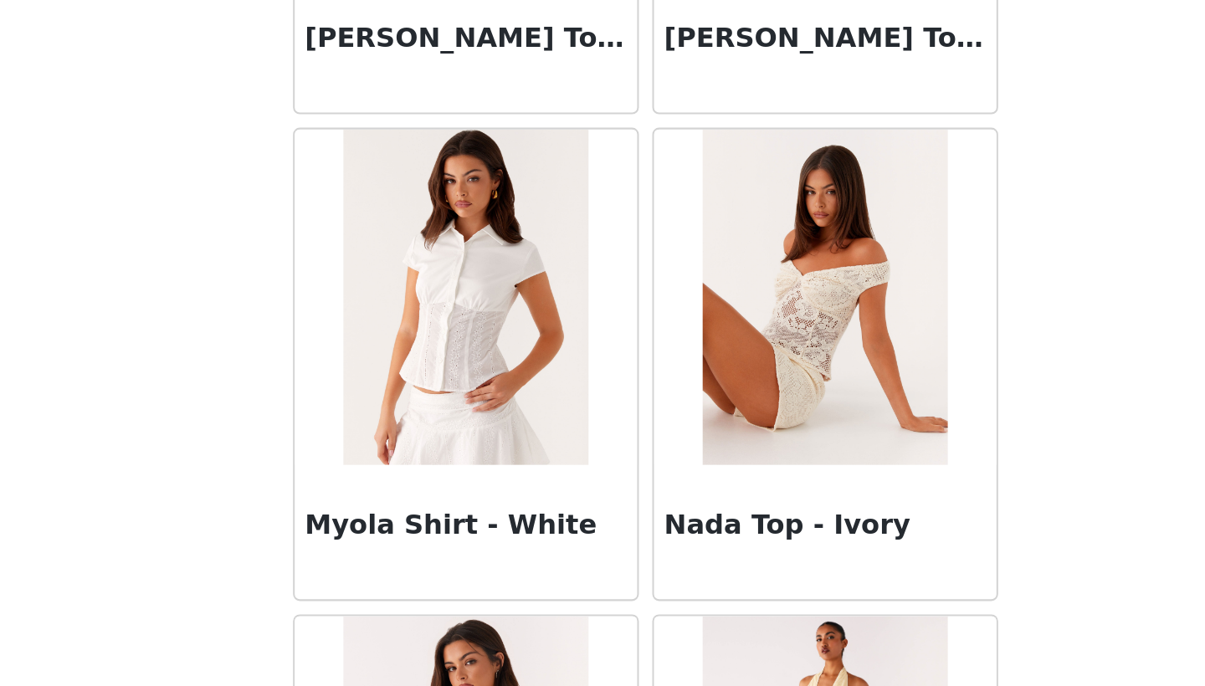
click at [452, 408] on img at bounding box center [512, 491] width 121 height 167
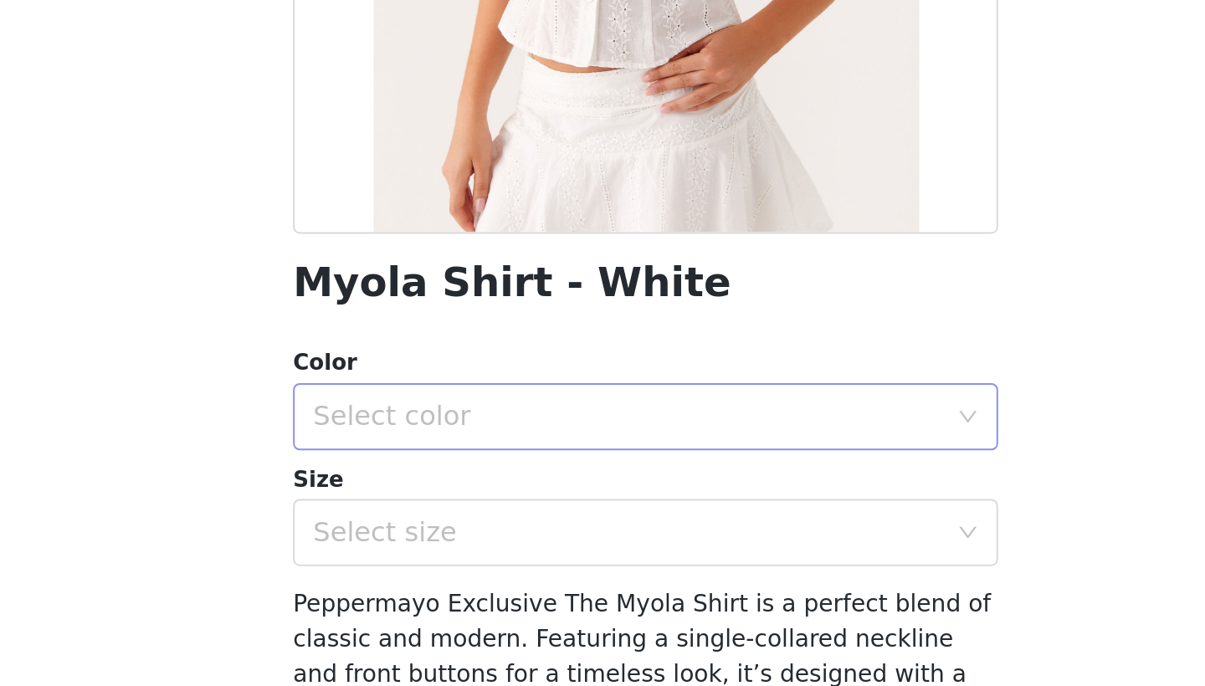
scroll to position [635, 0]
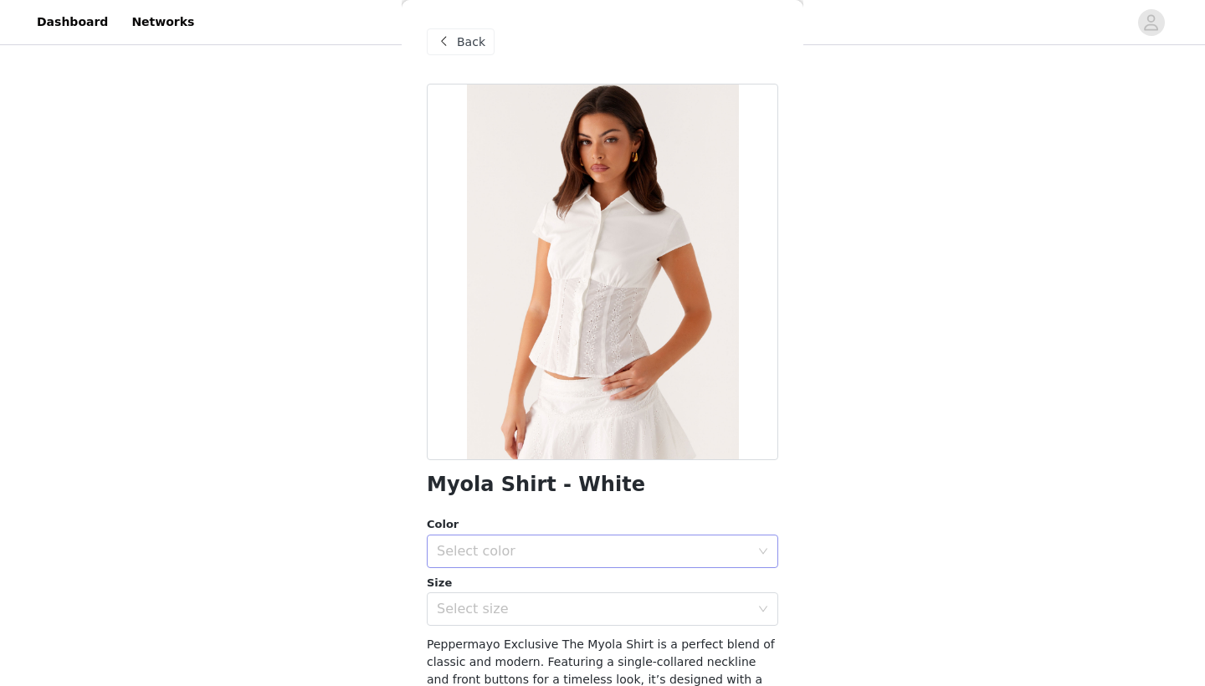
click at [612, 555] on div "Select color" at bounding box center [593, 551] width 313 height 17
click at [560, 581] on li "White" at bounding box center [602, 587] width 351 height 27
click at [567, 612] on div "Select size" at bounding box center [593, 609] width 313 height 17
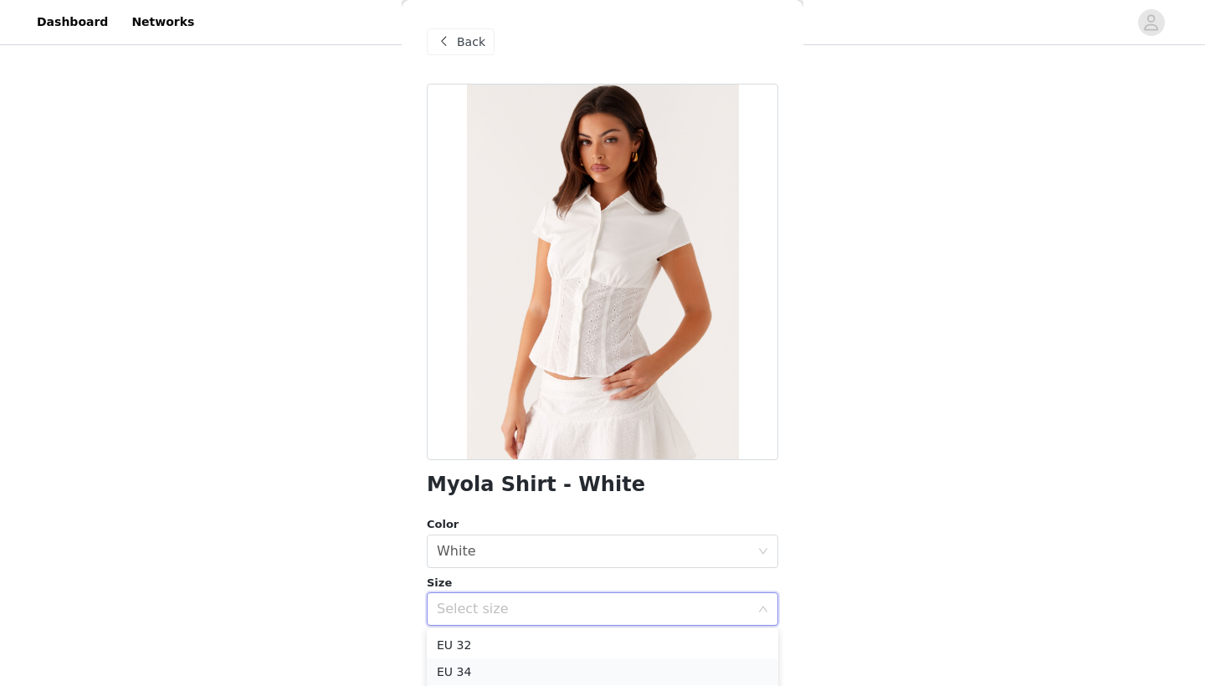
click at [521, 670] on li "EU 34" at bounding box center [602, 671] width 351 height 27
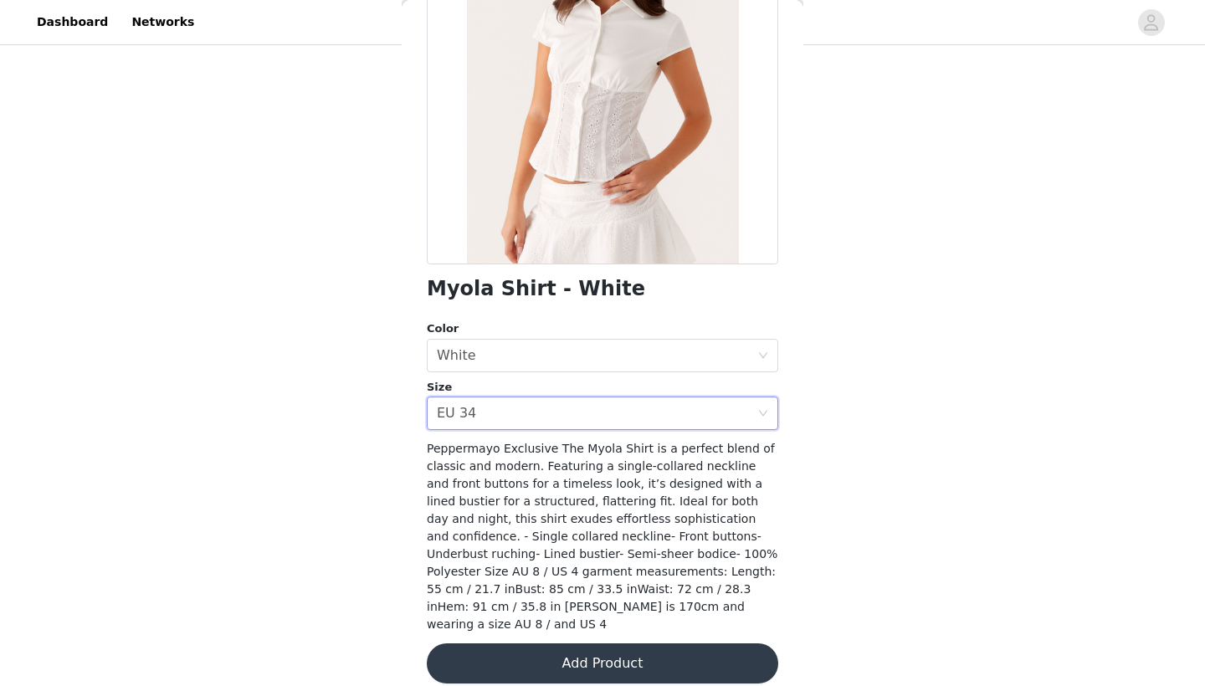
scroll to position [195, 0]
click at [653, 648] on button "Add Product" at bounding box center [602, 664] width 351 height 40
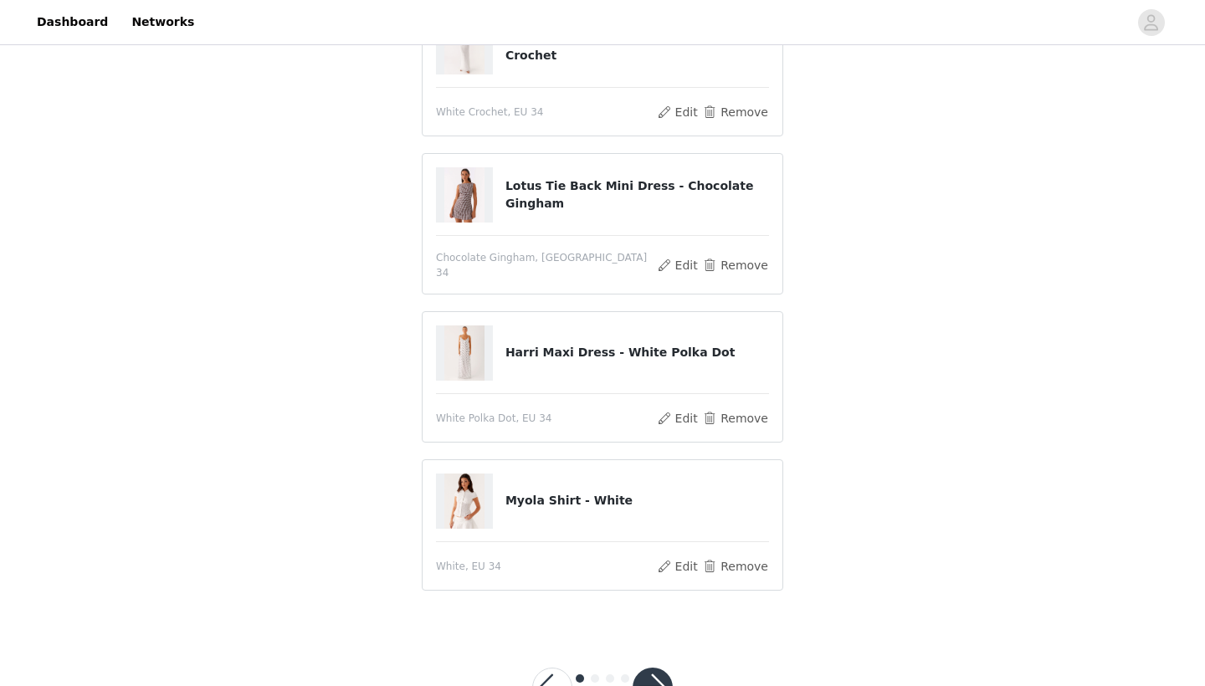
click at [652, 673] on button "button" at bounding box center [652, 688] width 40 height 40
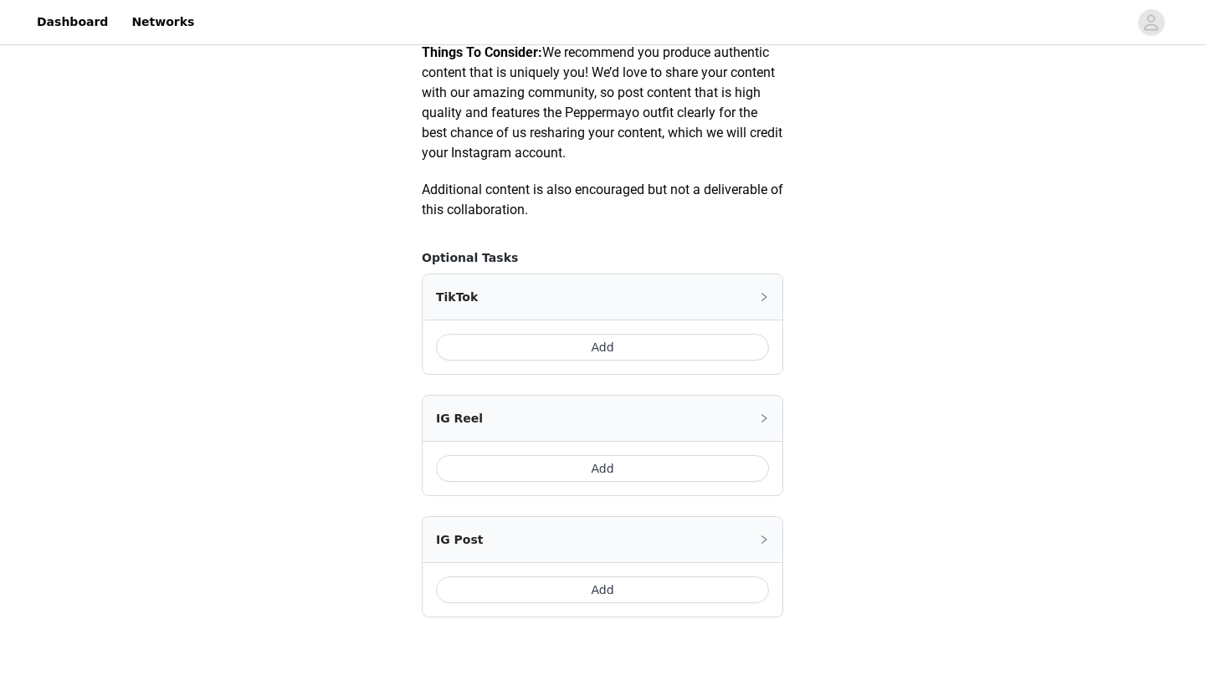
scroll to position [826, 0]
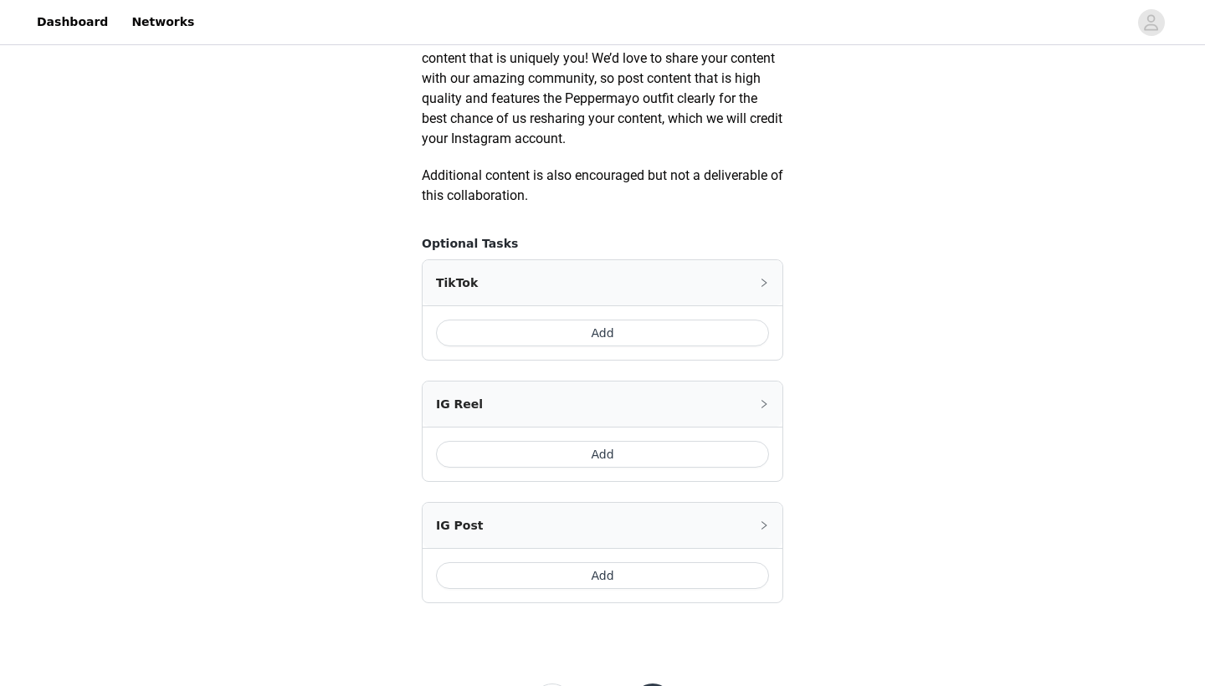
click at [649, 466] on button "Add" at bounding box center [602, 454] width 333 height 27
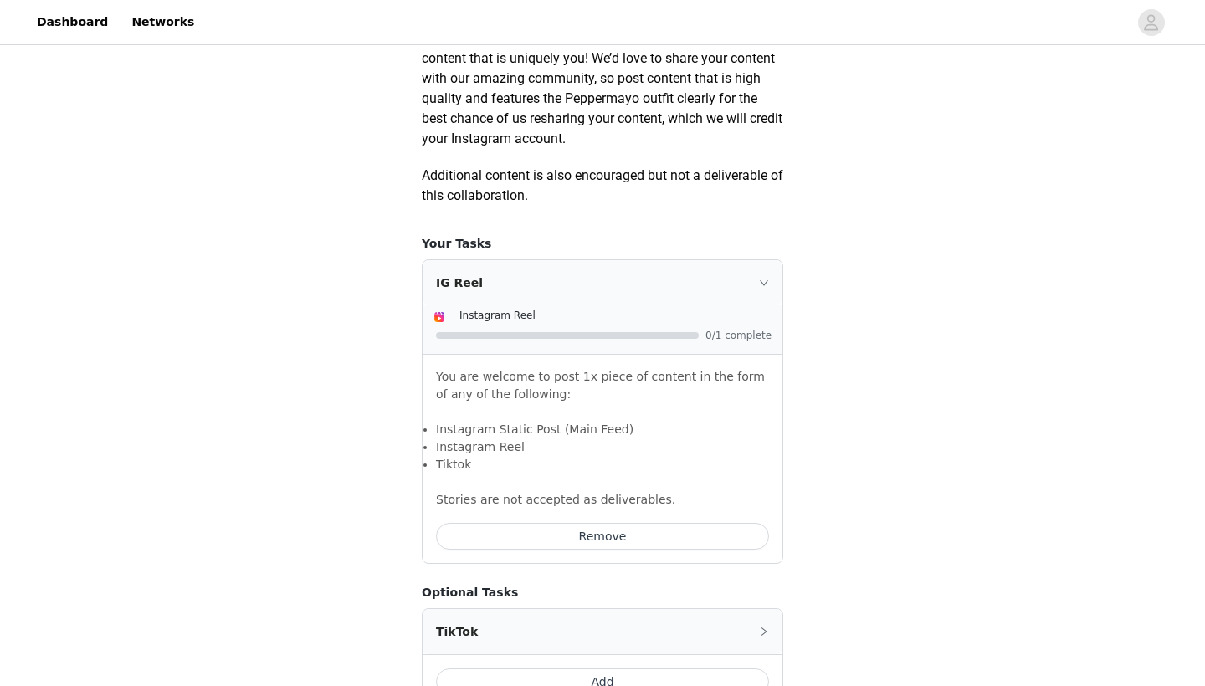
click at [765, 288] on icon "icon: right" at bounding box center [764, 283] width 10 height 10
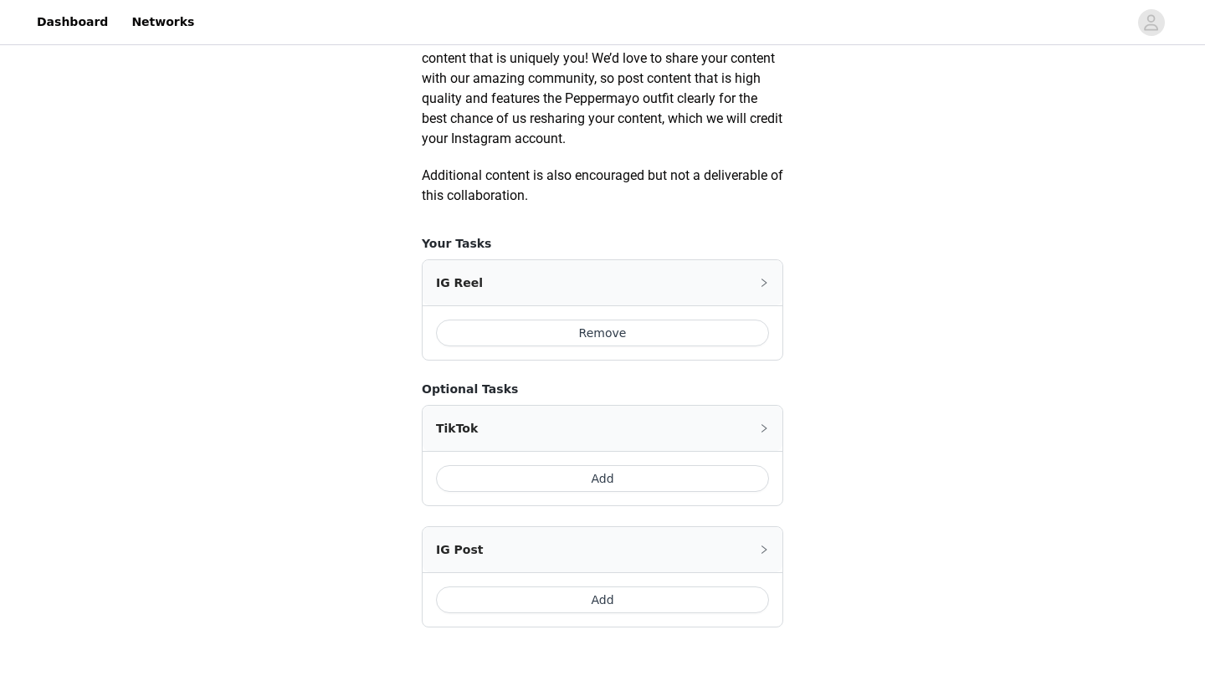
click at [648, 346] on button "Remove" at bounding box center [602, 333] width 333 height 27
click at [596, 586] on button "Add" at bounding box center [602, 575] width 333 height 27
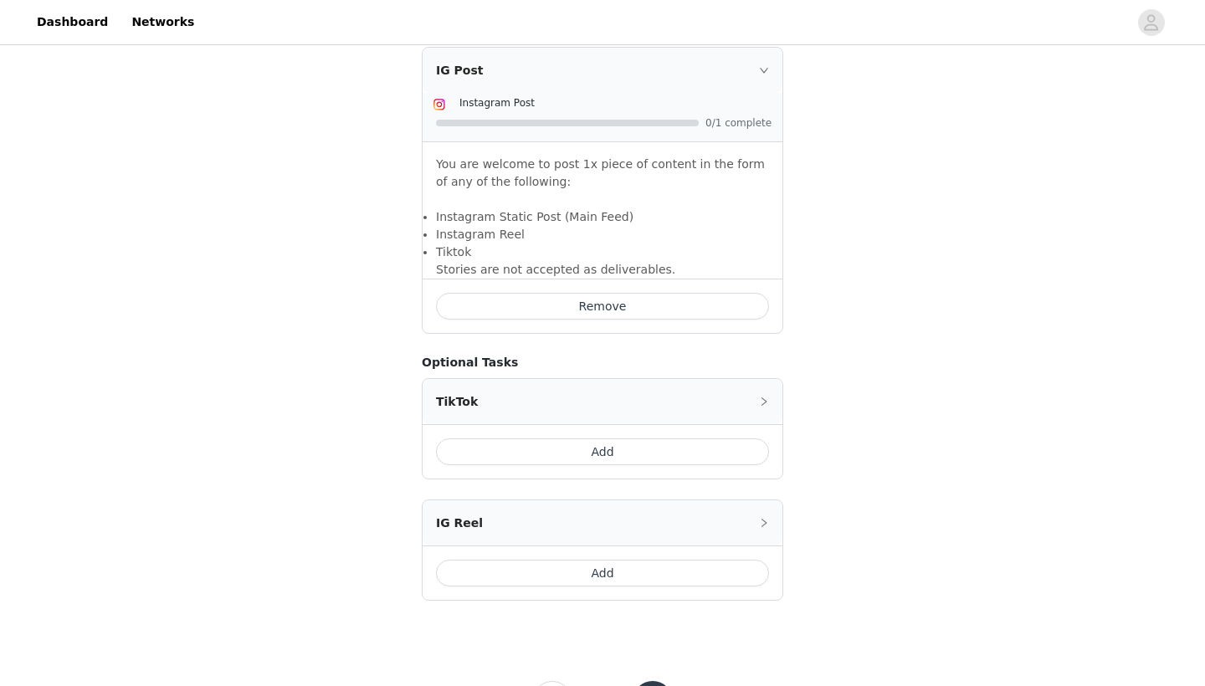
scroll to position [1039, 0]
click at [623, 586] on button "Add" at bounding box center [602, 572] width 333 height 27
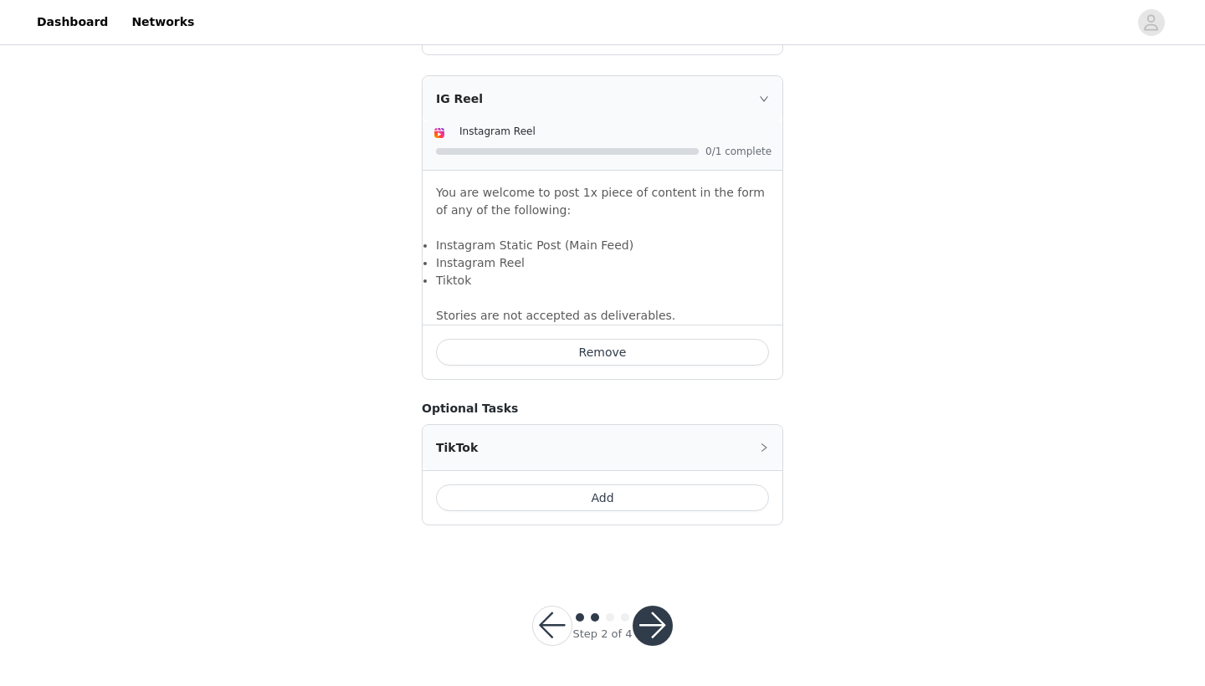
scroll to position [1333, 0]
click at [658, 621] on button "button" at bounding box center [652, 626] width 40 height 40
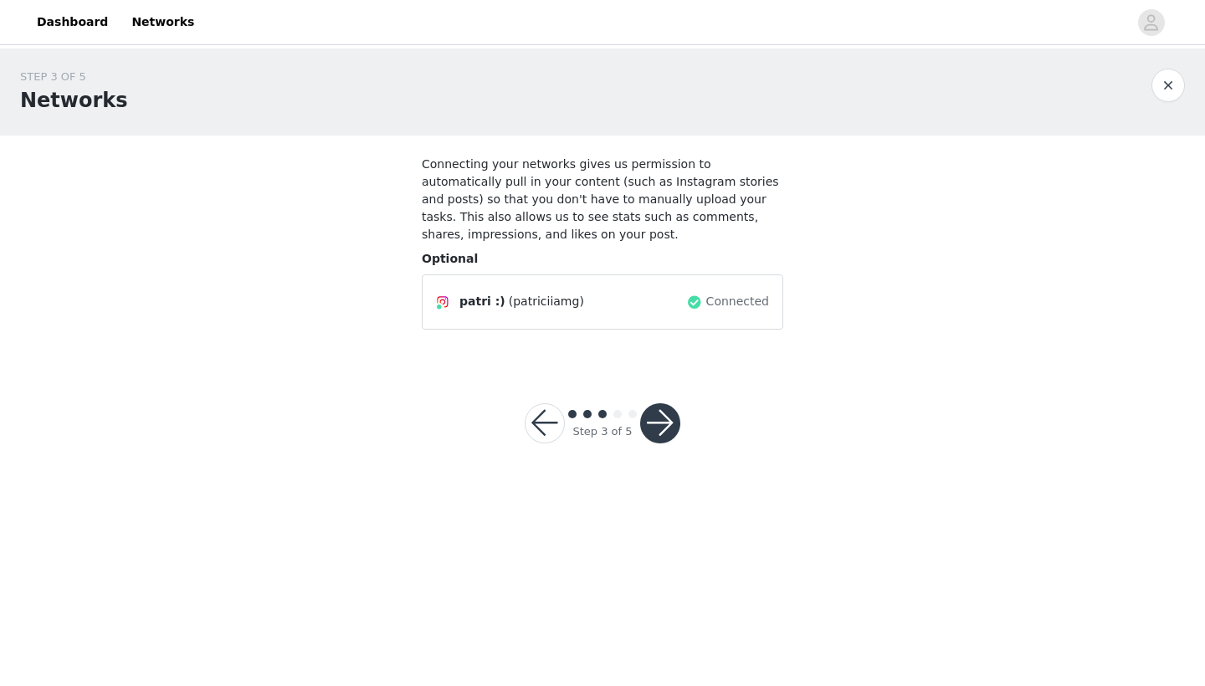
click at [659, 416] on button "button" at bounding box center [660, 423] width 40 height 40
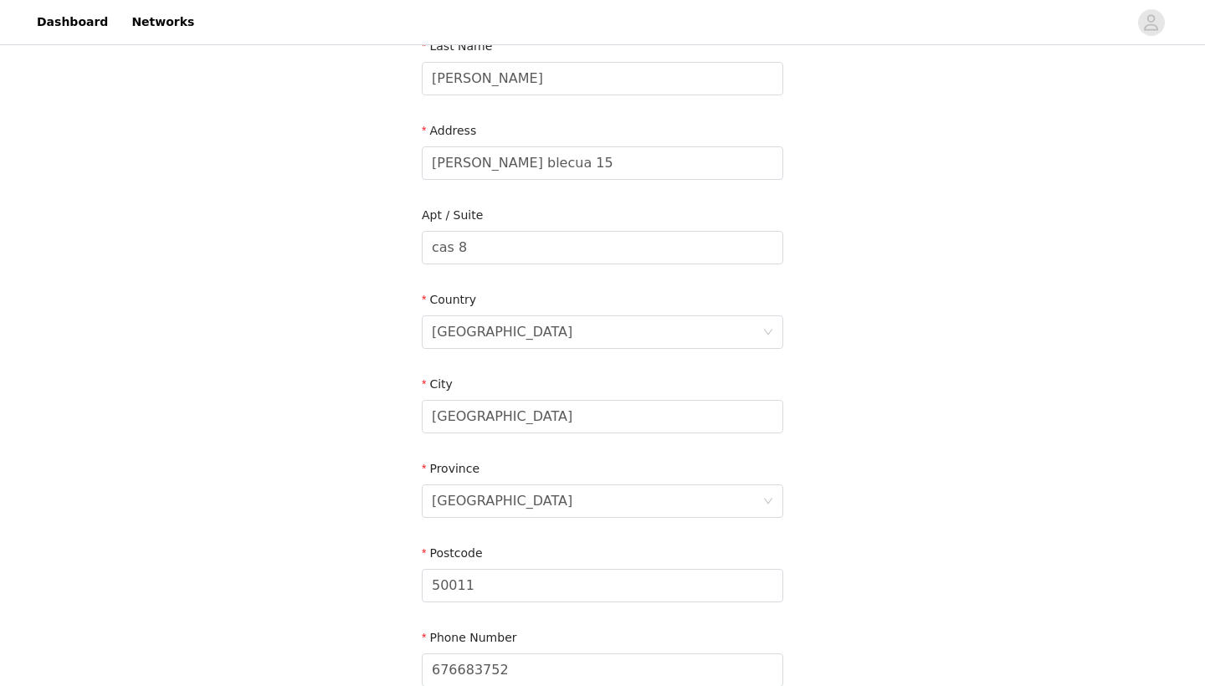
scroll to position [286, 0]
click at [451, 247] on input "cas 8" at bounding box center [602, 248] width 361 height 33
type input "casa 8"
click at [1000, 304] on div "STEP 4 OF 5 Shipping Information Email patriciamanasgil@gmail.com First Name pa…" at bounding box center [602, 248] width 1205 height 972
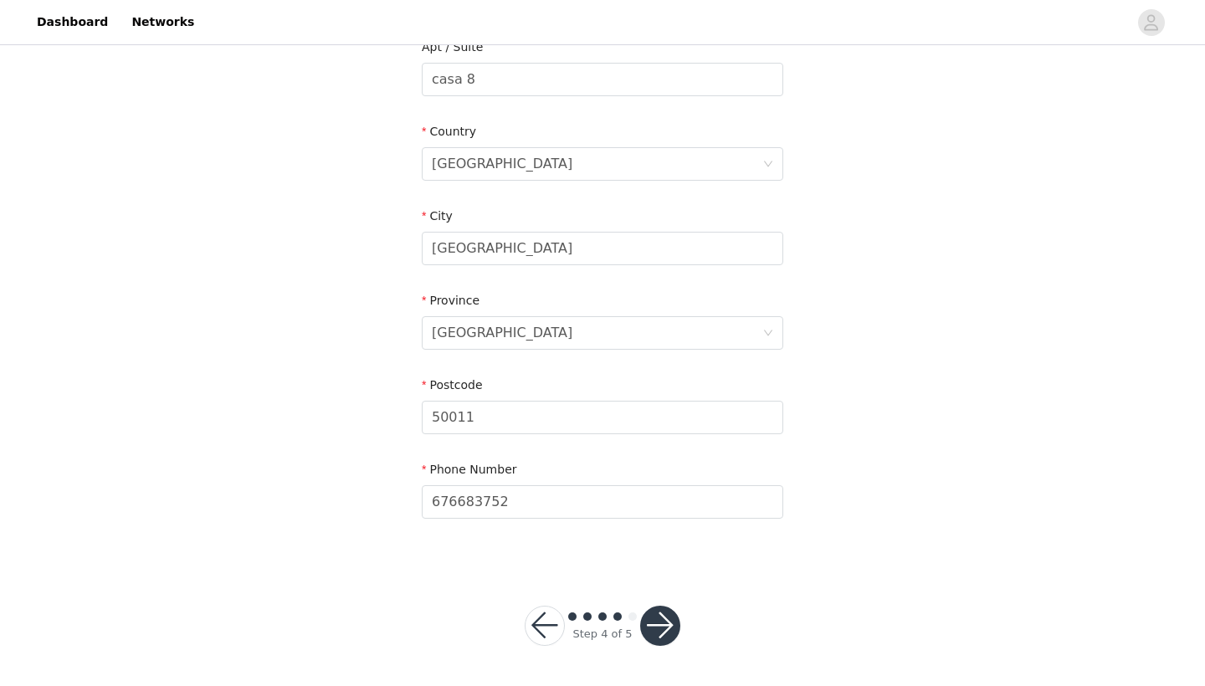
scroll to position [454, 0]
click at [667, 622] on button "button" at bounding box center [660, 626] width 40 height 40
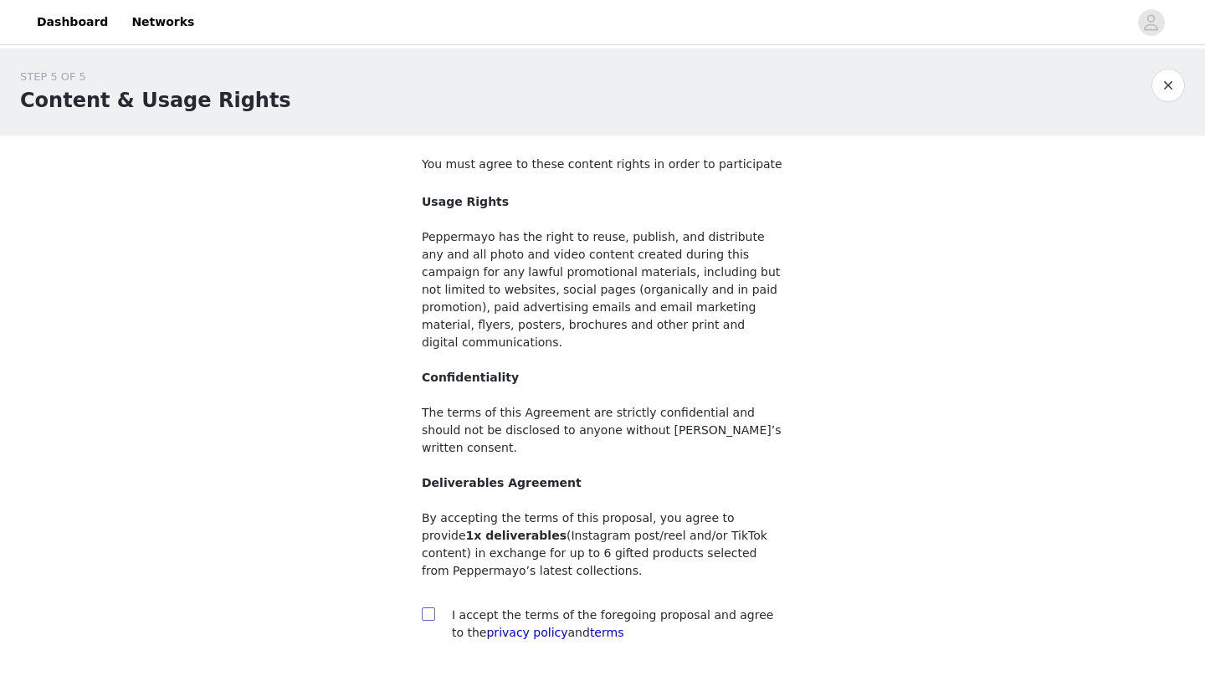
click at [428, 607] on span at bounding box center [428, 613] width 13 height 13
click at [428, 607] on input "checkbox" at bounding box center [428, 613] width 12 height 12
checkbox input "true"
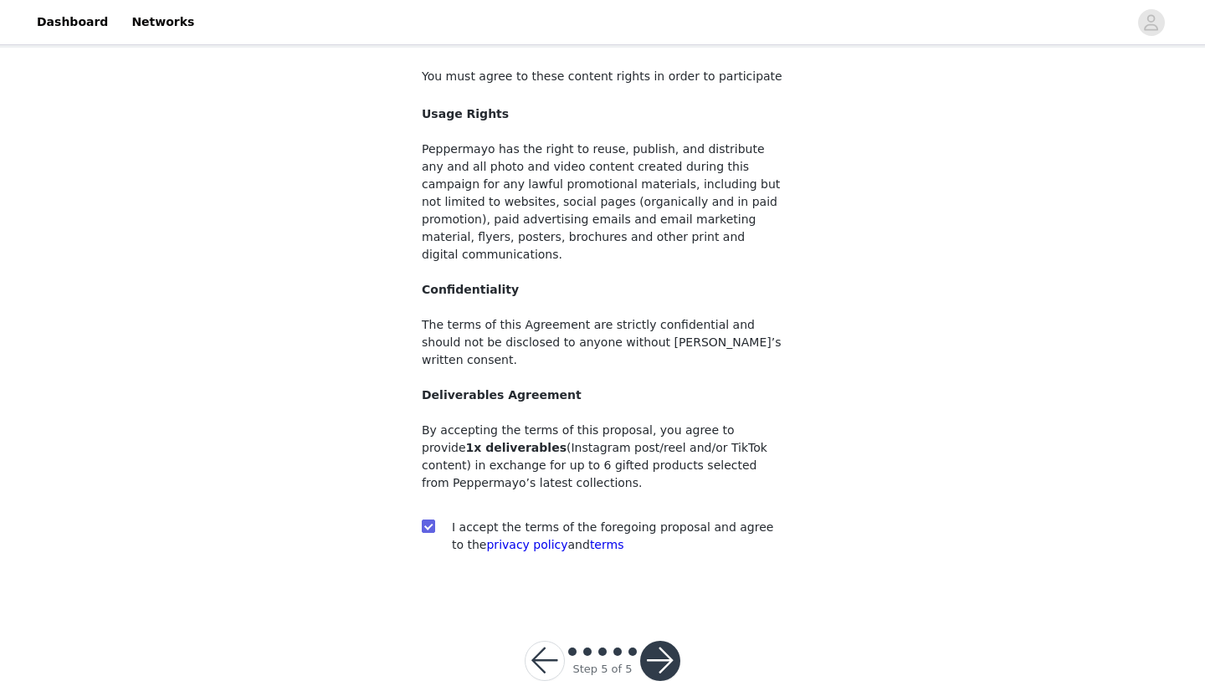
scroll to position [87, 0]
click at [658, 642] on button "button" at bounding box center [660, 662] width 40 height 40
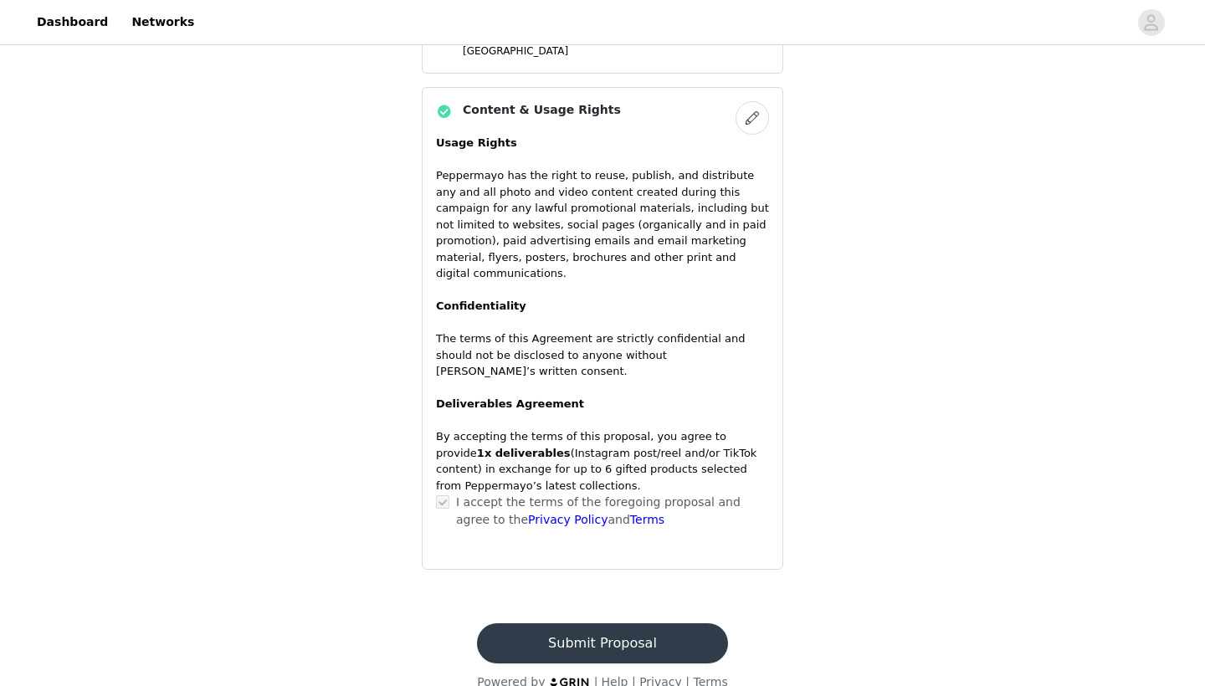
click at [643, 624] on button "Submit Proposal" at bounding box center [602, 643] width 250 height 40
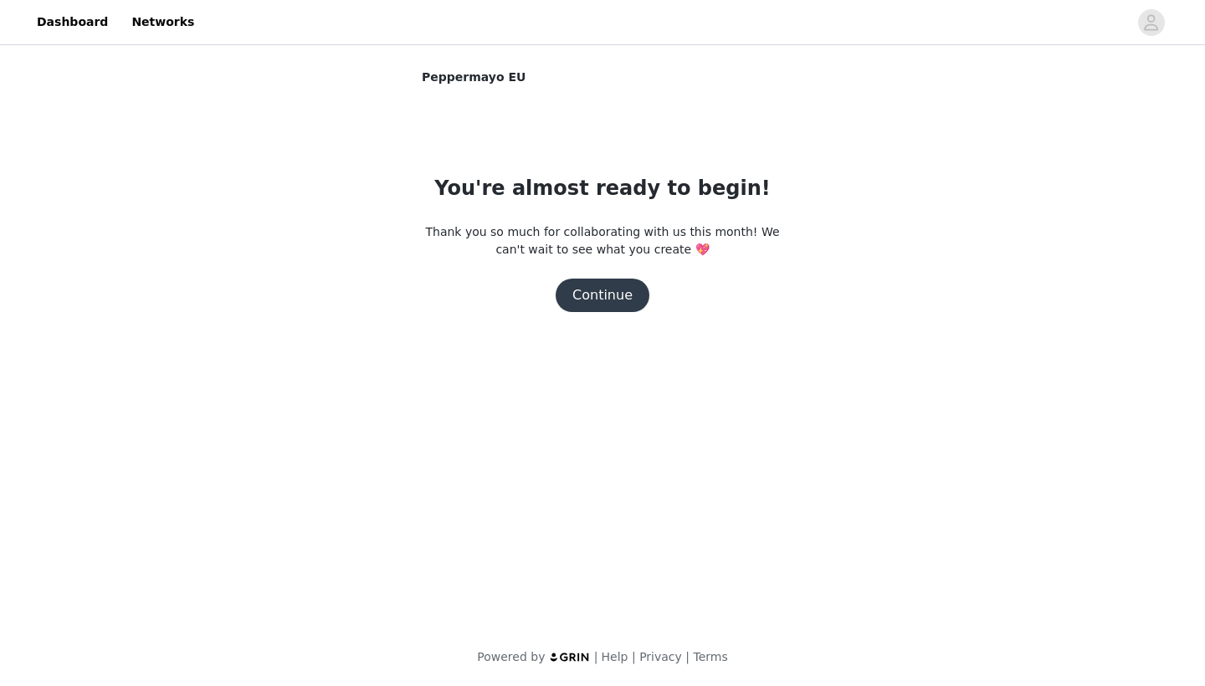
click at [617, 289] on button "Continue" at bounding box center [602, 295] width 94 height 33
